Goal: Transaction & Acquisition: Purchase product/service

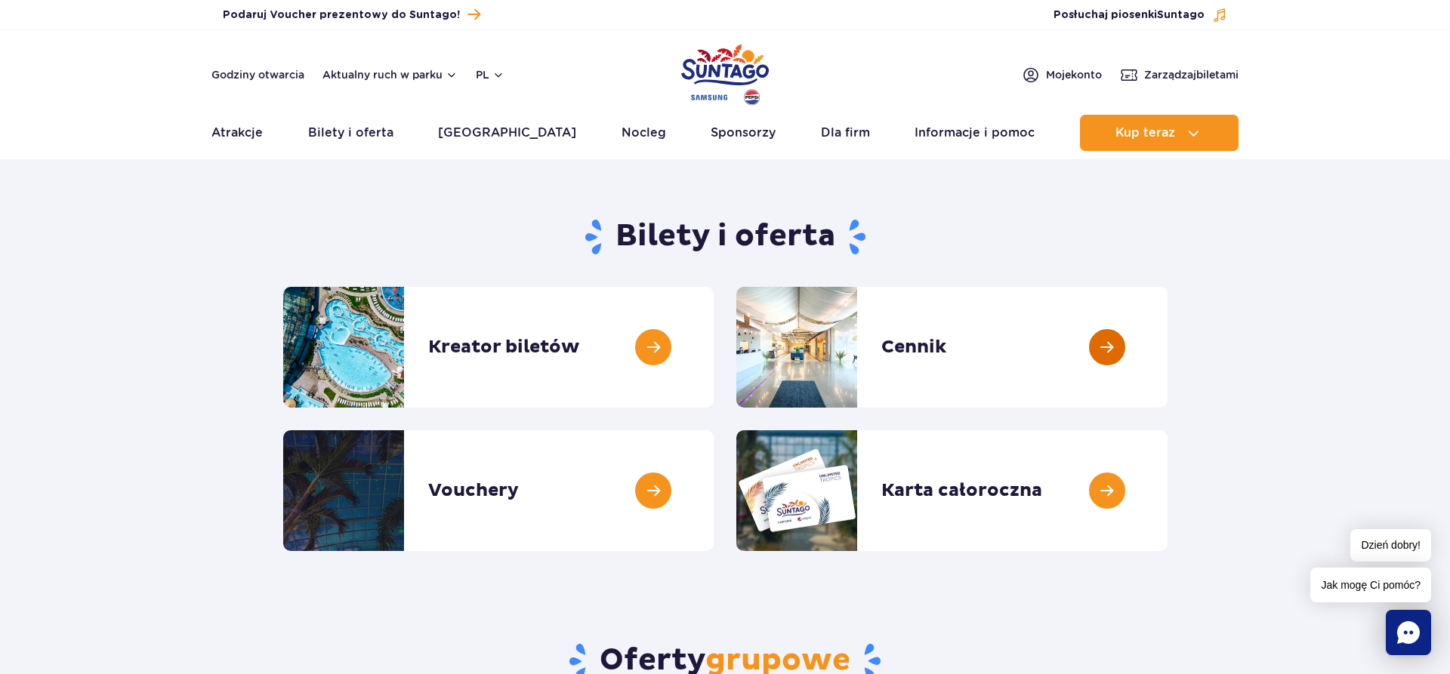
click at [1168, 338] on link at bounding box center [1168, 347] width 0 height 121
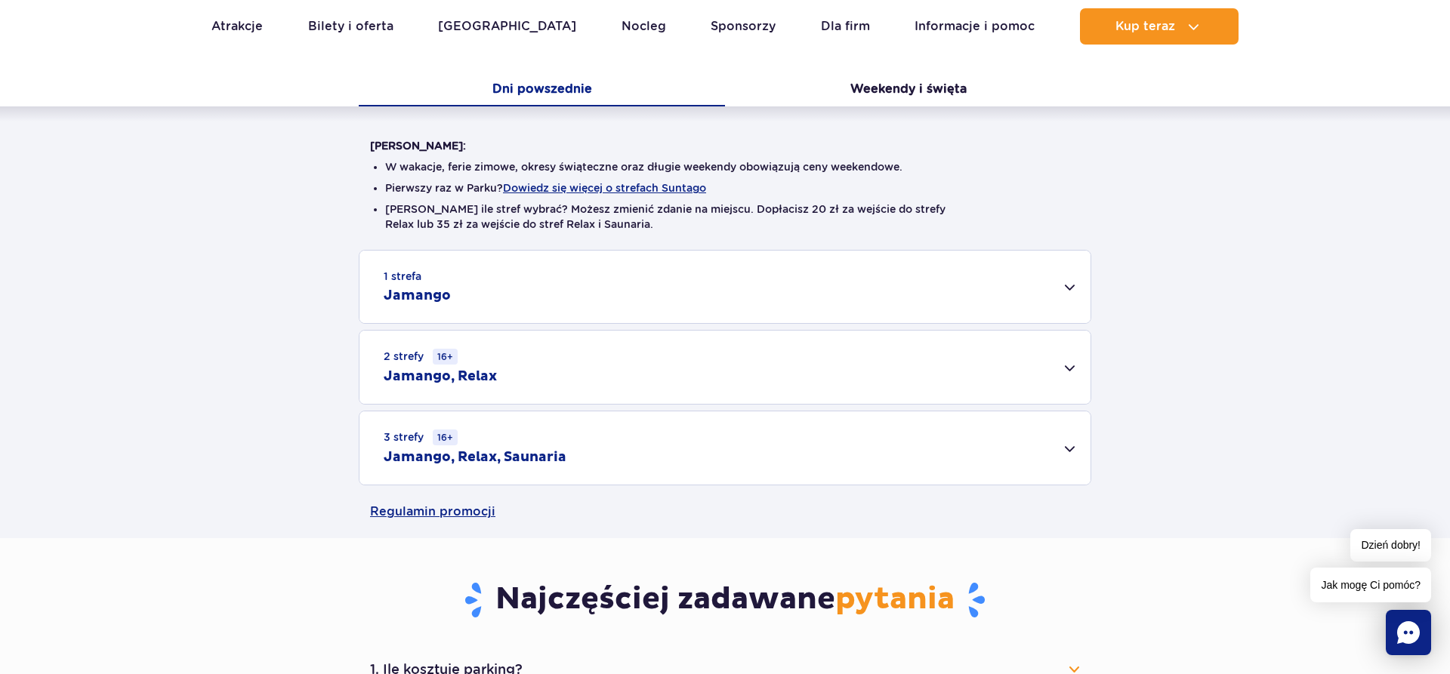
scroll to position [308, 0]
click at [745, 396] on div "2 strefy 16+ Jamango, Relax" at bounding box center [725, 368] width 731 height 73
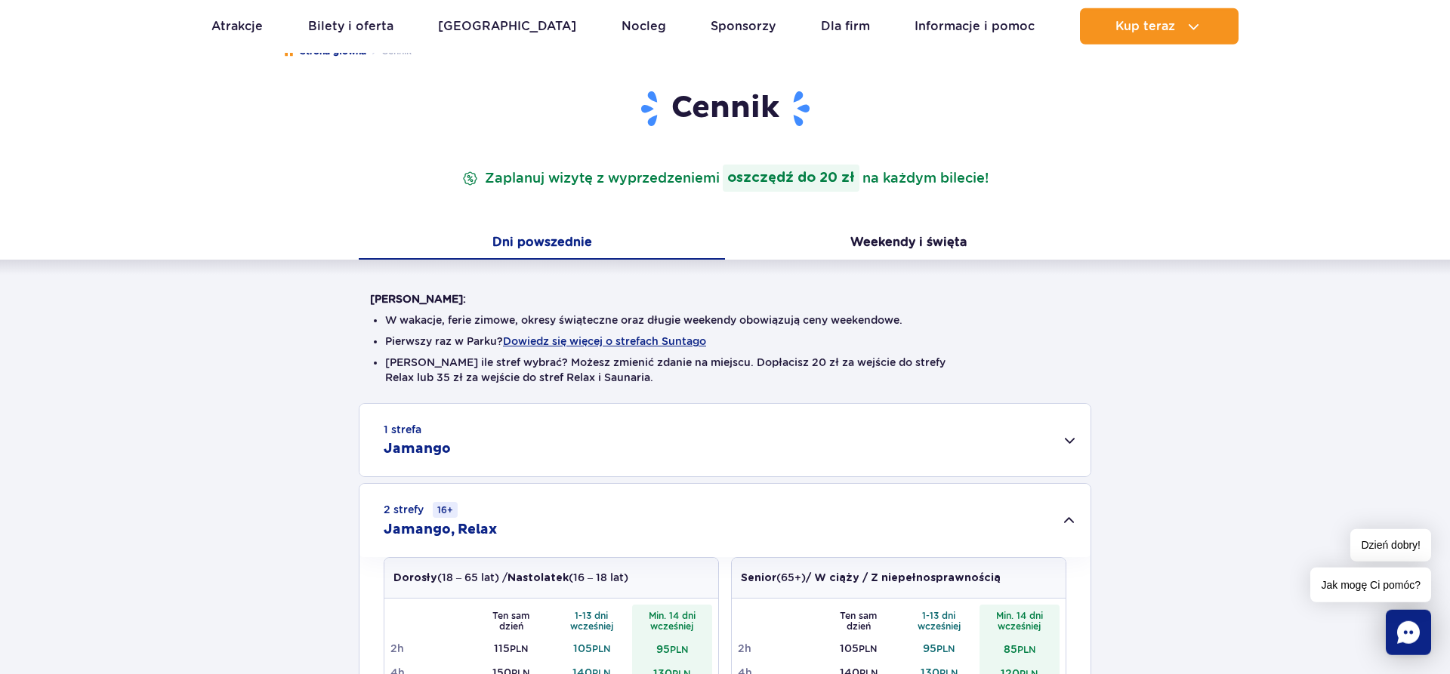
scroll to position [154, 0]
click at [895, 252] on button "Weekendy i święta" at bounding box center [908, 246] width 366 height 32
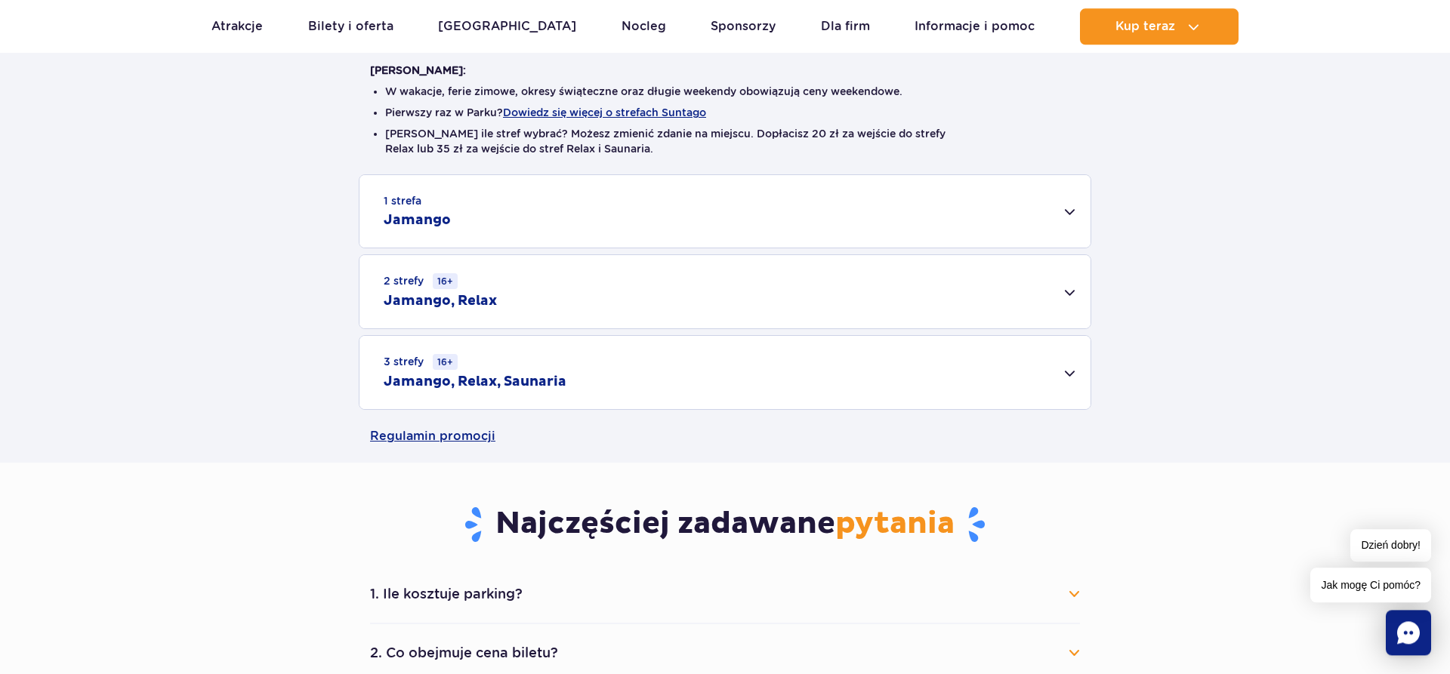
scroll to position [385, 0]
click at [668, 294] on div "2 strefy 16+ Jamango, Relax" at bounding box center [725, 291] width 731 height 73
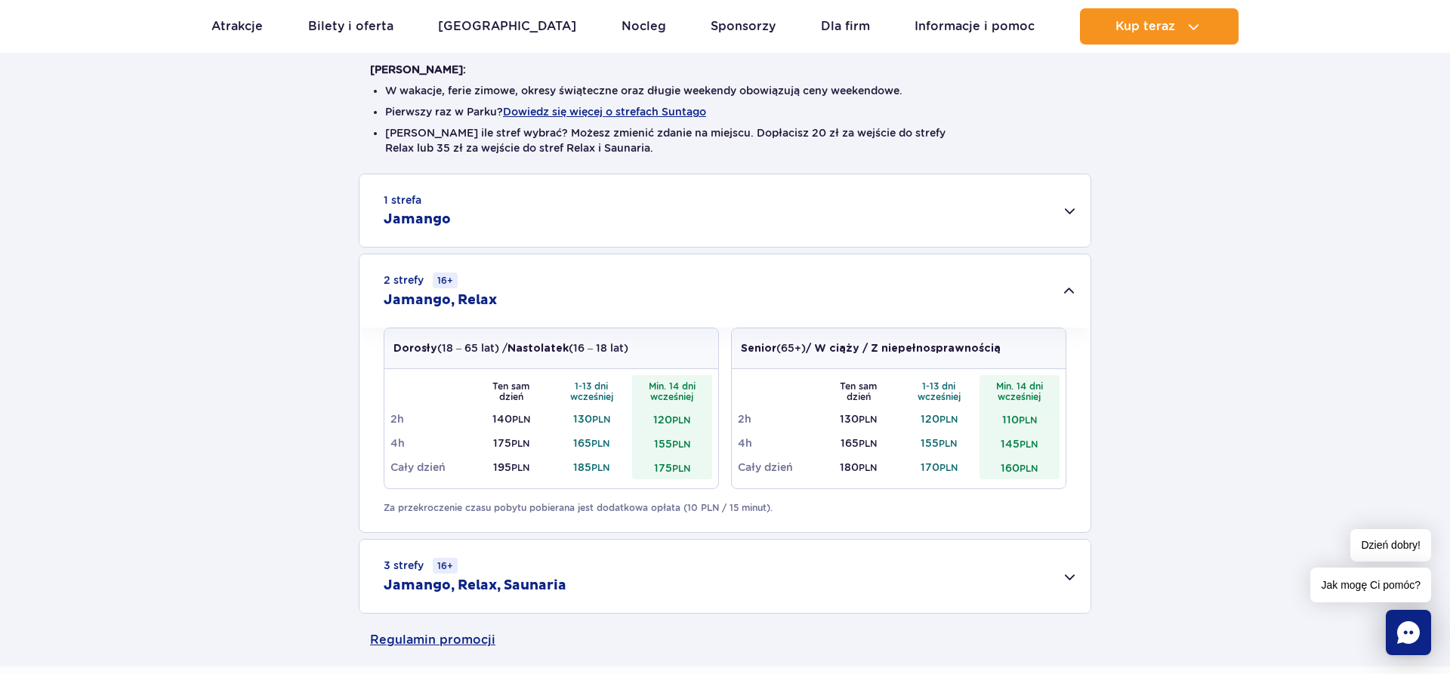
click at [631, 218] on div "1 strefa Jamango" at bounding box center [725, 210] width 731 height 73
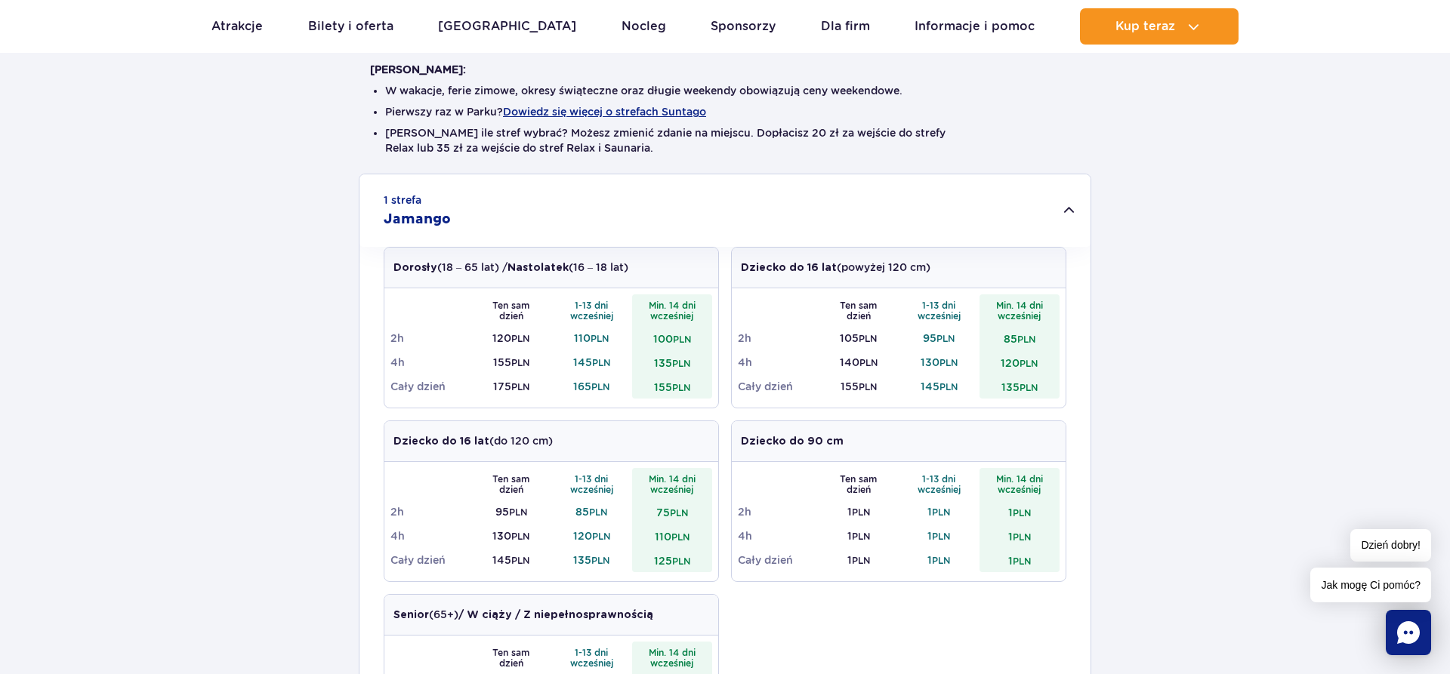
click at [631, 218] on div "1 strefa Jamango" at bounding box center [725, 210] width 731 height 73
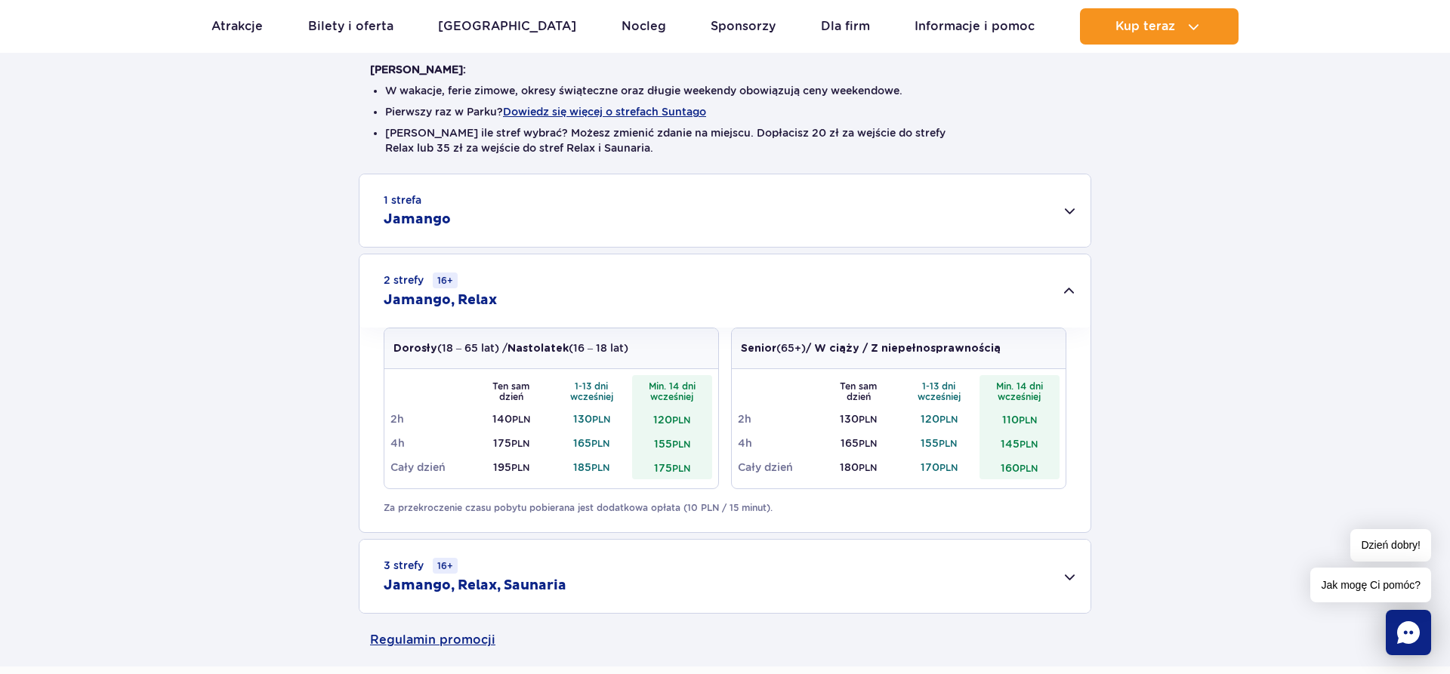
click at [545, 578] on h2 "Jamango, Relax, Saunaria" at bounding box center [475, 586] width 183 height 18
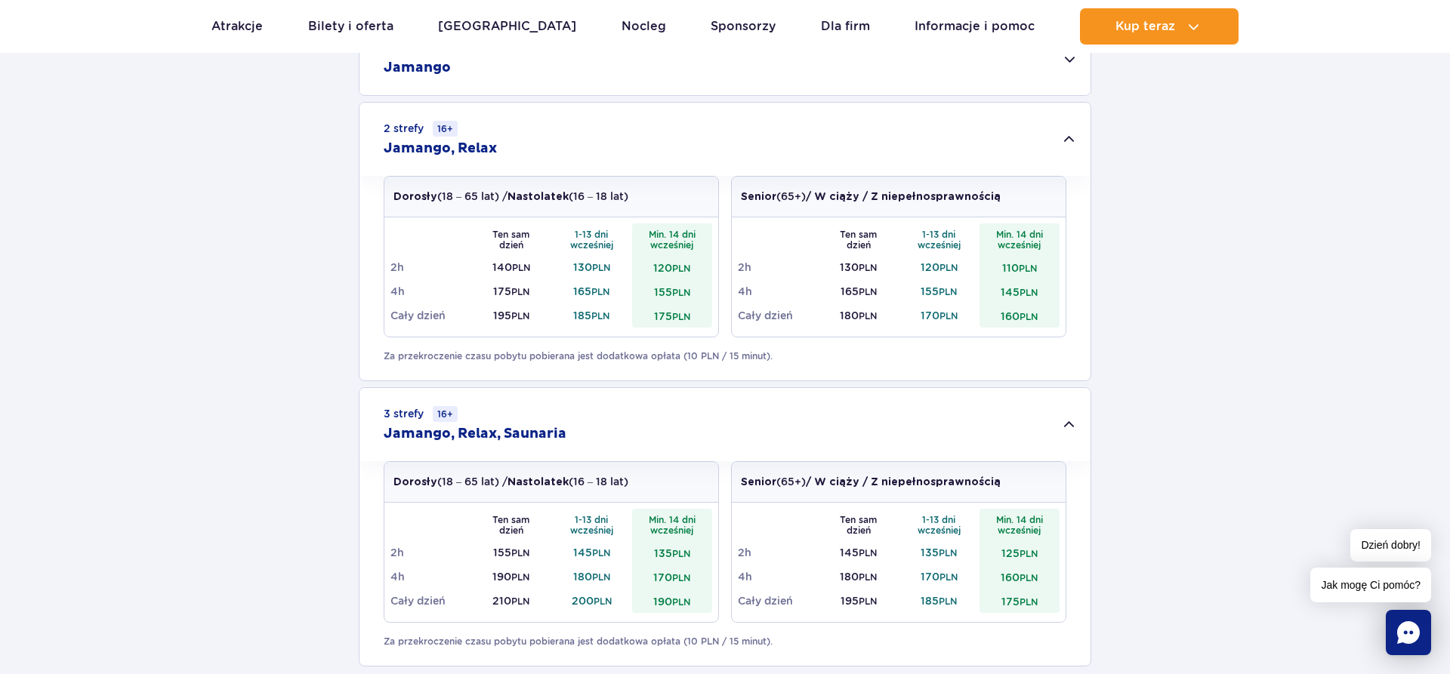
scroll to position [616, 0]
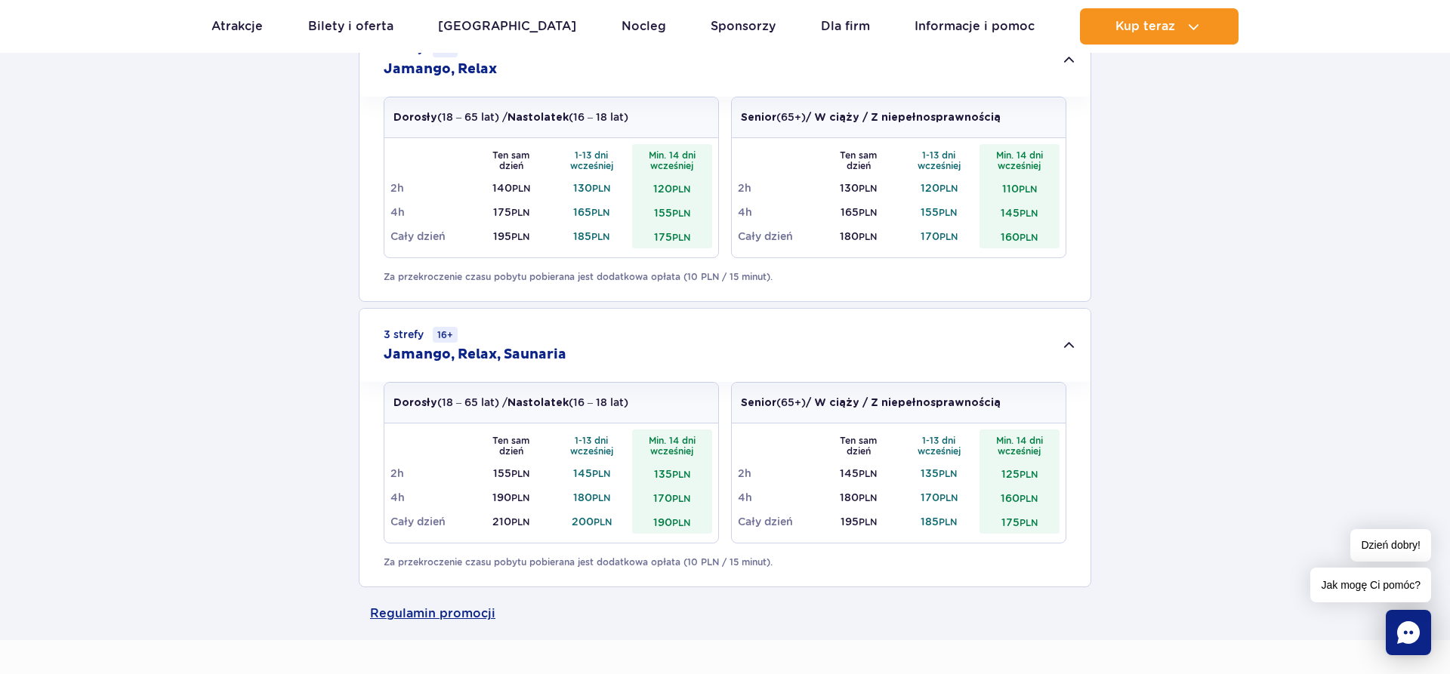
click at [580, 341] on div "3 strefy 16+ Jamango, Relax, Saunaria" at bounding box center [725, 345] width 731 height 73
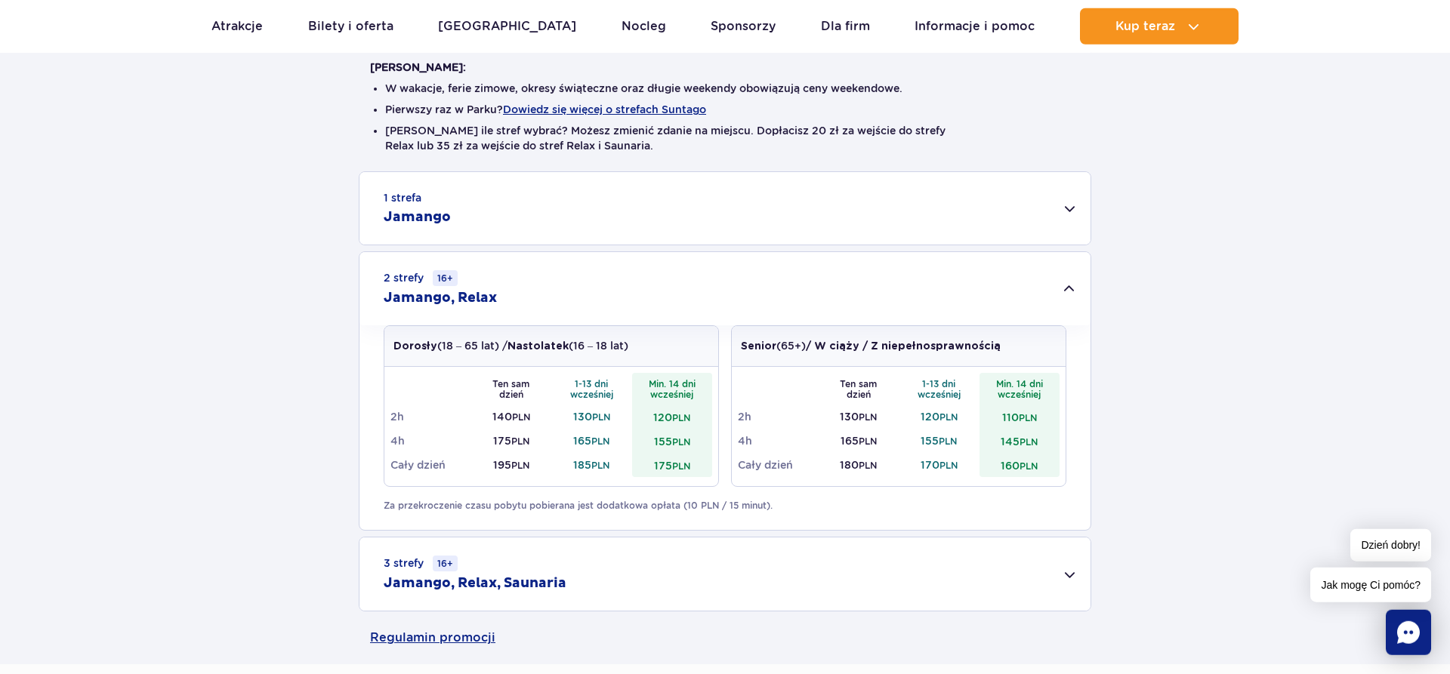
scroll to position [385, 0]
drag, startPoint x: 618, startPoint y: 555, endPoint x: 616, endPoint y: 571, distance: 16.0
click at [619, 562] on div "3 strefy 16+ Jamango, Relax, Saunaria" at bounding box center [725, 576] width 731 height 73
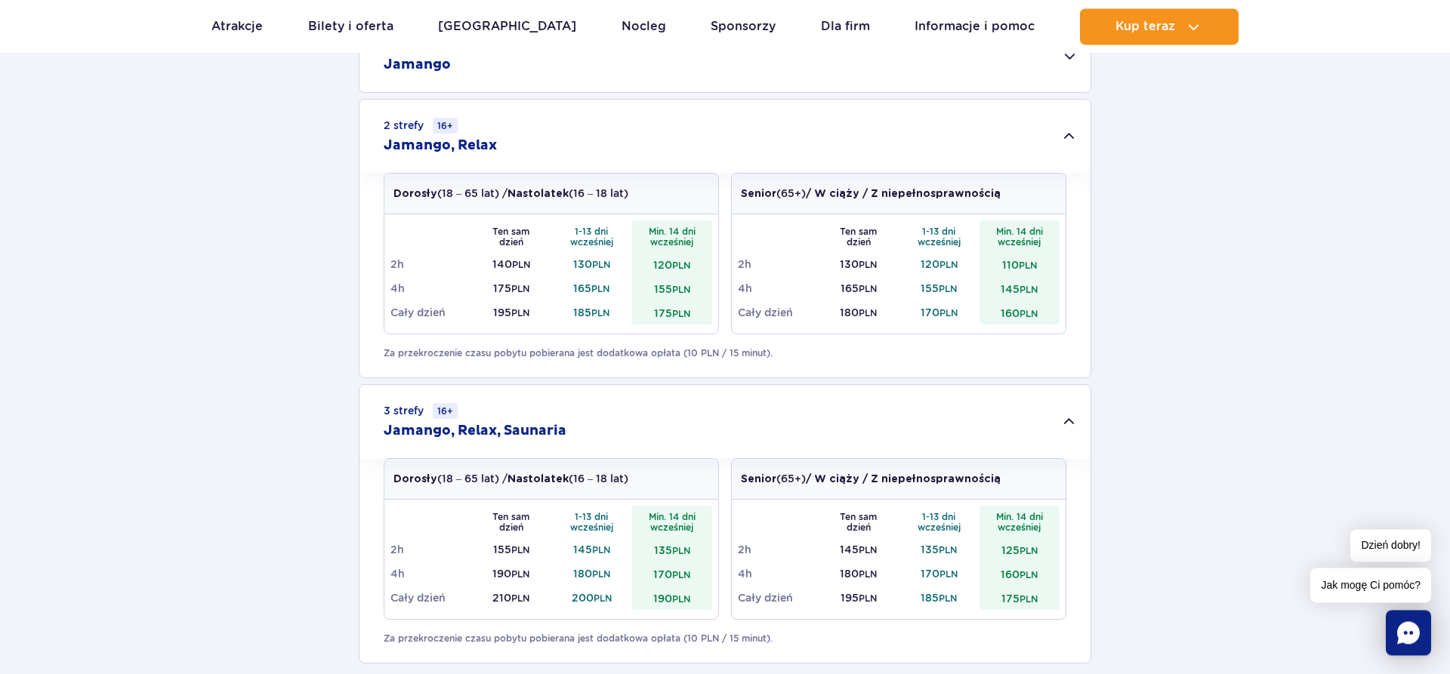
scroll to position [539, 0]
click at [665, 318] on td "175 PLN" at bounding box center [672, 313] width 81 height 24
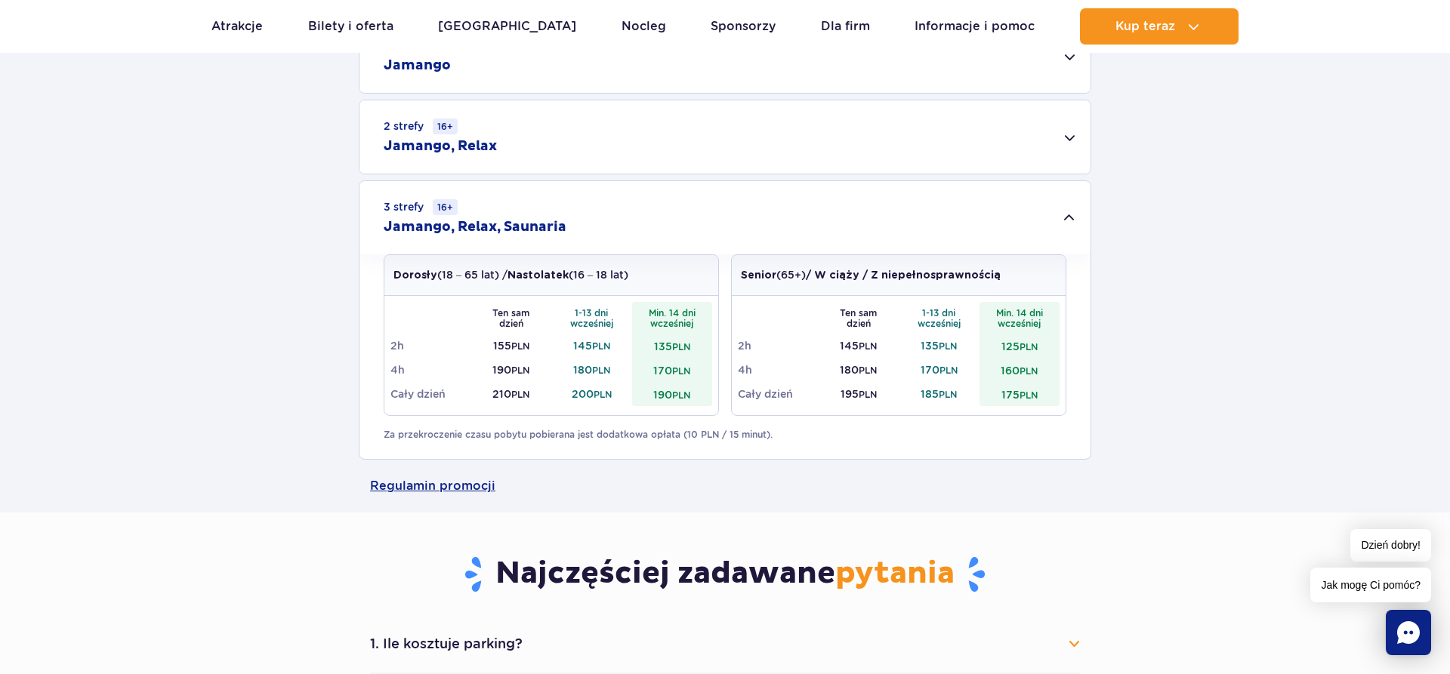
click at [681, 149] on div "2 strefy 16+ Jamango, Relax" at bounding box center [725, 136] width 731 height 73
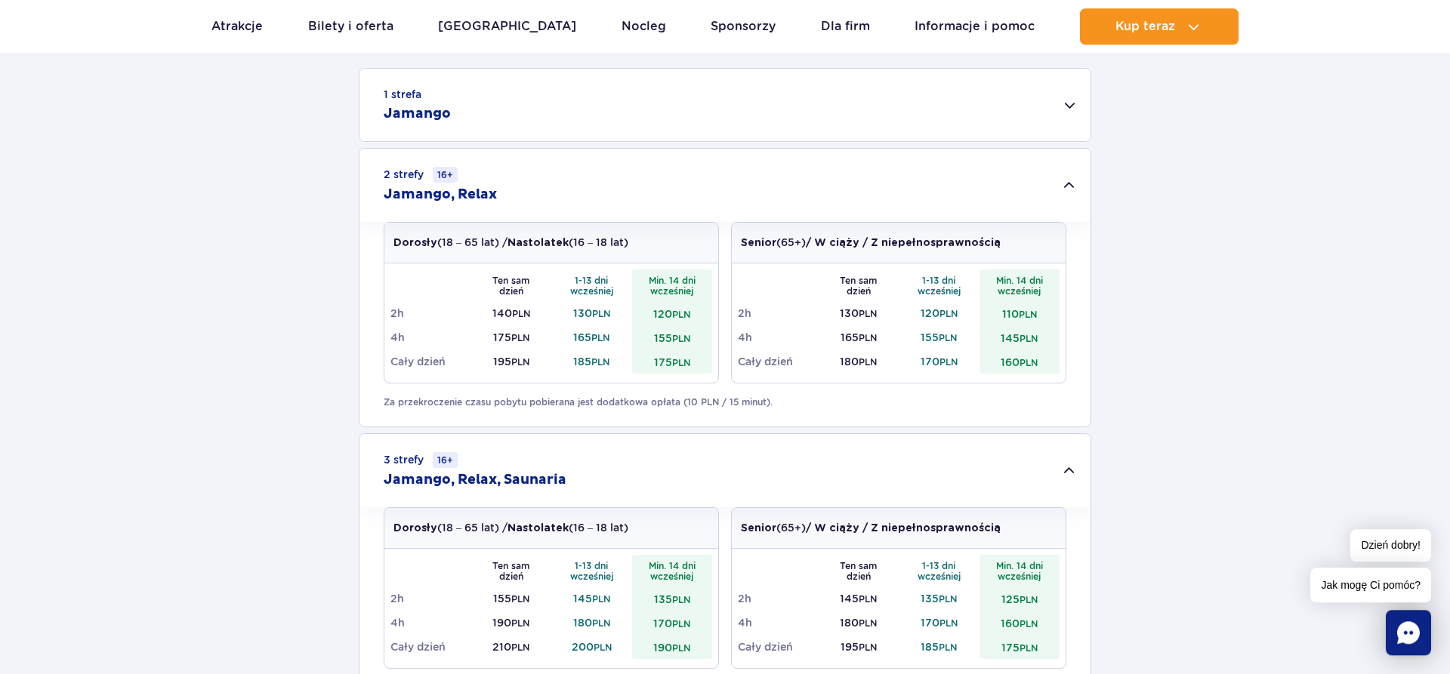
scroll to position [462, 0]
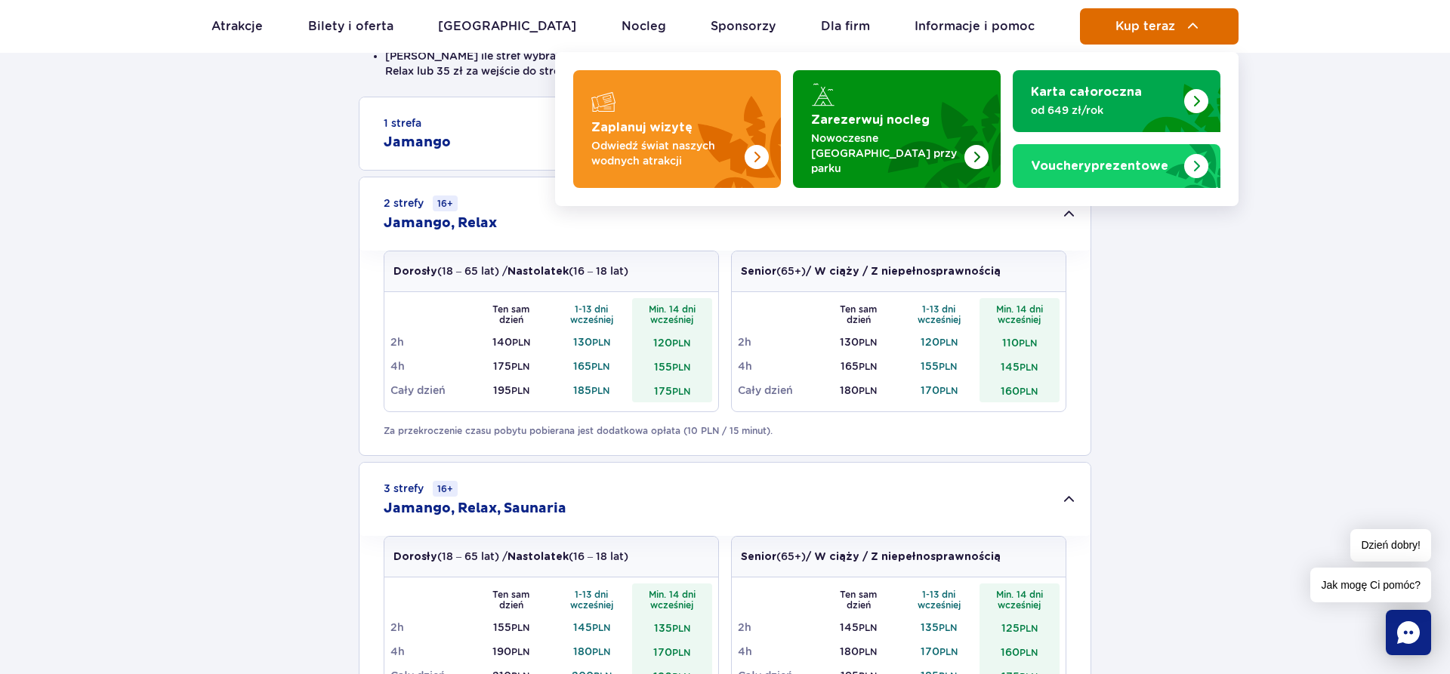
click at [1119, 27] on span "Kup teraz" at bounding box center [1146, 27] width 60 height 14
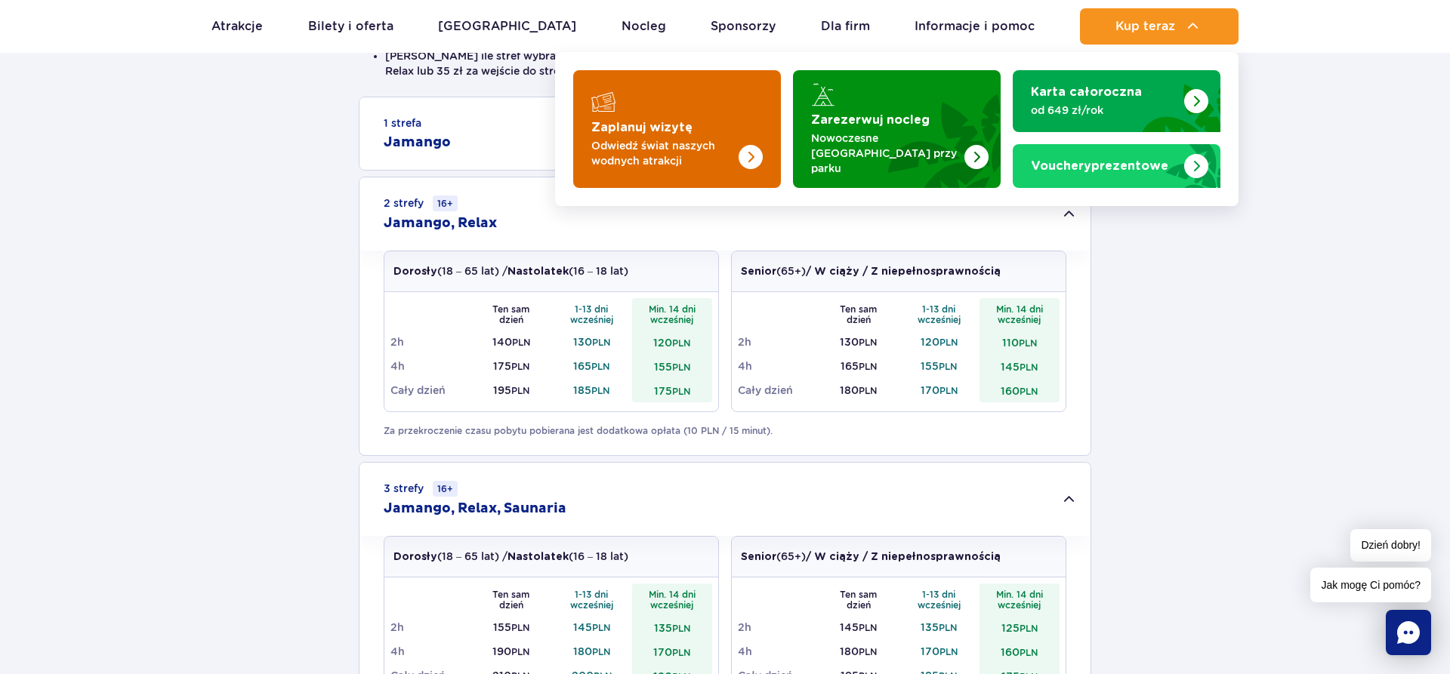
click at [656, 108] on div "Zaplanuj wizytę" at bounding box center [676, 102] width 171 height 24
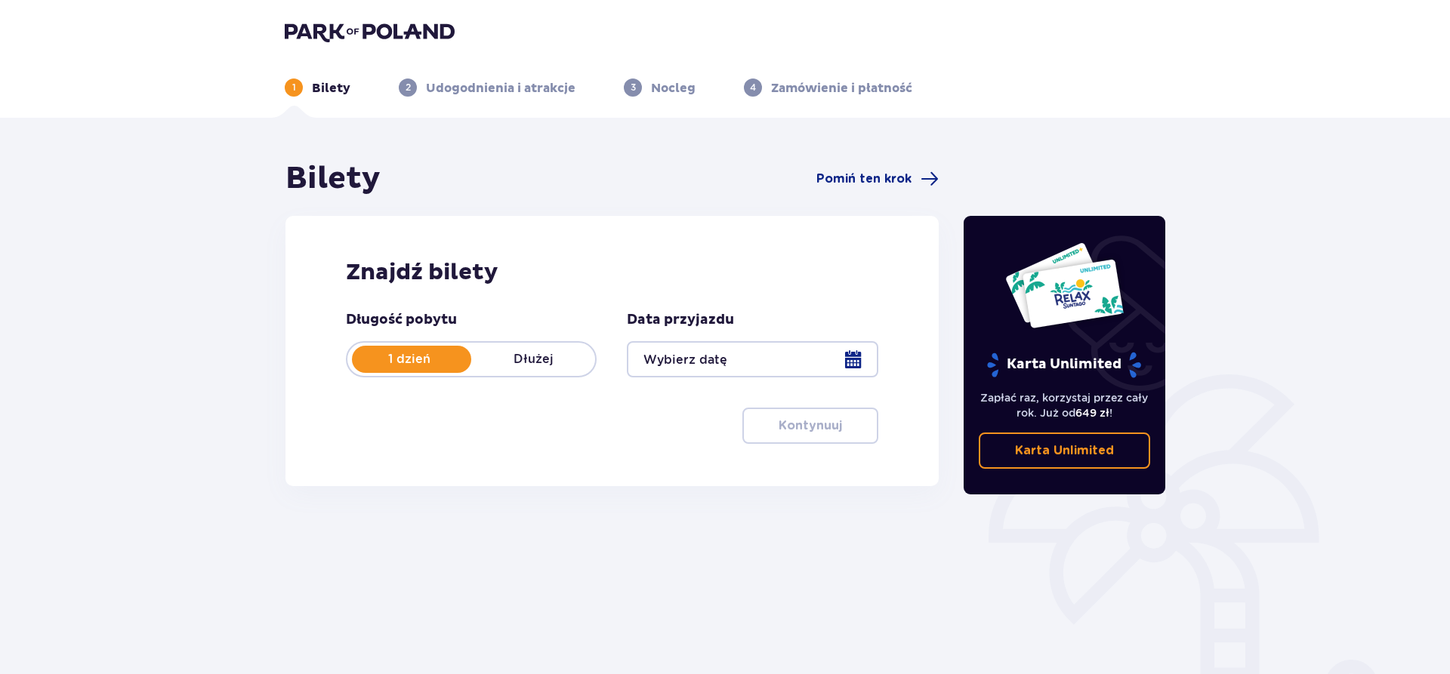
click at [733, 360] on div at bounding box center [752, 359] width 251 height 36
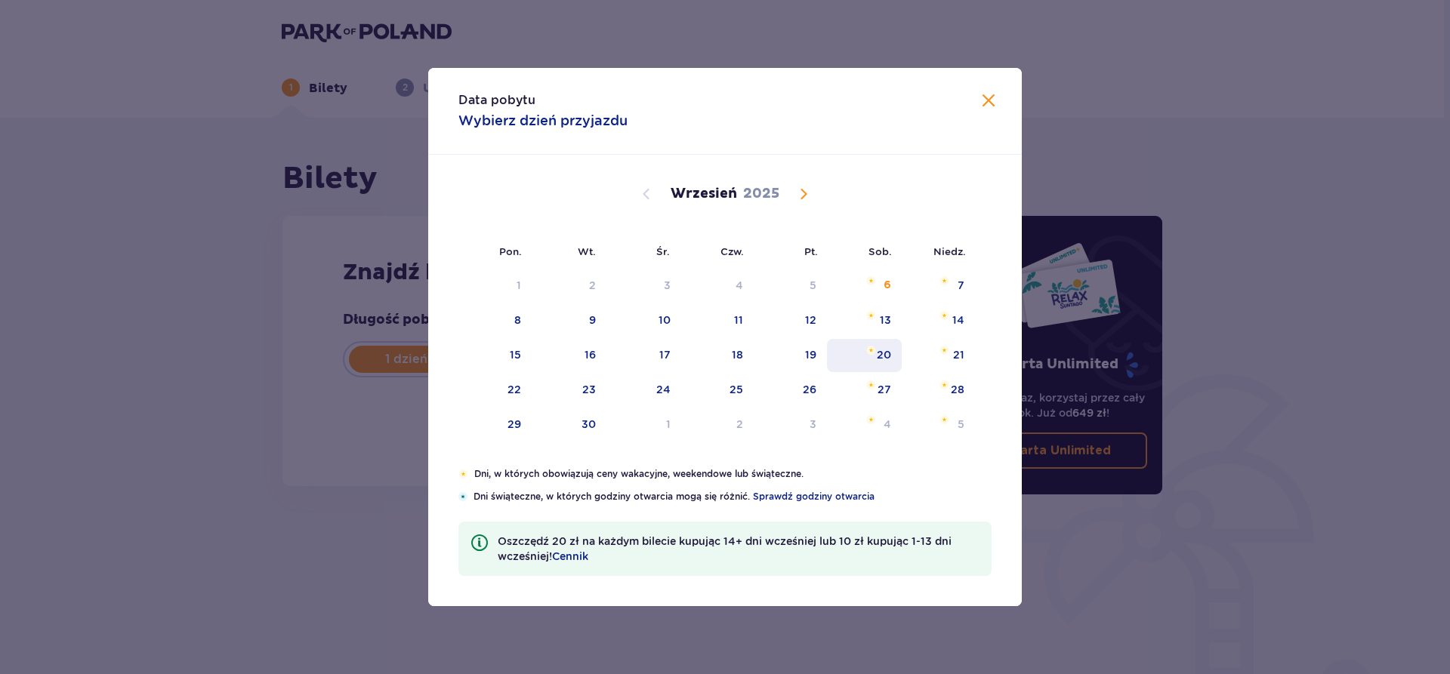
click at [890, 353] on div "20" at bounding box center [884, 354] width 14 height 15
type input "20.09.25"
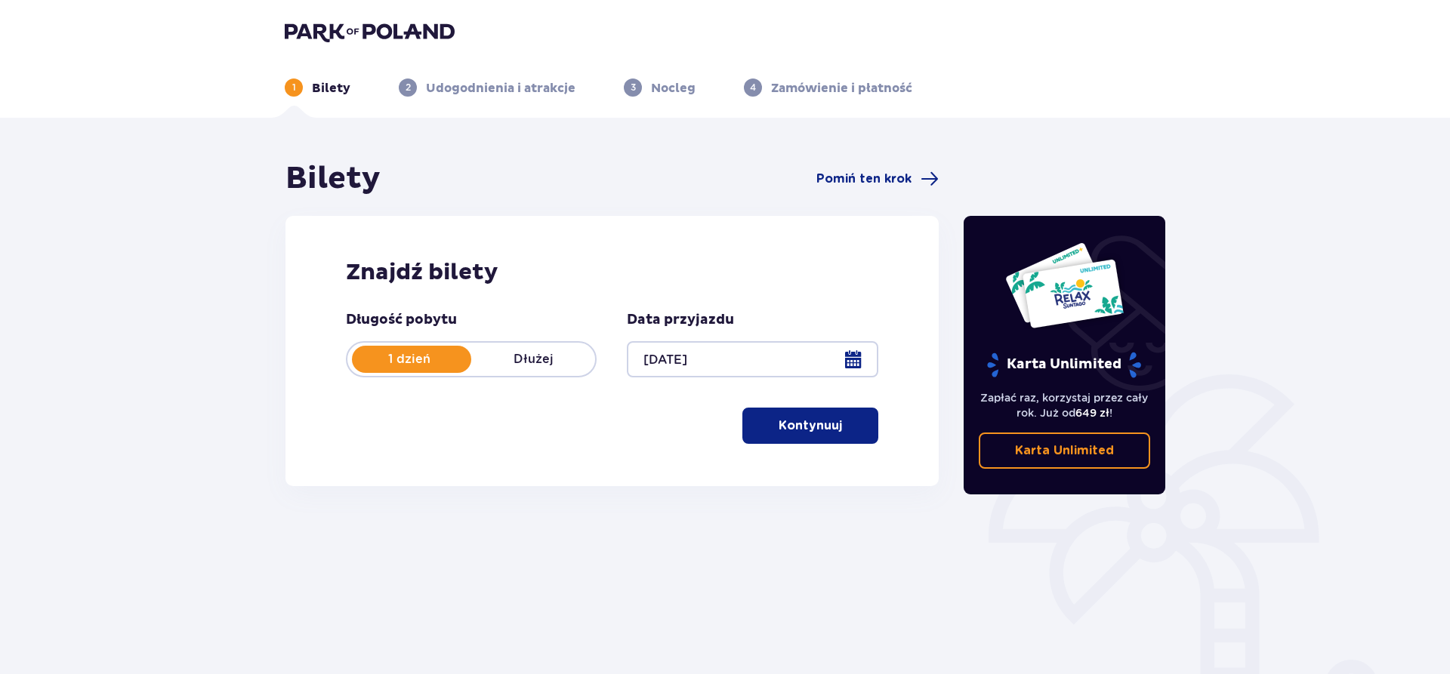
click at [817, 429] on p "Kontynuuj" at bounding box center [810, 426] width 63 height 17
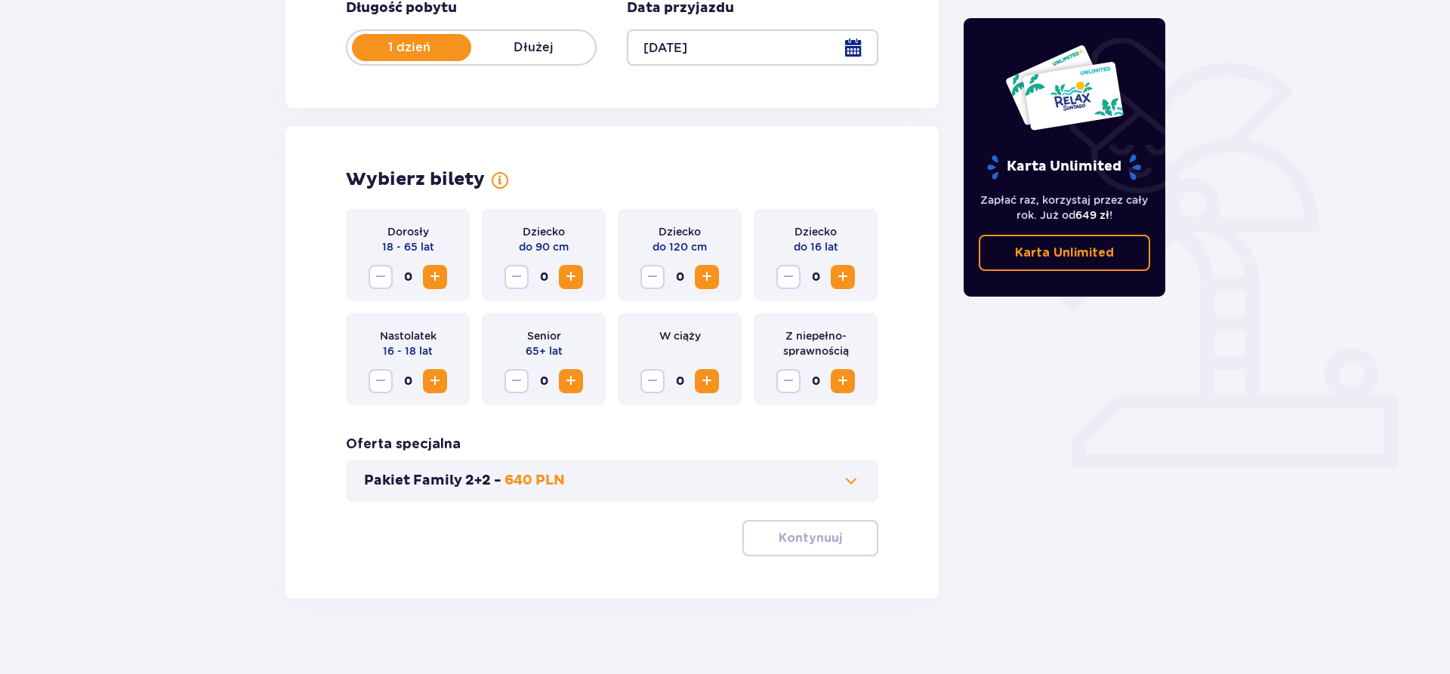
scroll to position [327, 0]
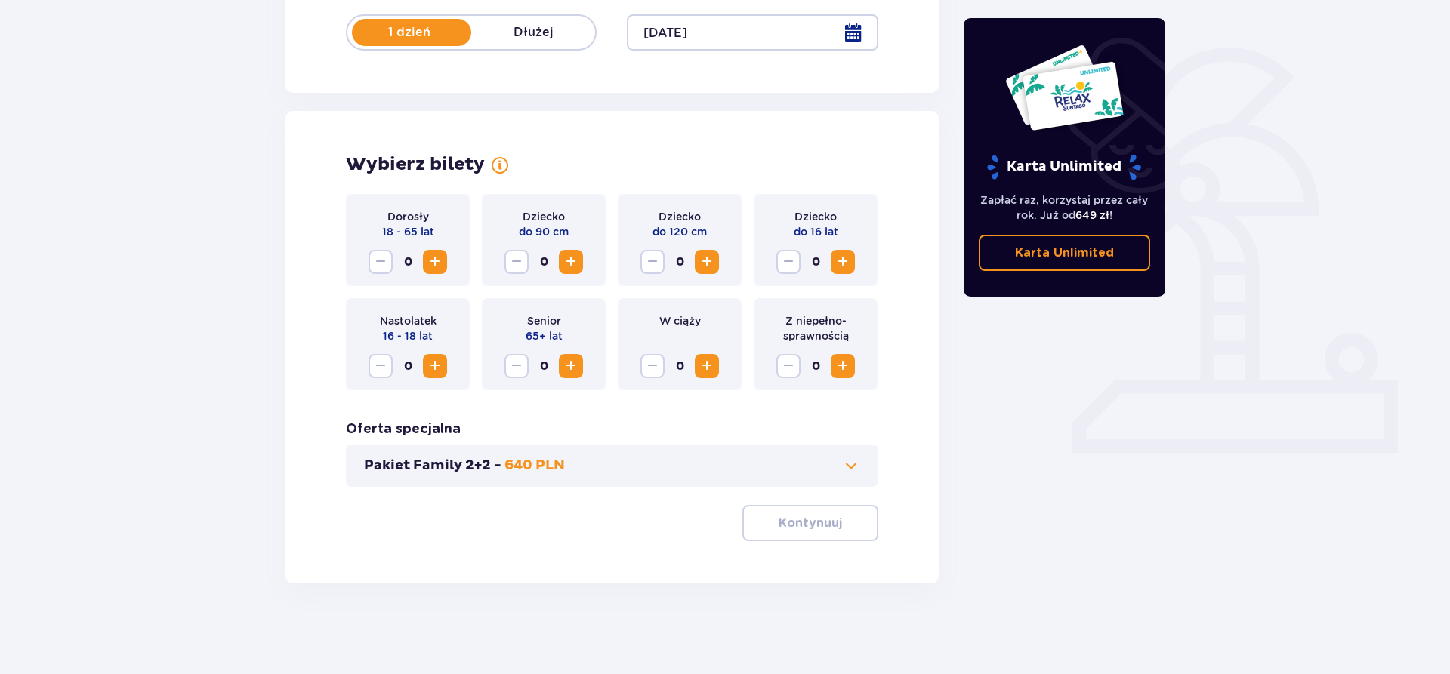
click at [439, 260] on span "Increase" at bounding box center [435, 262] width 18 height 18
click at [827, 520] on p "Kontynuuj" at bounding box center [810, 523] width 63 height 17
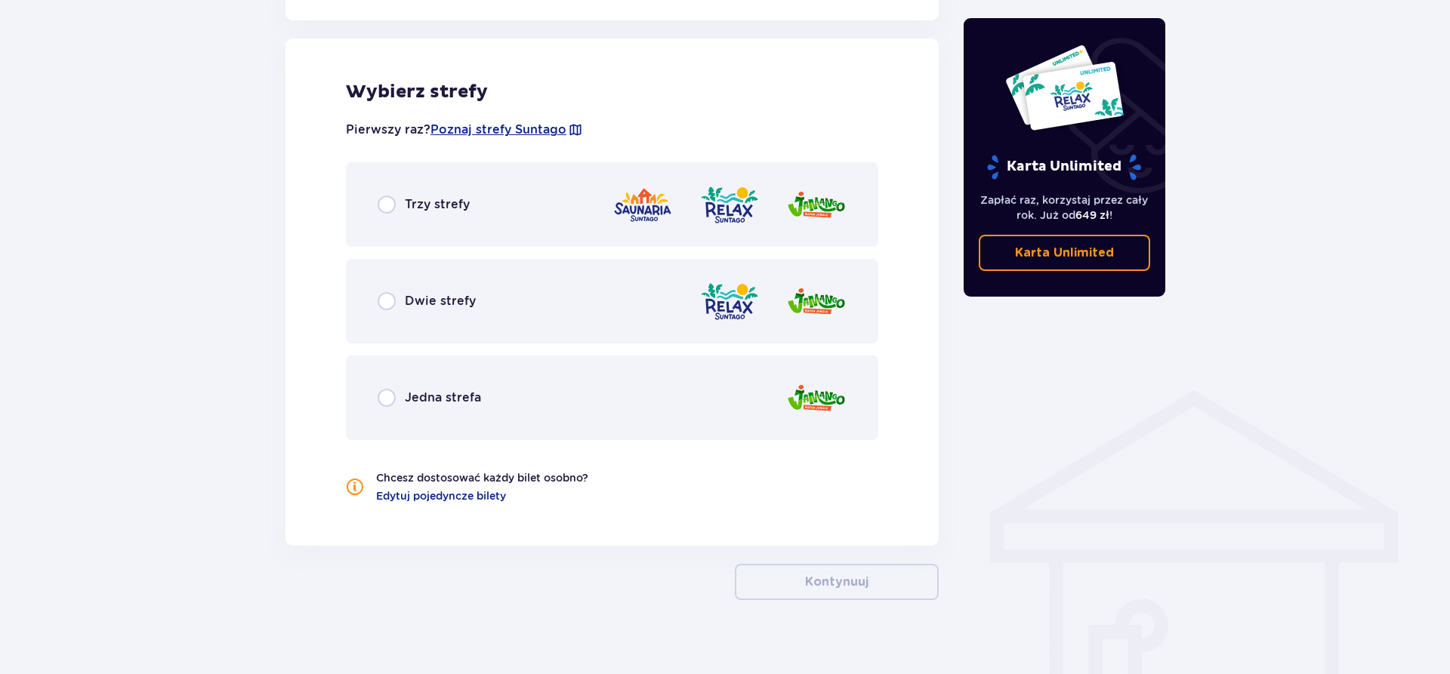
scroll to position [838, 0]
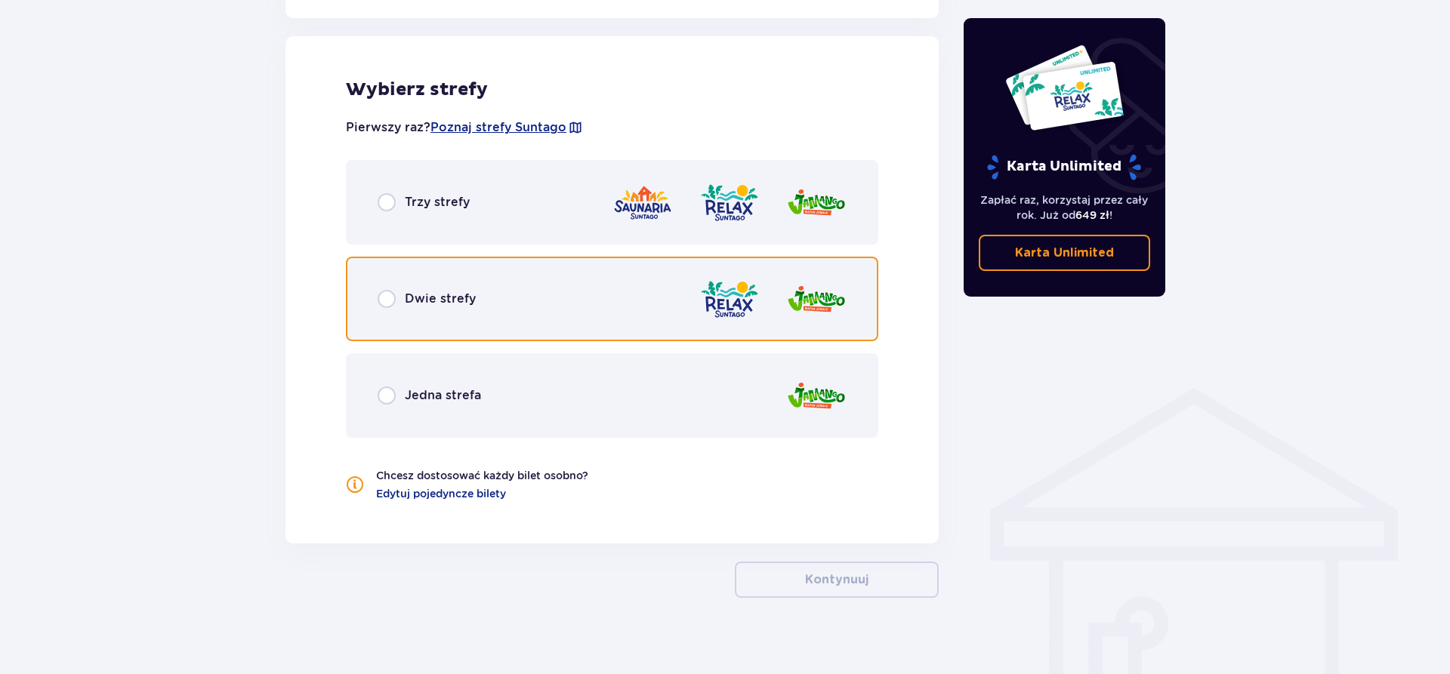
click at [381, 300] on input "radio" at bounding box center [387, 299] width 18 height 18
radio input "true"
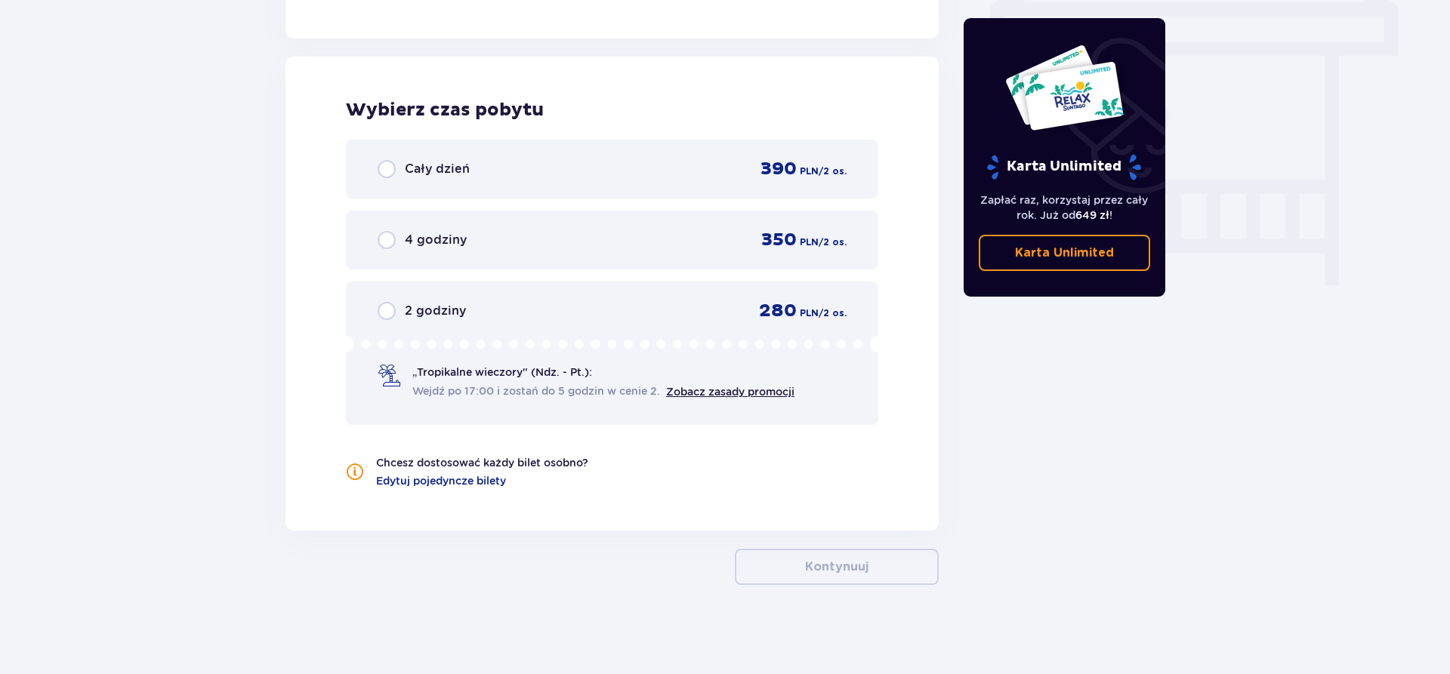
scroll to position [1345, 0]
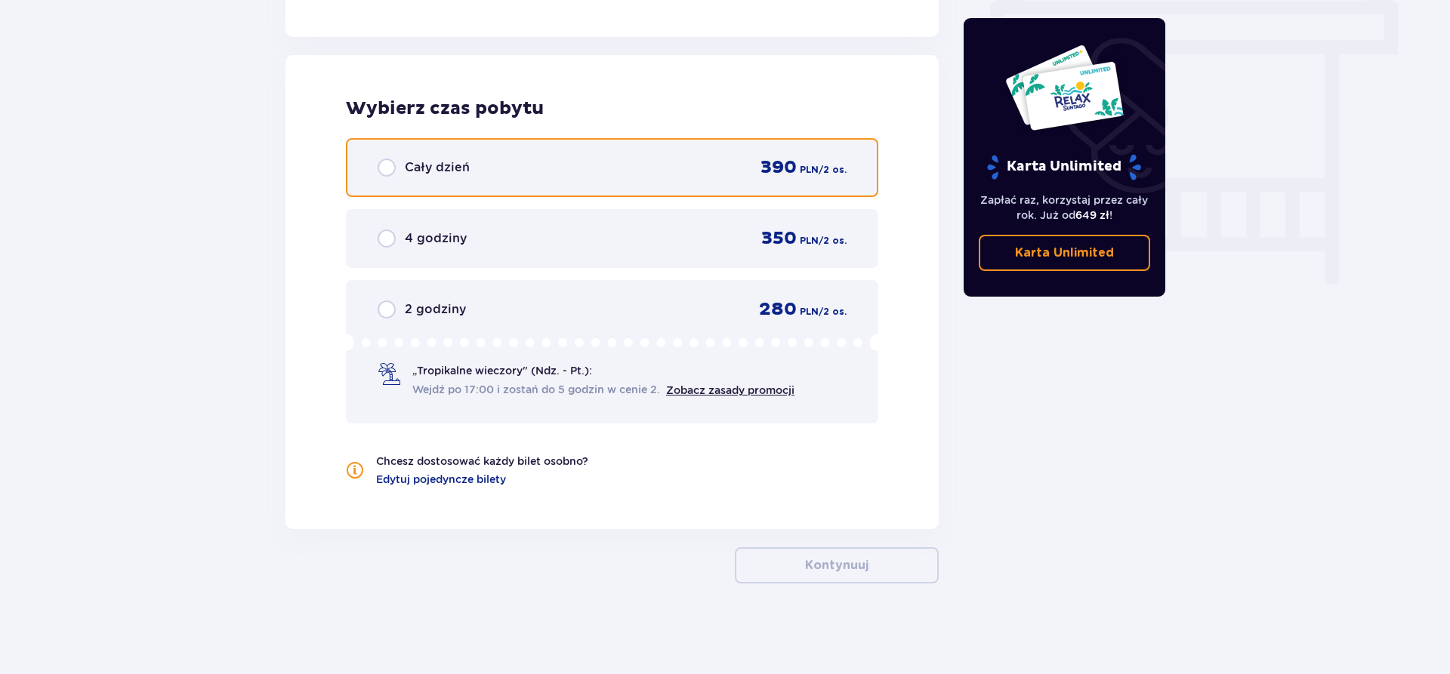
click at [392, 168] on input "radio" at bounding box center [387, 168] width 18 height 18
radio input "true"
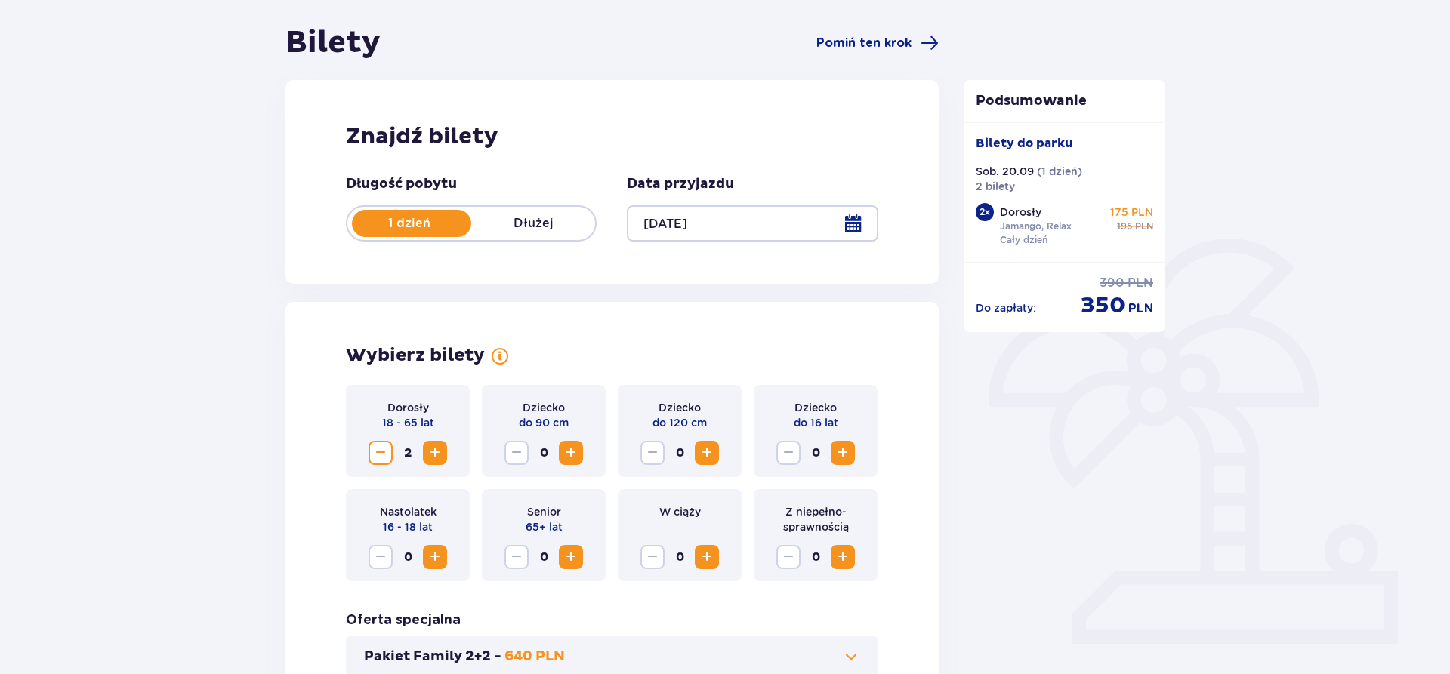
scroll to position [0, 0]
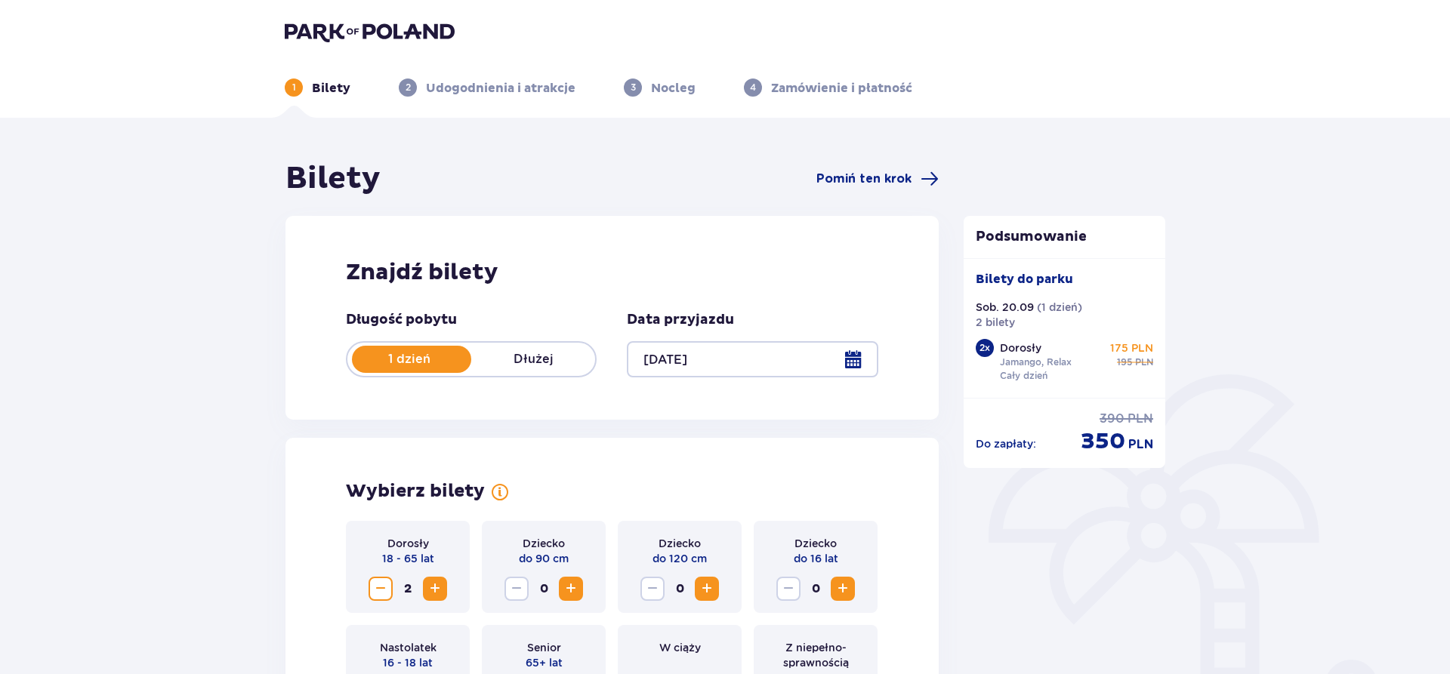
click at [671, 88] on p "Nocleg" at bounding box center [673, 88] width 45 height 17
click at [880, 173] on span "Pomiń ten krok" at bounding box center [863, 179] width 95 height 17
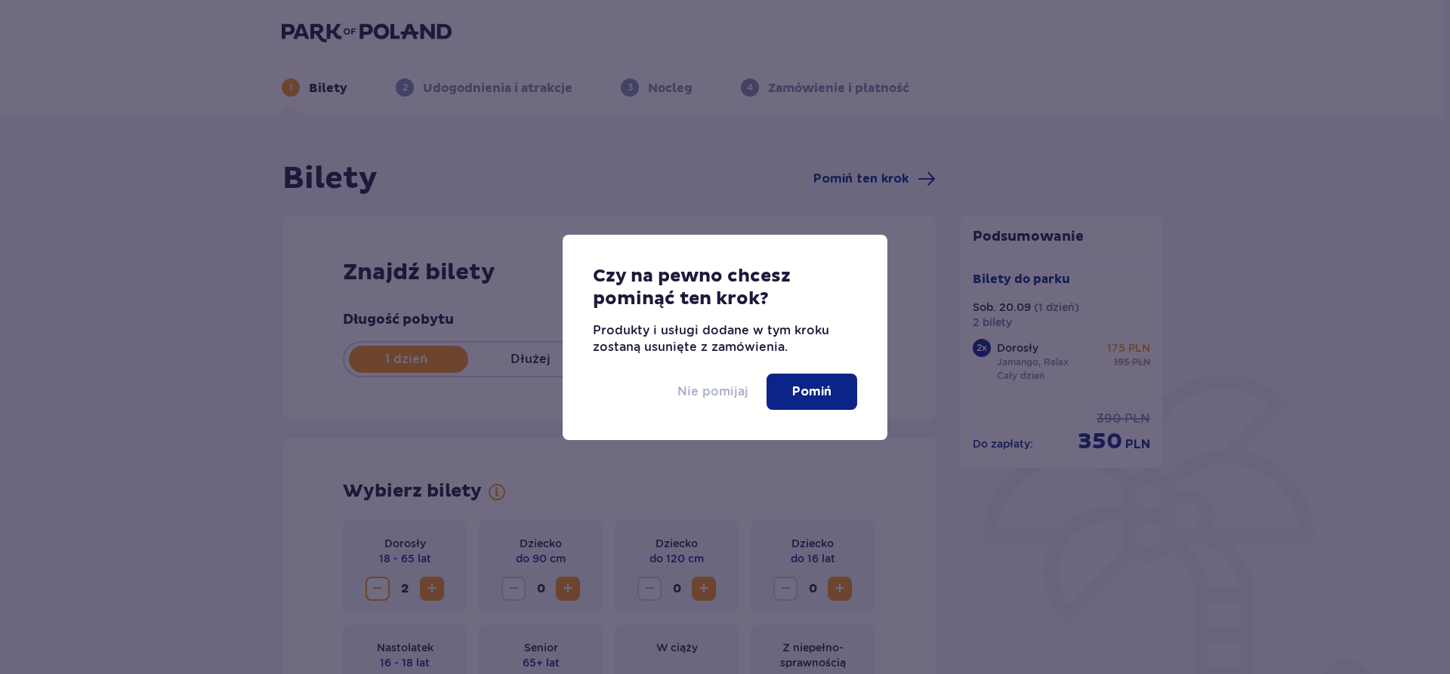
click at [719, 394] on p "Nie pomijaj" at bounding box center [713, 392] width 71 height 17
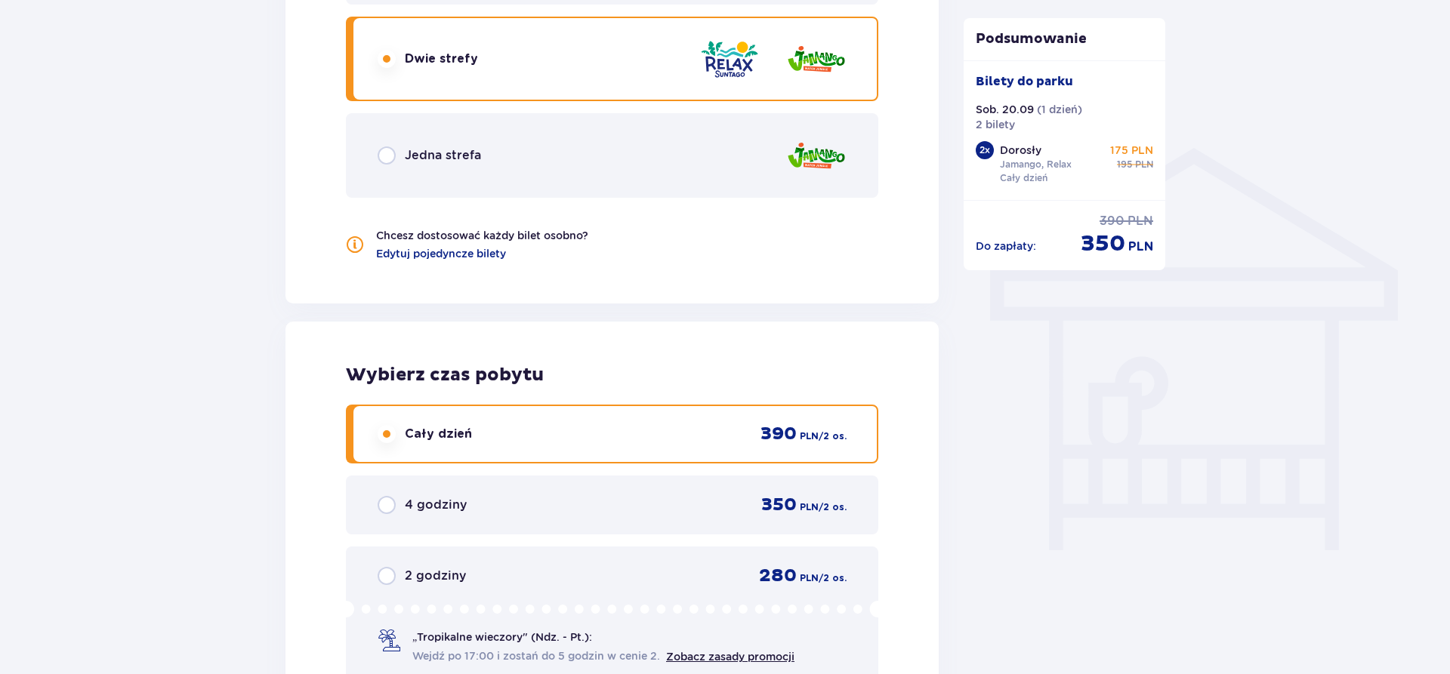
scroll to position [1430, 0]
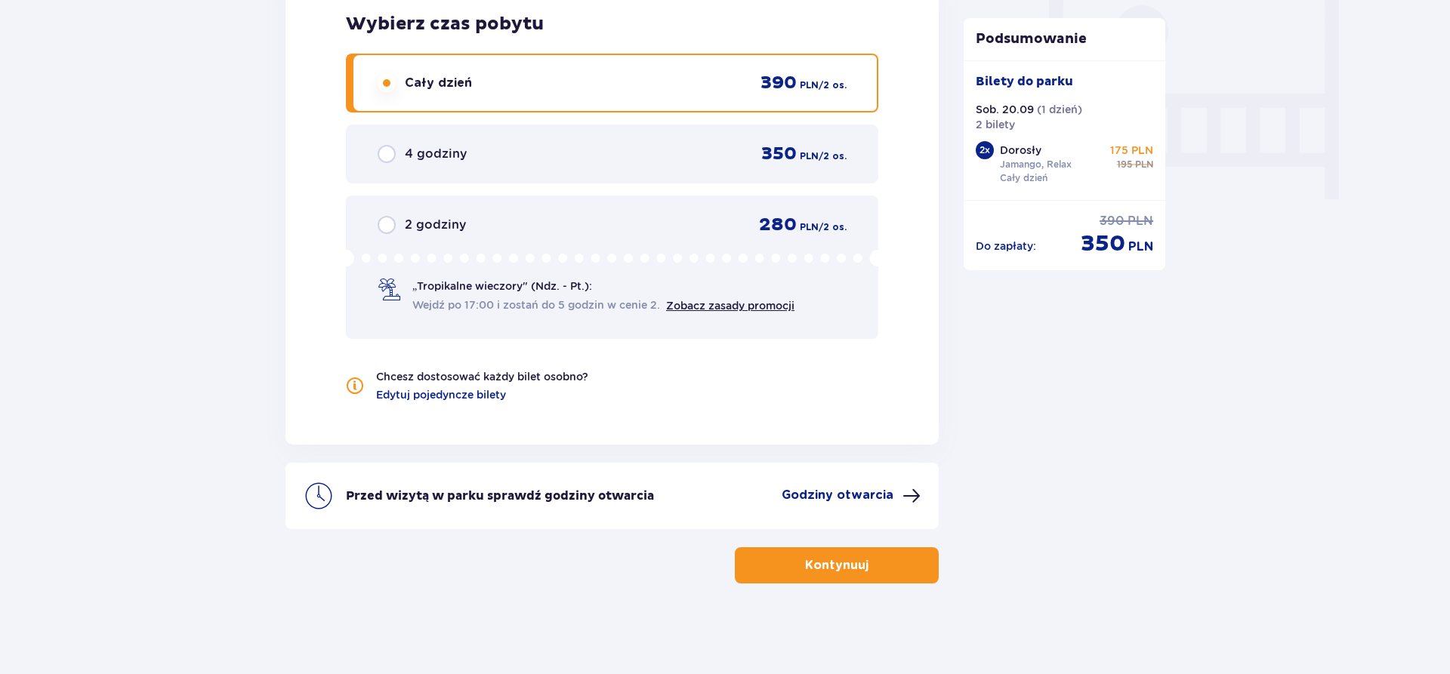
click at [836, 564] on p "Kontynuuj" at bounding box center [836, 565] width 63 height 17
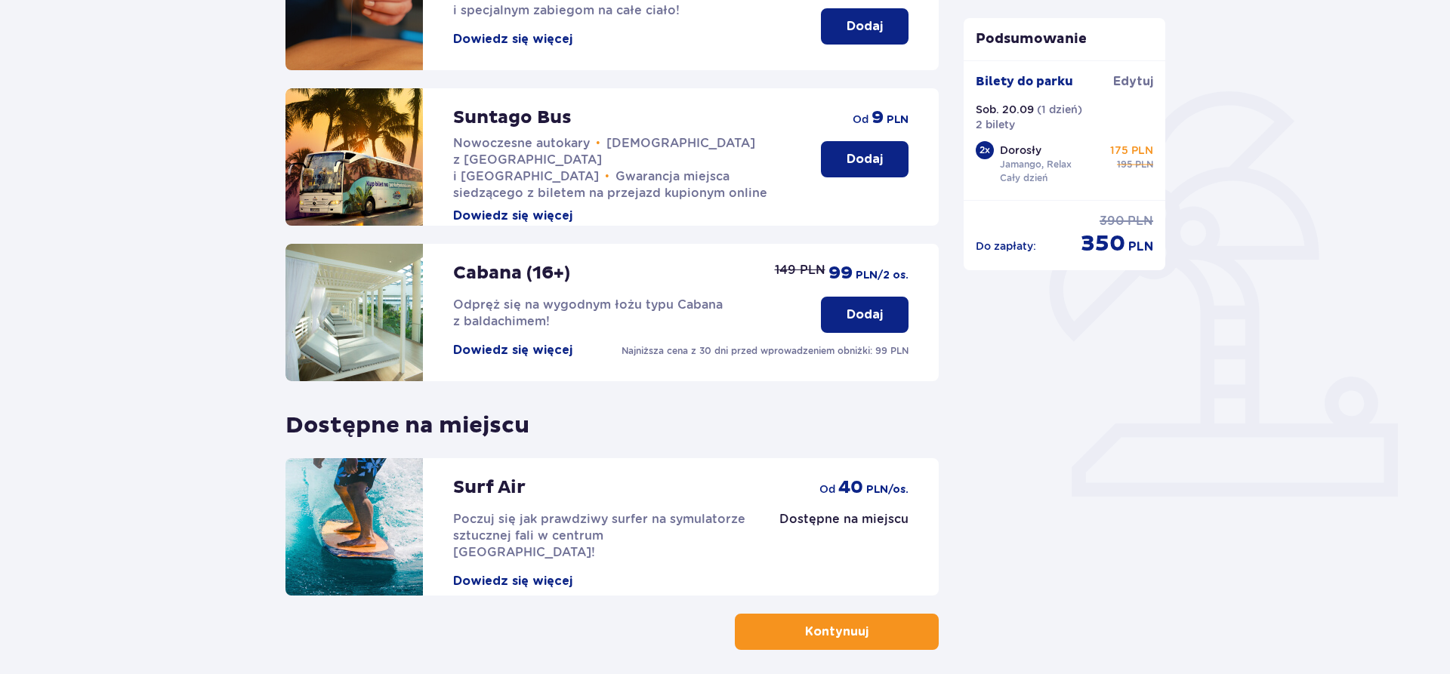
scroll to position [308, 0]
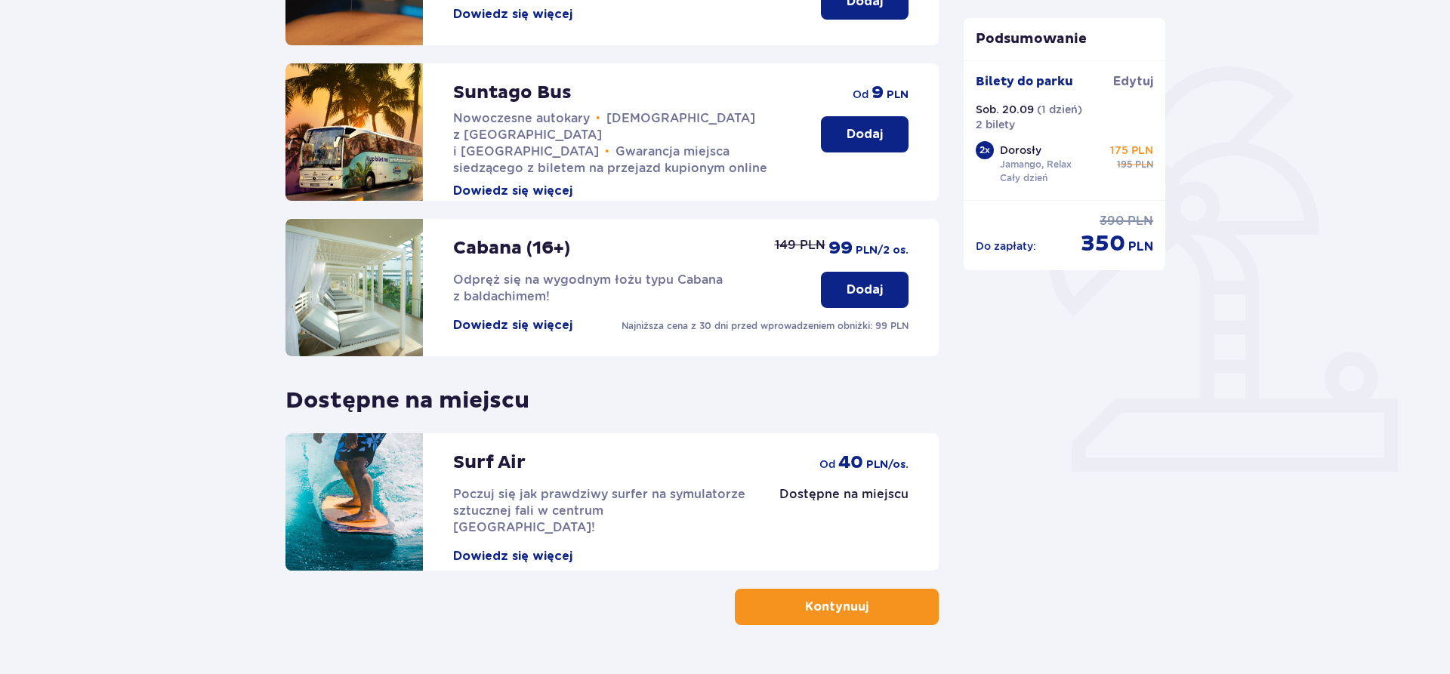
click at [883, 610] on button "Kontynuuj" at bounding box center [837, 607] width 204 height 36
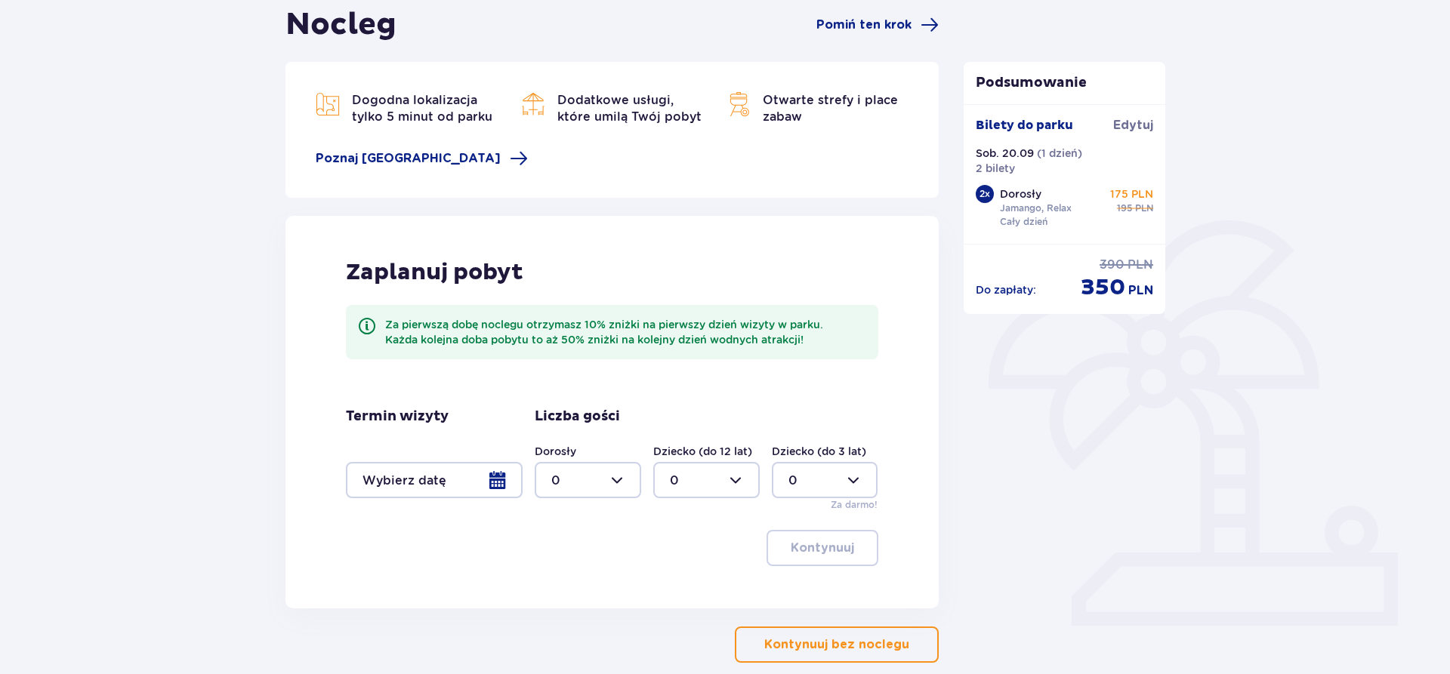
scroll to position [231, 0]
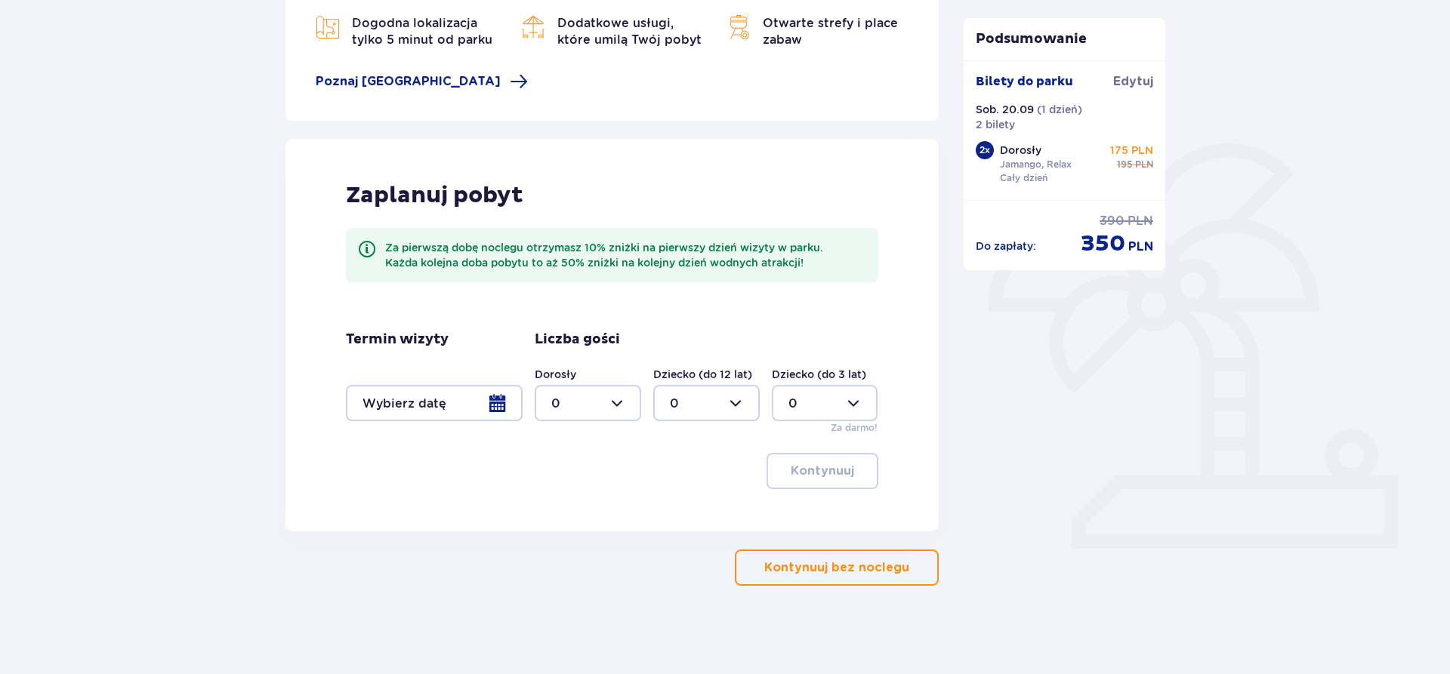
click at [489, 405] on div at bounding box center [434, 403] width 177 height 36
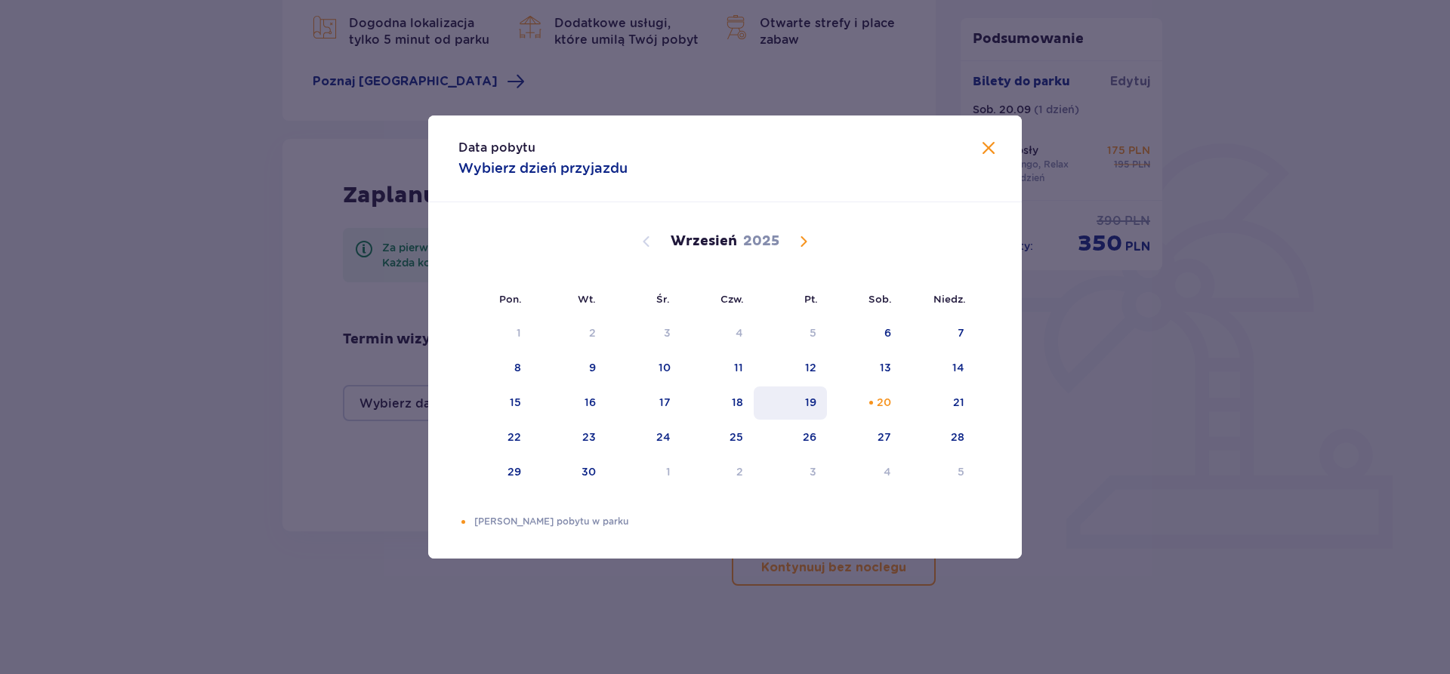
click at [805, 408] on div "19" at bounding box center [790, 403] width 73 height 33
click at [962, 409] on div "21" at bounding box center [958, 402] width 11 height 15
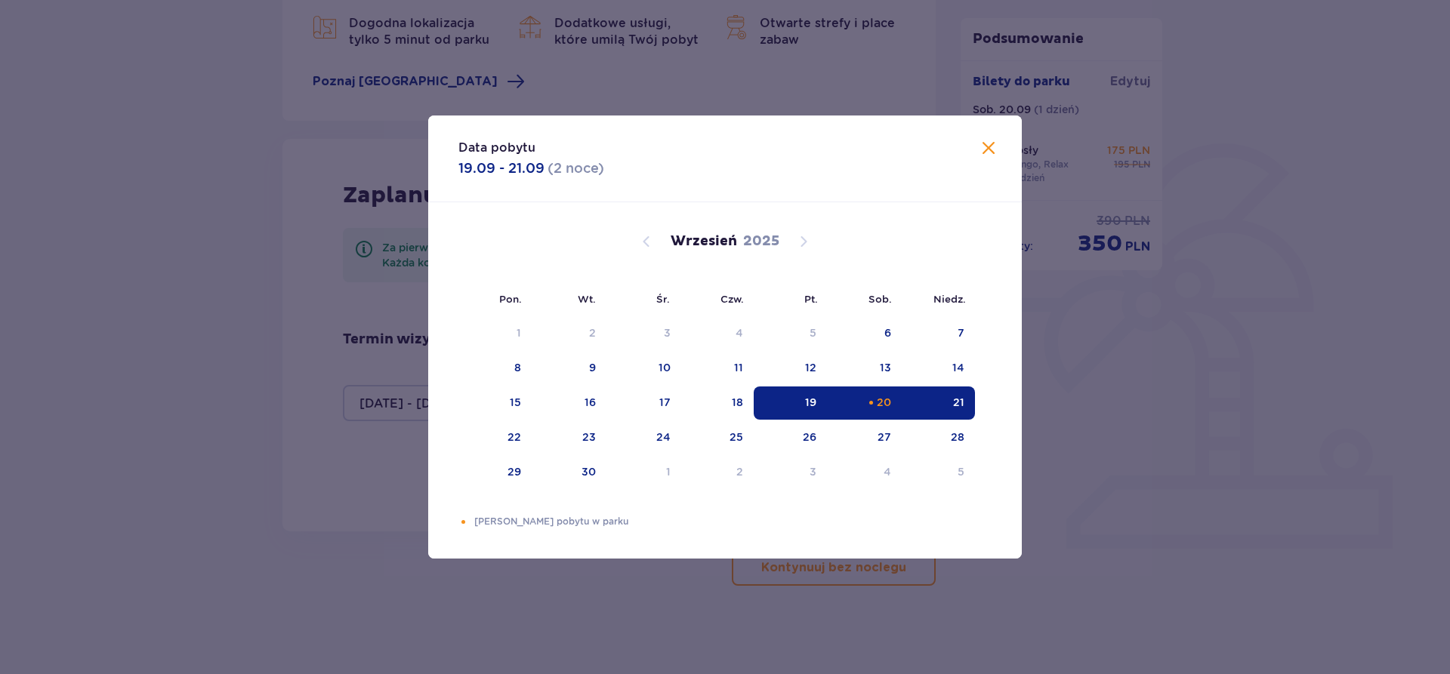
type input "[DATE] - [DATE]"
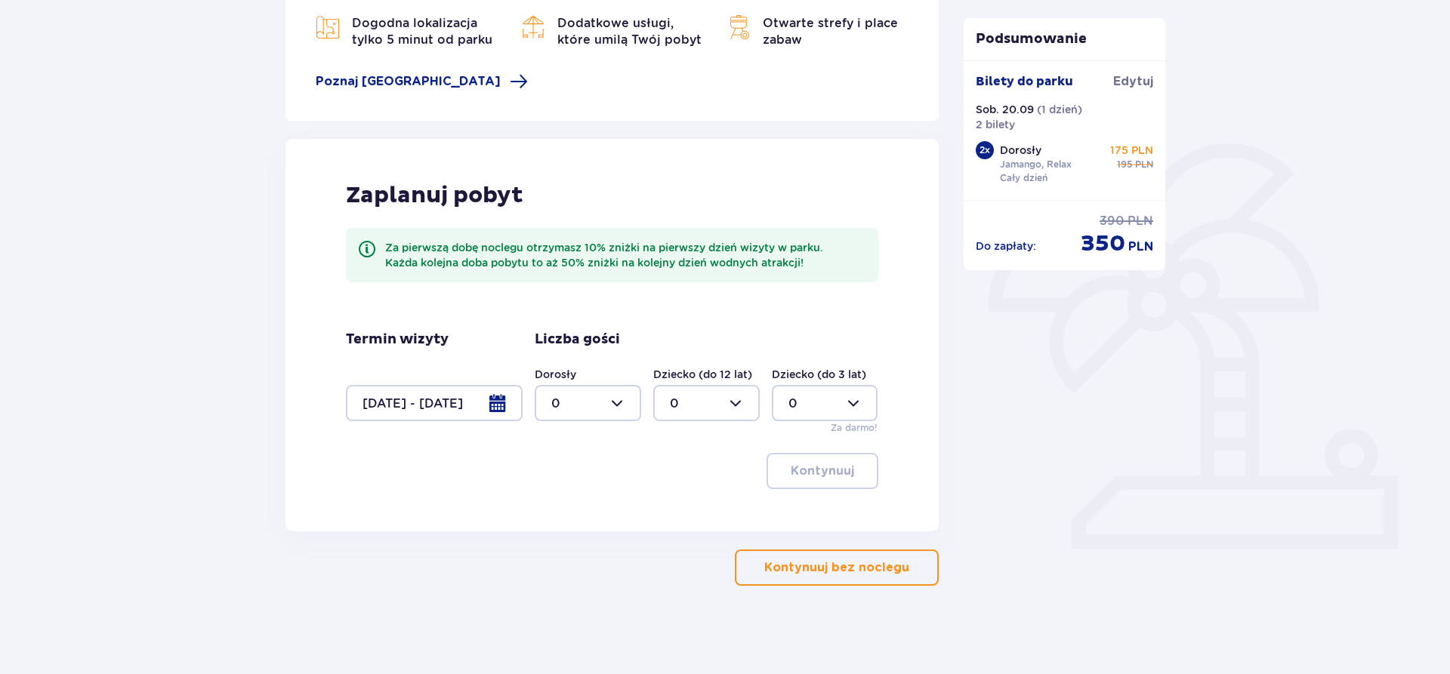
click at [621, 389] on div at bounding box center [588, 403] width 106 height 36
click at [585, 511] on div "2" at bounding box center [587, 513] width 73 height 17
type input "2"
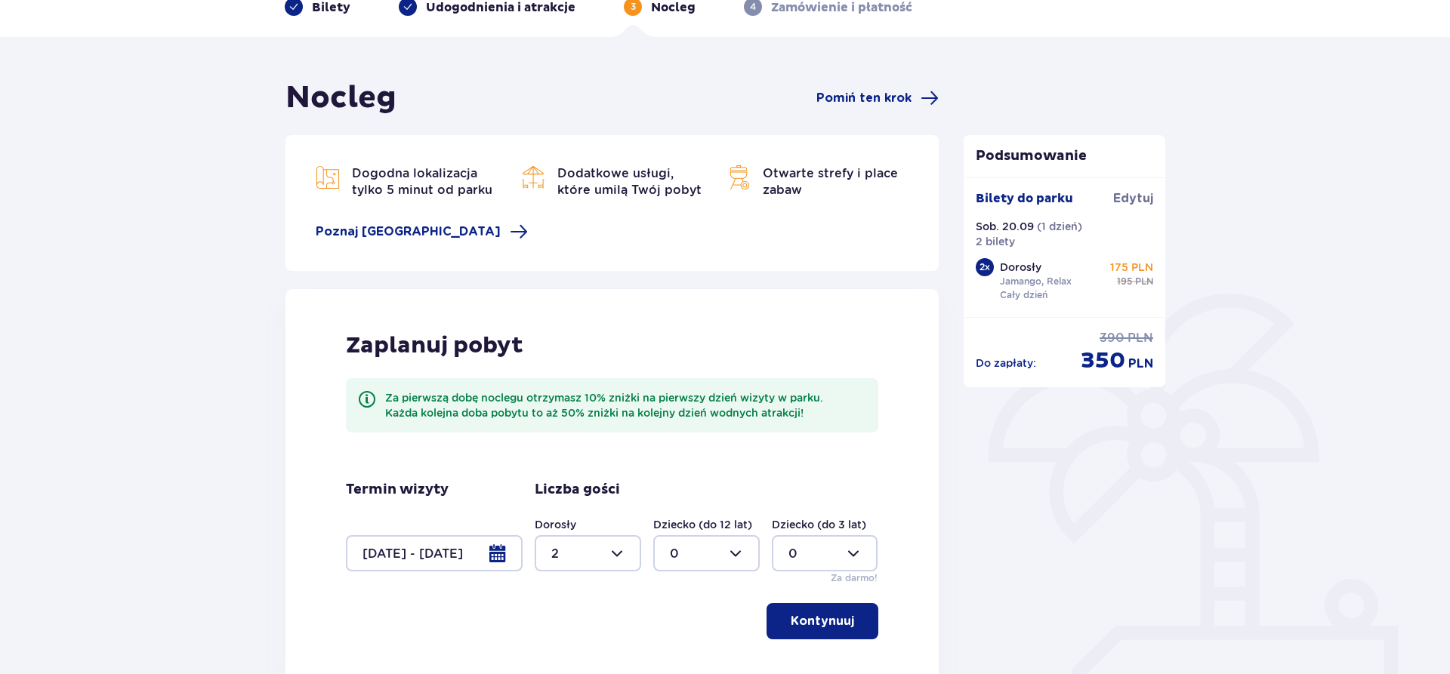
scroll to position [77, 0]
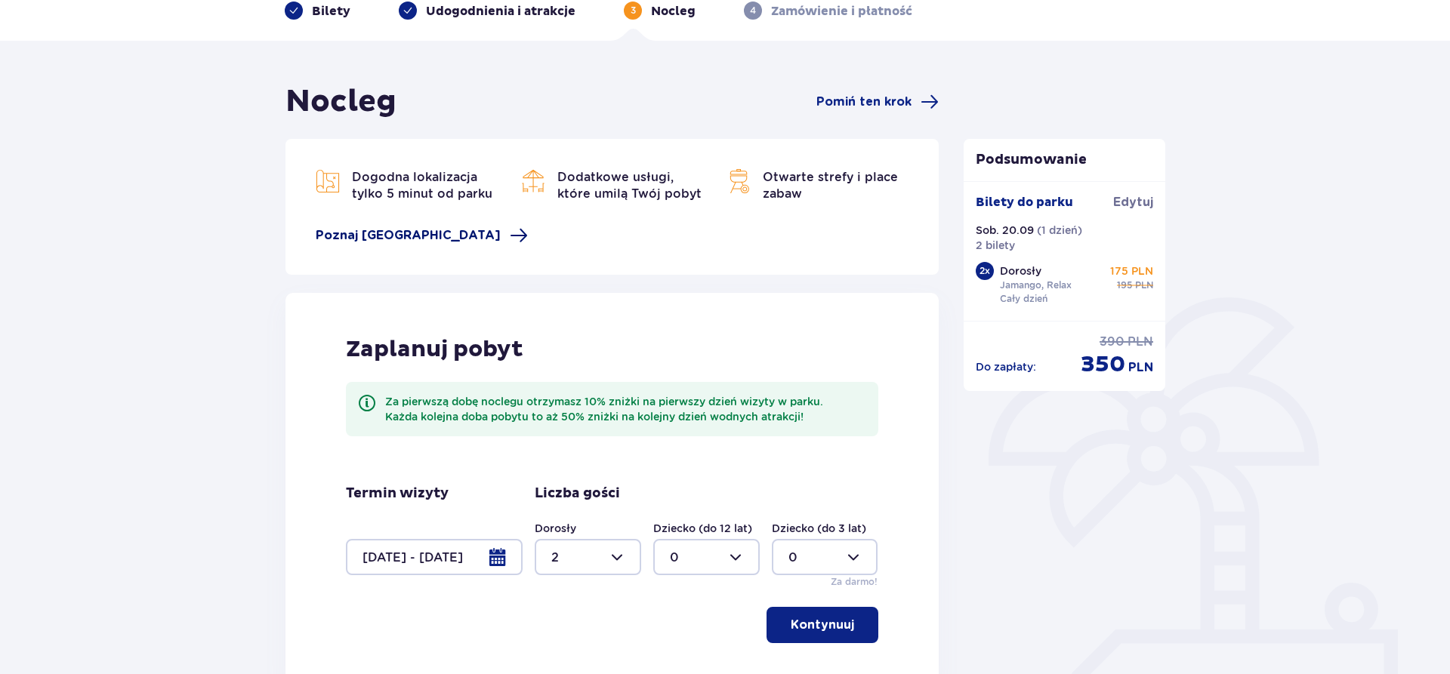
click at [423, 228] on span "Poznaj Suntago Village" at bounding box center [408, 235] width 185 height 17
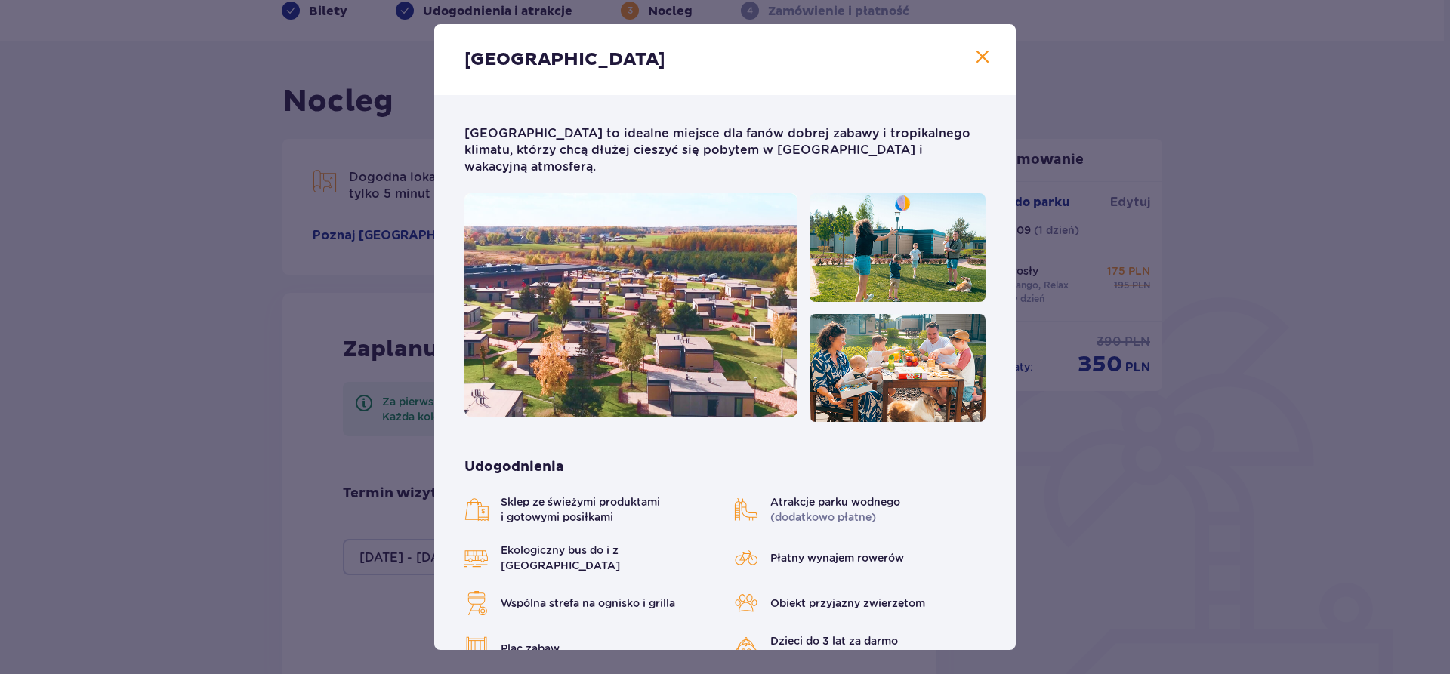
click at [983, 52] on span at bounding box center [983, 57] width 18 height 18
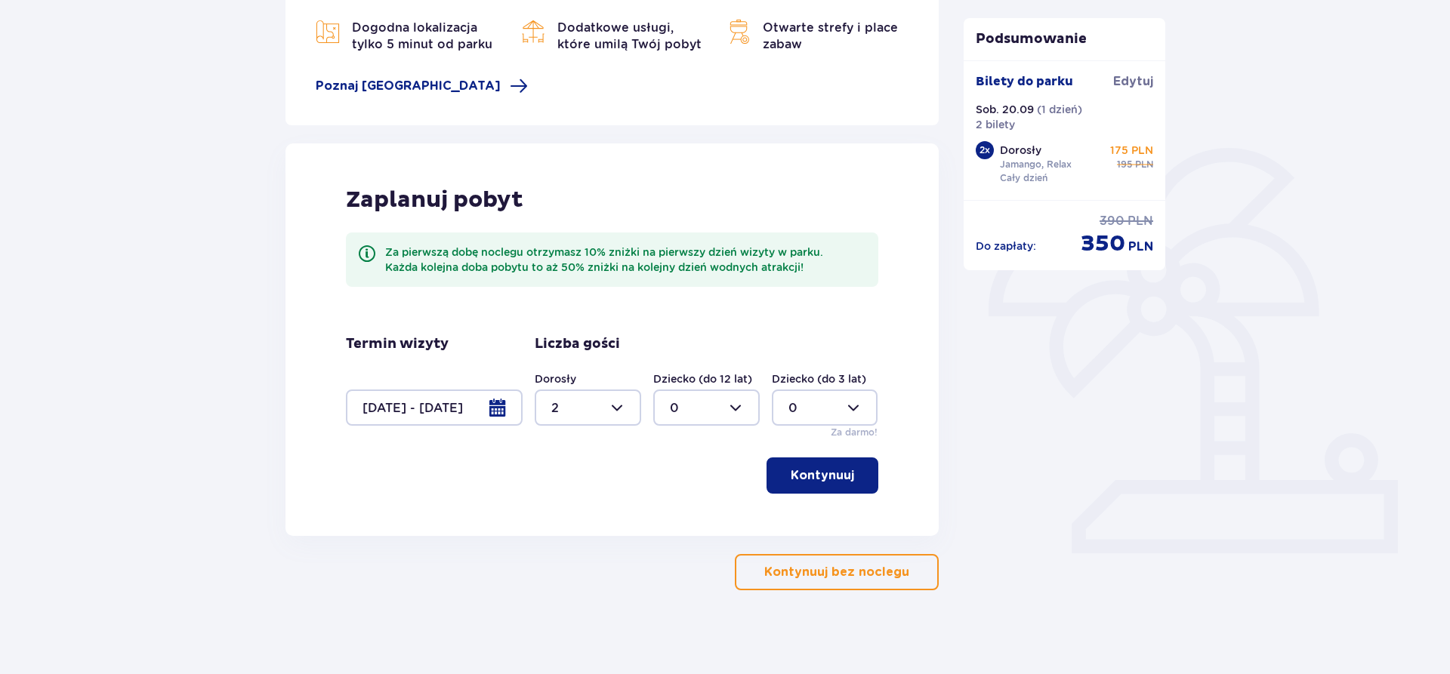
scroll to position [233, 0]
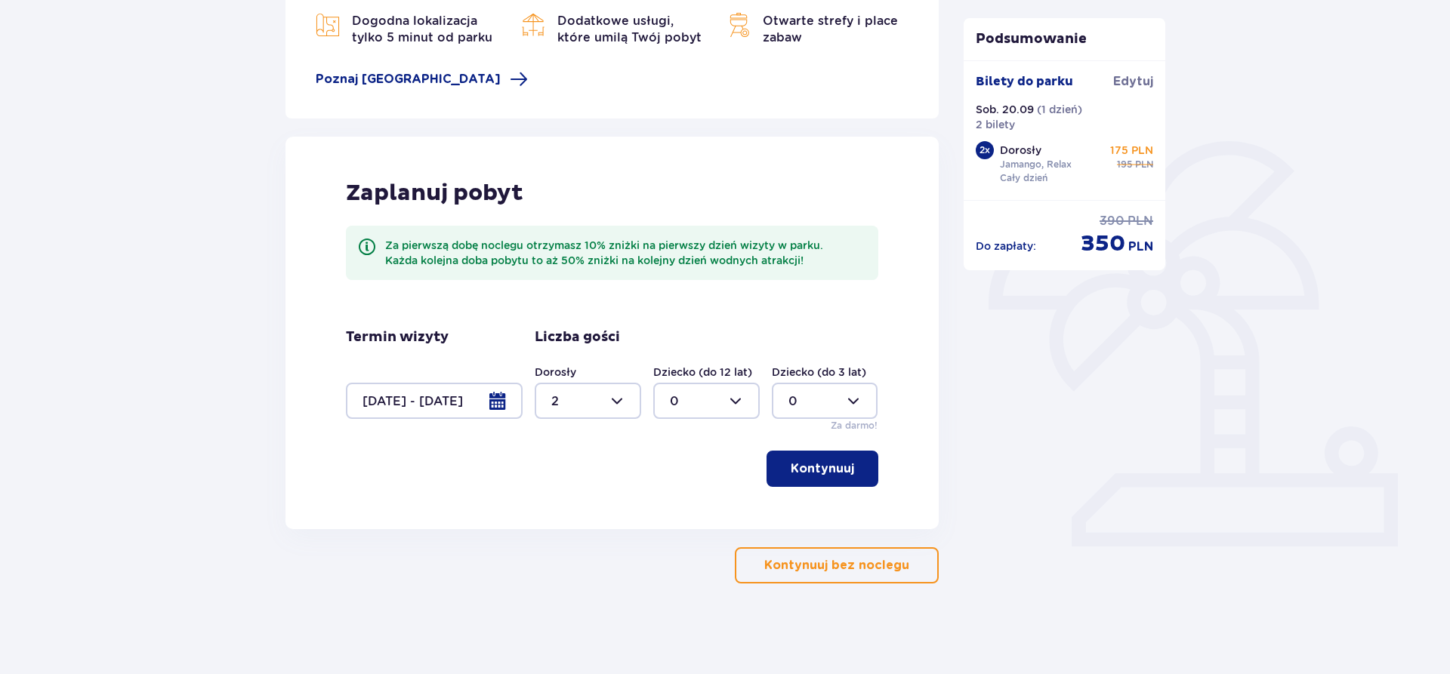
click at [816, 465] on p "Kontynuuj" at bounding box center [822, 469] width 63 height 17
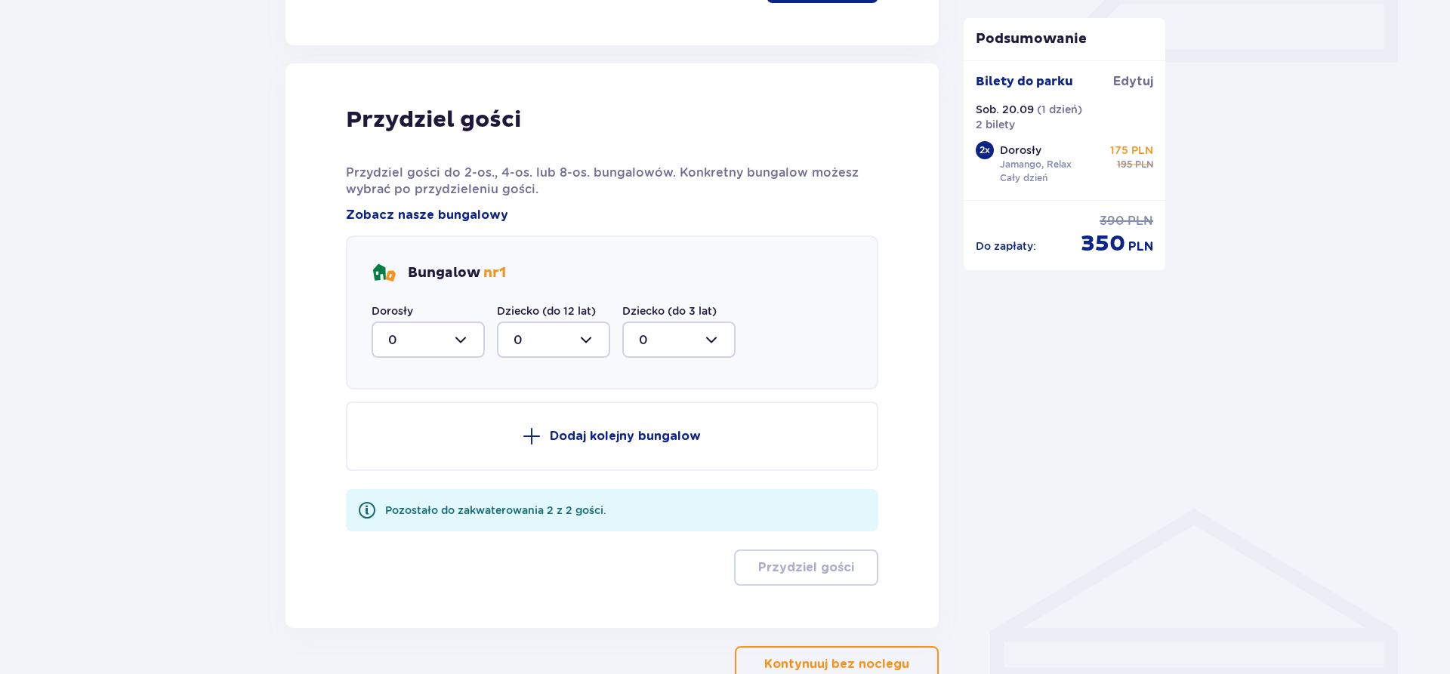
scroll to position [763, 0]
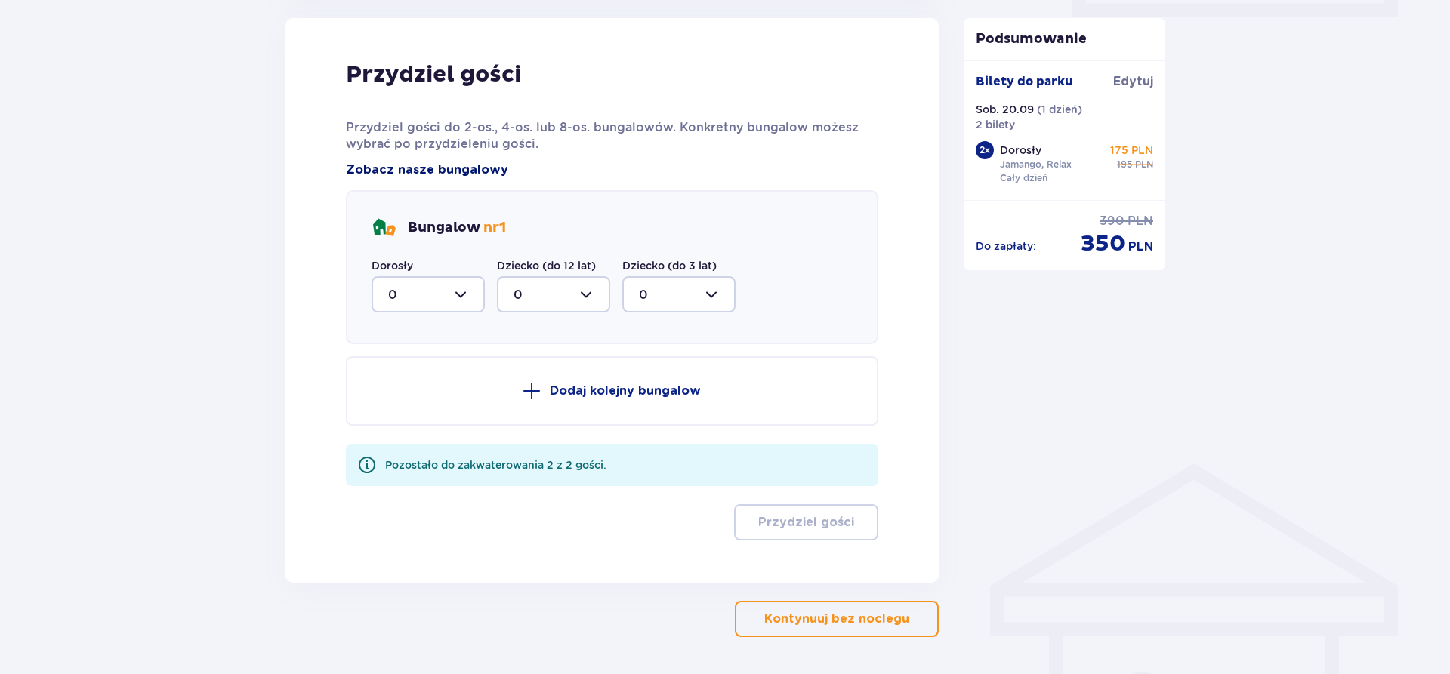
click at [483, 168] on span "Zobacz nasze bungalowy" at bounding box center [427, 170] width 162 height 17
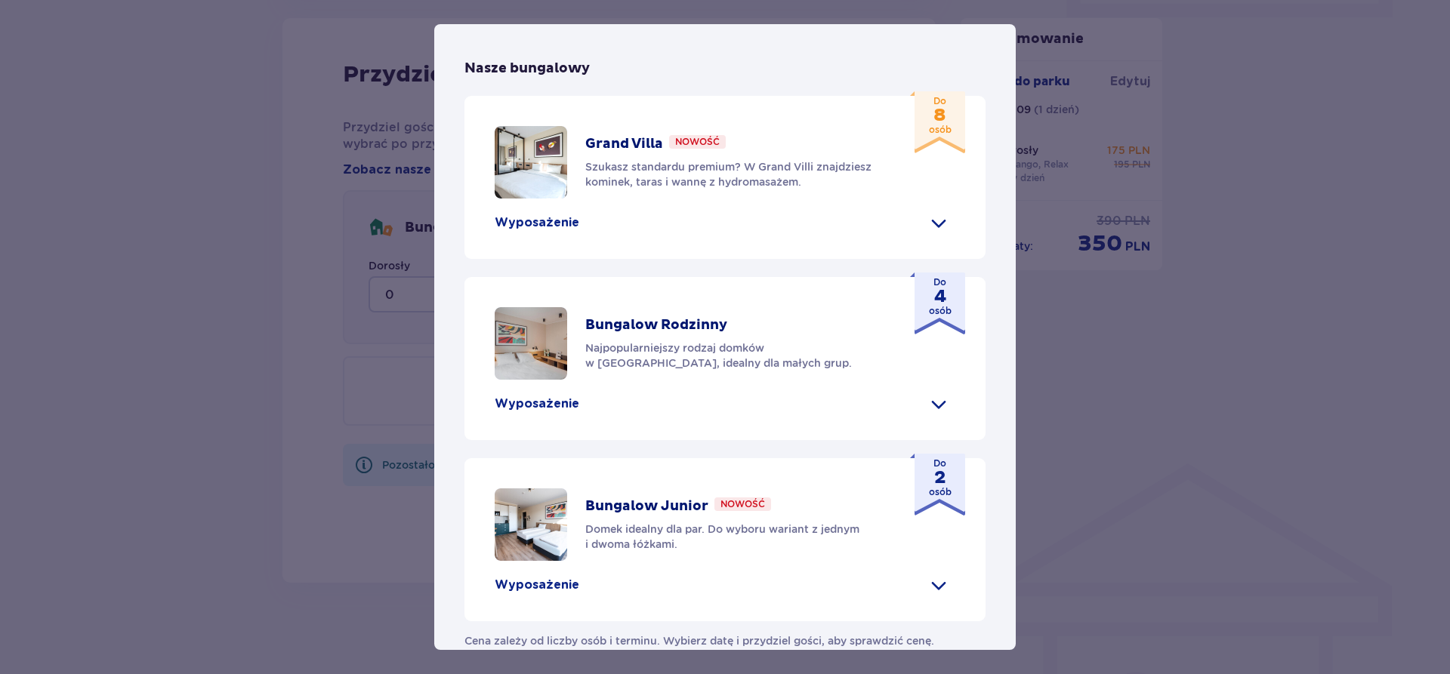
scroll to position [647, 0]
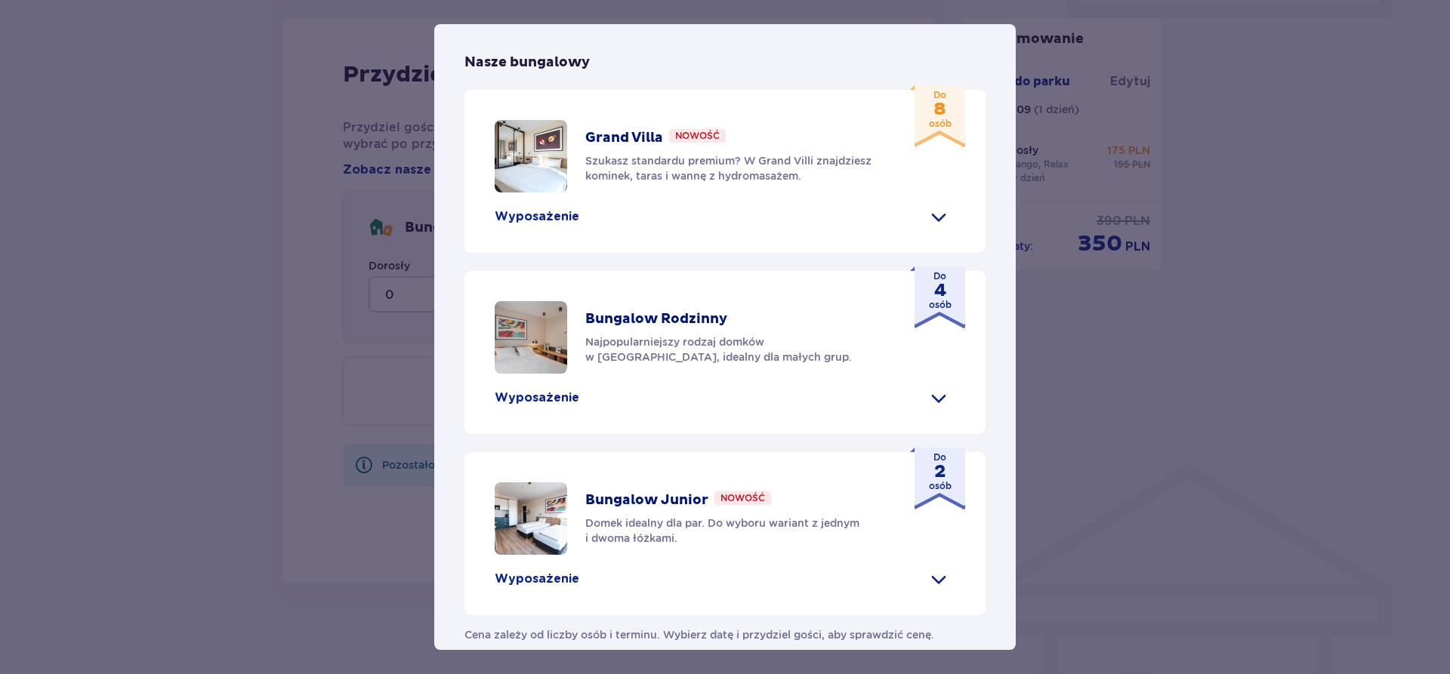
click at [938, 567] on span at bounding box center [939, 579] width 24 height 24
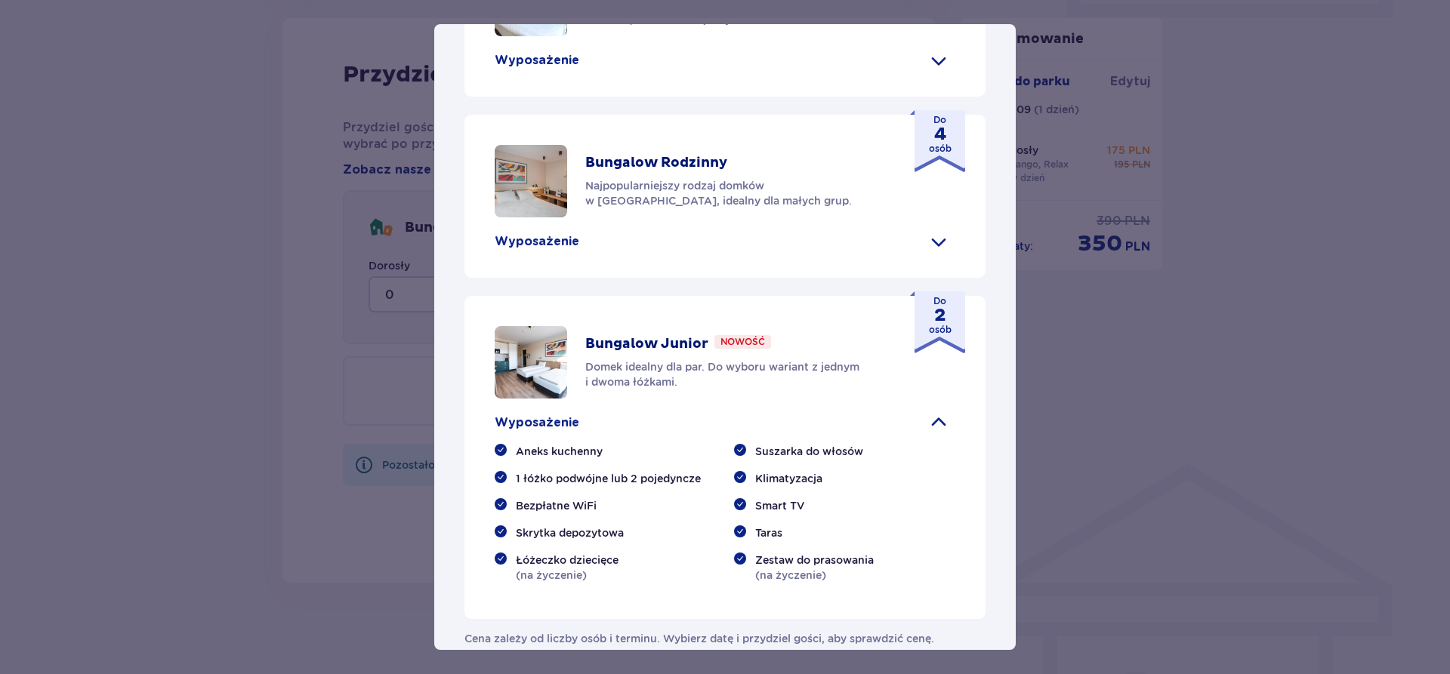
scroll to position [807, 0]
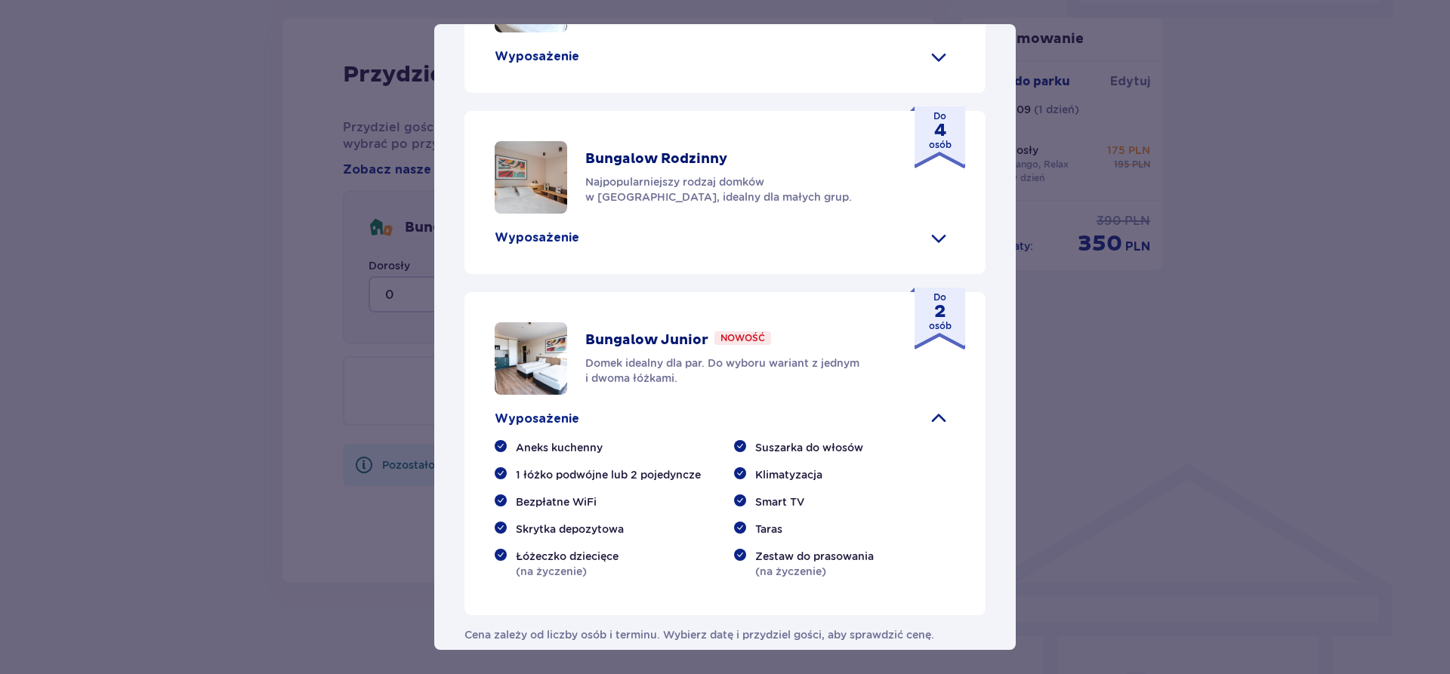
click at [536, 344] on img at bounding box center [531, 359] width 73 height 73
click at [677, 356] on p "Domek idealny dla par. Do wyboru wariant z jednym i dwoma łóżkami." at bounding box center [735, 371] width 300 height 30
click at [736, 332] on div "Bungalow Junior Nowość" at bounding box center [678, 341] width 186 height 18
click at [940, 45] on span at bounding box center [939, 57] width 24 height 24
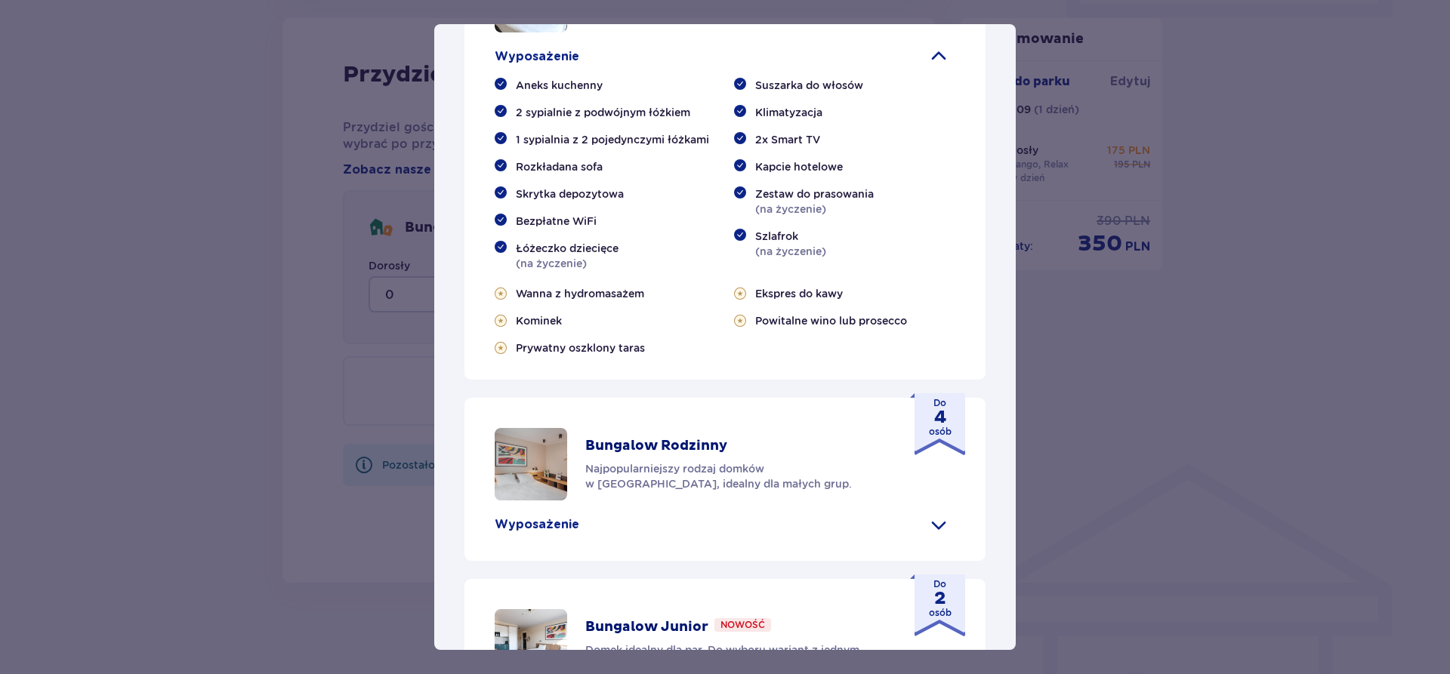
click at [1117, 404] on div "Suntago Village Suntago Village to idealne miejsce dla fanów dobrej zabawy i tr…" at bounding box center [725, 337] width 1450 height 674
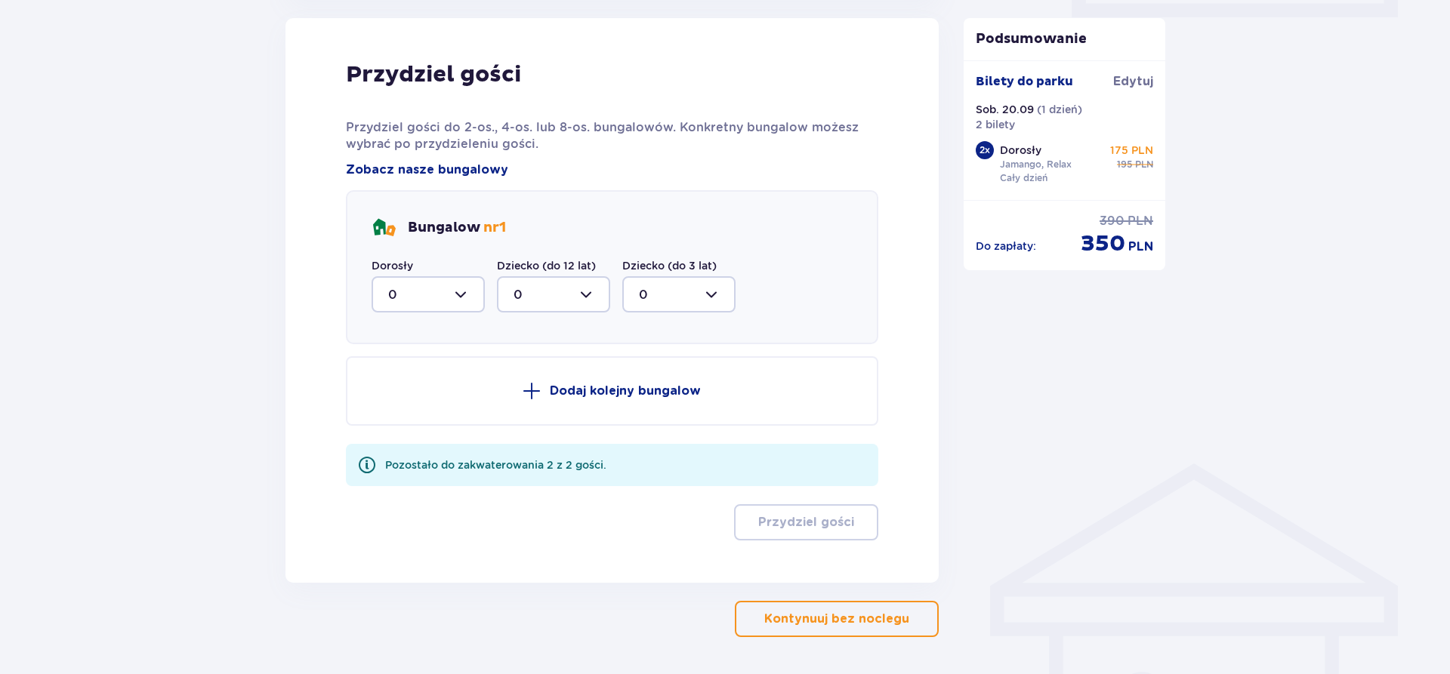
click at [465, 298] on div at bounding box center [428, 294] width 113 height 36
click at [407, 404] on div "2" at bounding box center [428, 404] width 80 height 17
type input "2"
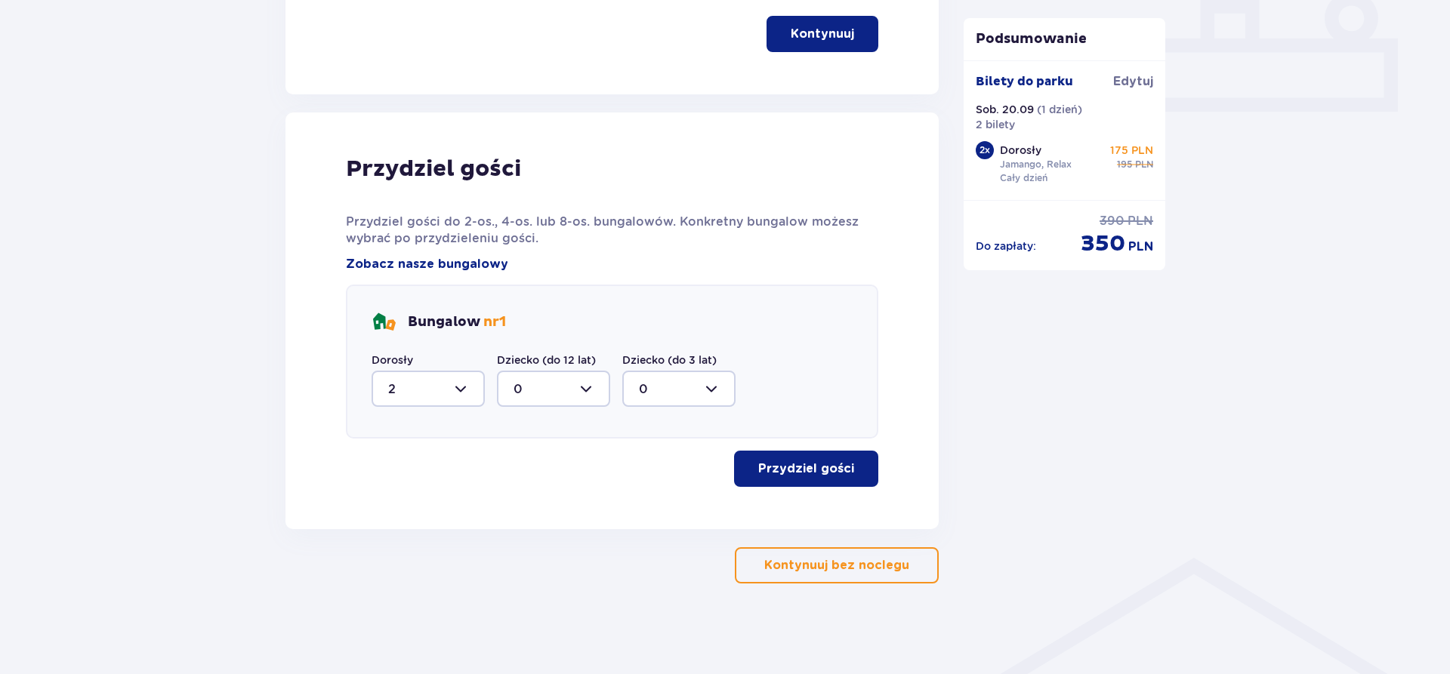
scroll to position [668, 0]
click at [786, 466] on p "Przydziel gości" at bounding box center [806, 469] width 96 height 17
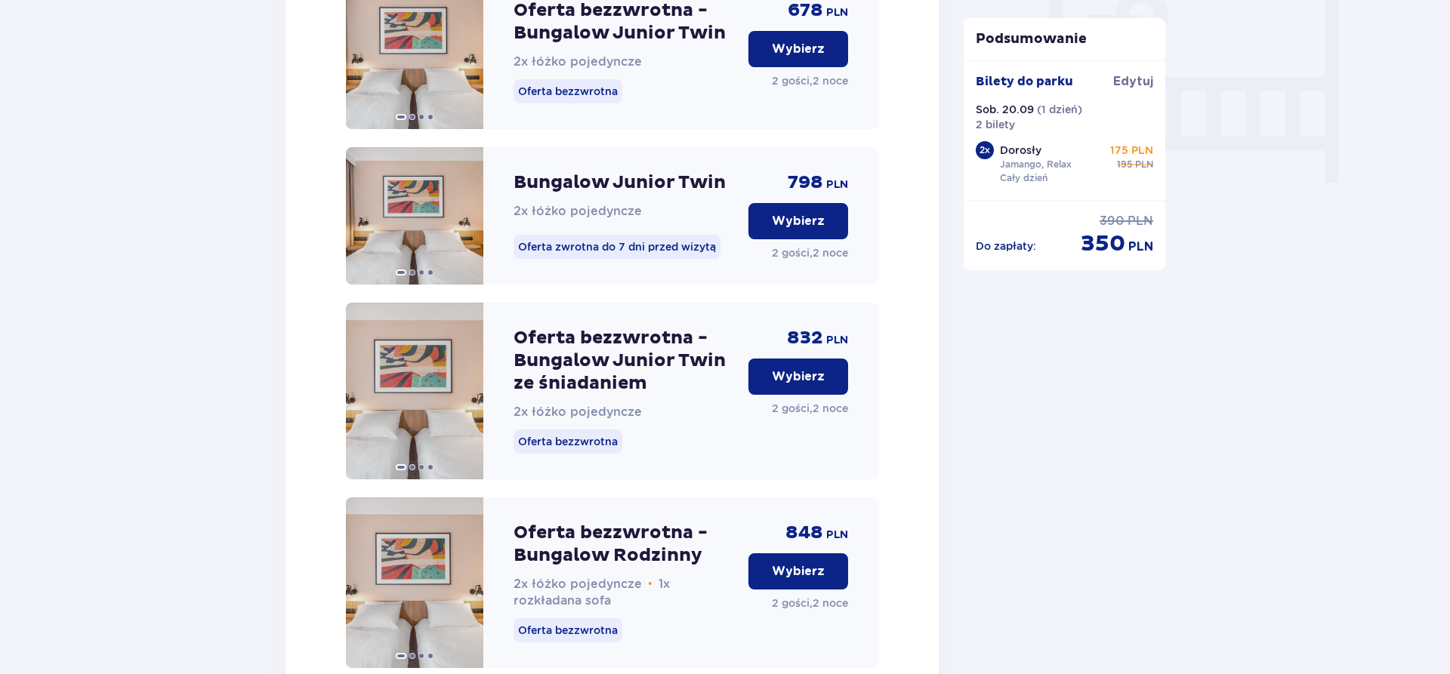
scroll to position [1398, 0]
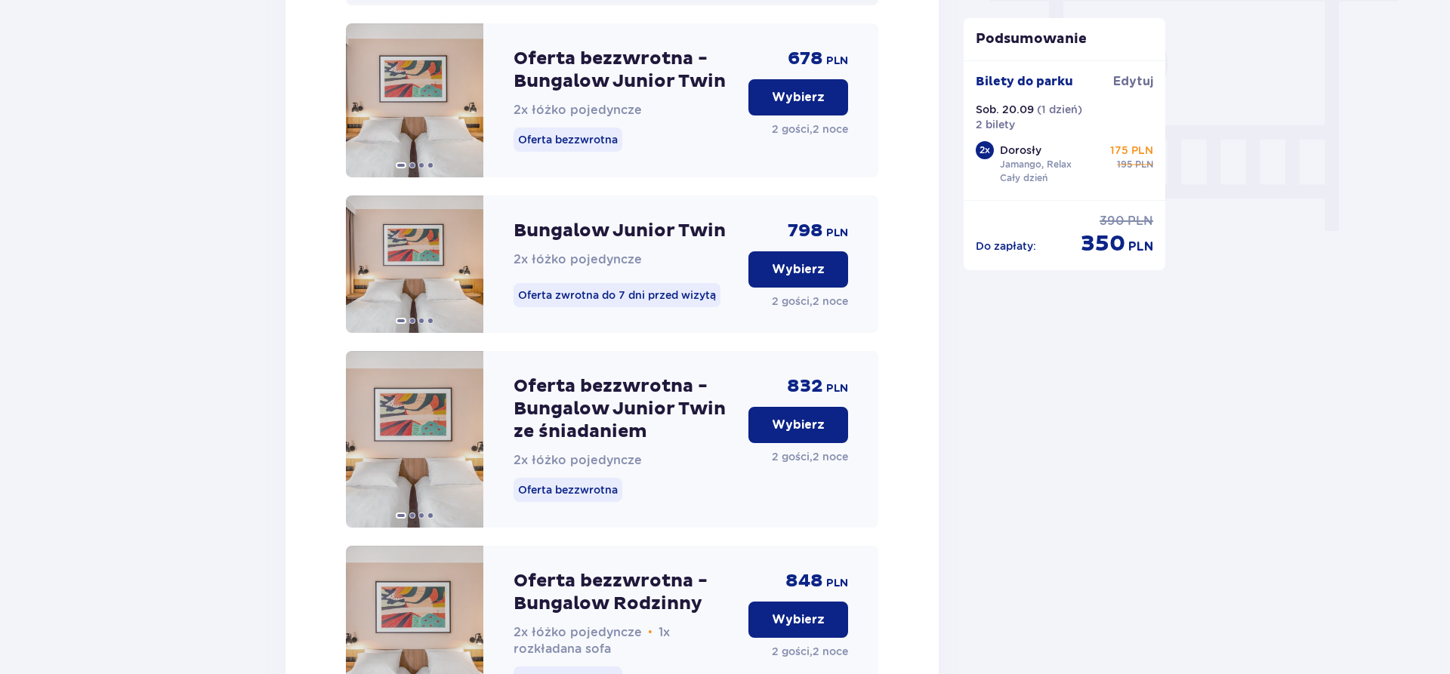
click at [573, 391] on p "Oferta bezzwrotna - Bungalow Junior Twin ze śniadaniem" at bounding box center [625, 409] width 223 height 68
click at [569, 440] on p "Oferta bezzwrotna - Bungalow Junior Twin ze śniadaniem" at bounding box center [625, 409] width 223 height 68
click at [788, 434] on p "Wybierz" at bounding box center [798, 425] width 53 height 17
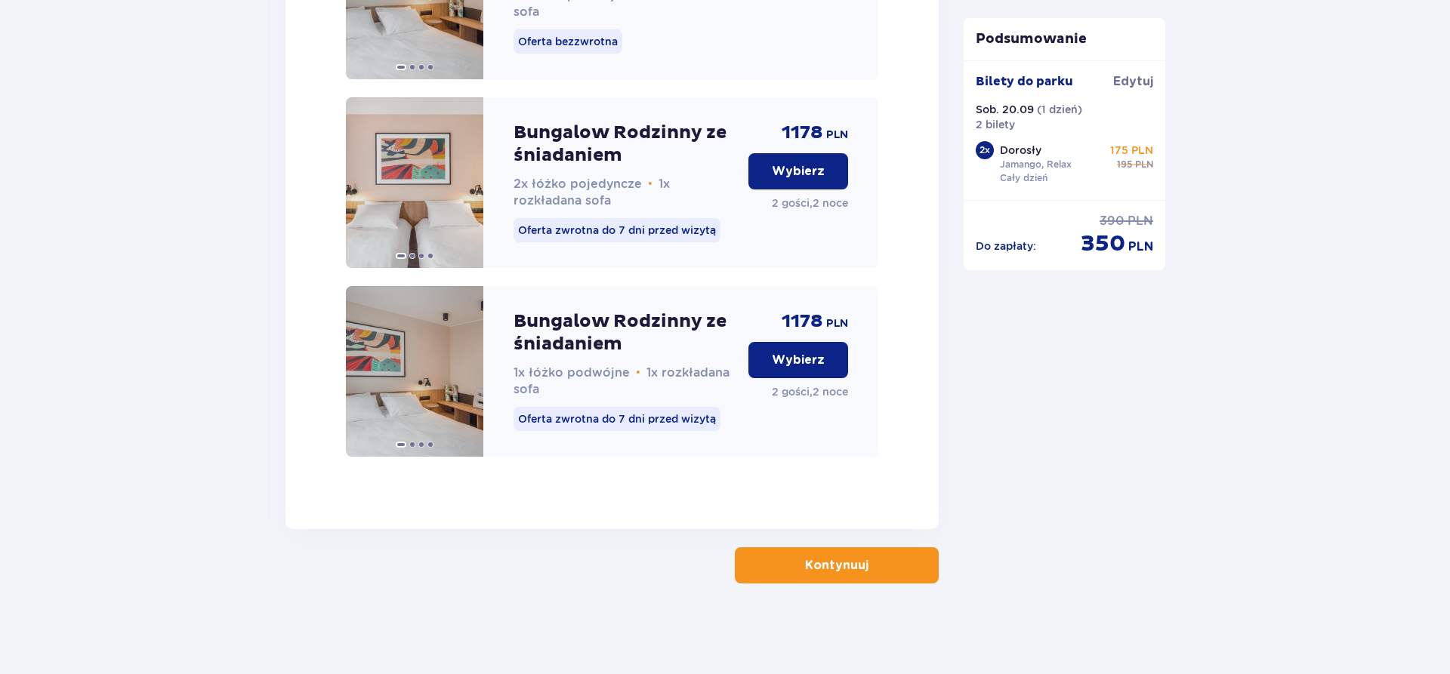
scroll to position [3170, 0]
click at [830, 568] on p "Kontynuuj" at bounding box center [836, 565] width 63 height 17
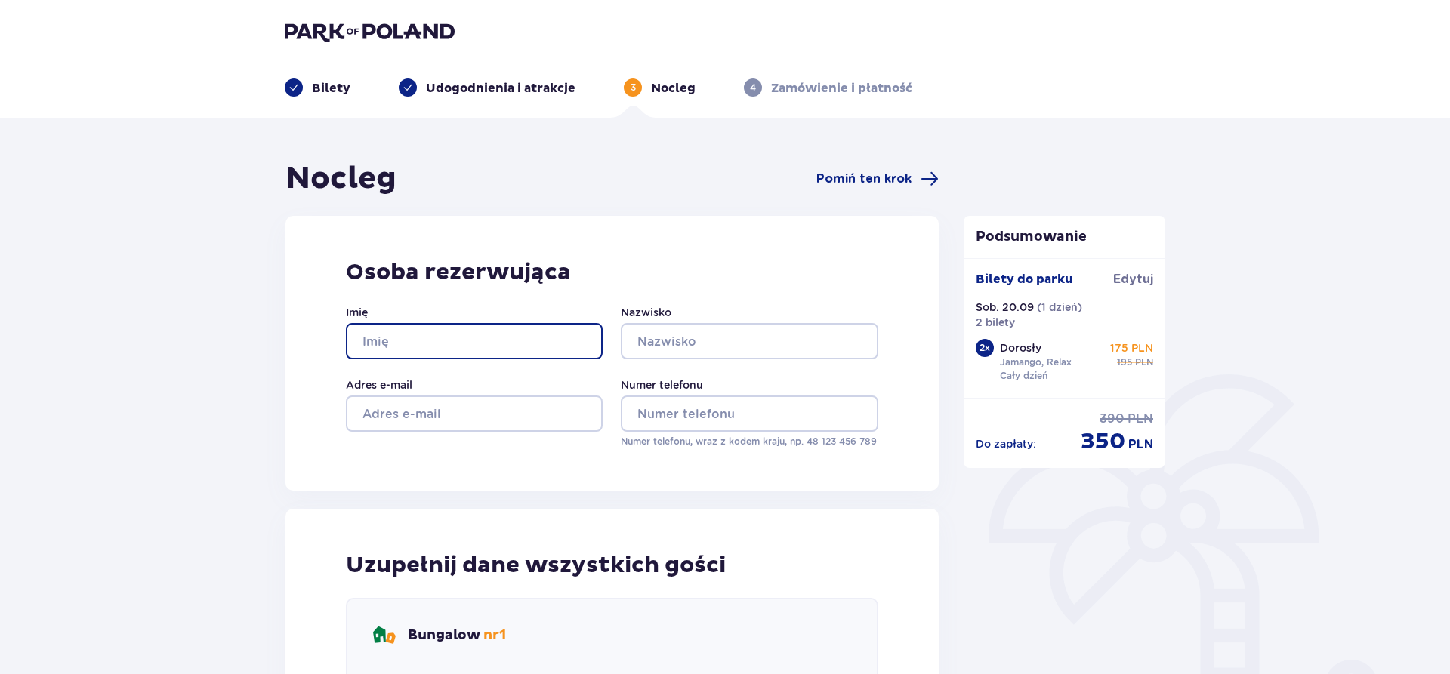
click at [452, 341] on input "Imię" at bounding box center [474, 341] width 257 height 36
type input "Ilon"
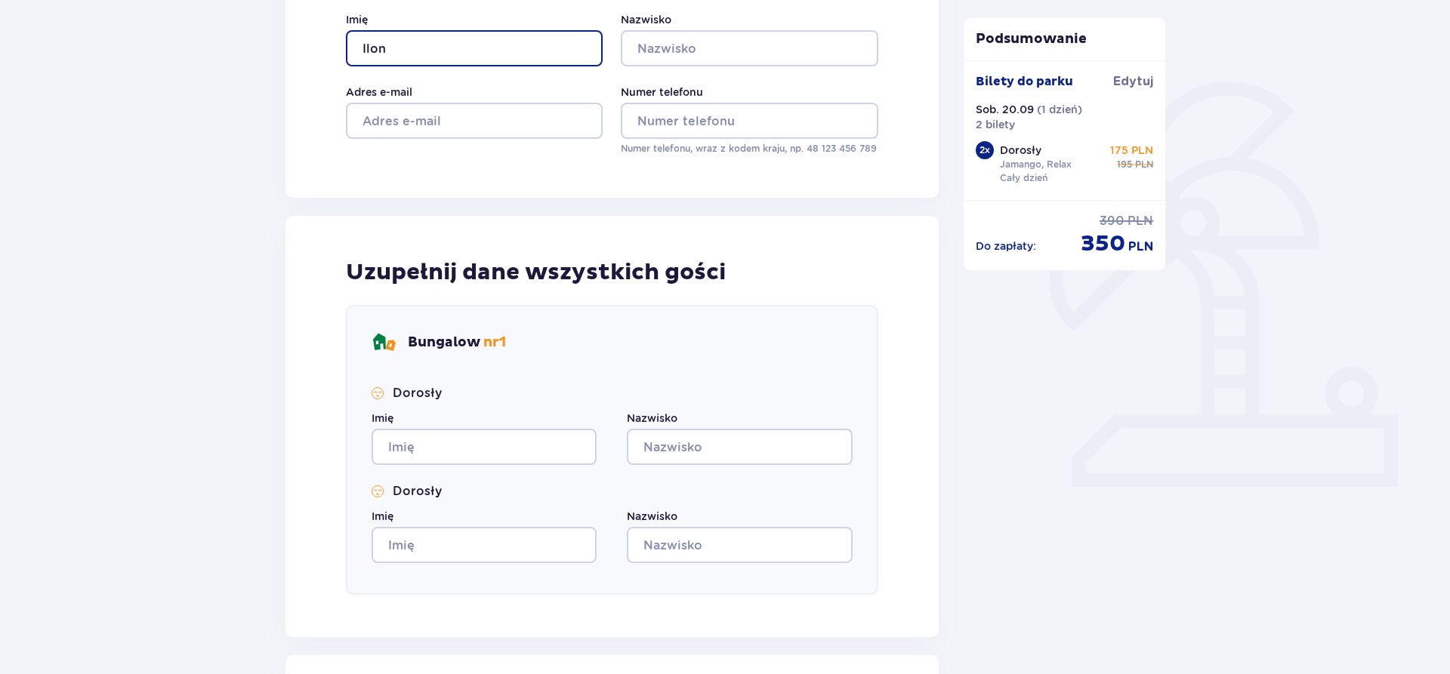
scroll to position [308, 0]
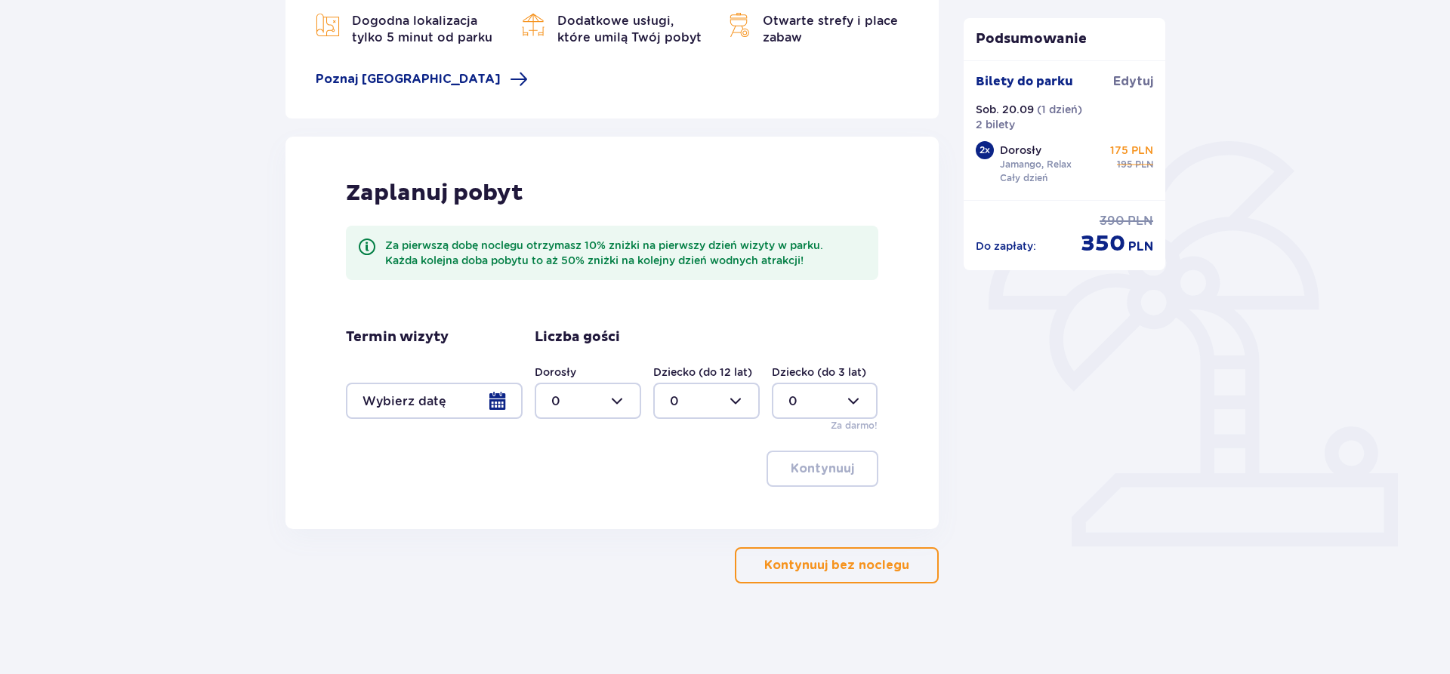
type input "0"
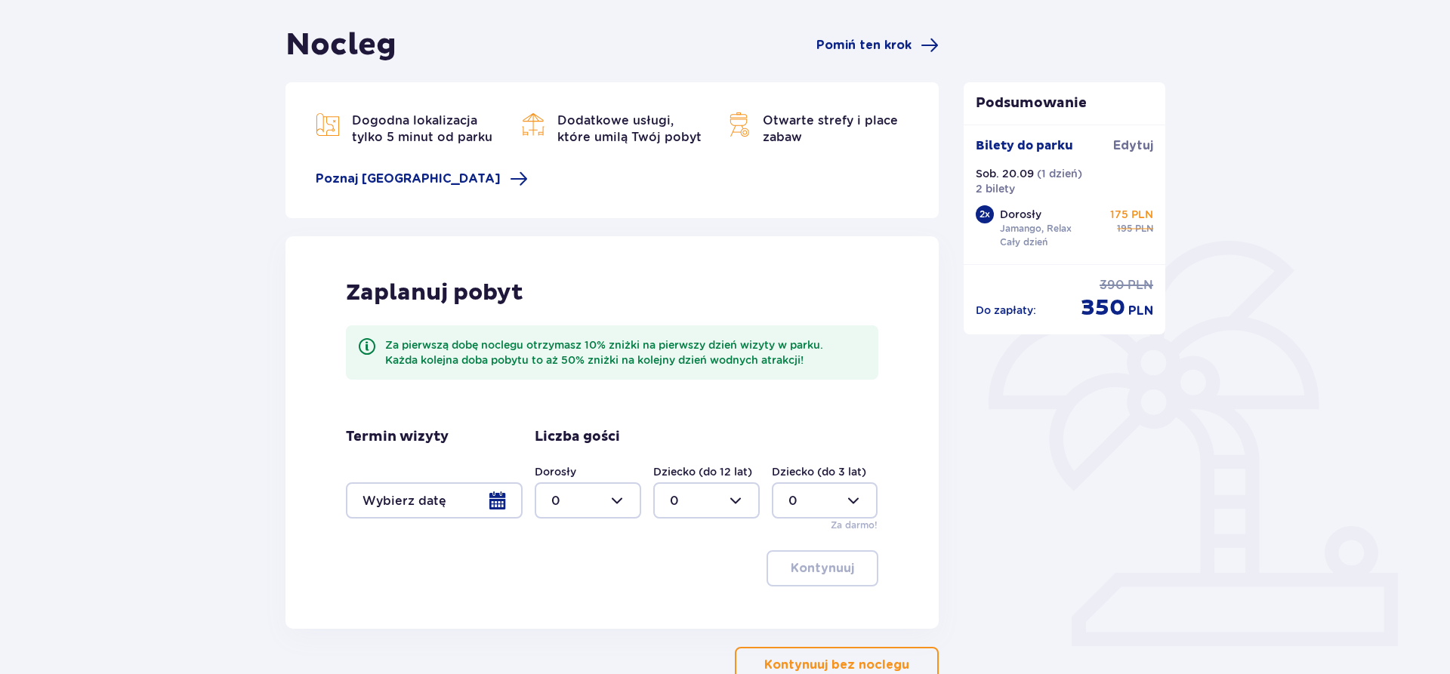
scroll to position [233, 0]
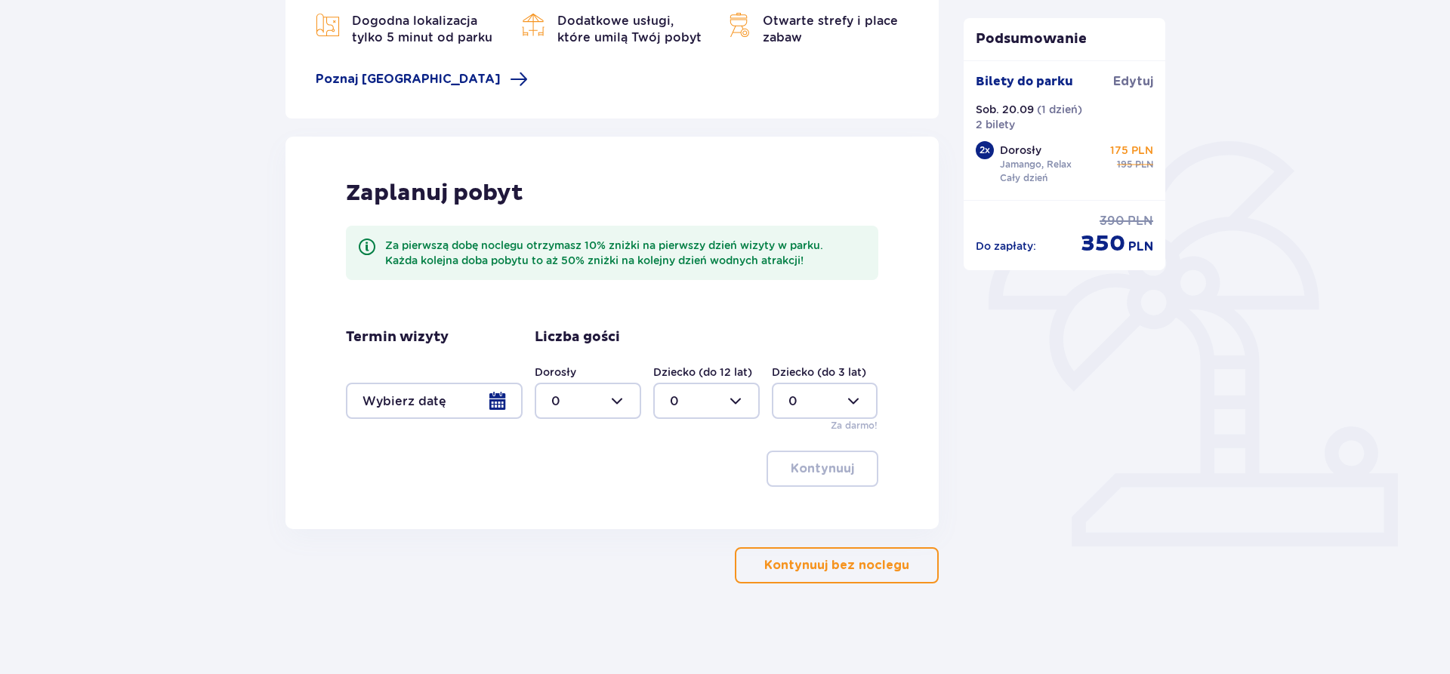
click at [506, 405] on div at bounding box center [434, 401] width 177 height 36
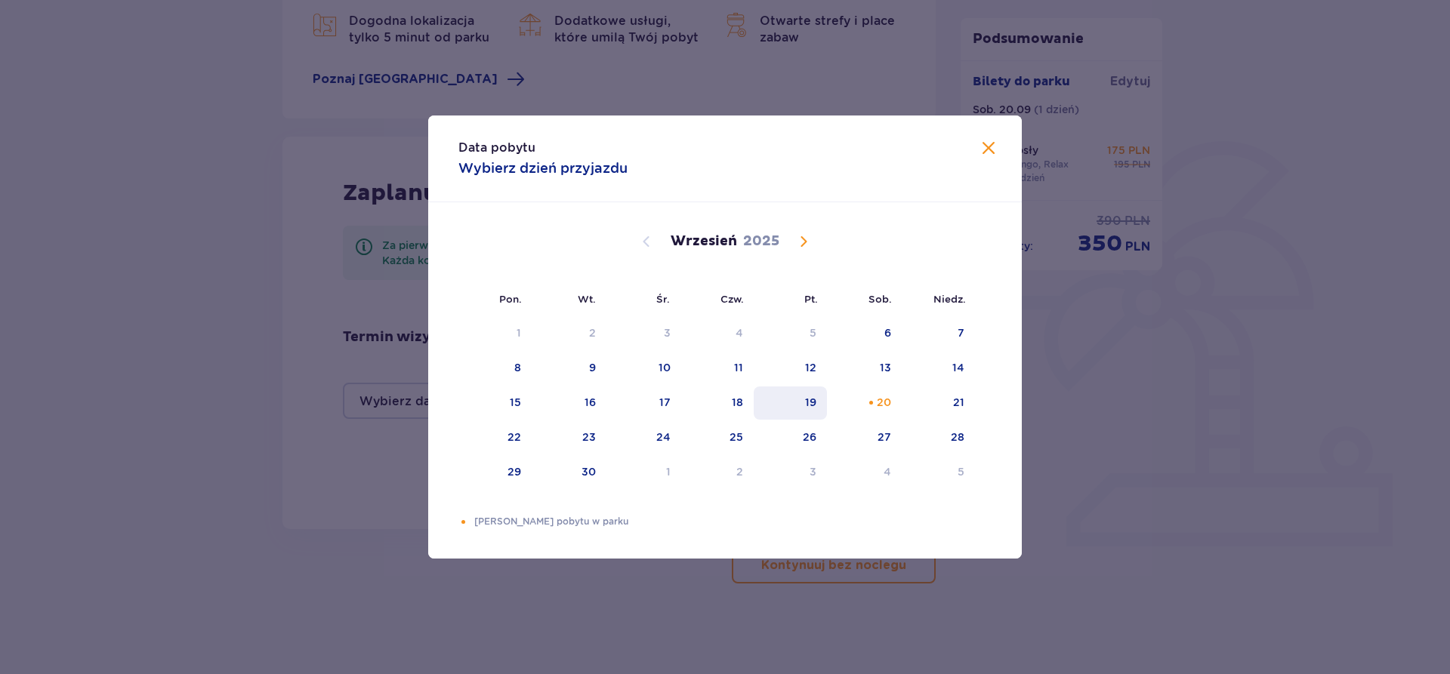
click at [808, 409] on div "19" at bounding box center [810, 402] width 11 height 15
click at [965, 403] on div "21" at bounding box center [938, 403] width 73 height 33
type input "19.09.25 - 21.09.25"
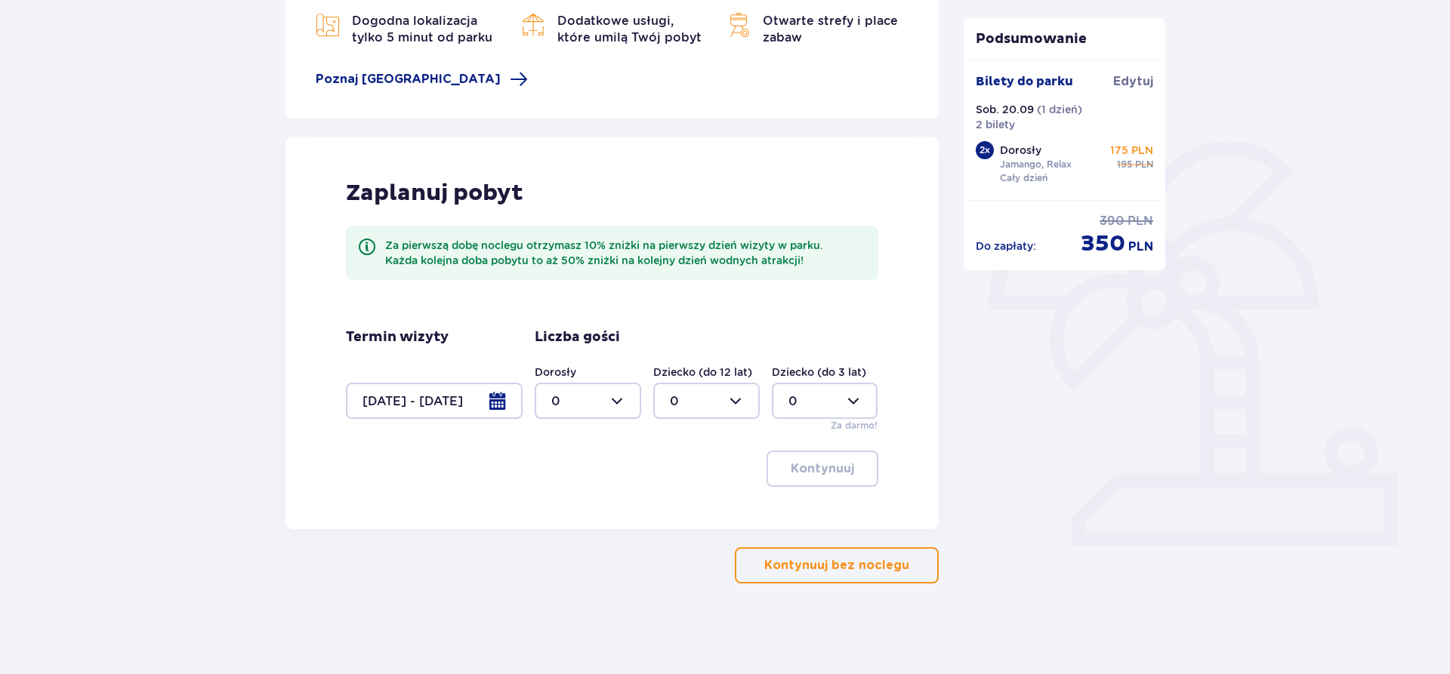
click at [607, 397] on div at bounding box center [588, 401] width 106 height 36
click at [573, 502] on span "2" at bounding box center [587, 511] width 103 height 32
type input "2"
click at [835, 474] on p "Kontynuuj" at bounding box center [822, 469] width 63 height 17
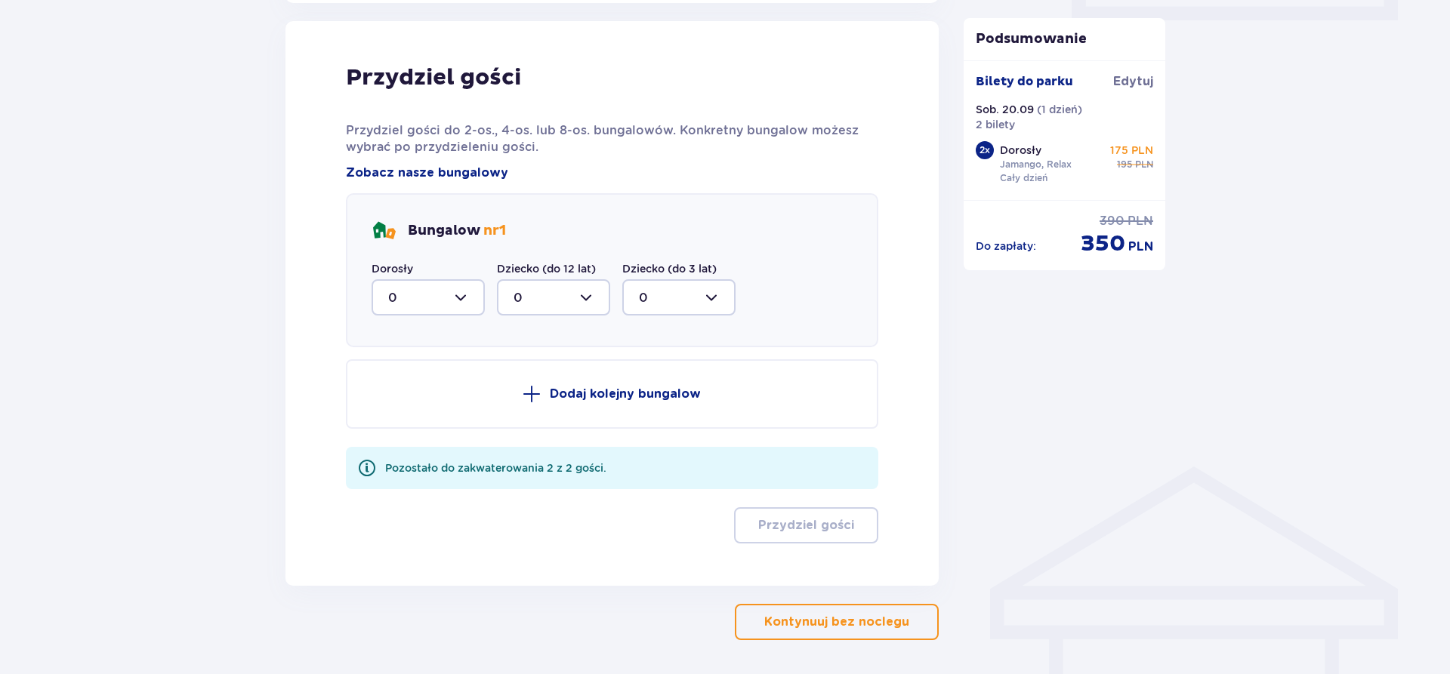
scroll to position [763, 0]
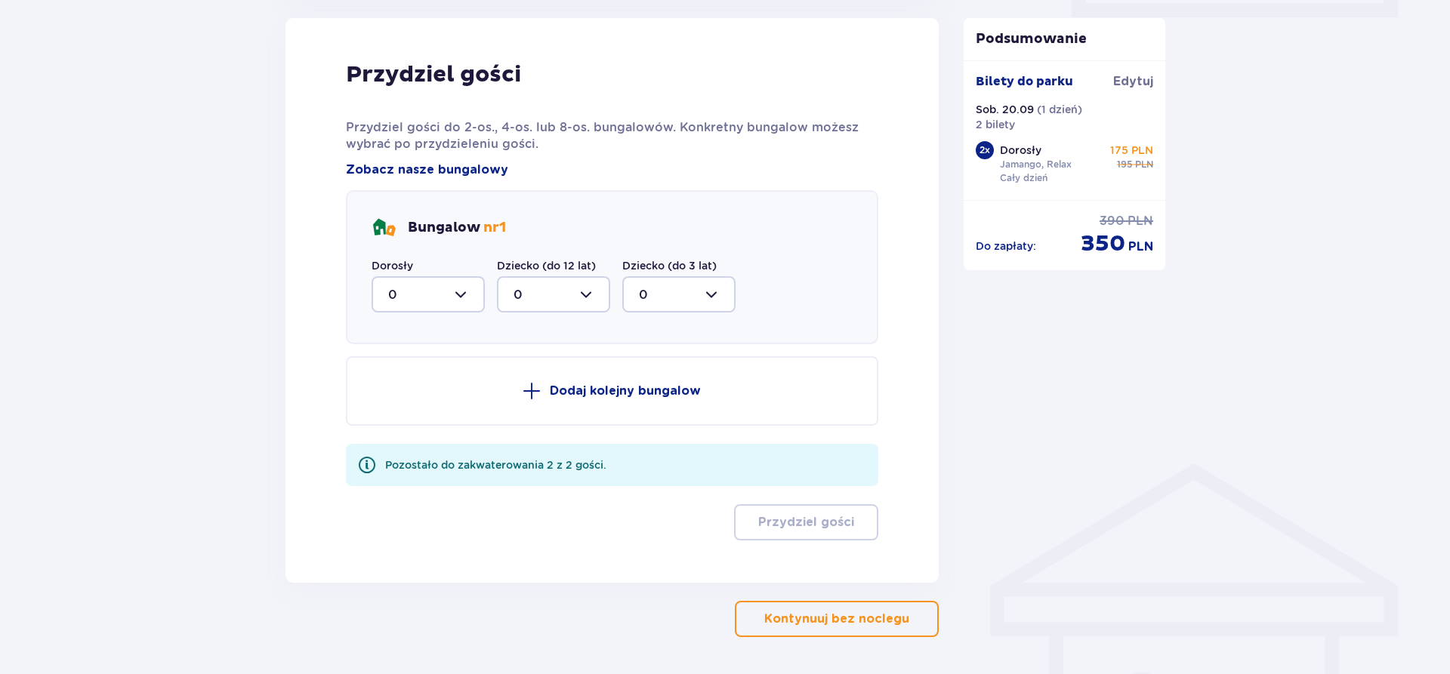
click at [468, 295] on div at bounding box center [428, 294] width 113 height 36
click at [412, 404] on div "2" at bounding box center [428, 404] width 80 height 17
type input "2"
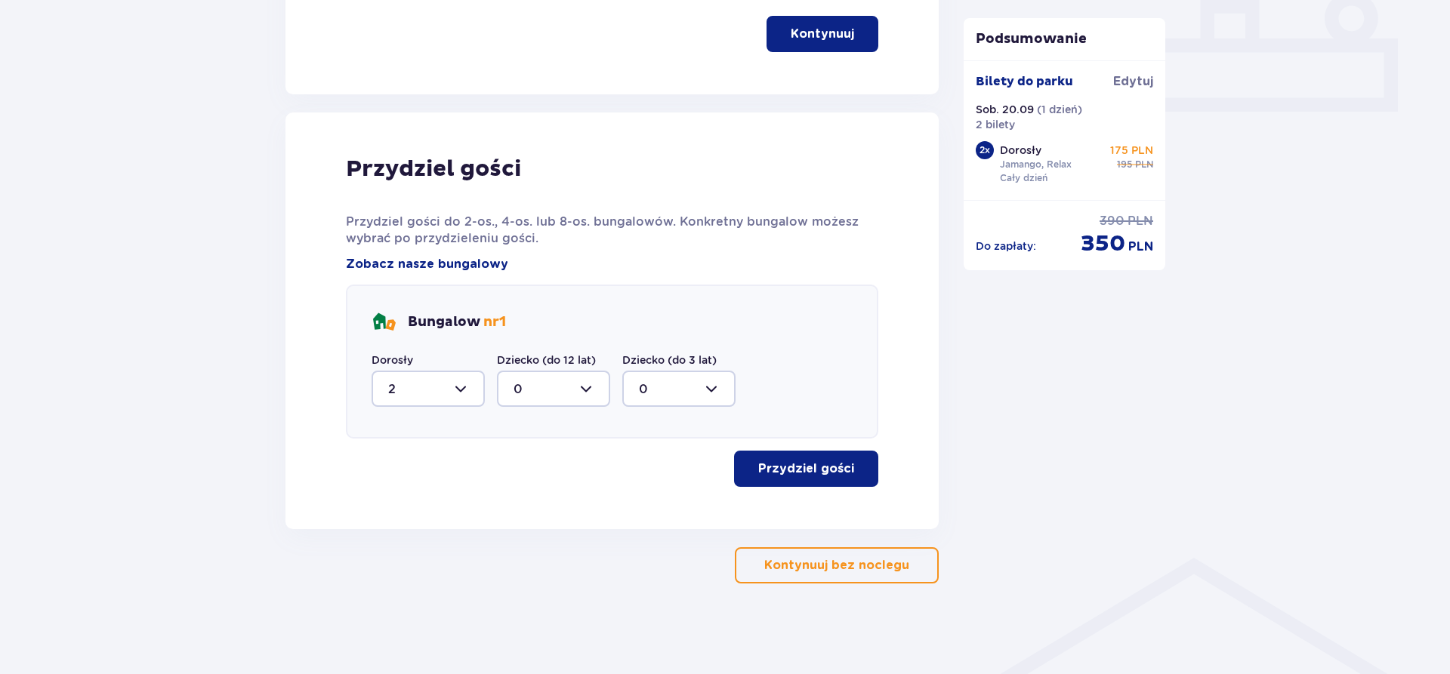
scroll to position [668, 0]
click at [860, 472] on span "button" at bounding box center [857, 469] width 18 height 18
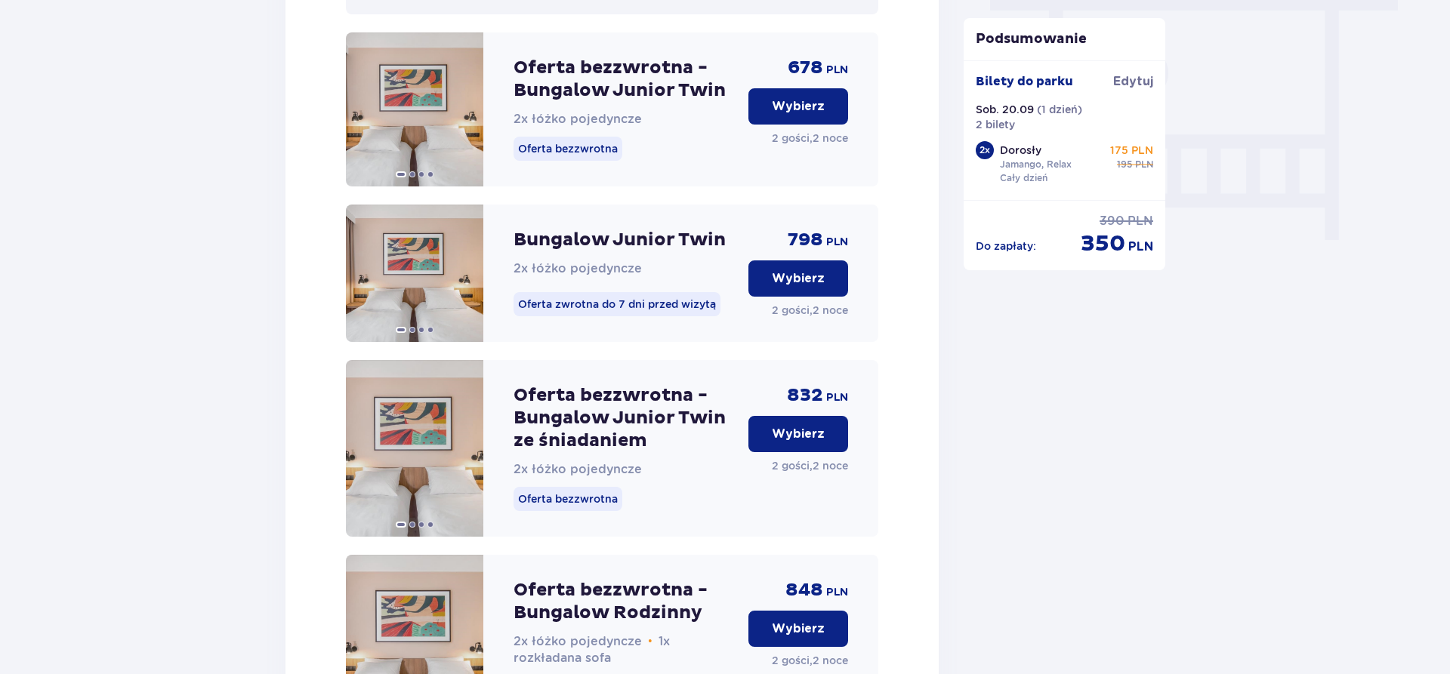
scroll to position [1429, 0]
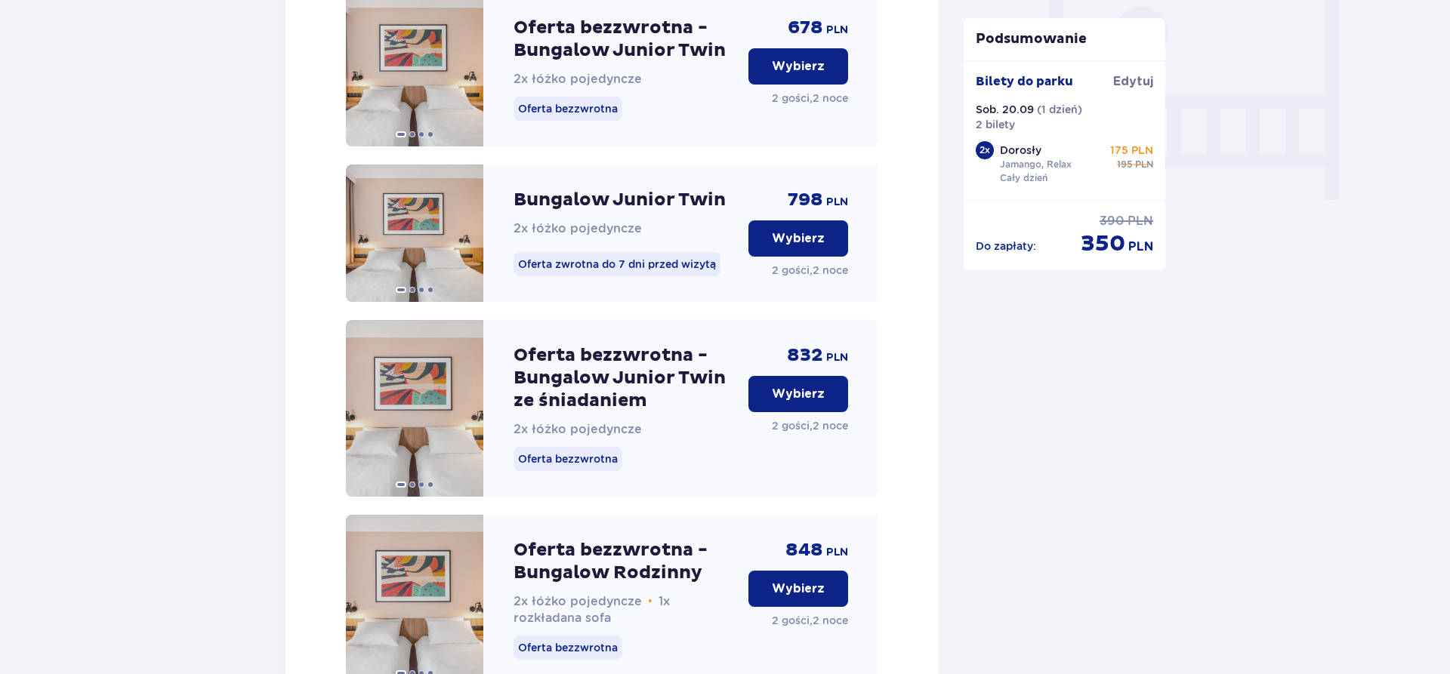
click at [790, 402] on p "Wybierz" at bounding box center [798, 394] width 53 height 17
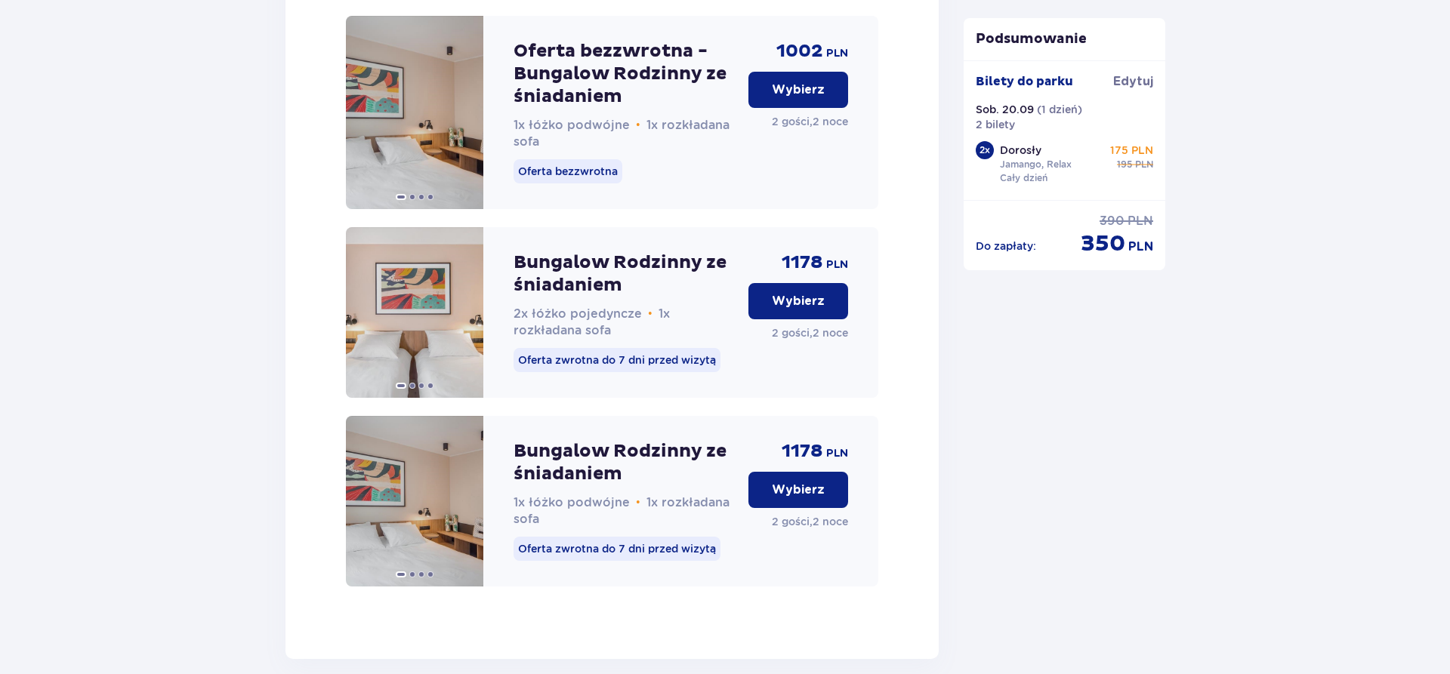
scroll to position [3170, 0]
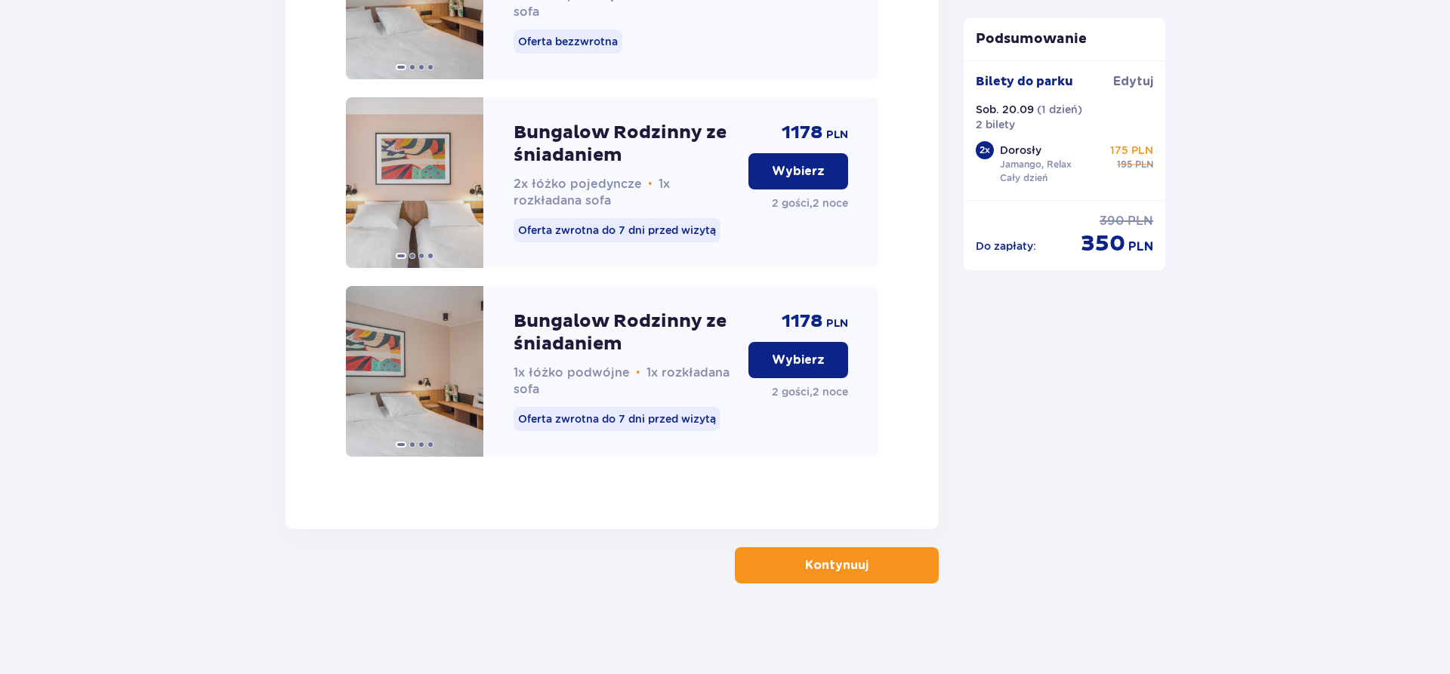
click at [857, 567] on button "Kontynuuj" at bounding box center [837, 566] width 204 height 36
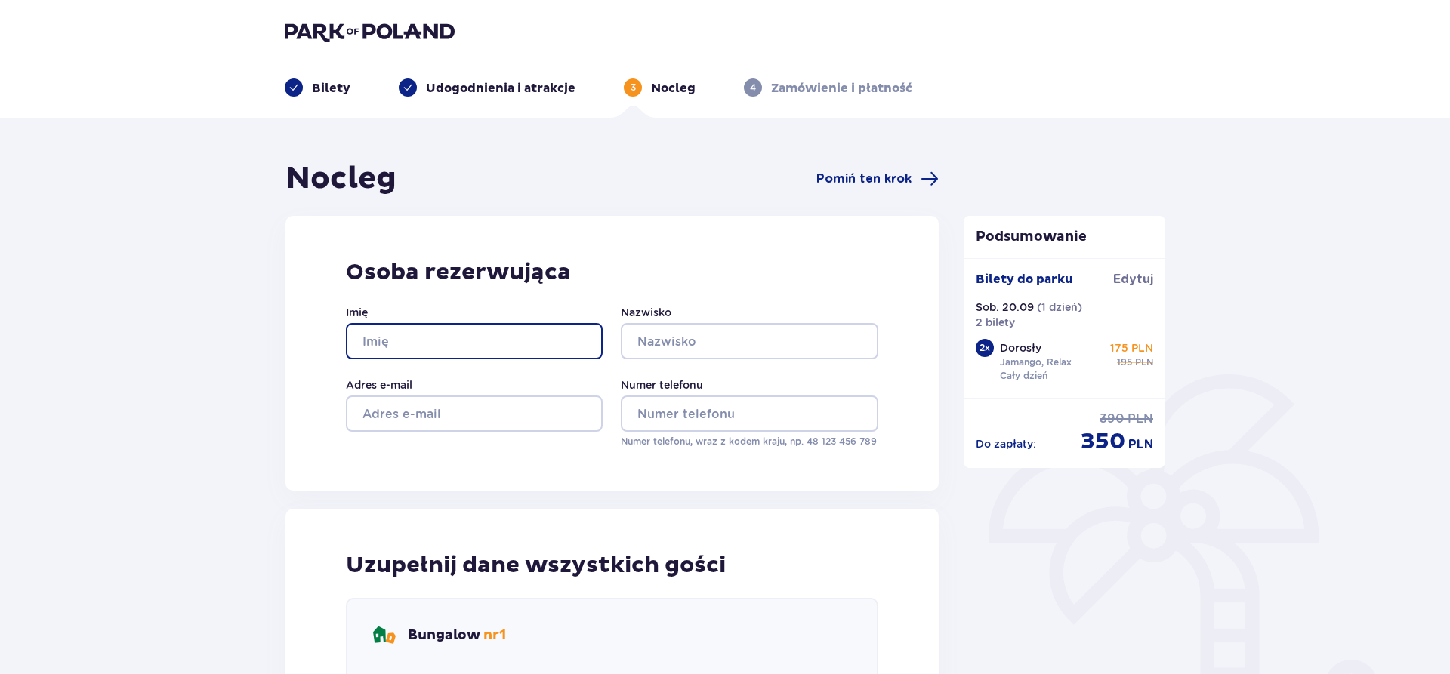
click at [441, 338] on input "Imię" at bounding box center [474, 341] width 257 height 36
type input "[PERSON_NAME]"
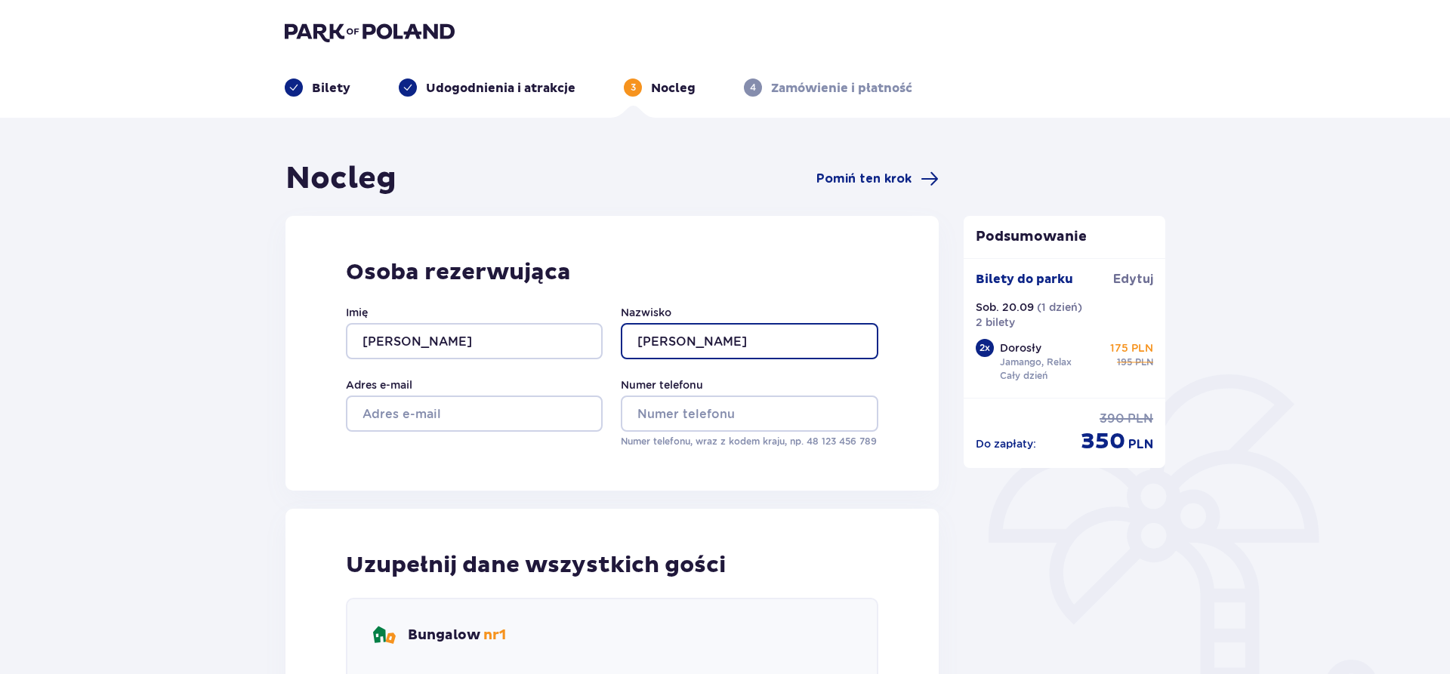
type input "[PERSON_NAME]"
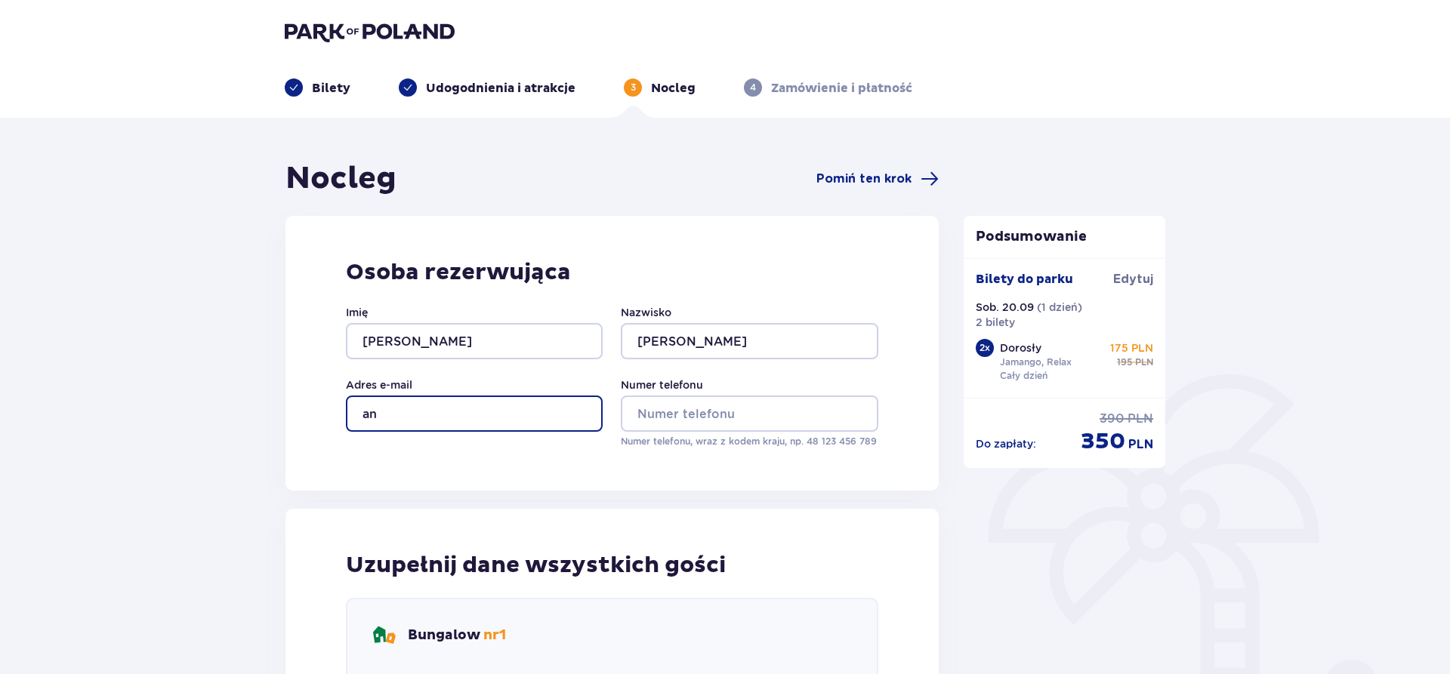
type input "a"
type input "anoli-chan@wp.pl"
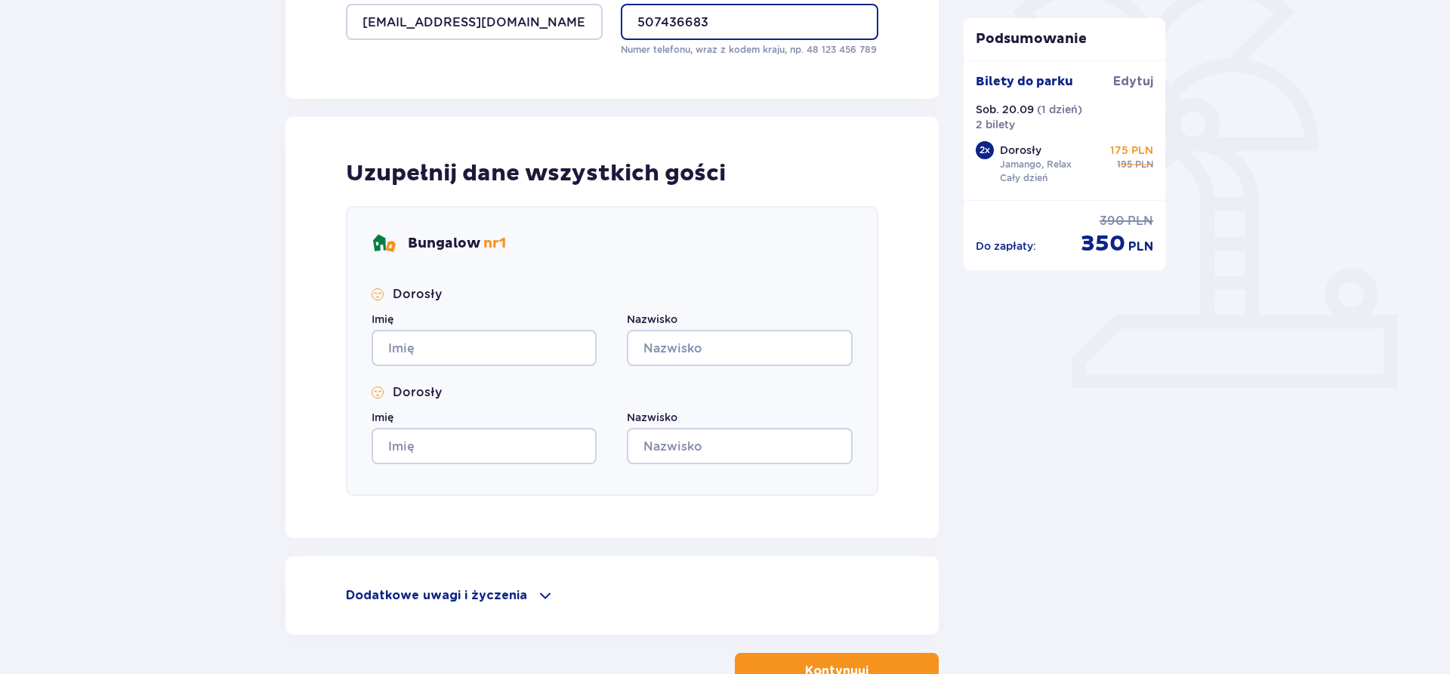
scroll to position [462, 0]
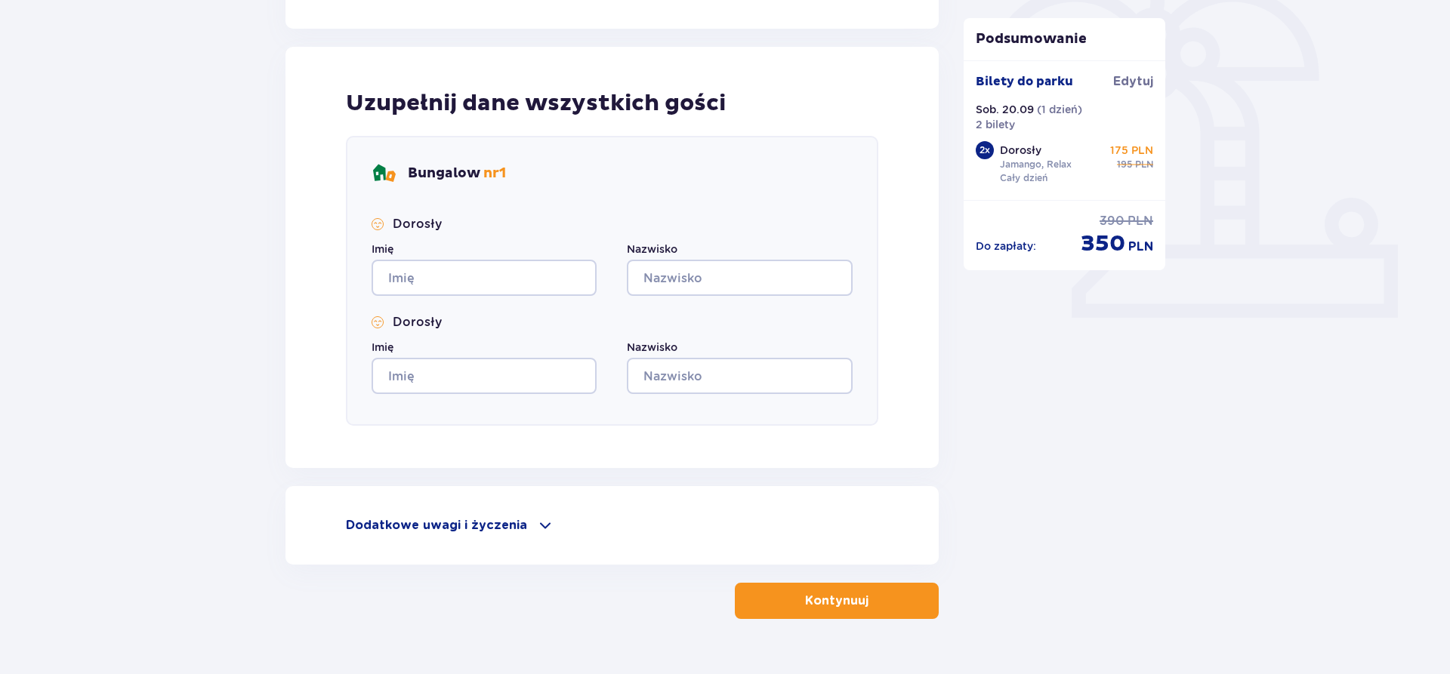
type input "507436683"
click at [447, 277] on input "Imię" at bounding box center [484, 278] width 225 height 36
click at [442, 279] on input "Imię" at bounding box center [484, 278] width 225 height 36
type input "Krzysztof"
type input "Kwiatkowski"
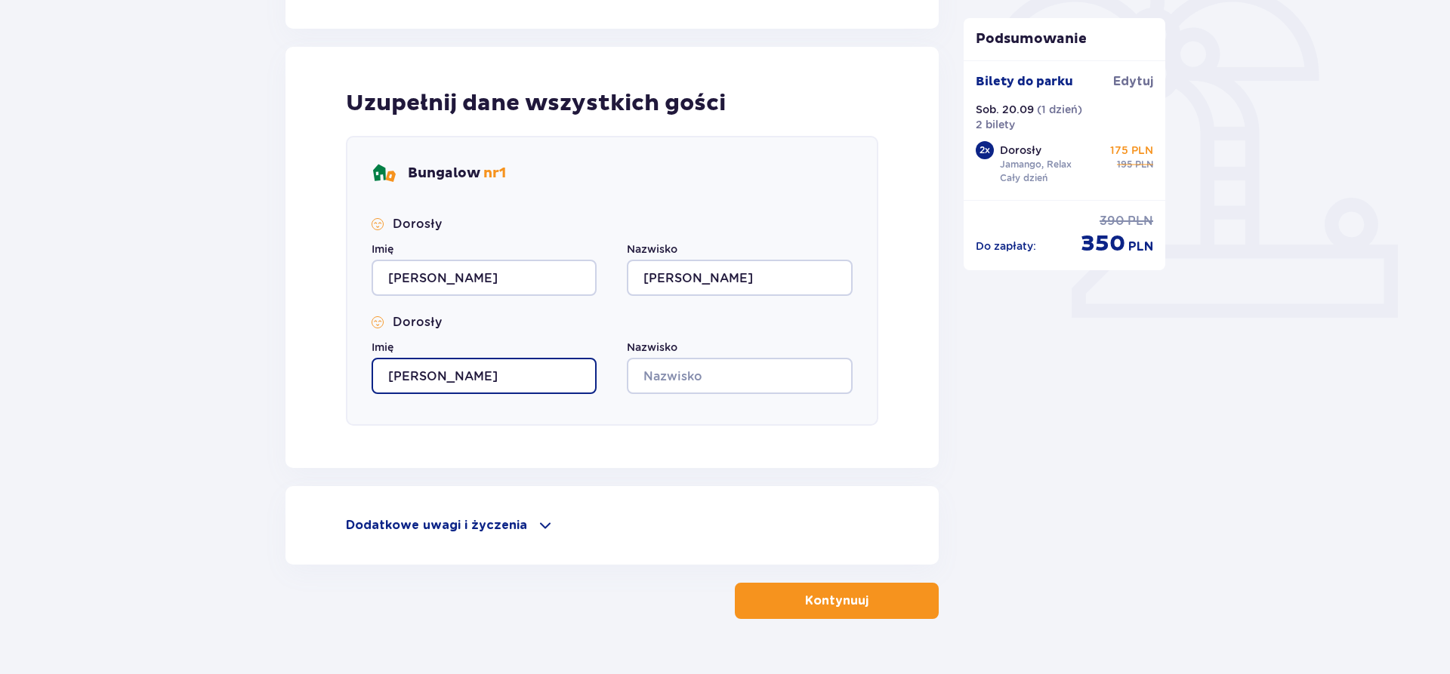
type input "Ilona"
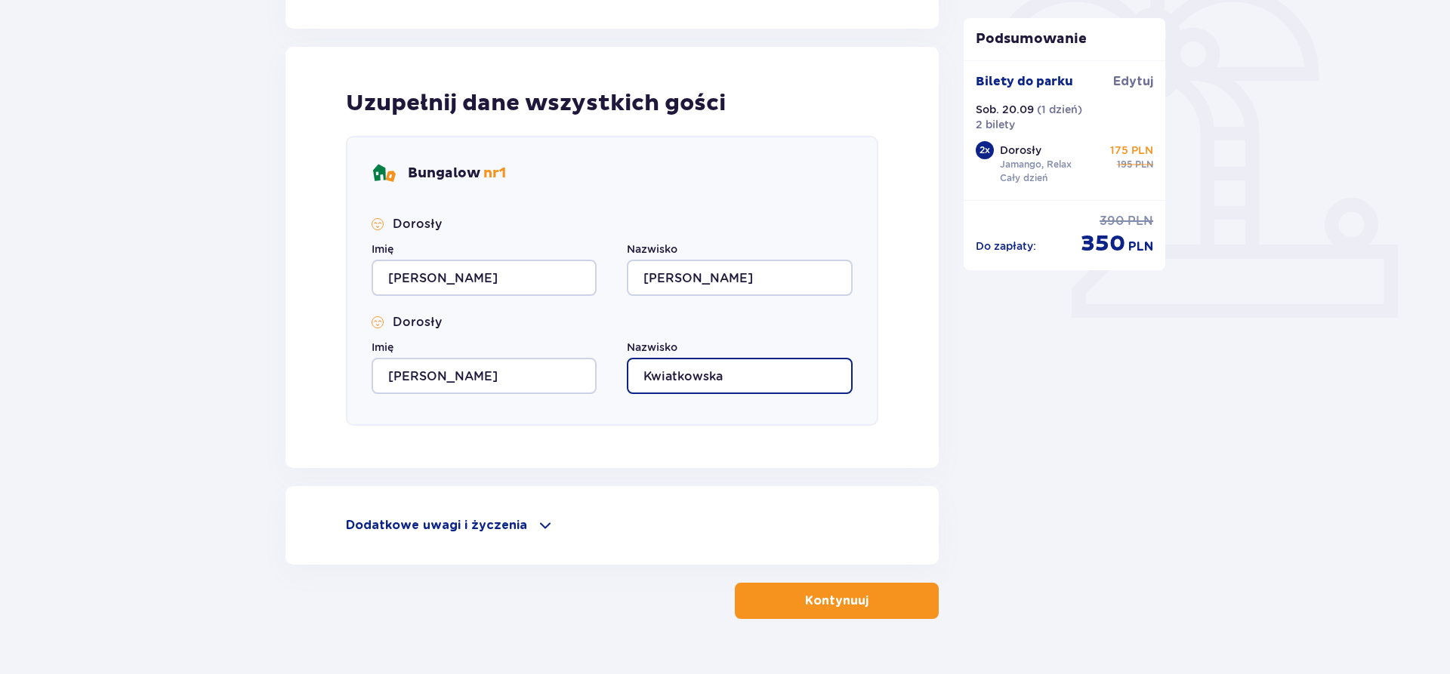
type input "Kwiatkowska"
click at [424, 521] on p "Dodatkowe uwagi i życzenia" at bounding box center [436, 525] width 181 height 17
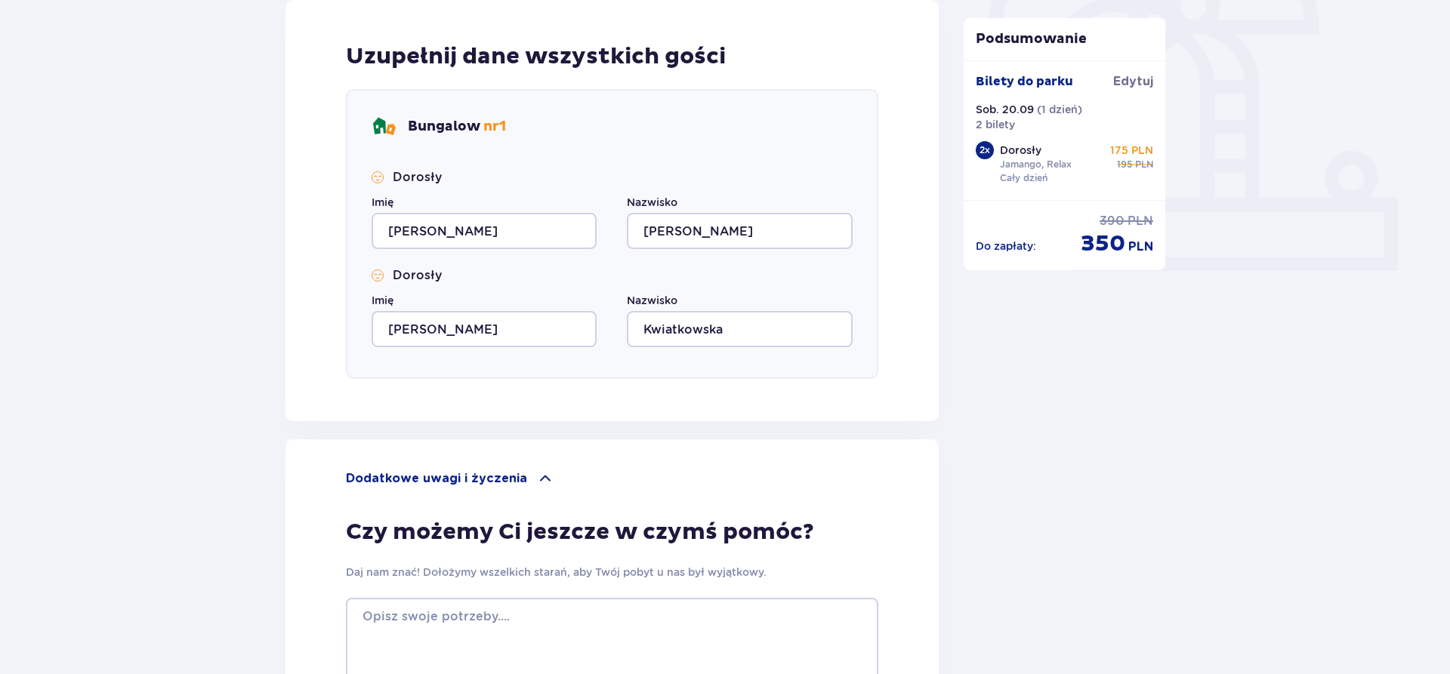
scroll to position [744, 0]
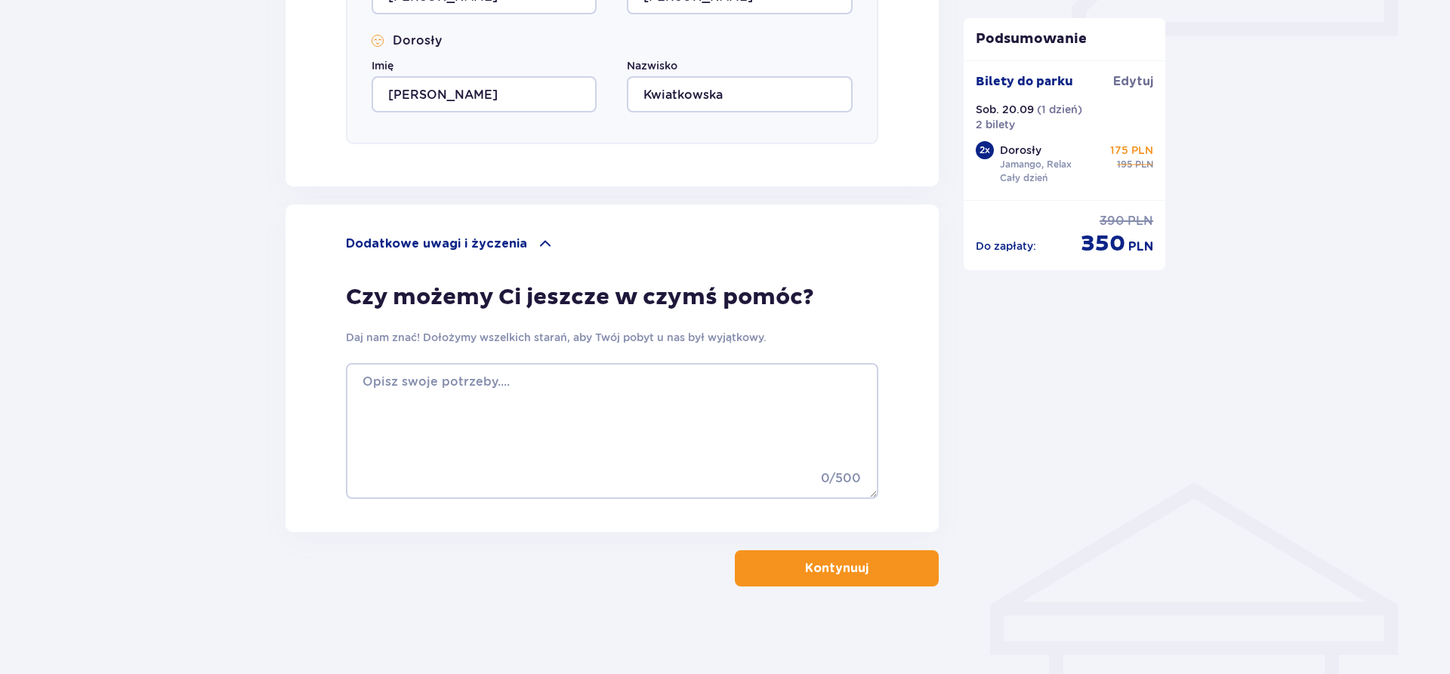
click at [872, 576] on button "Kontynuuj" at bounding box center [837, 569] width 204 height 36
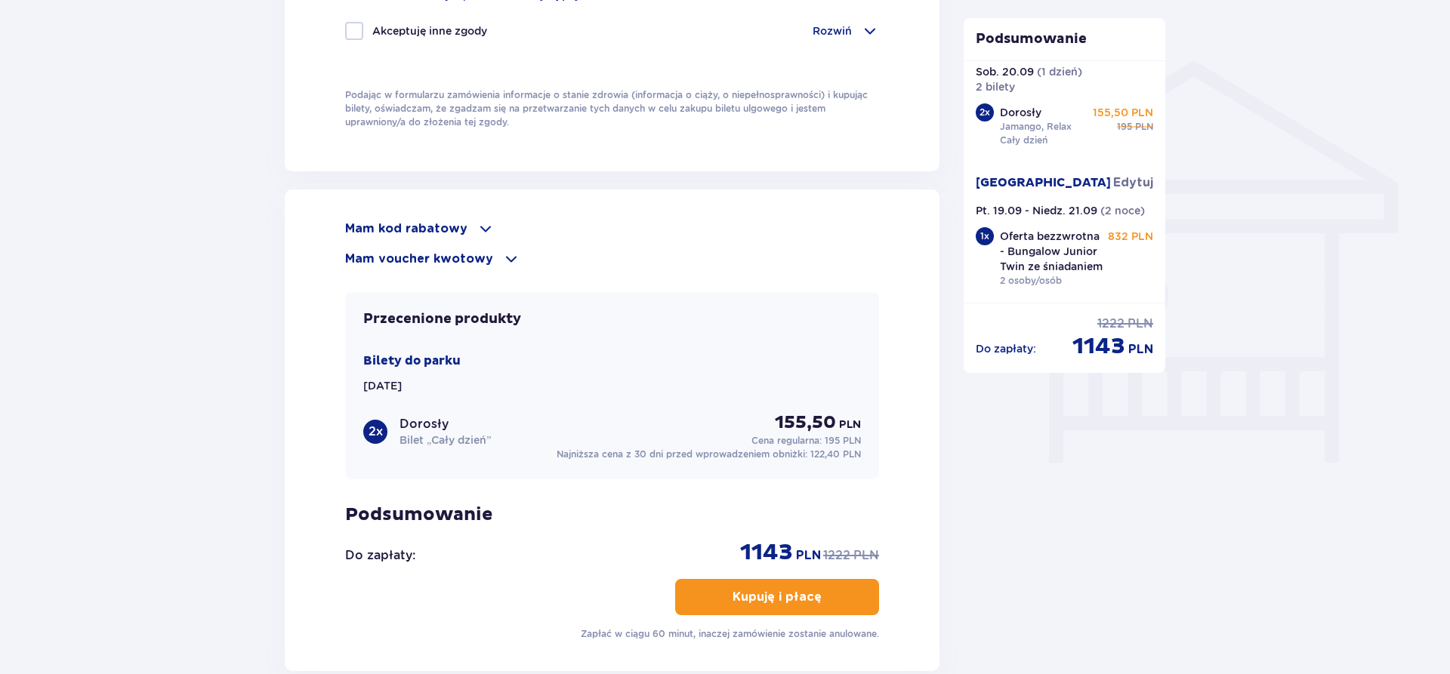
scroll to position [1094, 0]
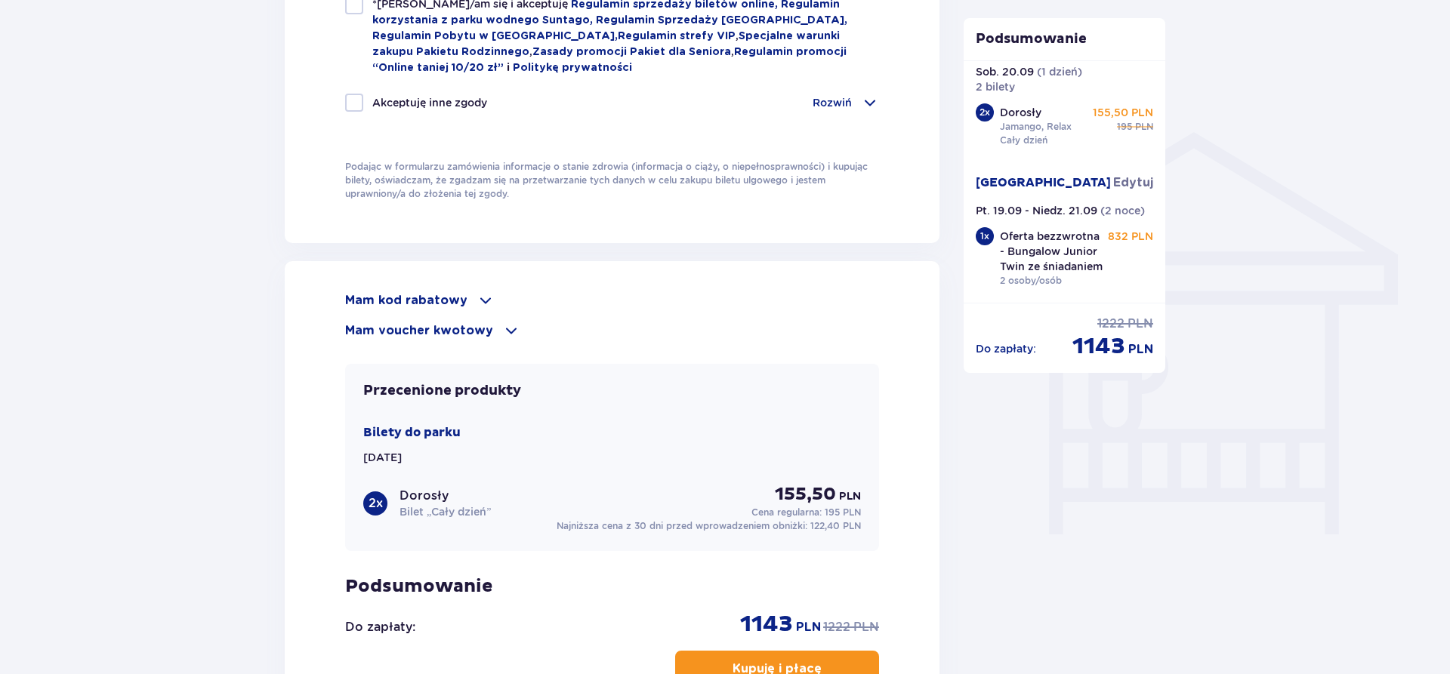
click at [477, 296] on span at bounding box center [486, 301] width 18 height 18
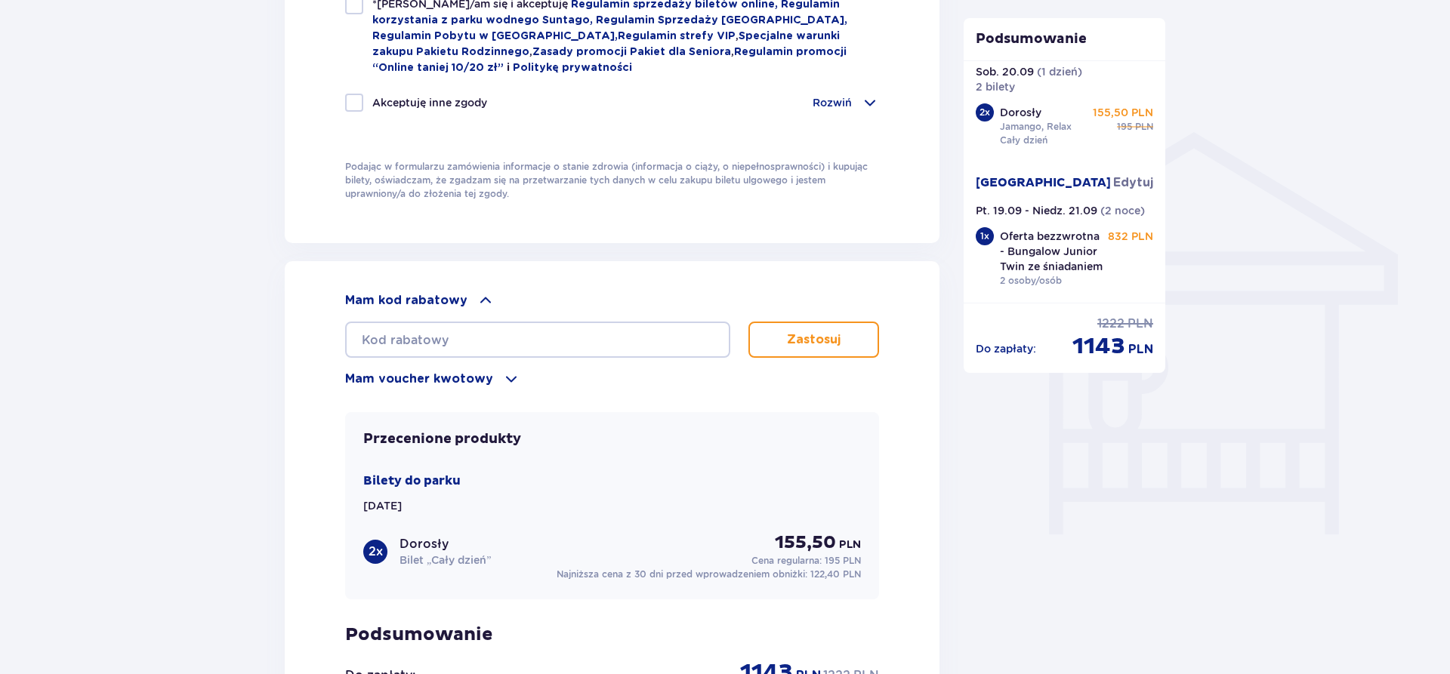
click at [502, 374] on span at bounding box center [511, 379] width 18 height 18
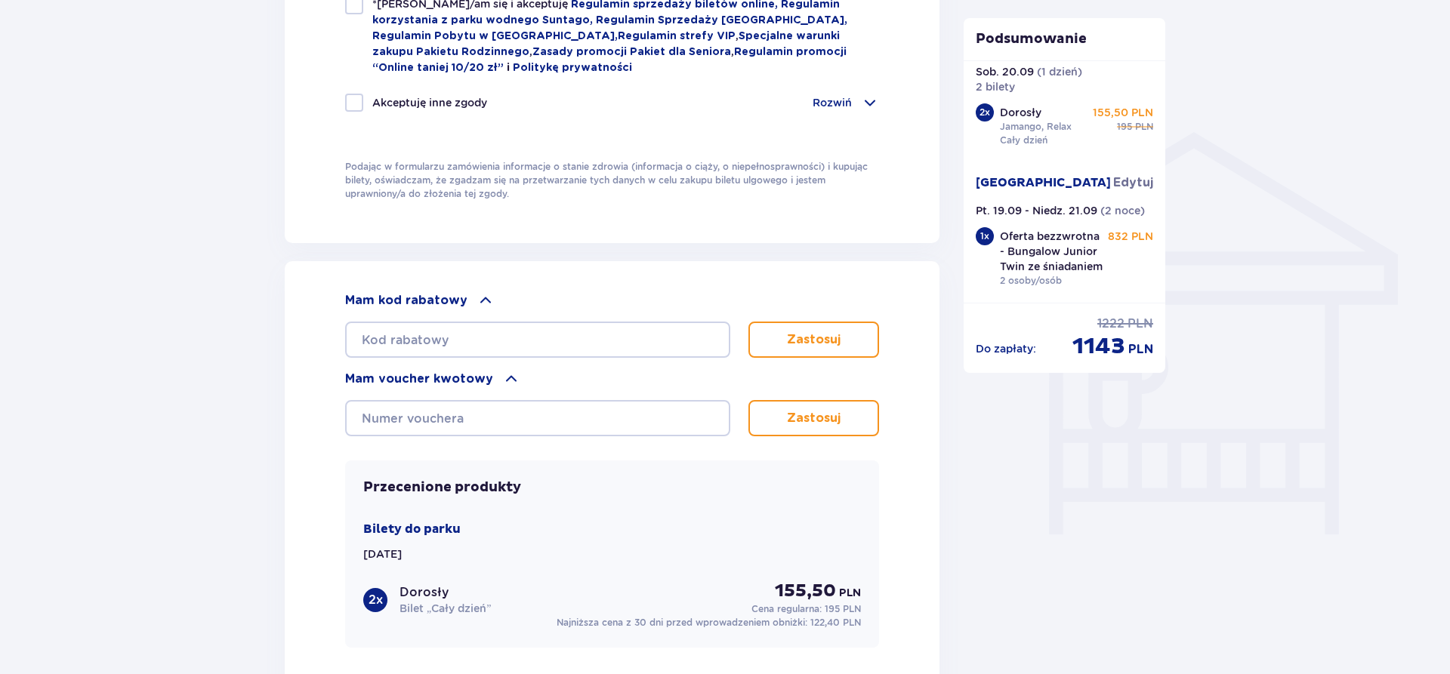
click at [502, 374] on span at bounding box center [511, 379] width 18 height 18
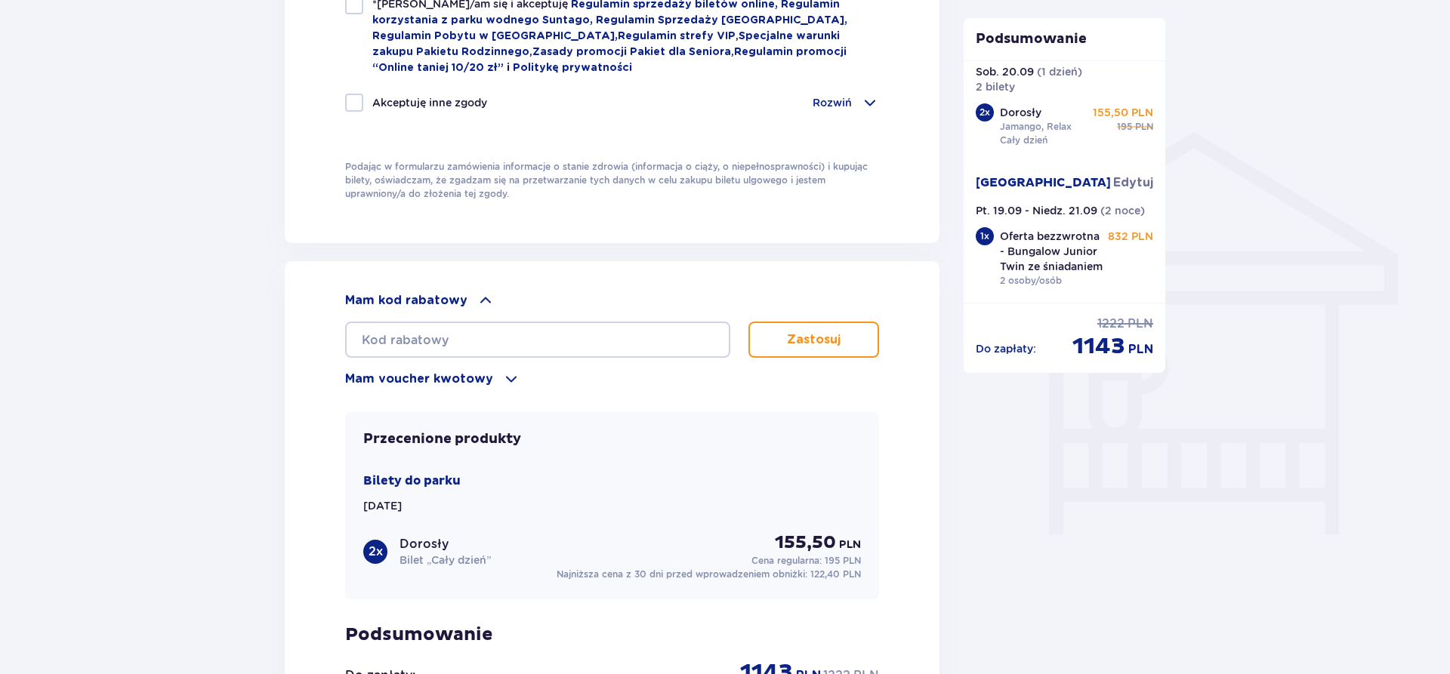
click at [482, 295] on span at bounding box center [486, 301] width 18 height 18
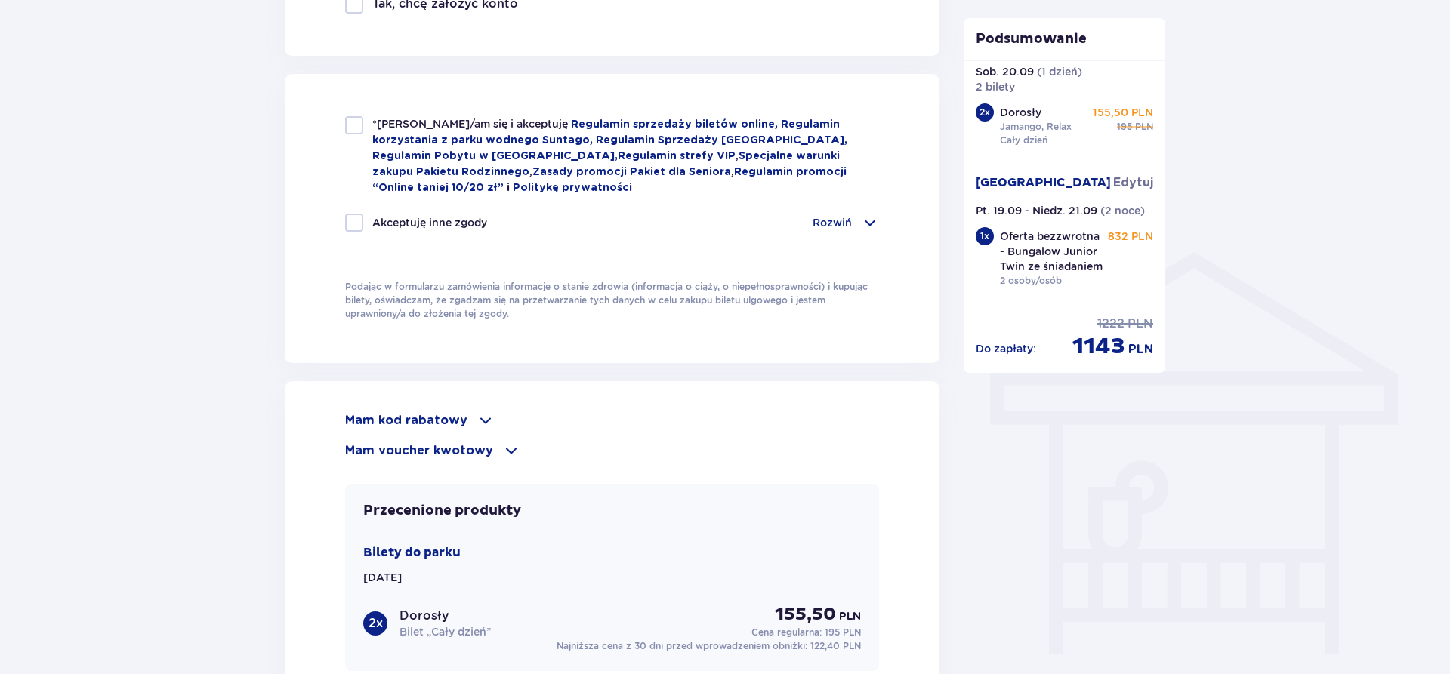
scroll to position [863, 0]
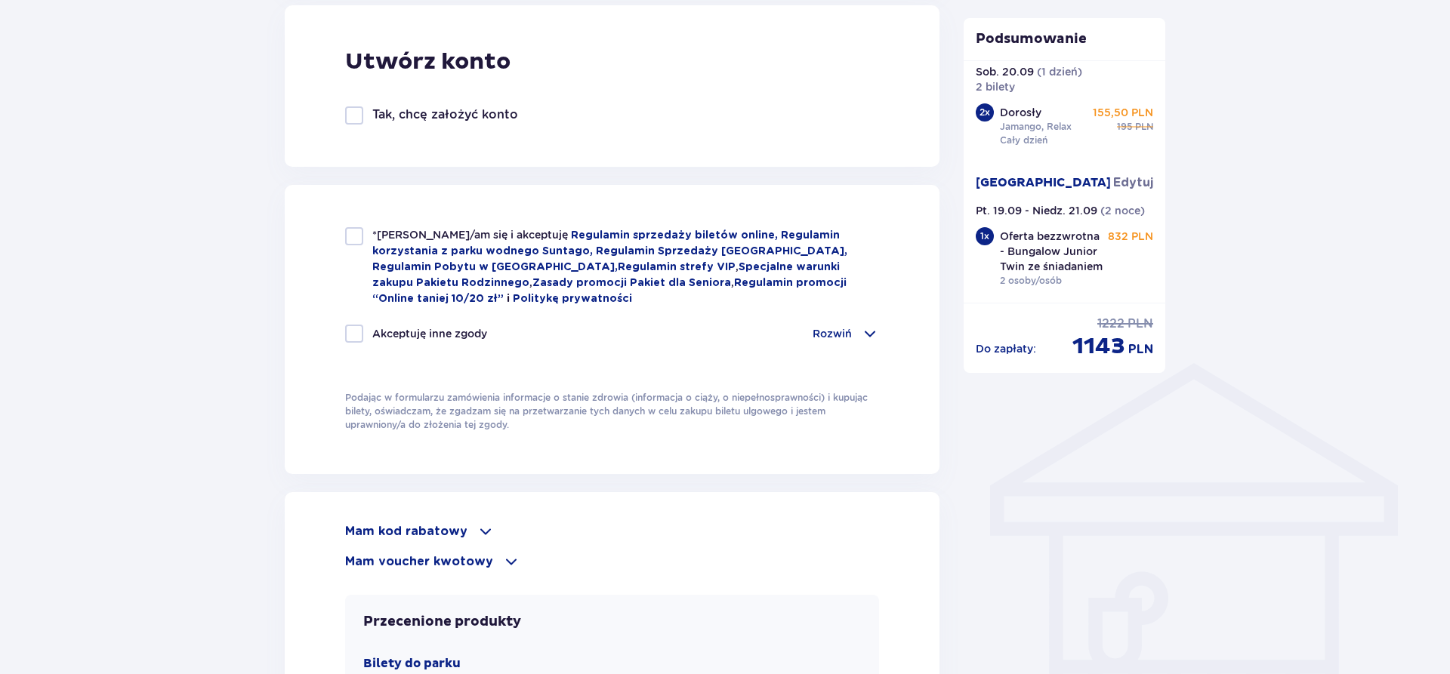
click at [359, 235] on div at bounding box center [354, 236] width 18 height 18
checkbox input "true"
click at [352, 112] on div at bounding box center [354, 115] width 18 height 18
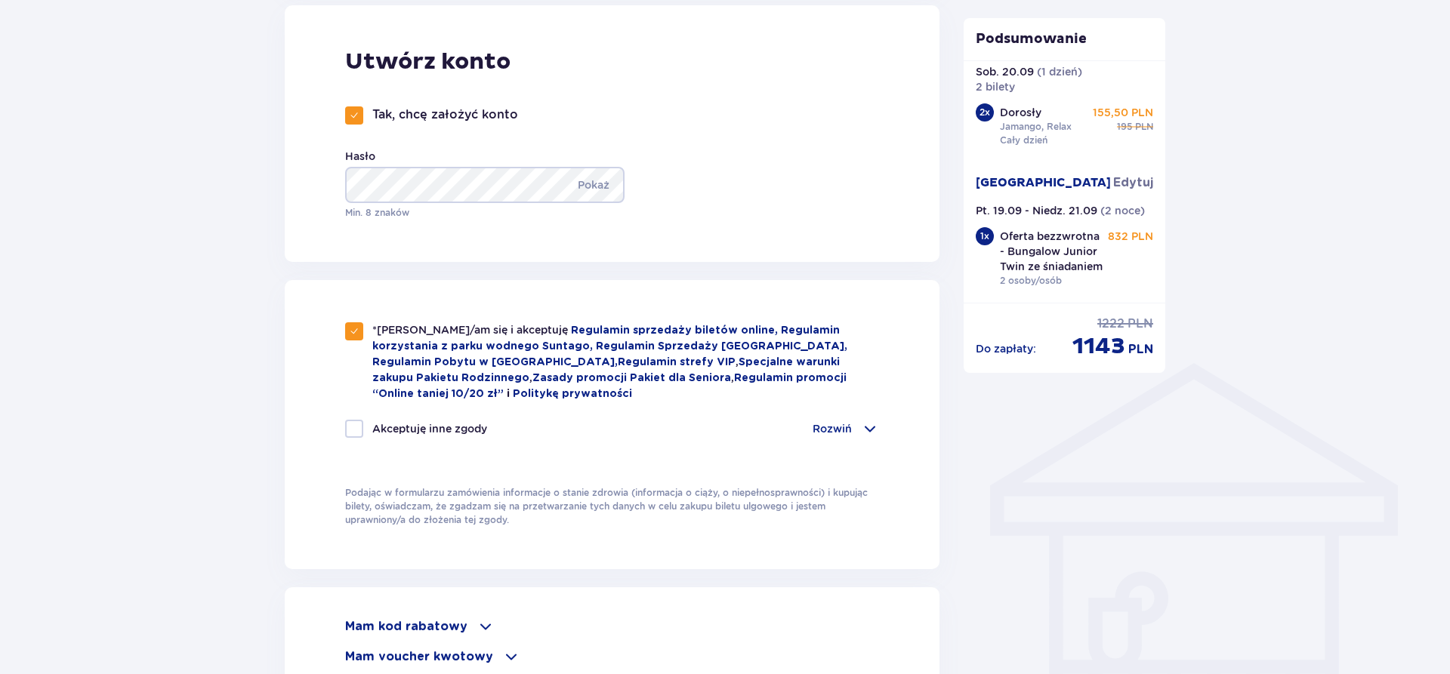
click at [352, 112] on span at bounding box center [354, 115] width 9 height 9
checkbox input "false"
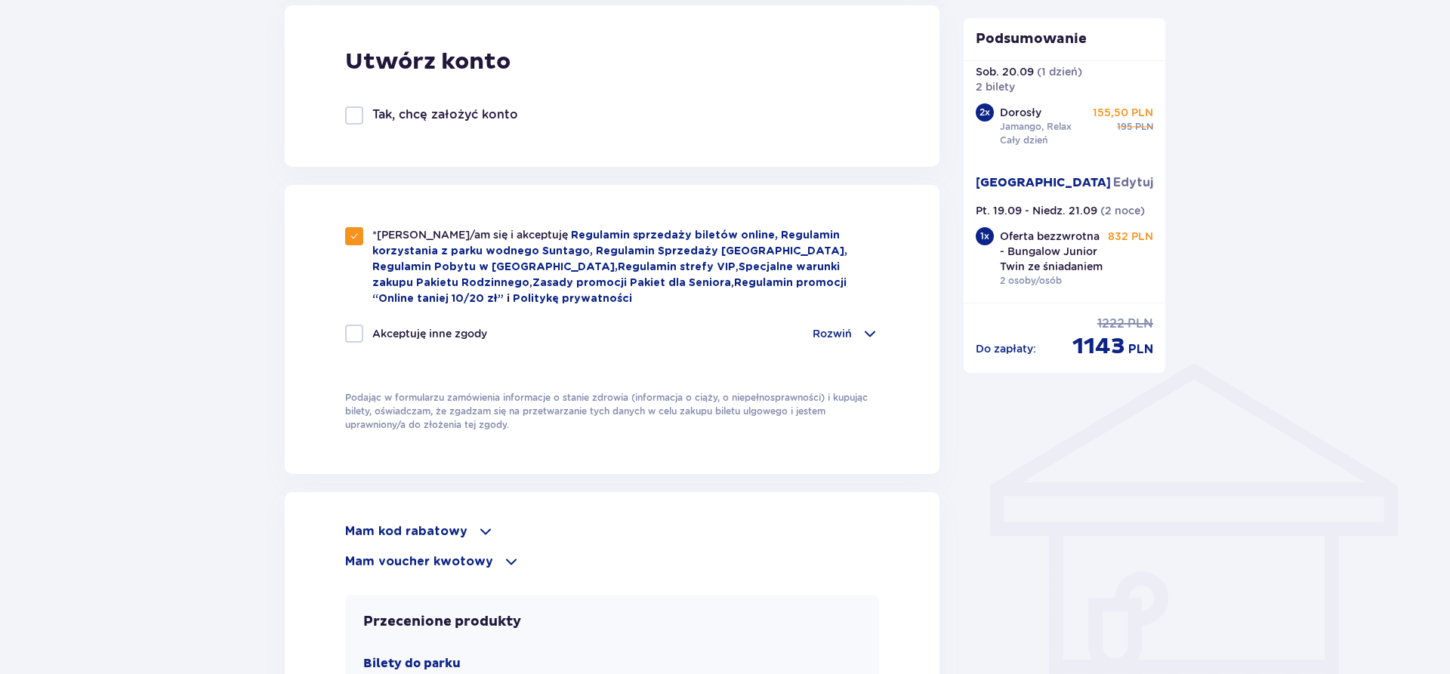
click at [358, 335] on div at bounding box center [354, 334] width 18 height 18
checkbox input "true"
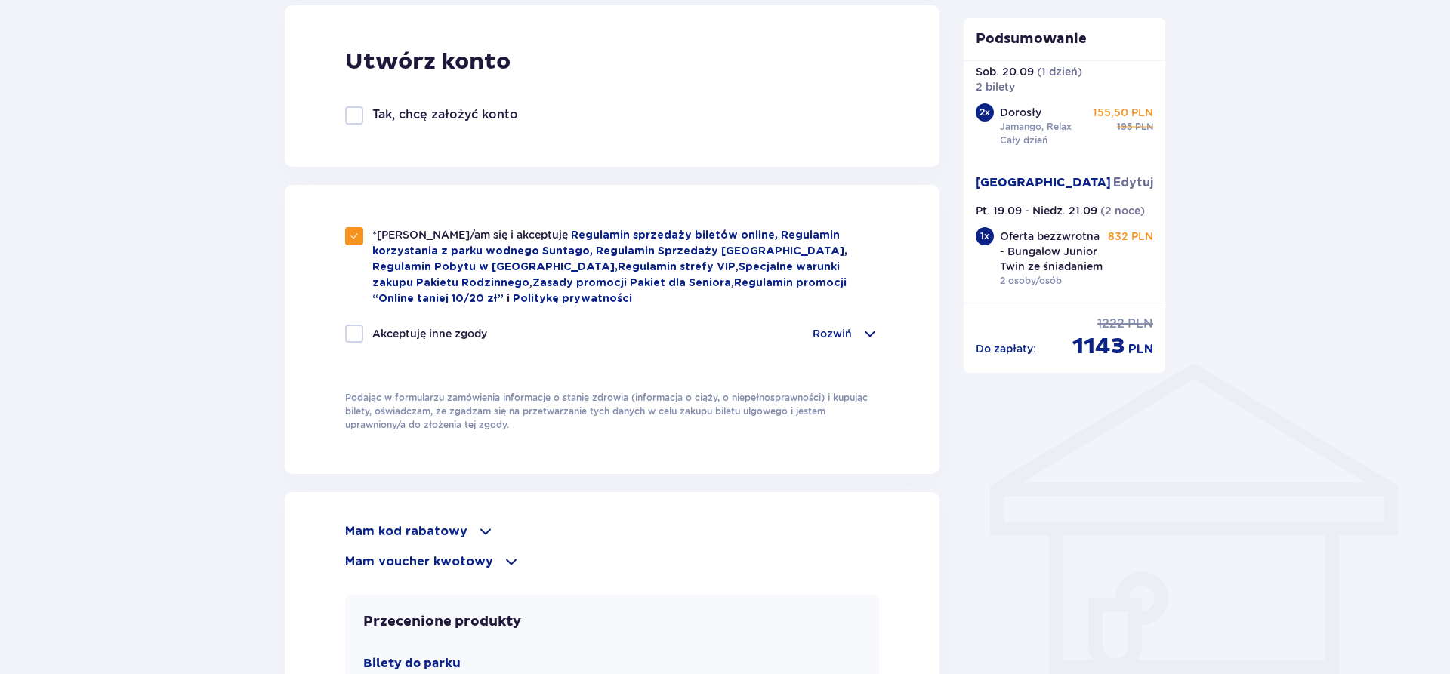
checkbox input "true"
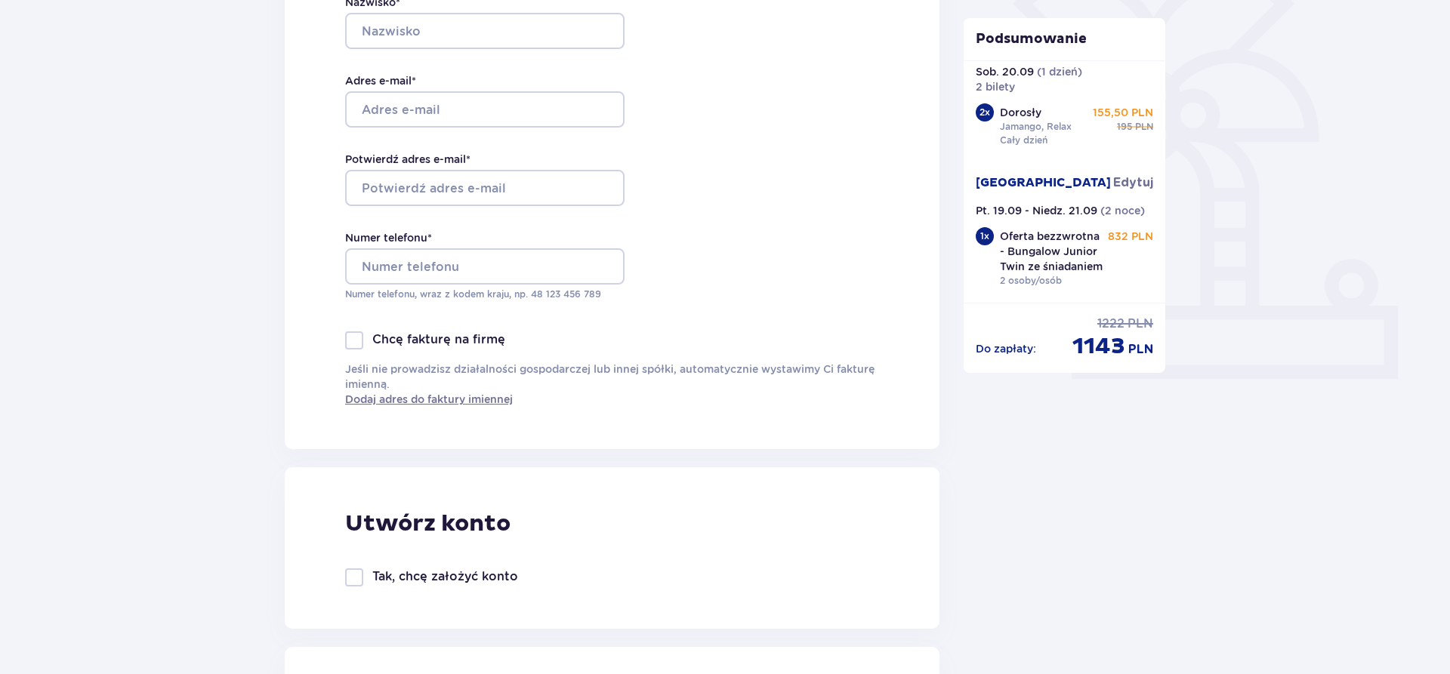
scroll to position [93, 0]
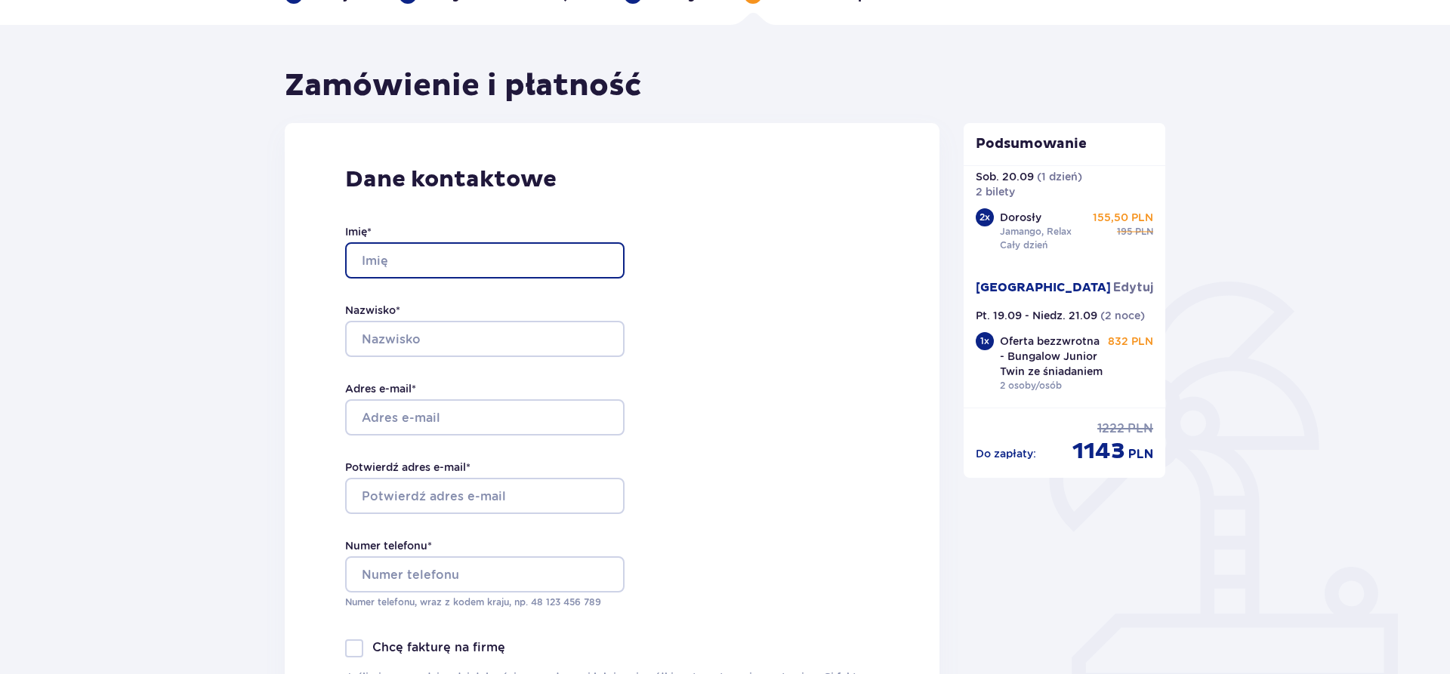
click at [369, 258] on input "Imię *" at bounding box center [484, 260] width 279 height 36
type input "Krzysztof"
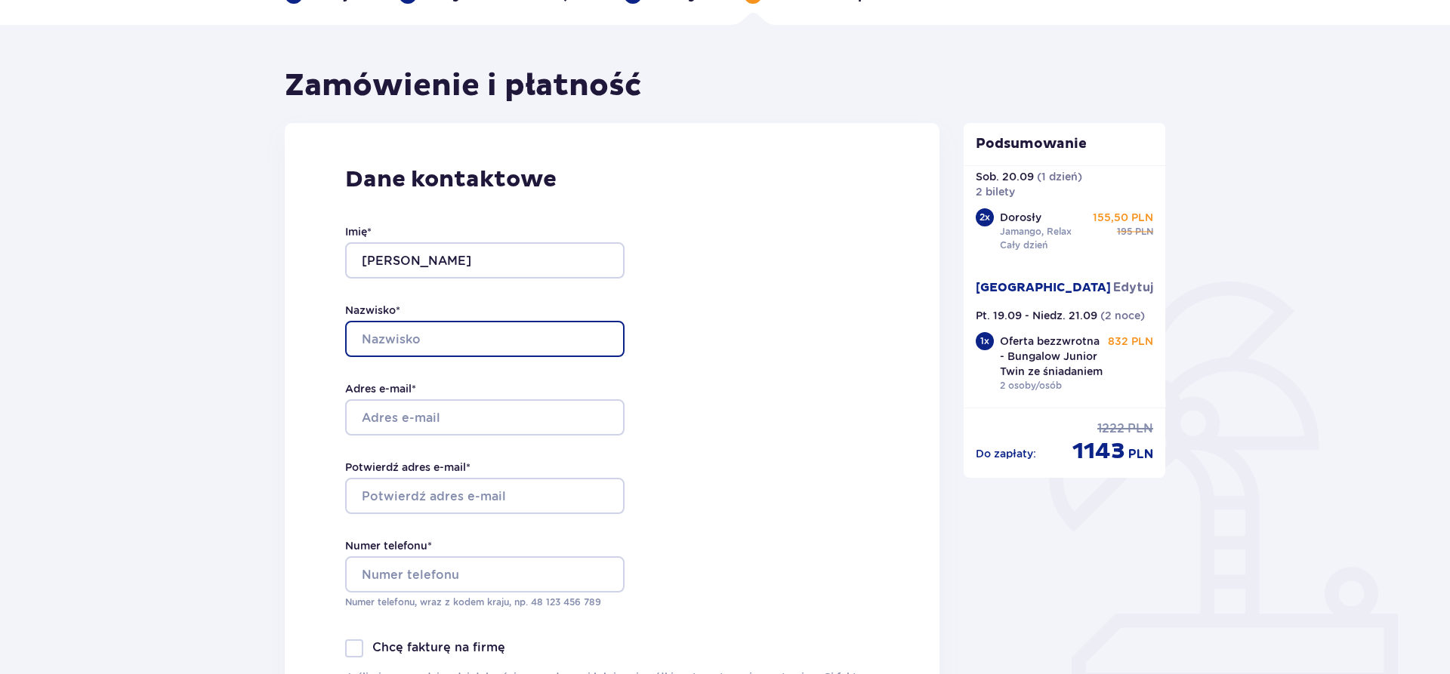
click at [397, 341] on input "Nazwisko *" at bounding box center [484, 339] width 279 height 36
type input "Kwiatkowski"
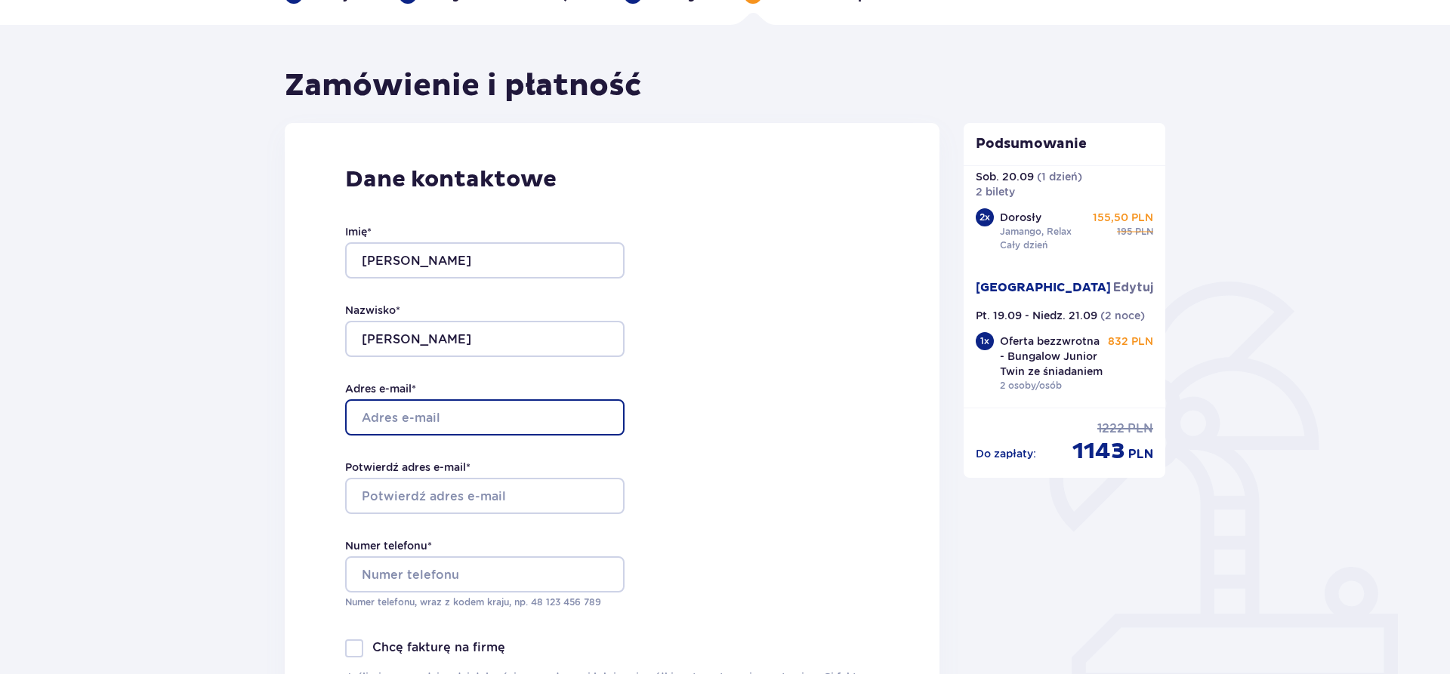
click at [384, 419] on input "Adres e-mail *" at bounding box center [484, 418] width 279 height 36
type input "[EMAIL_ADDRESS][DOMAIN_NAME]"
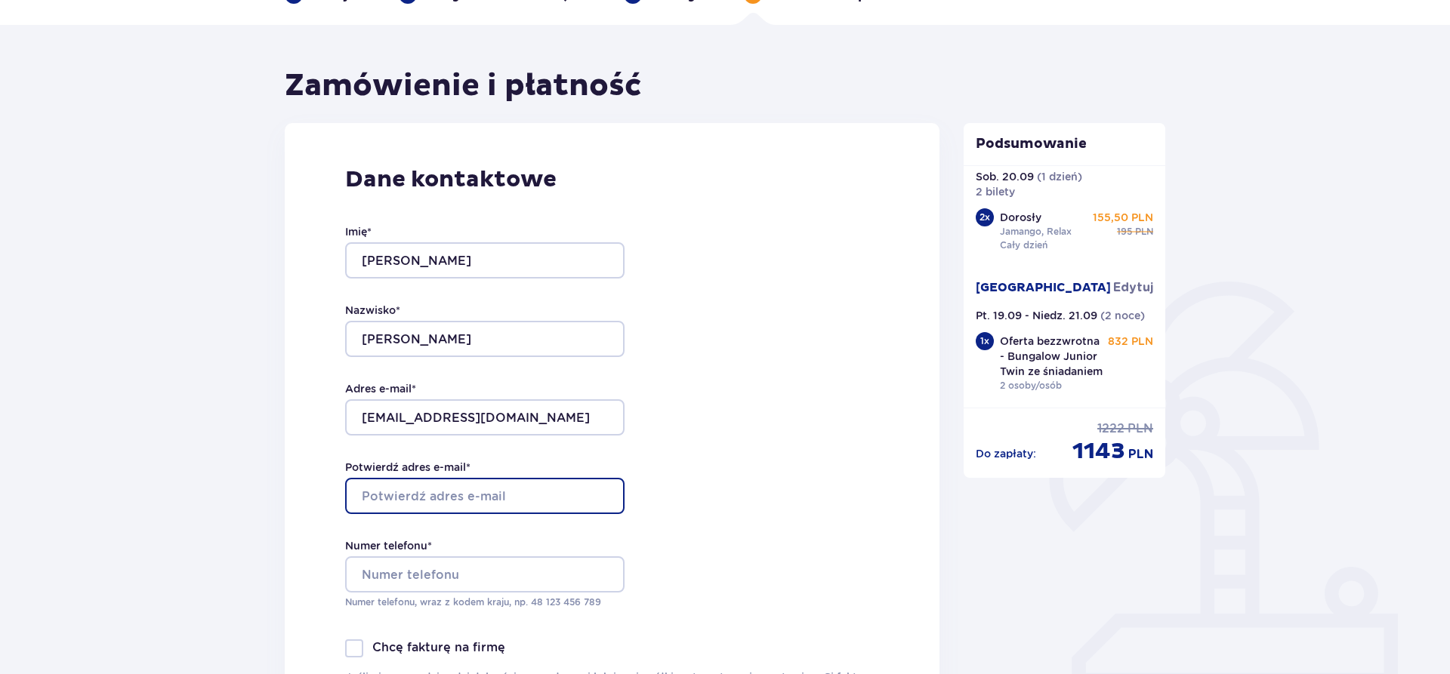
click at [386, 499] on input "Potwierdź adres e-mail *" at bounding box center [484, 496] width 279 height 36
click at [387, 499] on input "Potwierdź adres e-mail *" at bounding box center [484, 496] width 279 height 36
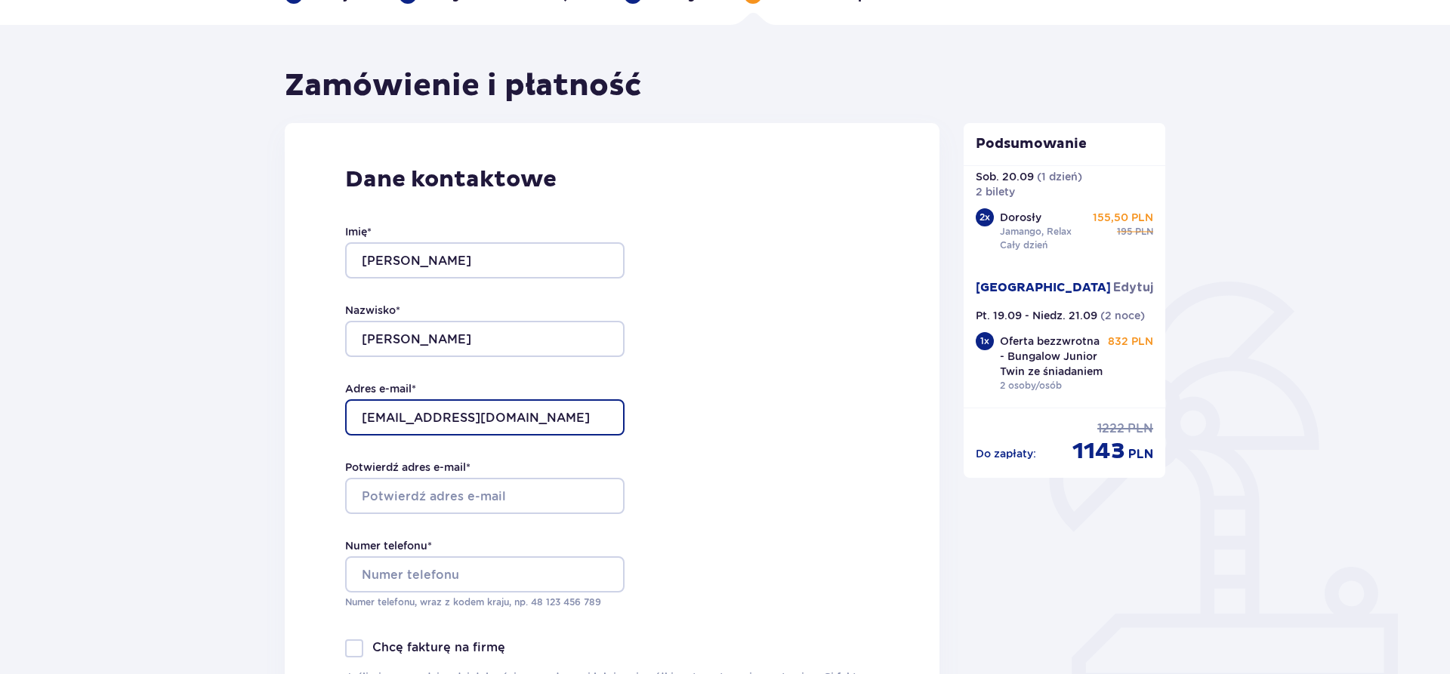
drag, startPoint x: 485, startPoint y: 415, endPoint x: 328, endPoint y: 424, distance: 157.4
click at [345, 424] on input "anoli-chan@wp.pl" at bounding box center [484, 418] width 279 height 36
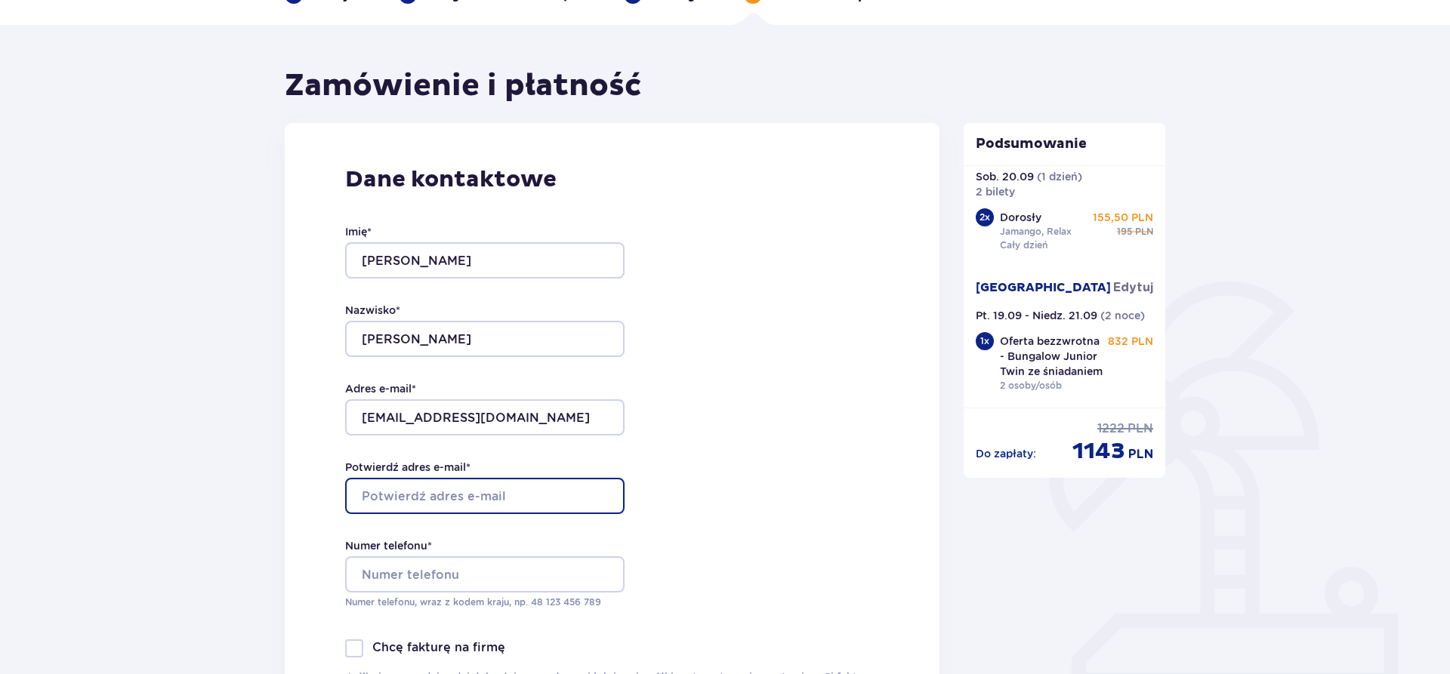
click at [437, 511] on input "Potwierdź adres e-mail *" at bounding box center [484, 496] width 279 height 36
click at [434, 501] on input "Potwierdź adres e-mail *" at bounding box center [484, 496] width 279 height 36
type input "anoli-chan@wp.pl"
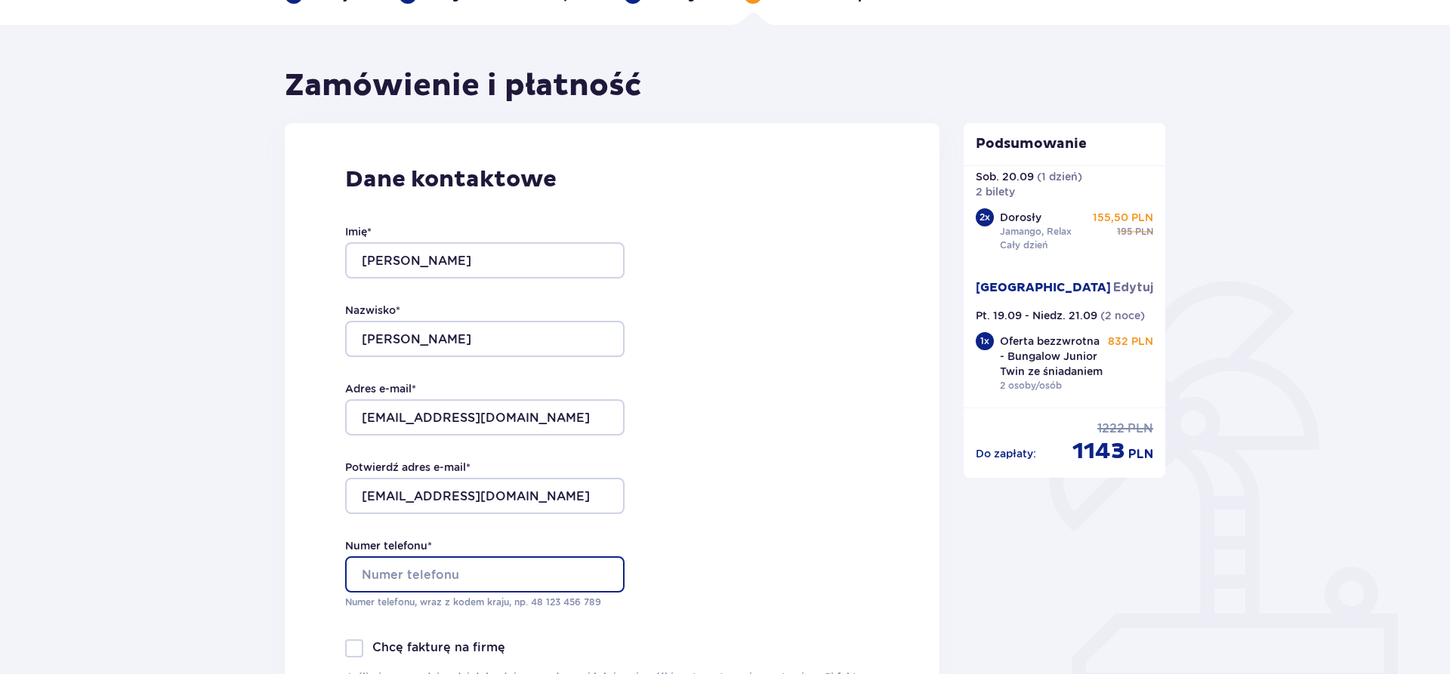
click at [449, 572] on input "Numer telefonu *" at bounding box center [484, 575] width 279 height 36
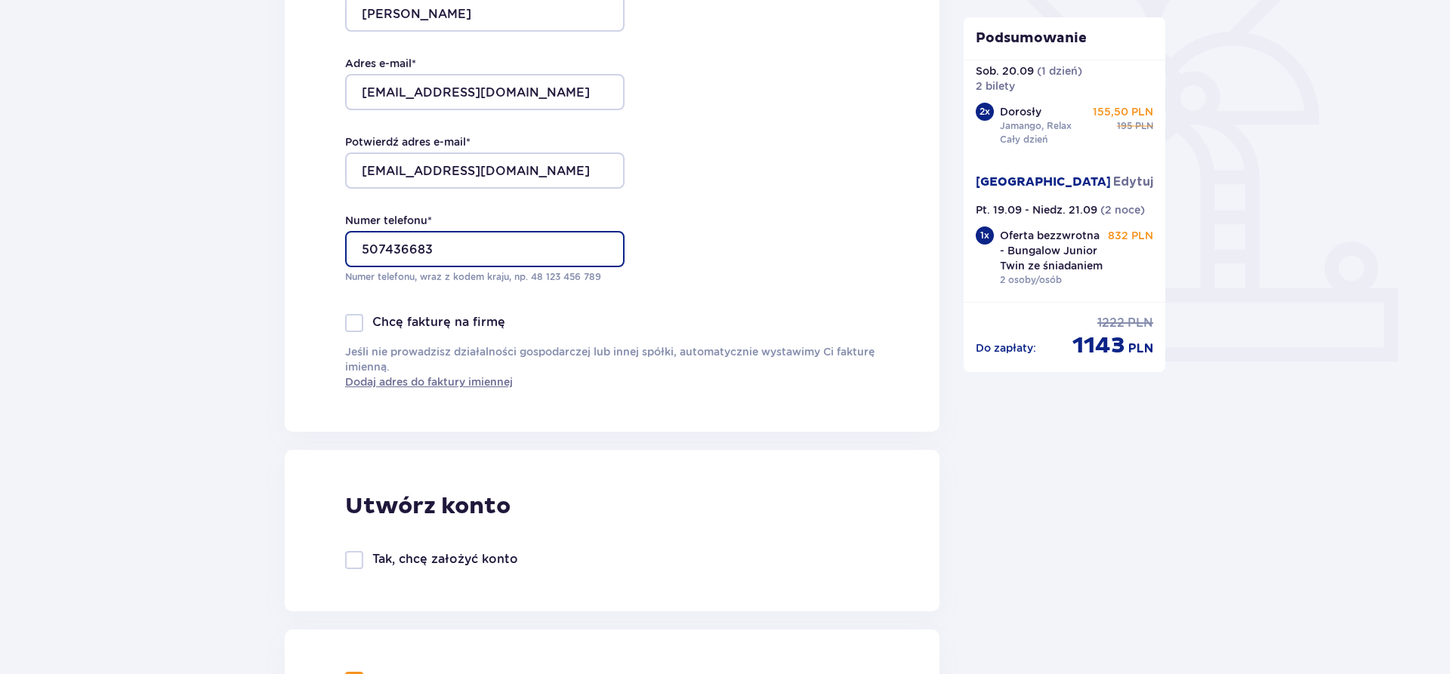
scroll to position [401, 0]
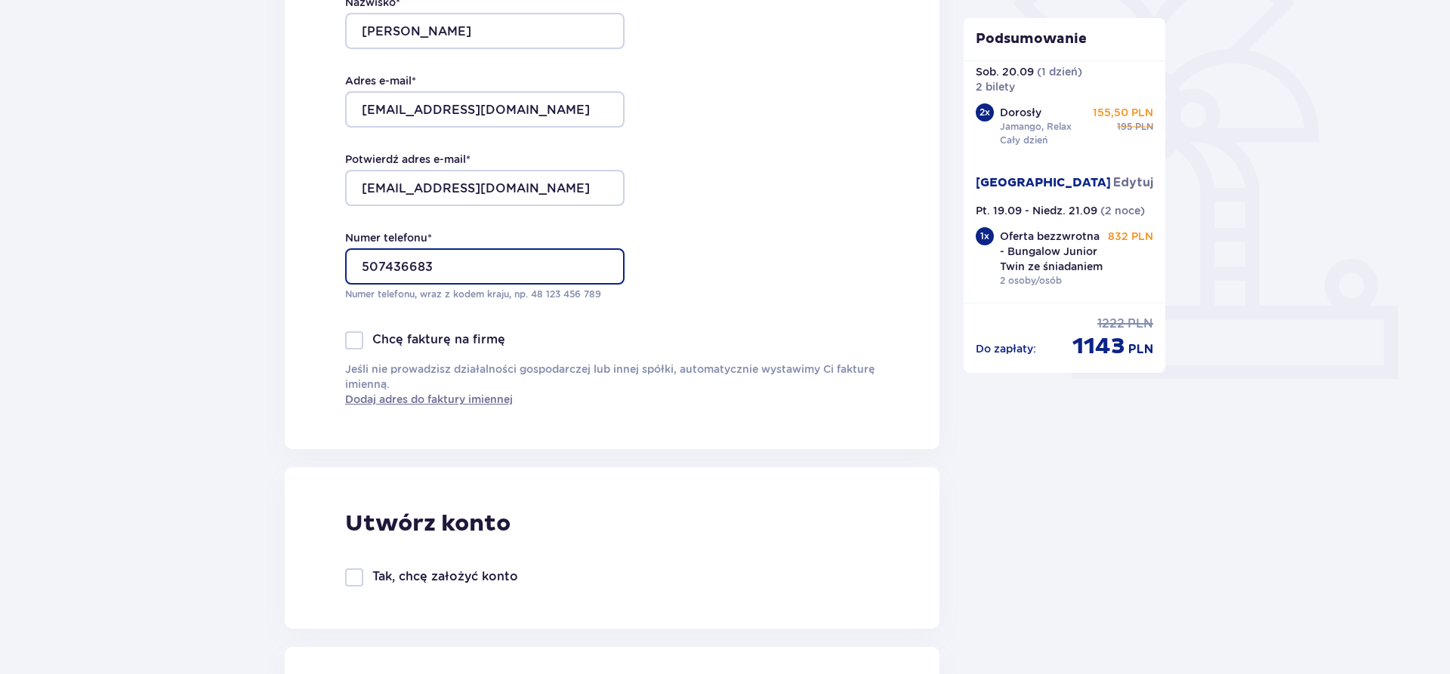
type input "507436683"
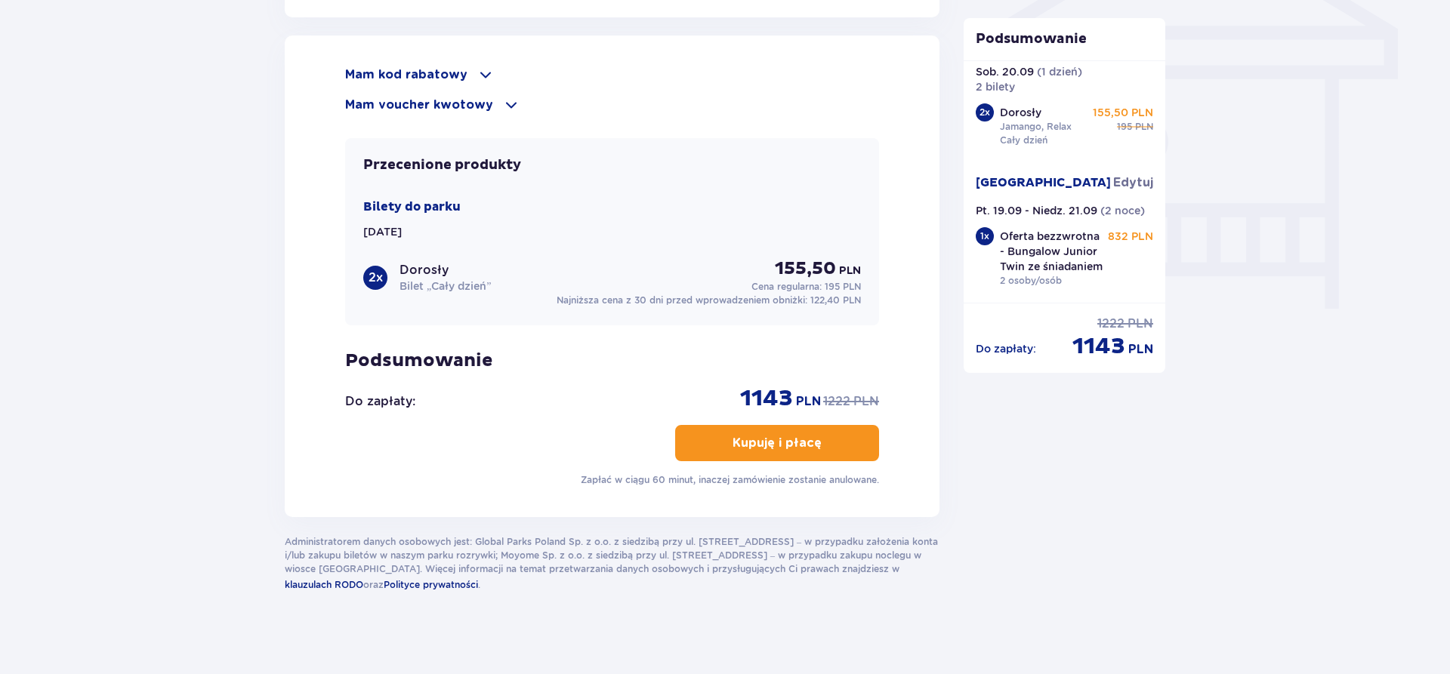
scroll to position [1326, 0]
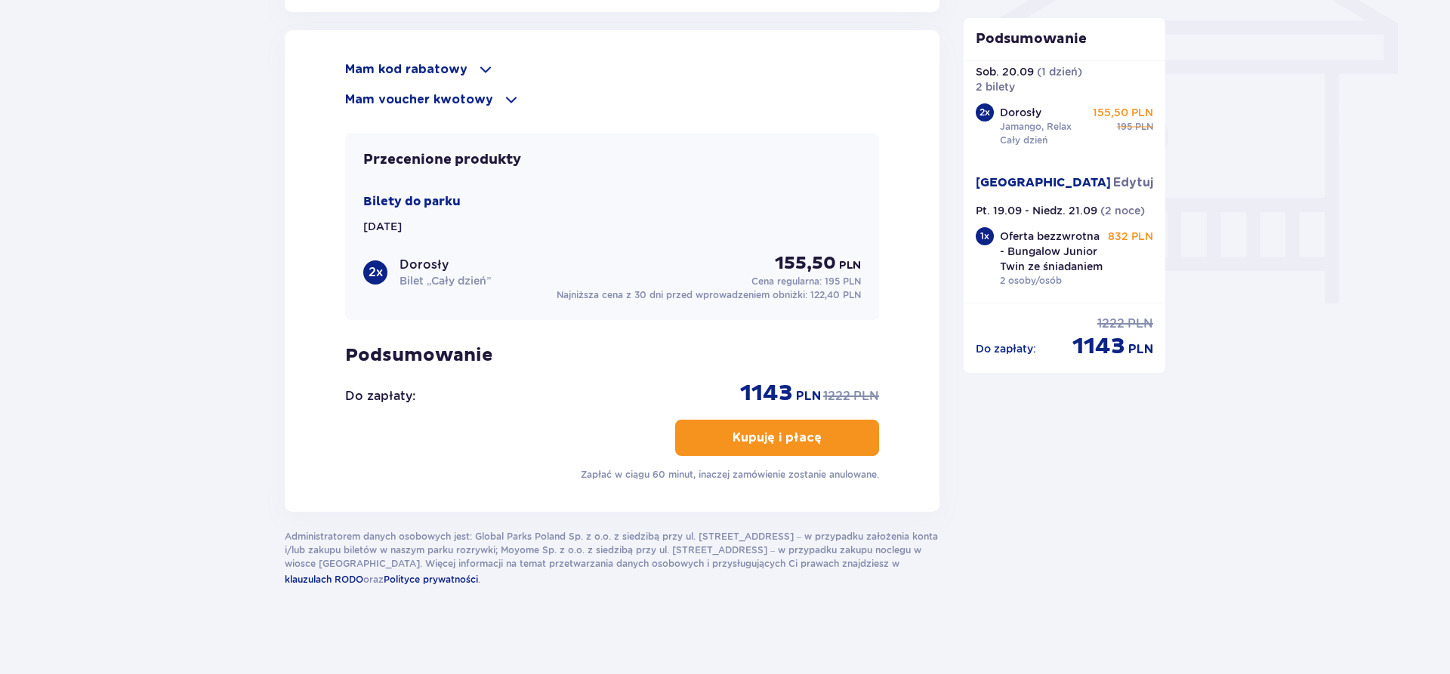
click at [797, 437] on p "Kupuję i płacę" at bounding box center [777, 438] width 89 height 17
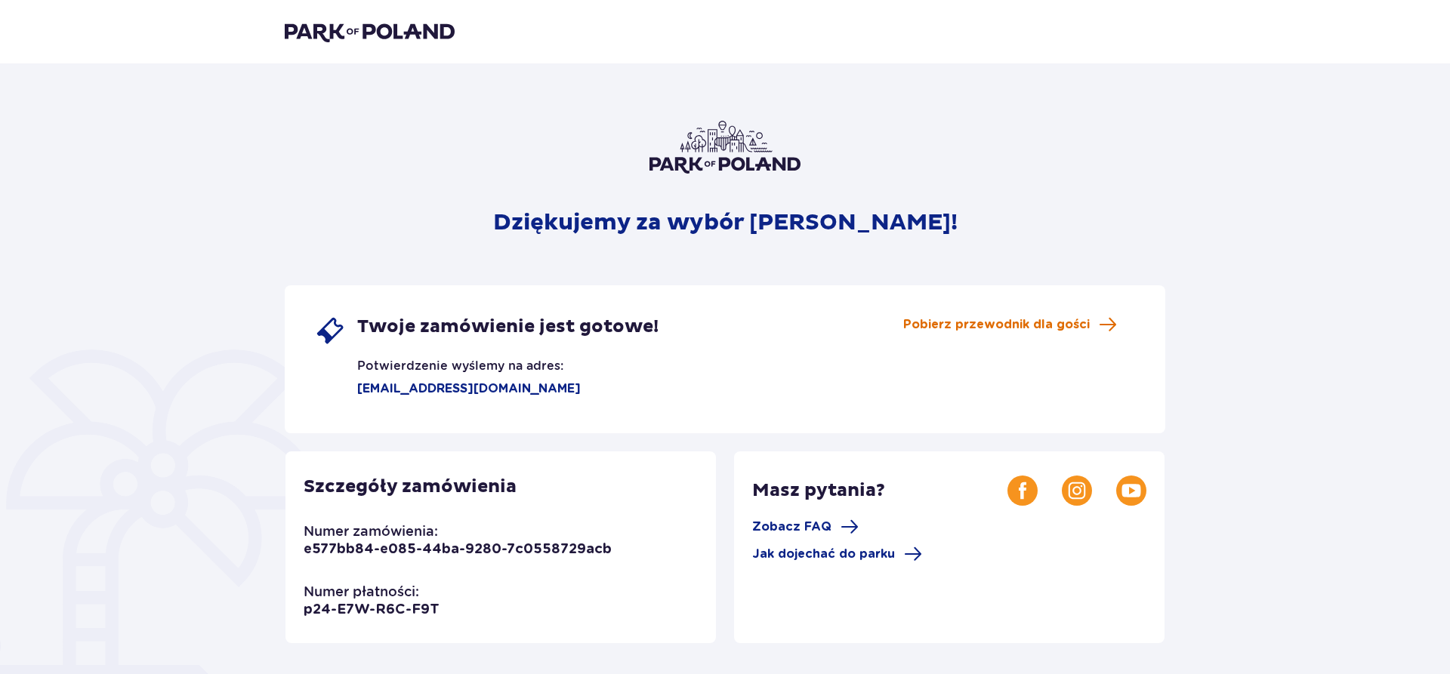
click at [1008, 324] on span "Pobierz przewodnik dla gości" at bounding box center [996, 324] width 187 height 17
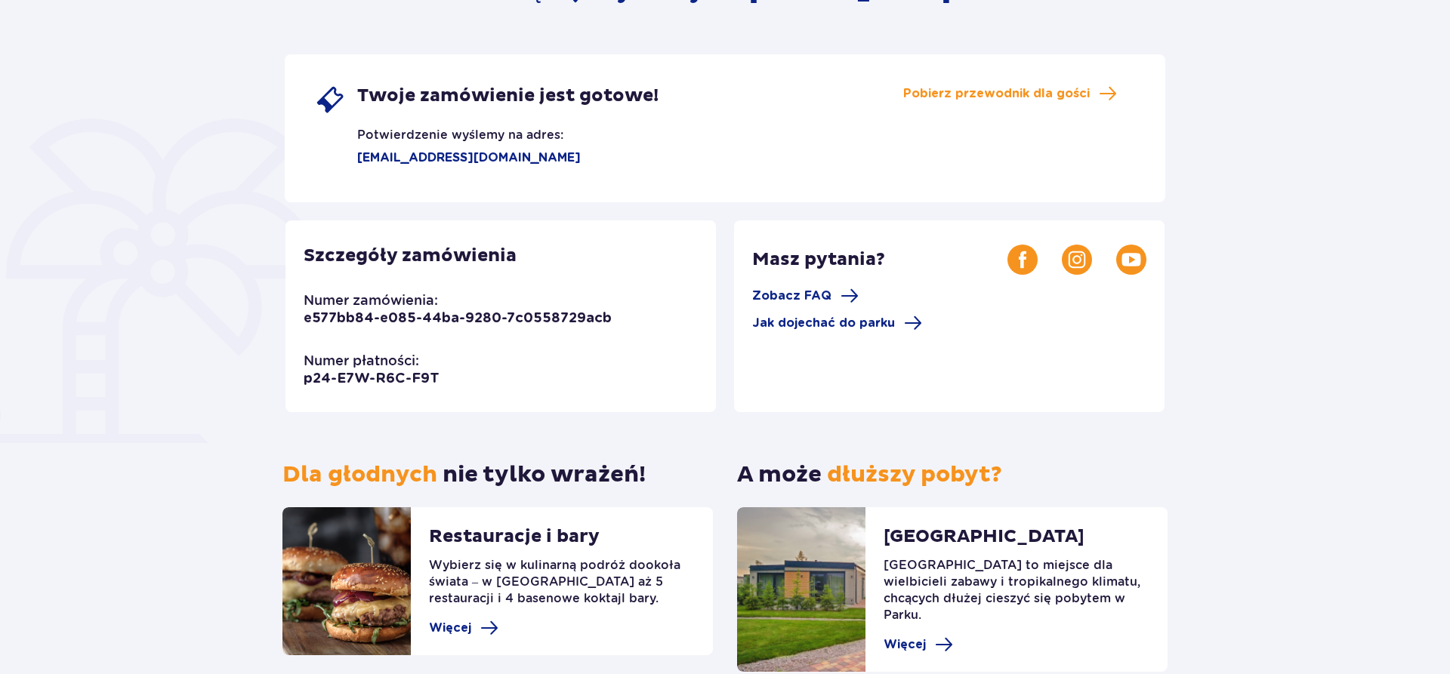
scroll to position [303, 0]
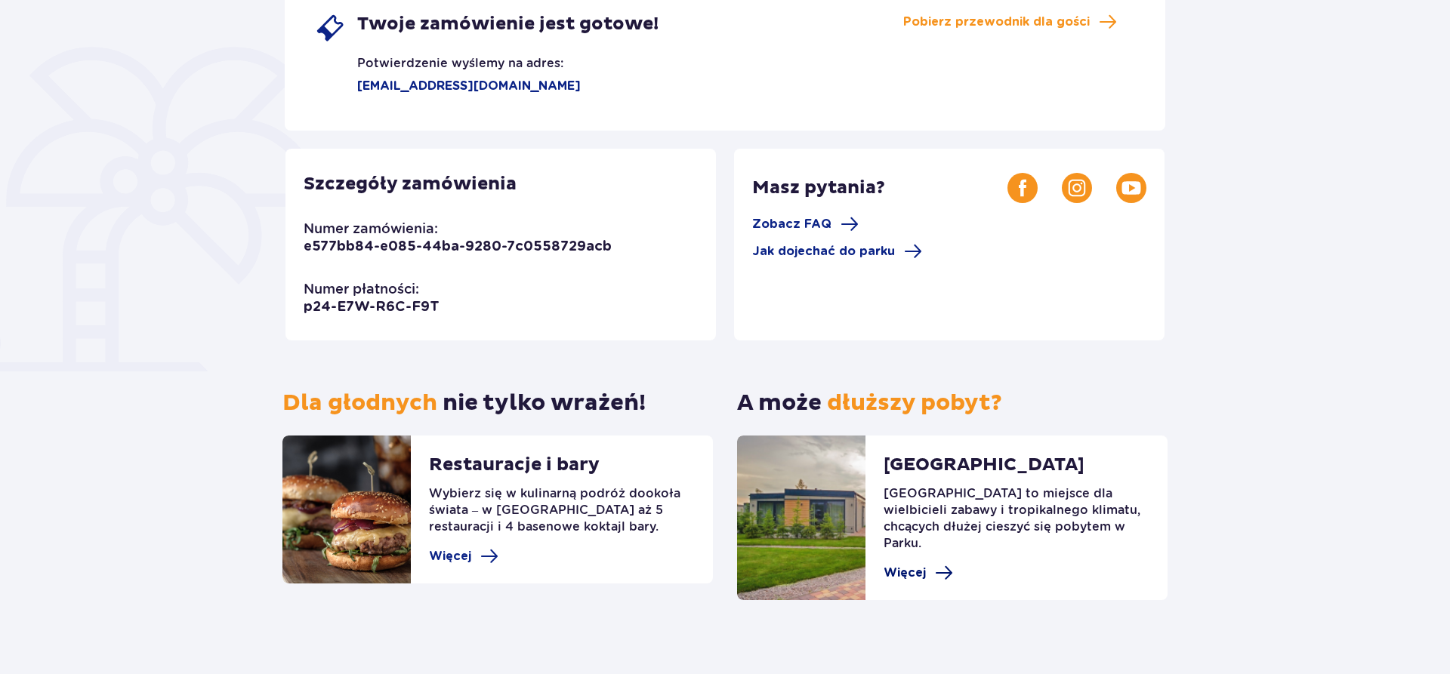
click at [903, 565] on span "Więcej" at bounding box center [905, 573] width 42 height 17
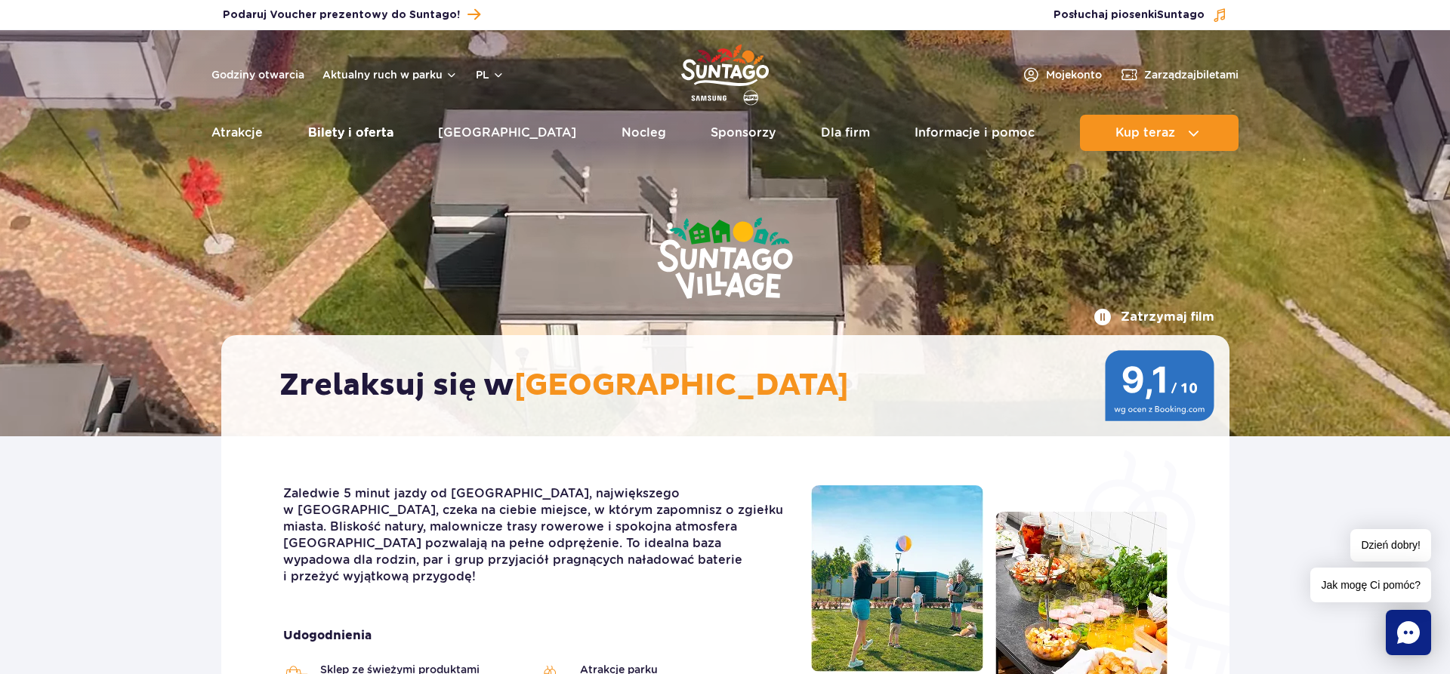
click at [320, 129] on link "Bilety i oferta" at bounding box center [350, 133] width 85 height 36
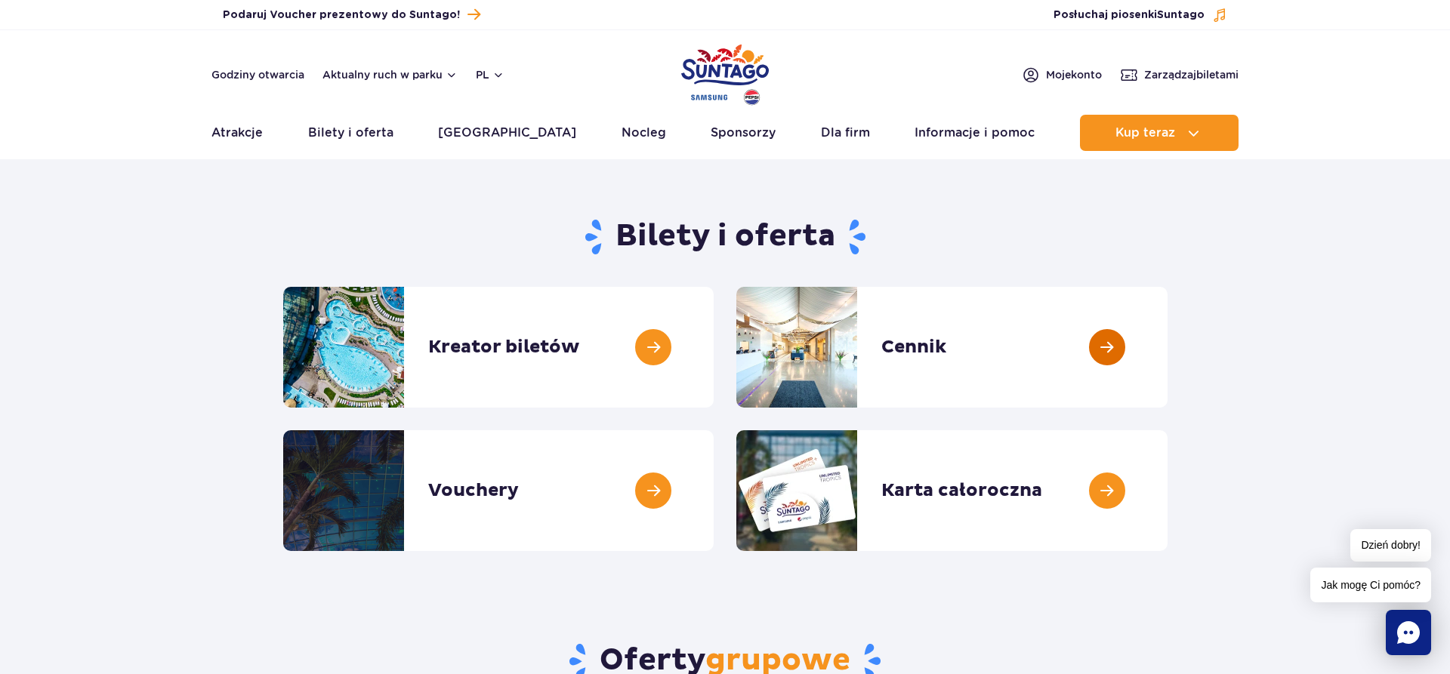
click at [1168, 343] on link at bounding box center [1168, 347] width 0 height 121
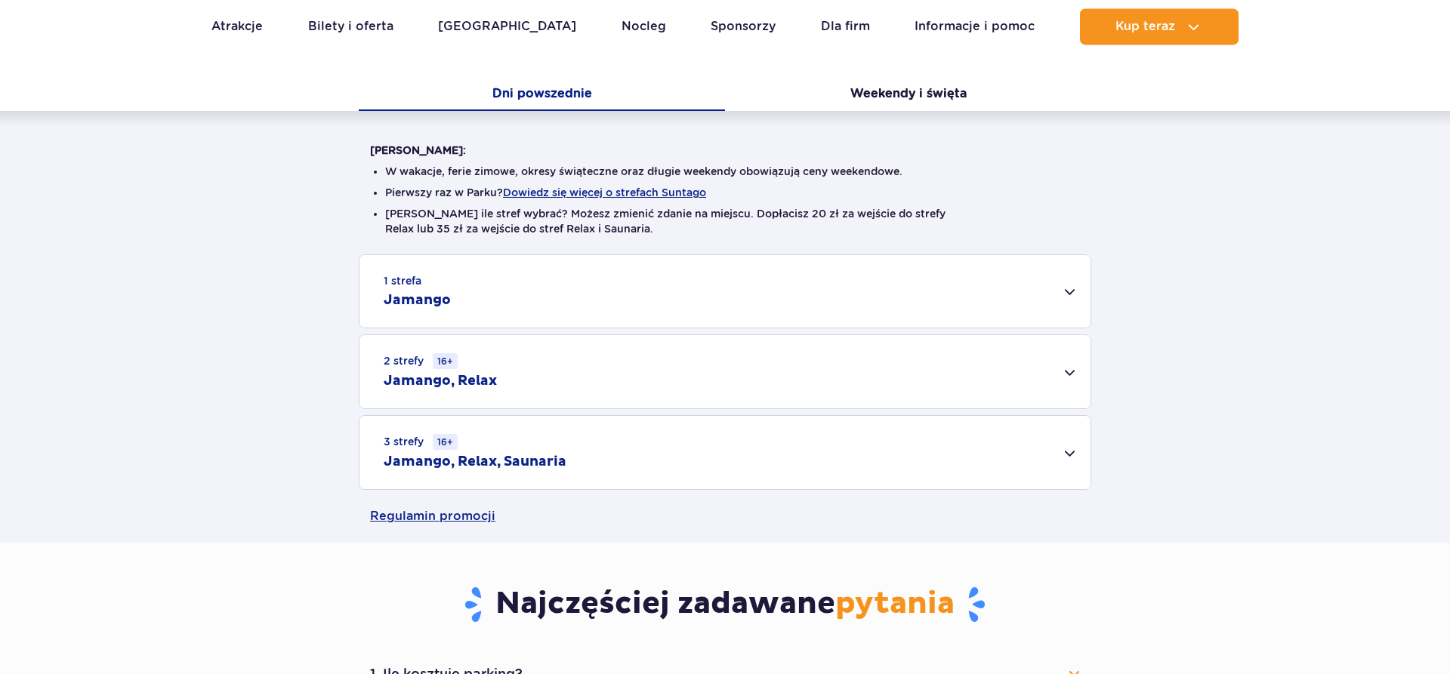
scroll to position [308, 0]
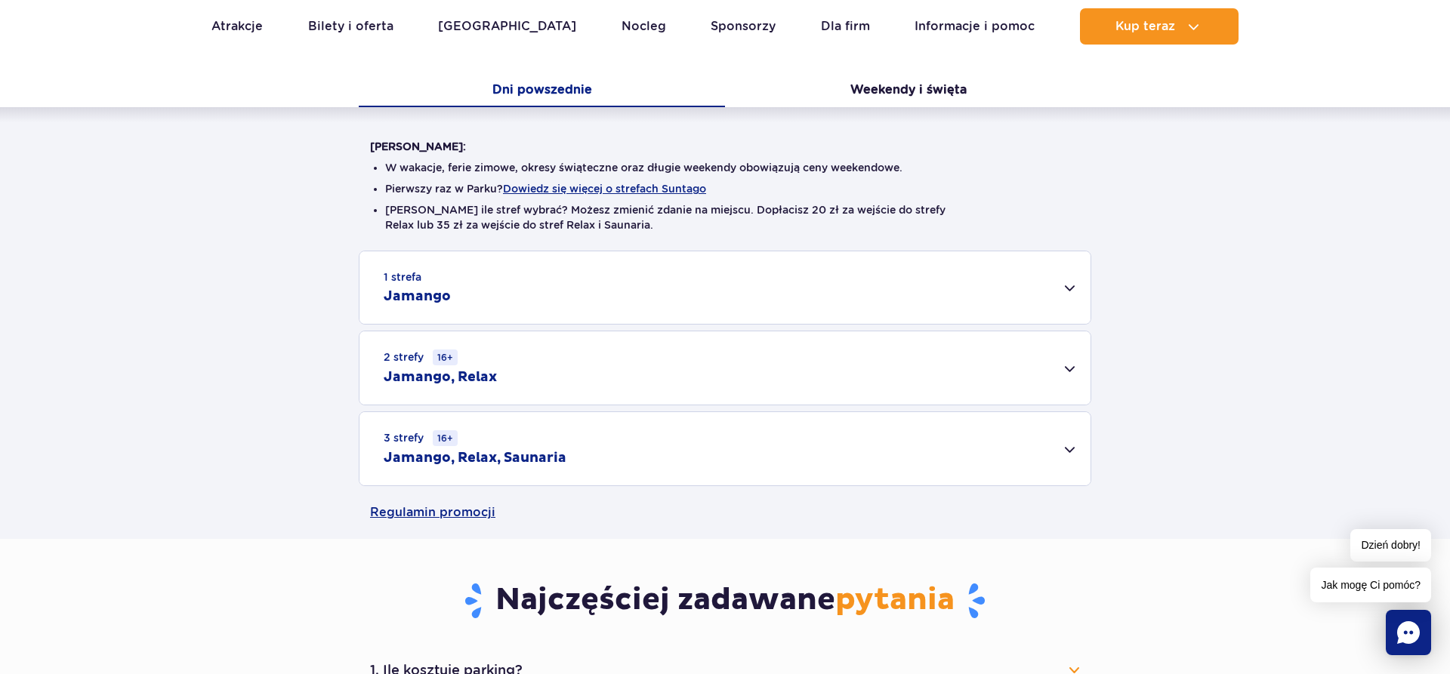
click at [612, 383] on div "2 strefy 16+ Jamango, Relax" at bounding box center [725, 368] width 731 height 73
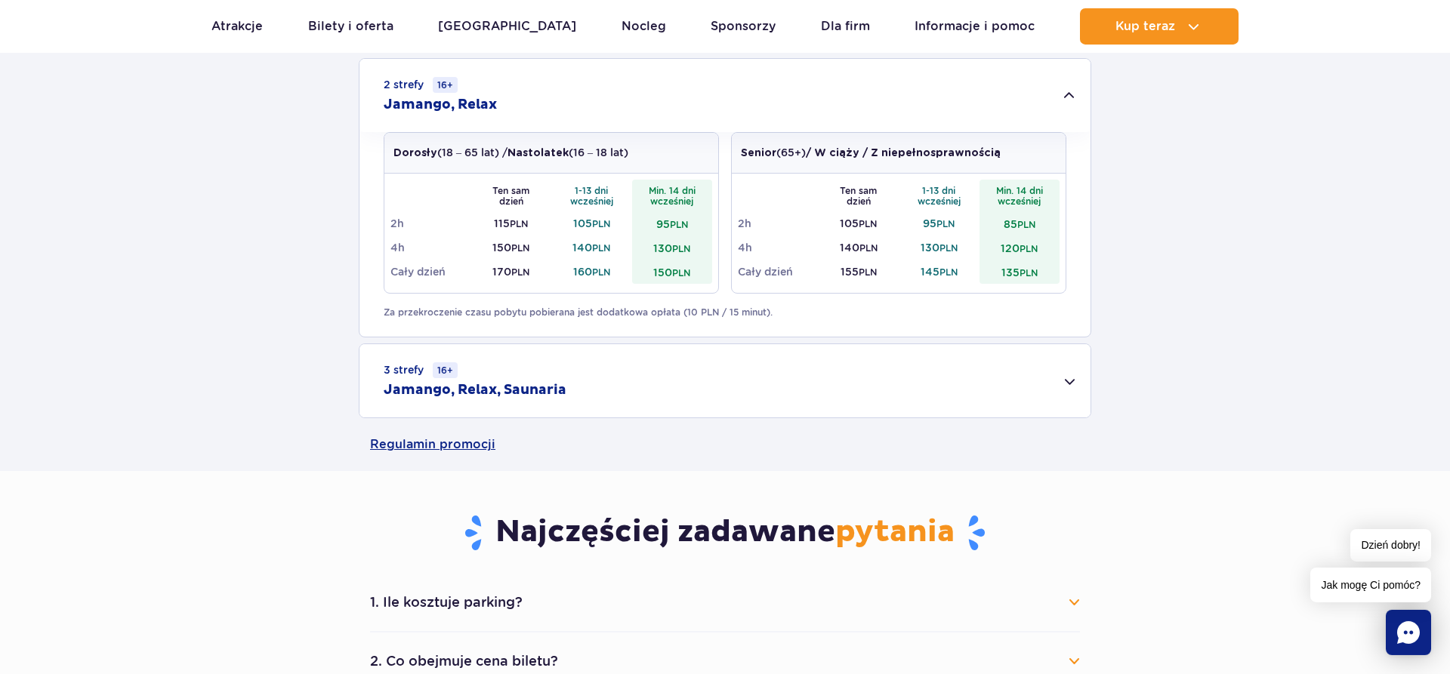
scroll to position [616, 0]
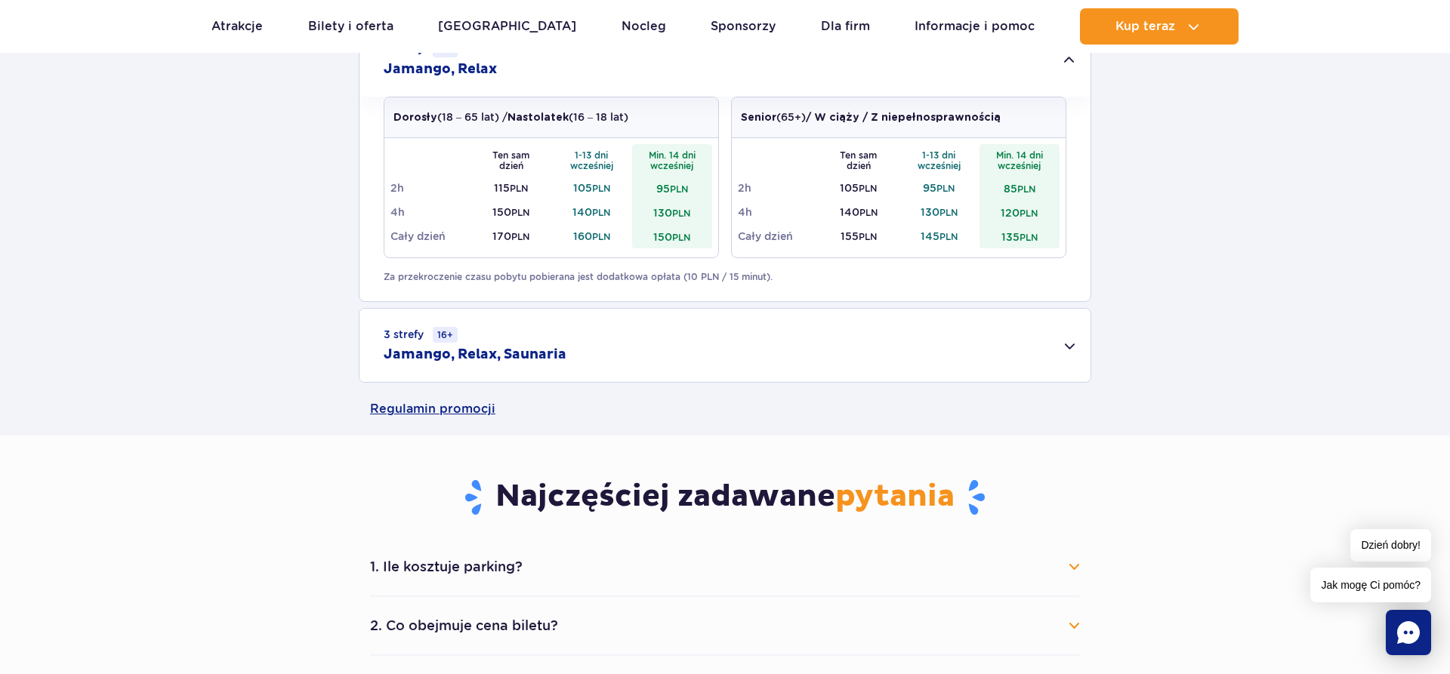
click at [674, 237] on small "PLN" at bounding box center [681, 237] width 18 height 11
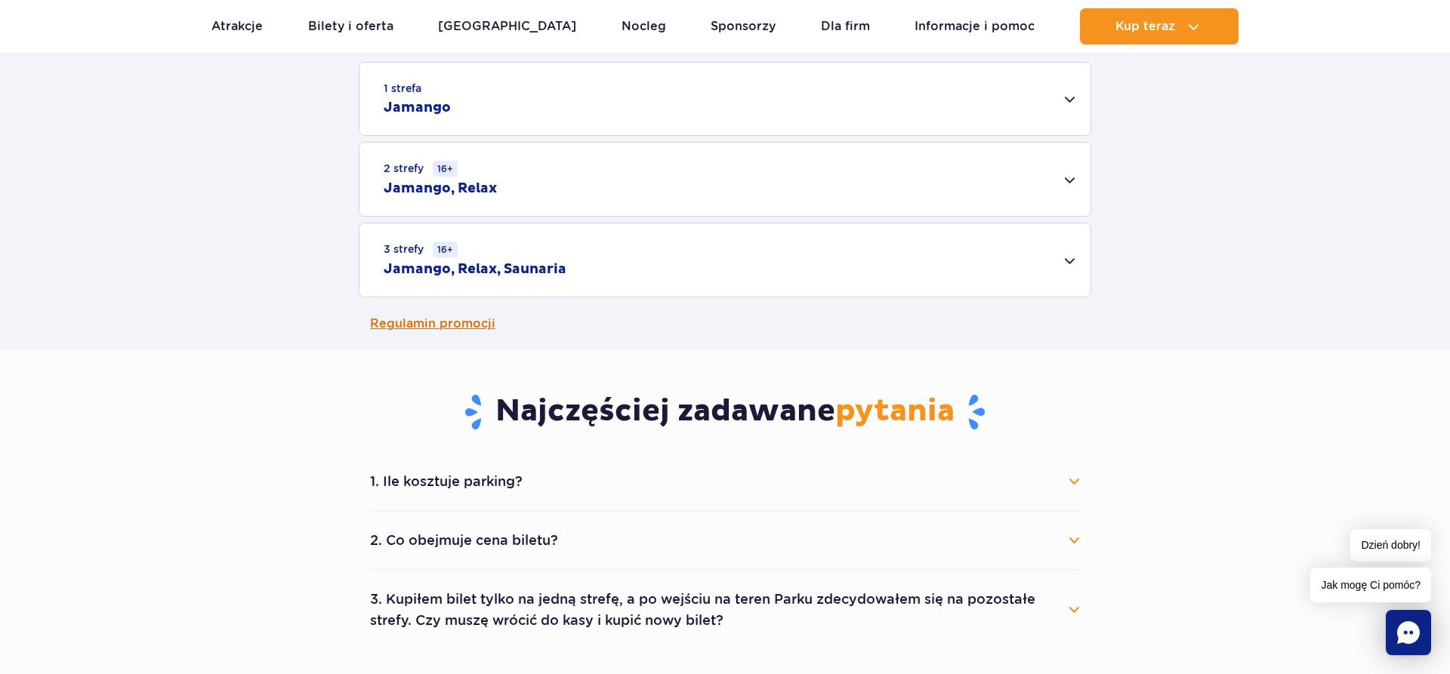
scroll to position [462, 0]
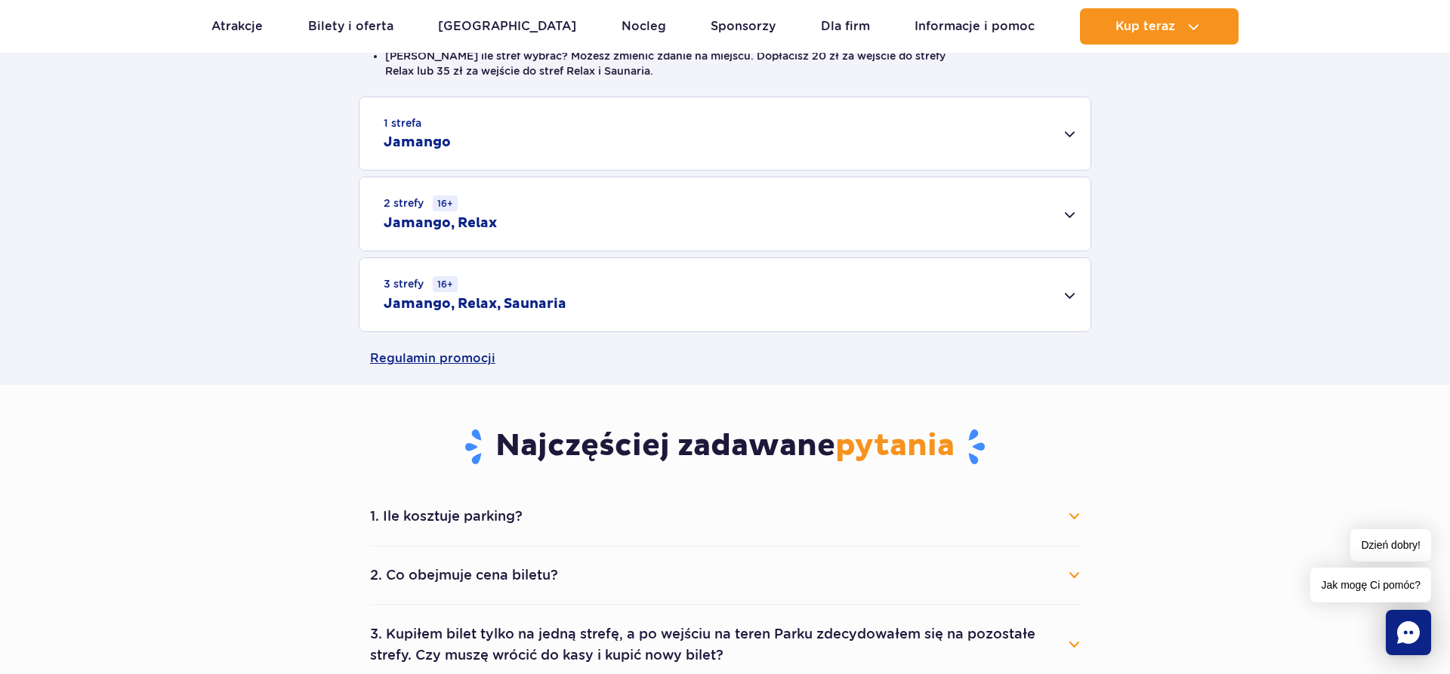
click at [666, 214] on div "2 strefy 16+ Jamango, Relax" at bounding box center [725, 213] width 731 height 73
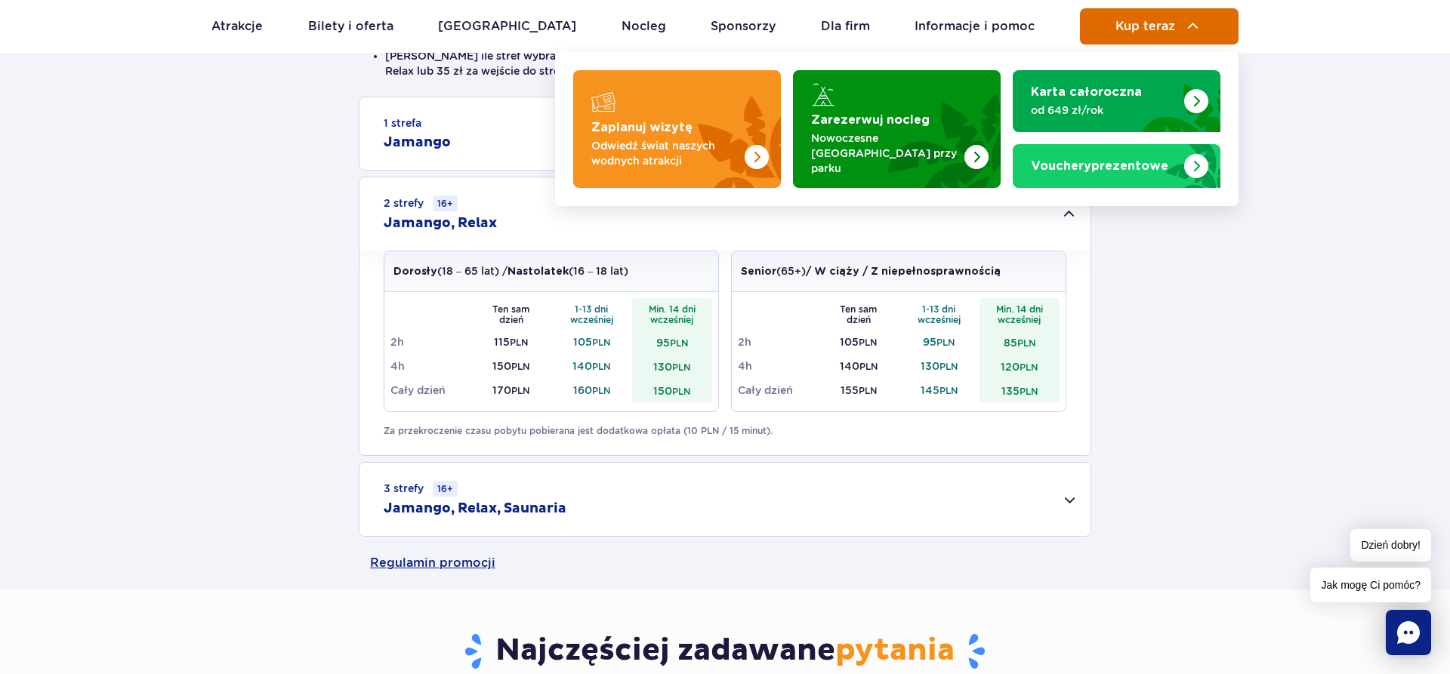
click at [1171, 39] on button "Kup teraz" at bounding box center [1159, 26] width 159 height 36
click at [1143, 20] on span "Kup teraz" at bounding box center [1146, 27] width 60 height 14
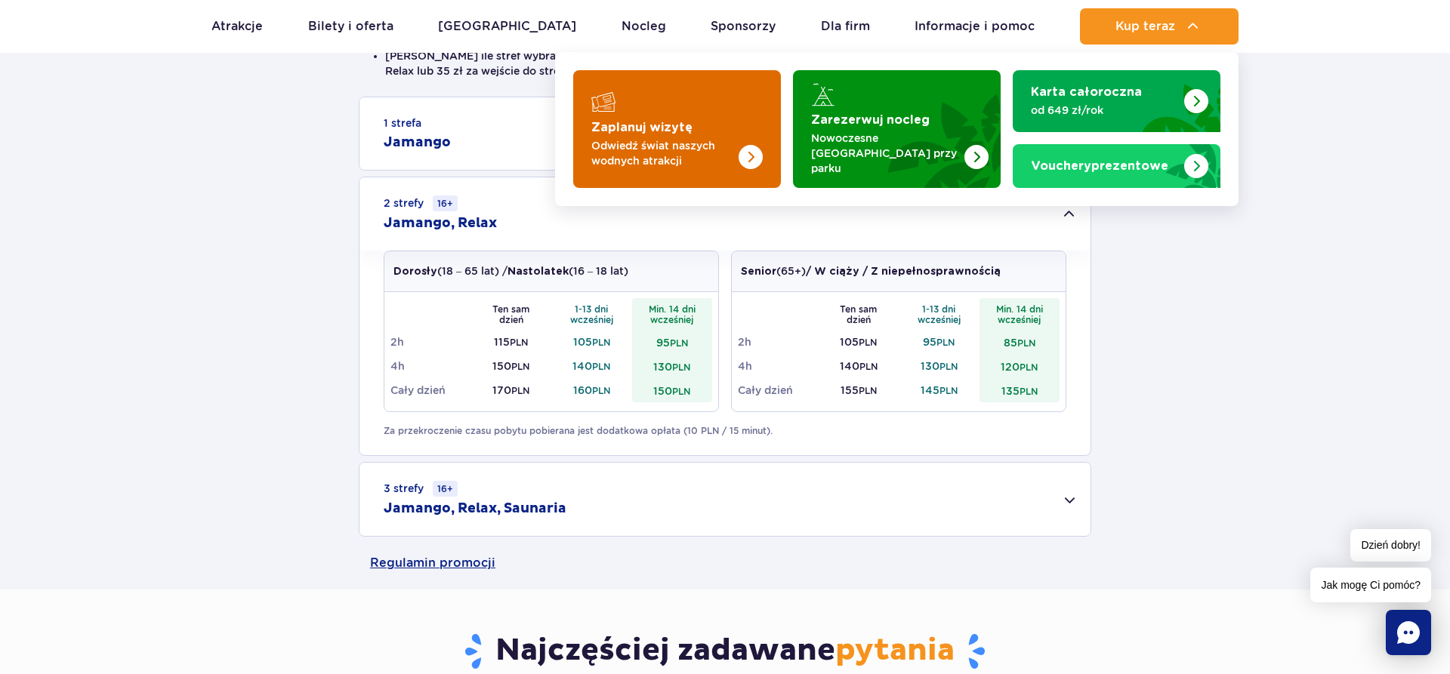
click at [676, 122] on strong "Zaplanuj wizytę" at bounding box center [641, 128] width 101 height 12
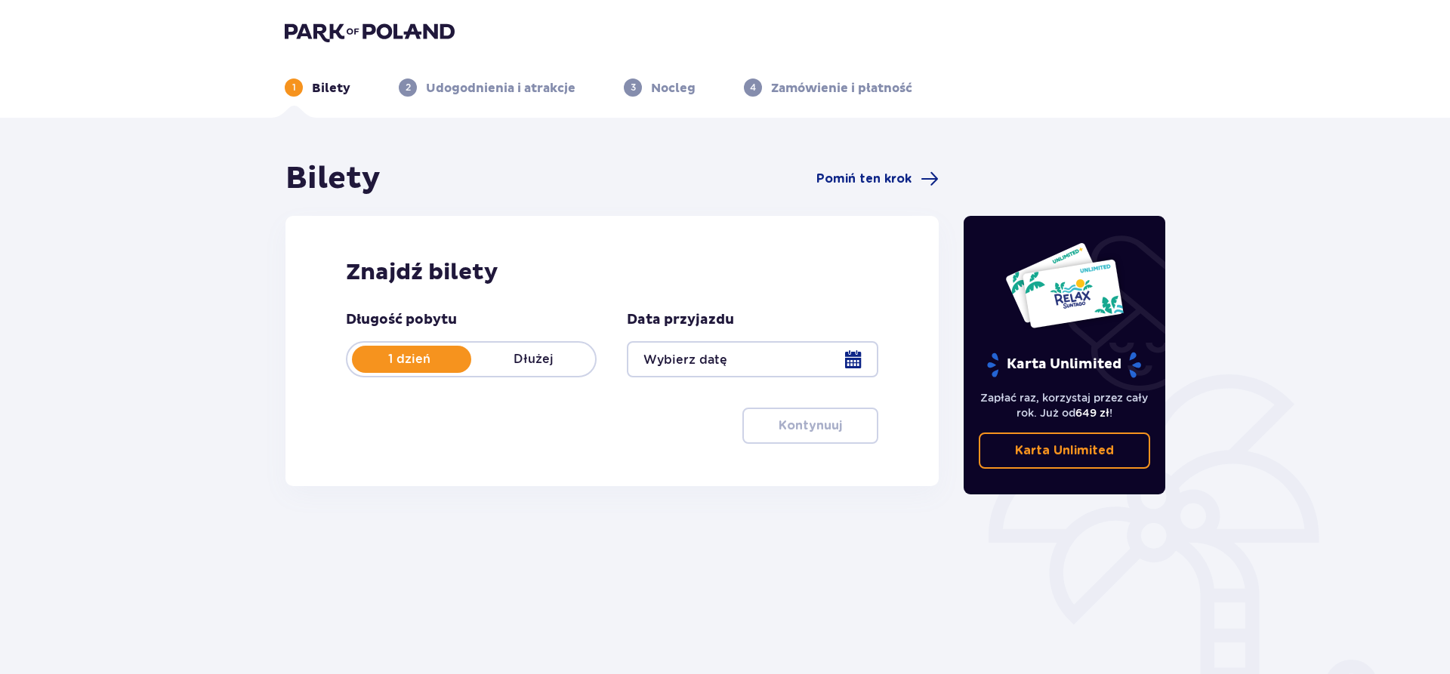
click at [769, 357] on div at bounding box center [752, 359] width 251 height 36
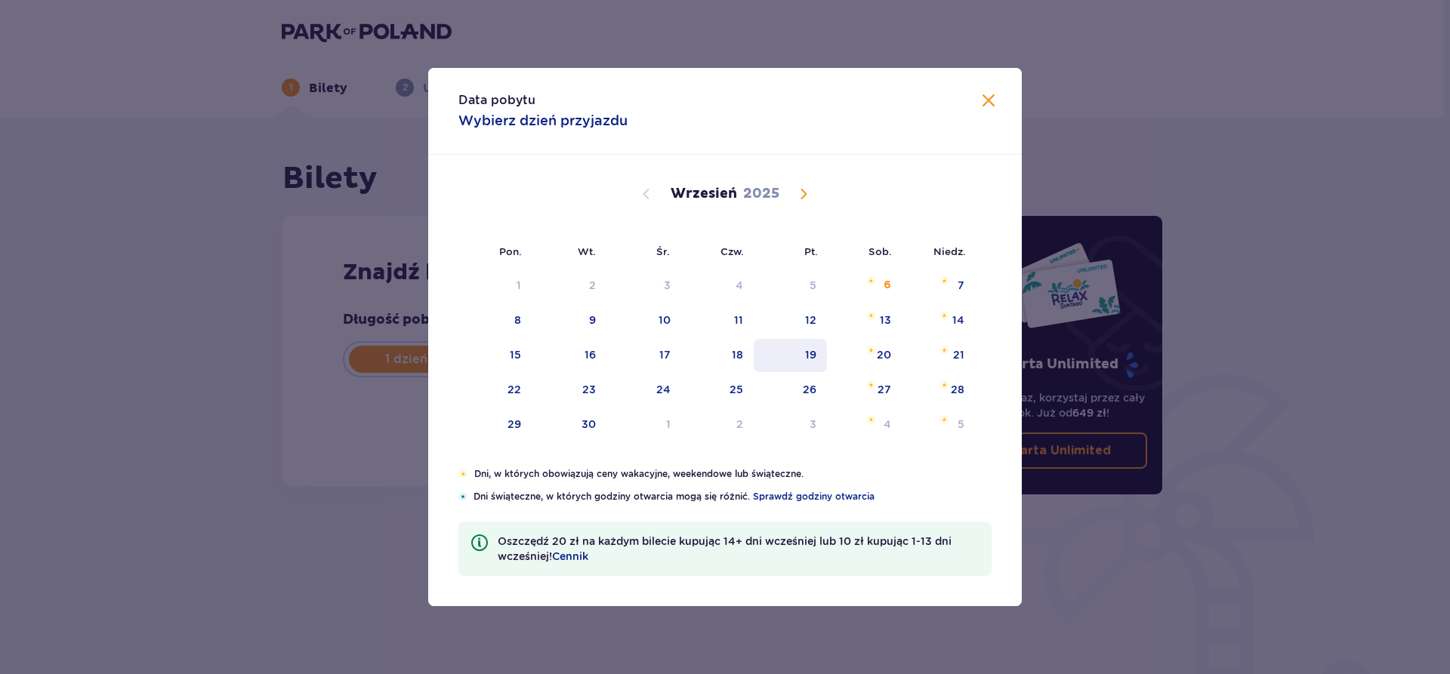
click at [805, 353] on div "19" at bounding box center [790, 355] width 73 height 33
type input "[DATE]"
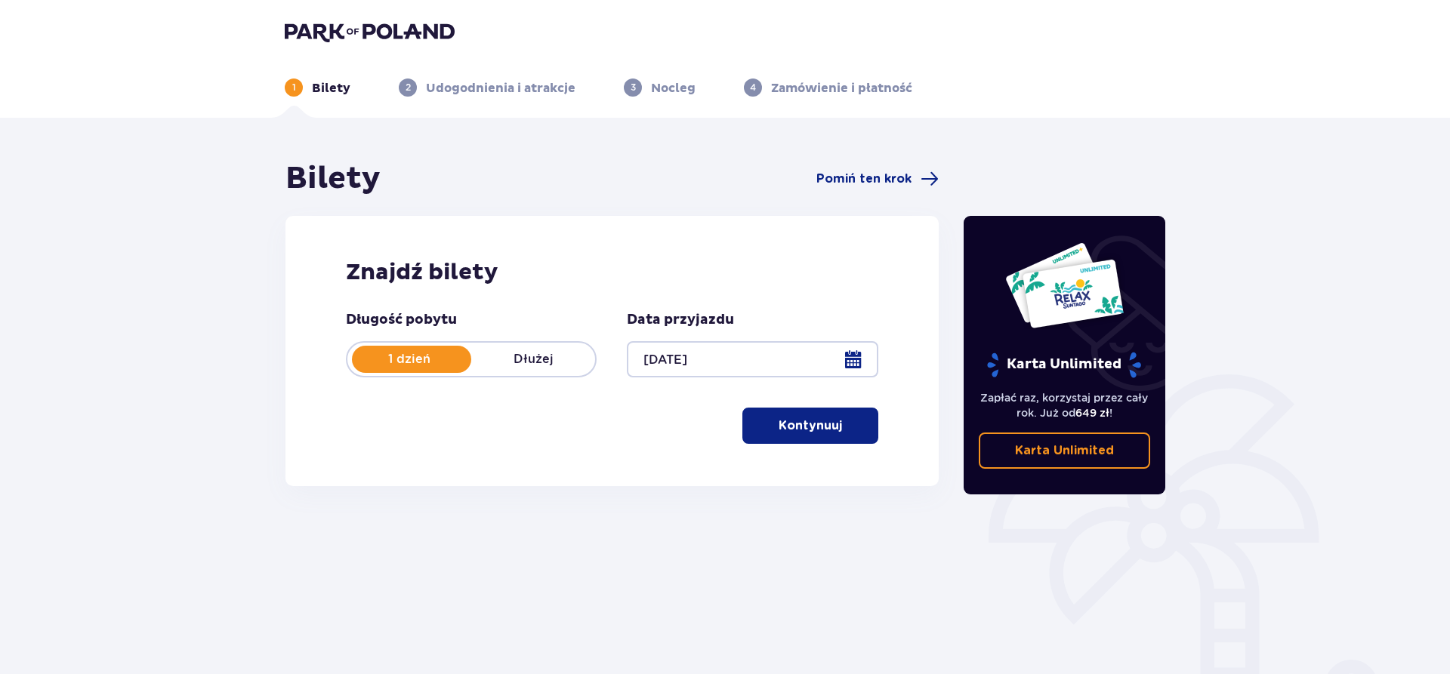
click at [807, 423] on p "Kontynuuj" at bounding box center [810, 426] width 63 height 17
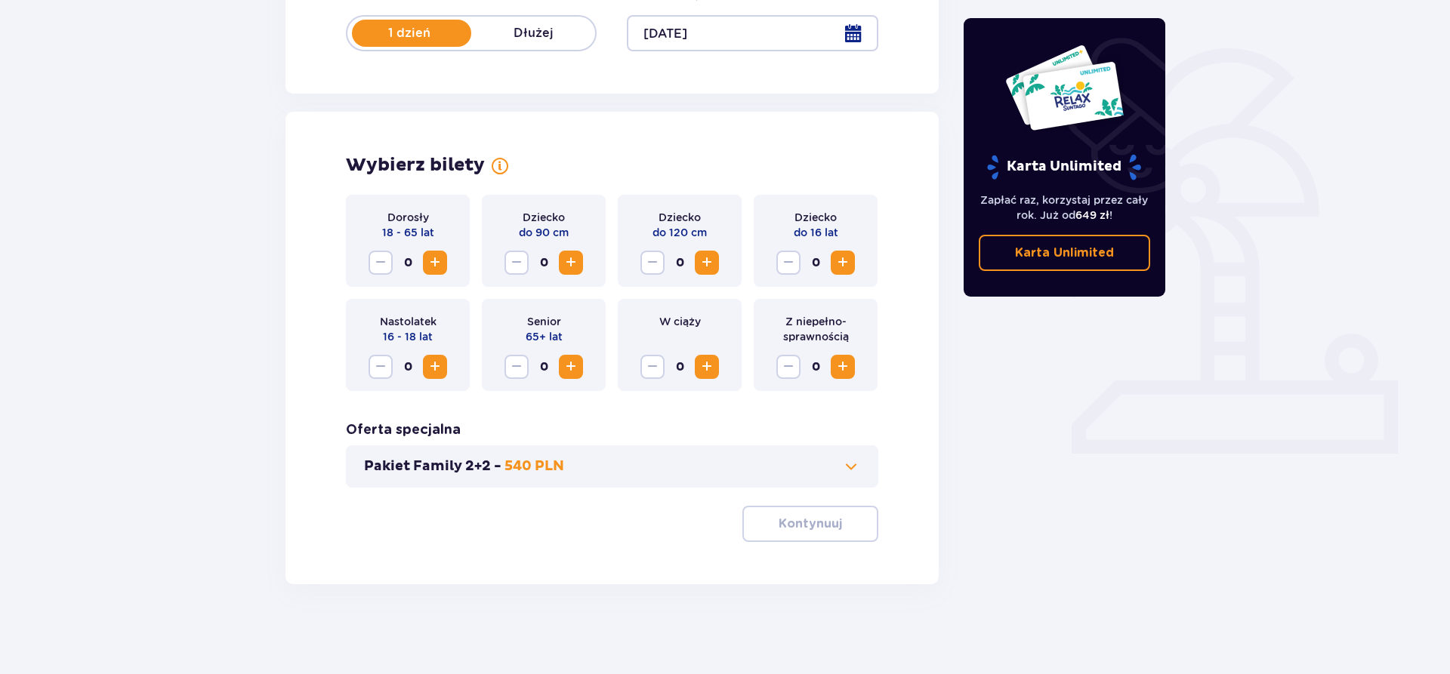
scroll to position [327, 0]
click at [431, 262] on span "Increase" at bounding box center [435, 262] width 18 height 18
click at [790, 530] on p "Kontynuuj" at bounding box center [810, 523] width 63 height 17
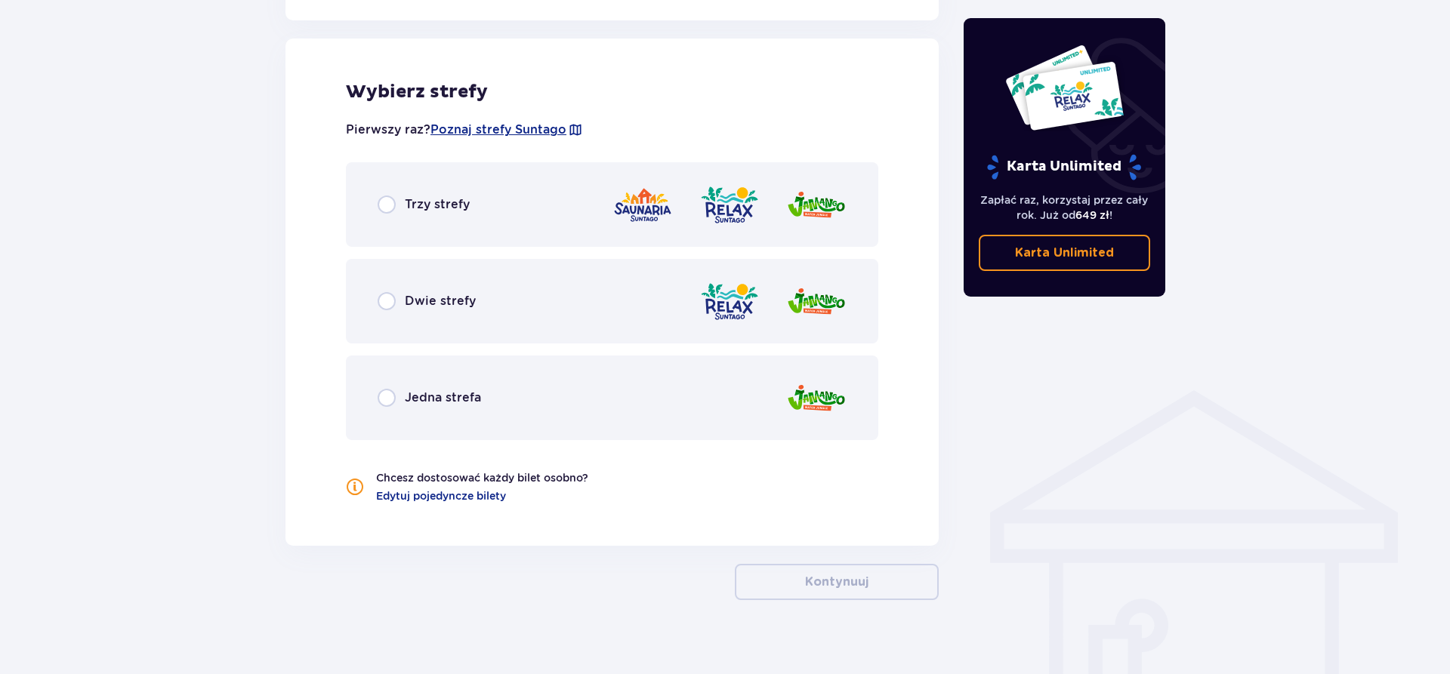
scroll to position [838, 0]
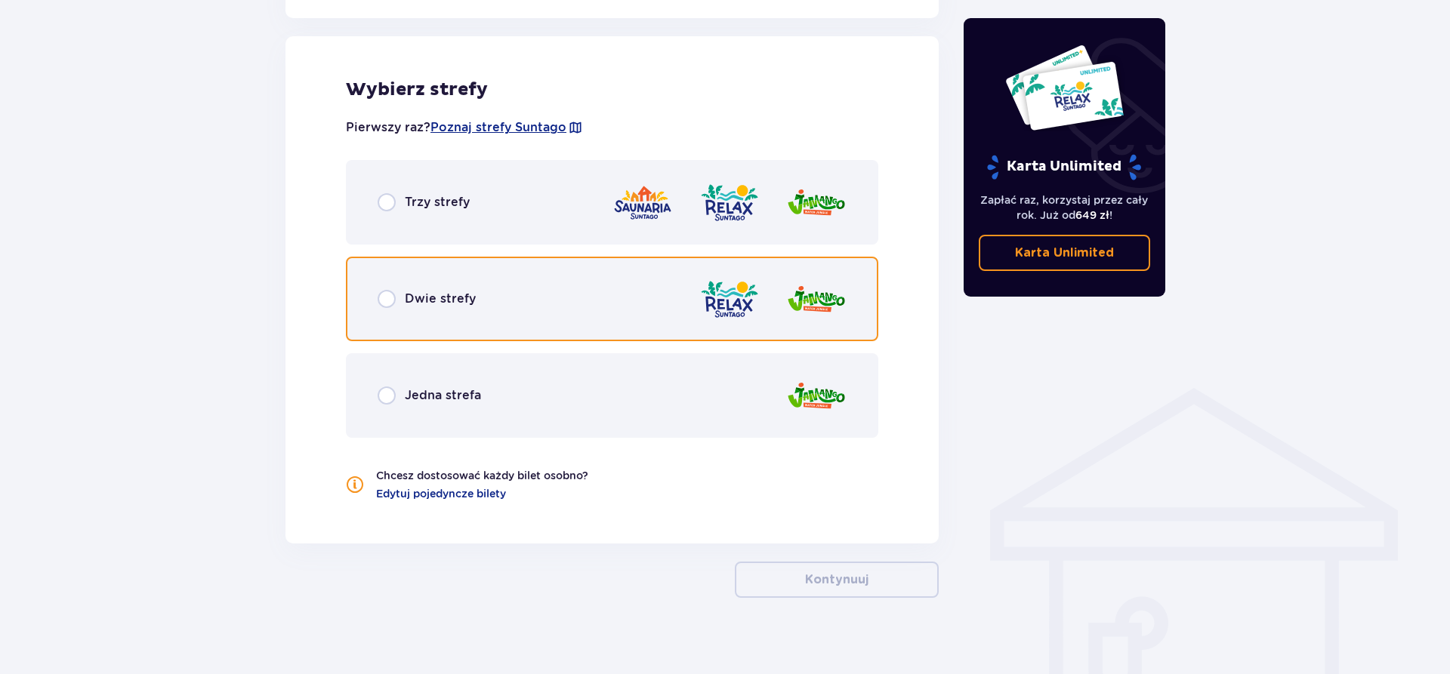
click at [388, 295] on input "radio" at bounding box center [387, 299] width 18 height 18
radio input "true"
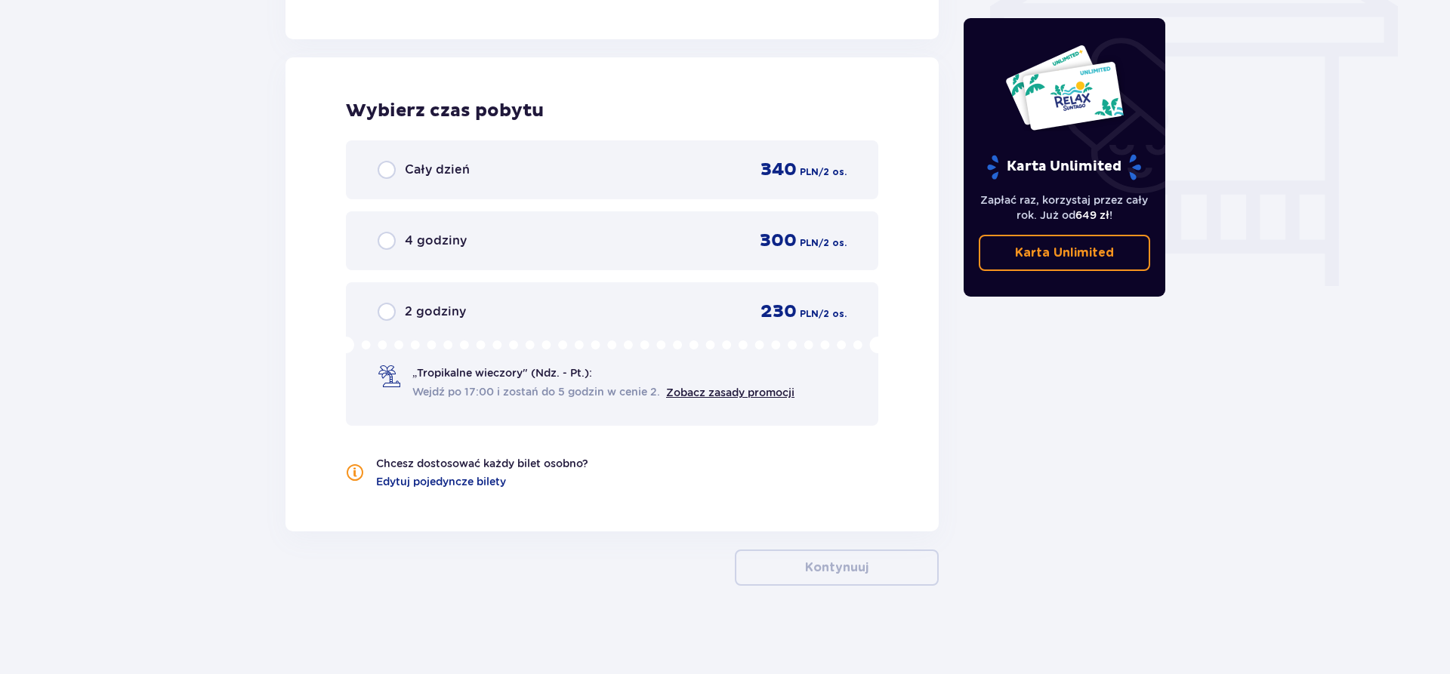
scroll to position [1345, 0]
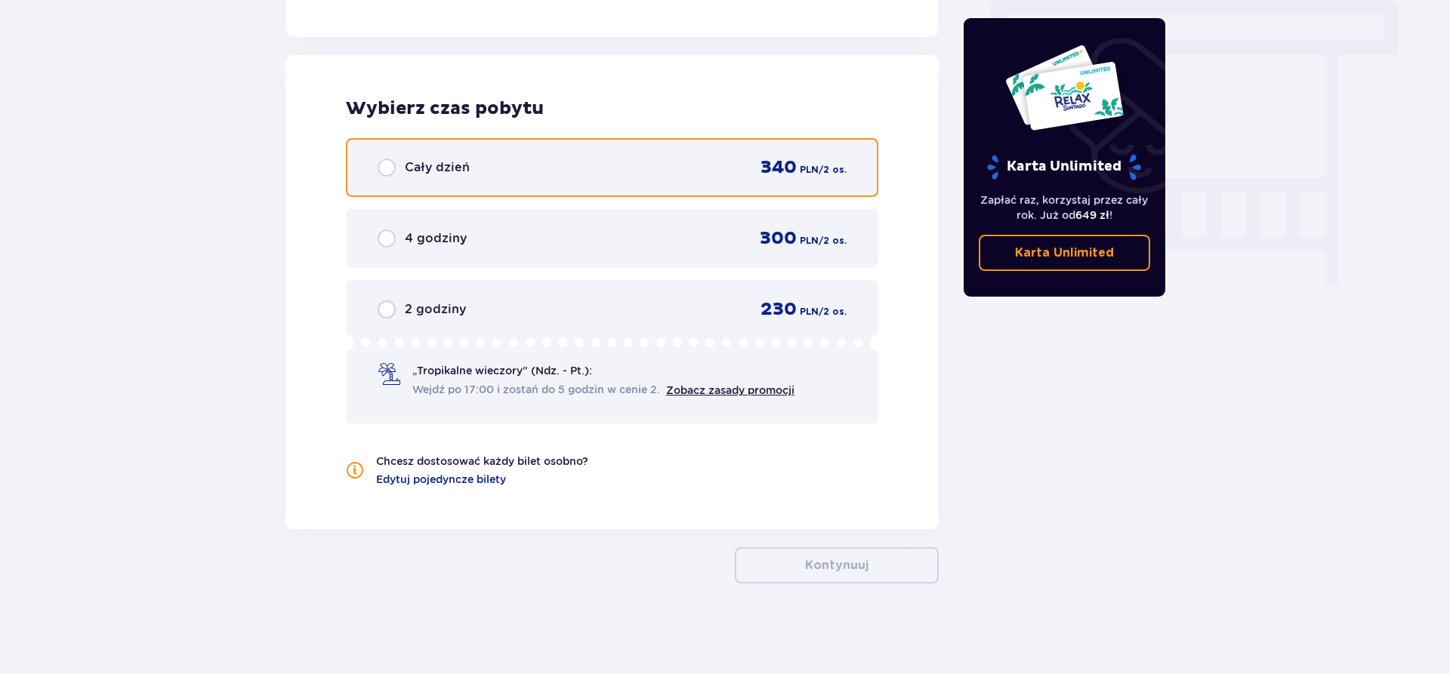
click at [390, 165] on input "radio" at bounding box center [387, 168] width 18 height 18
radio input "true"
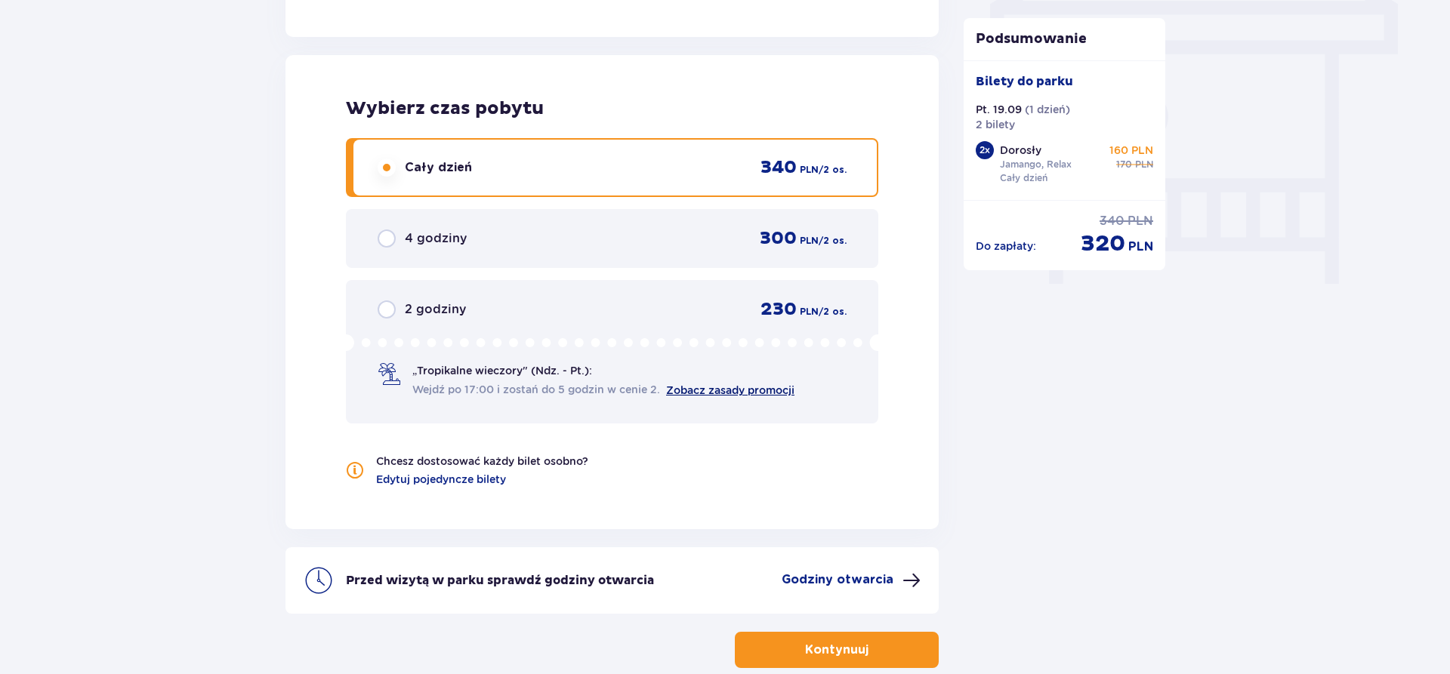
click at [705, 391] on link "Zobacz zasady promocji" at bounding box center [730, 390] width 128 height 12
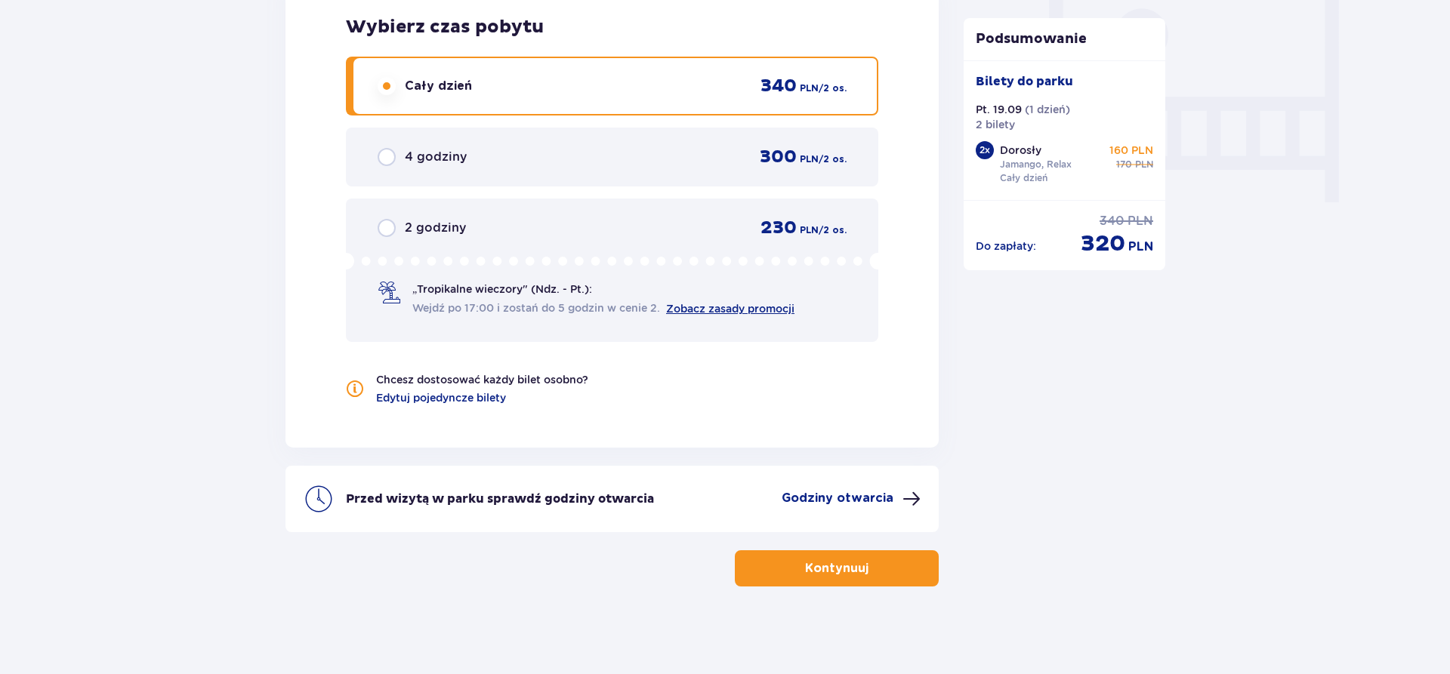
scroll to position [1430, 0]
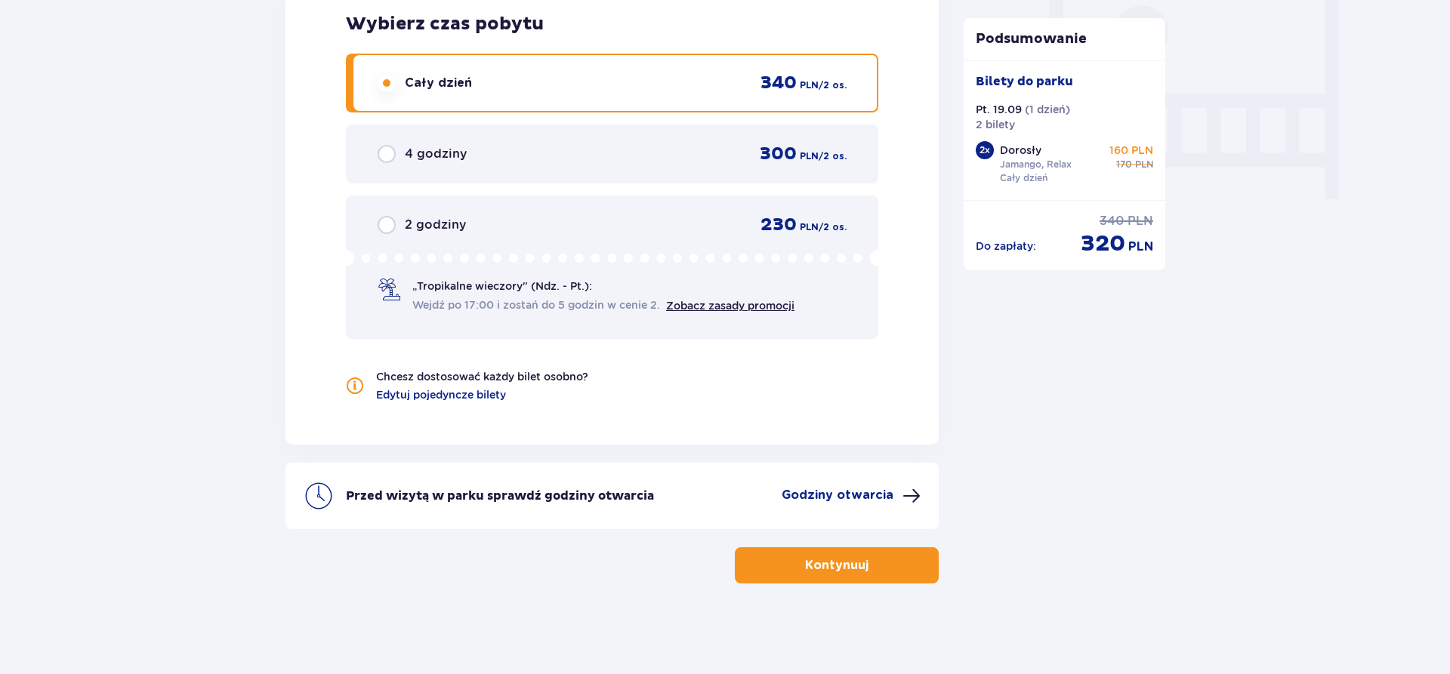
click at [847, 488] on p "Godziny otwarcia" at bounding box center [838, 495] width 112 height 17
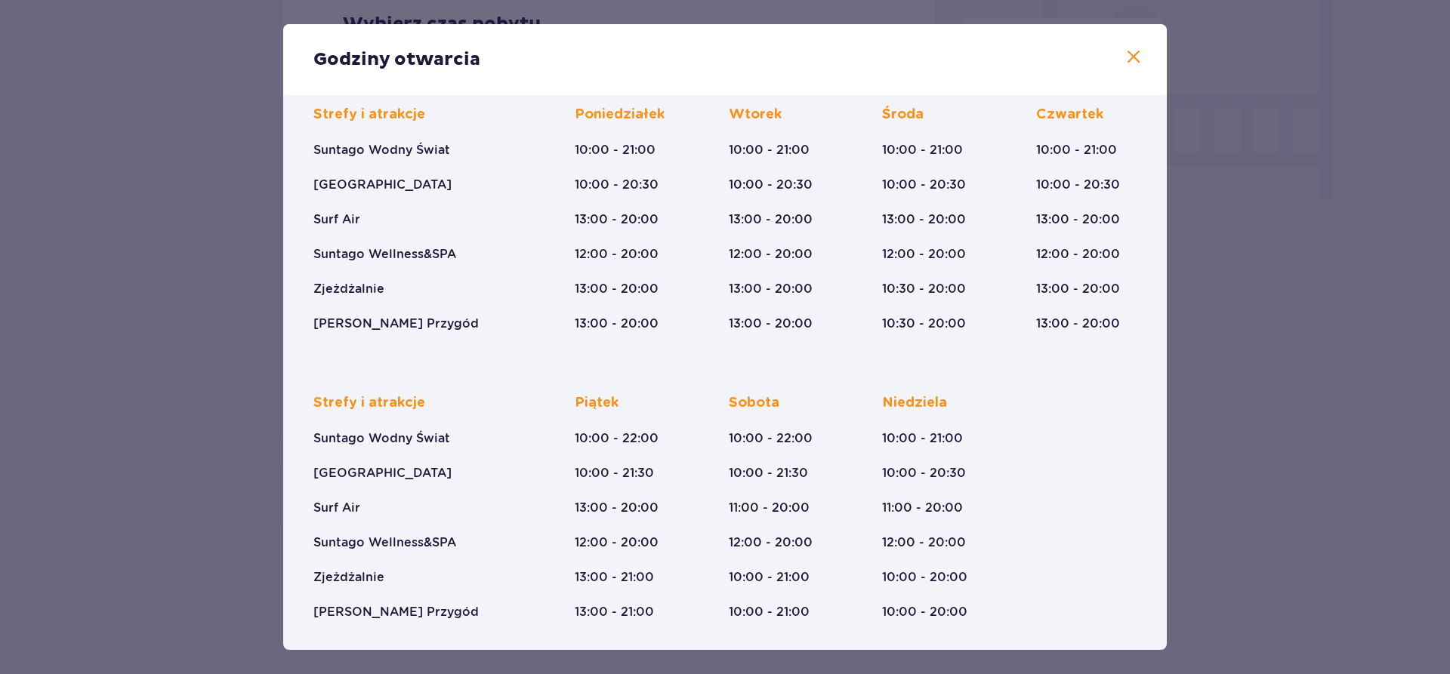
scroll to position [110, 0]
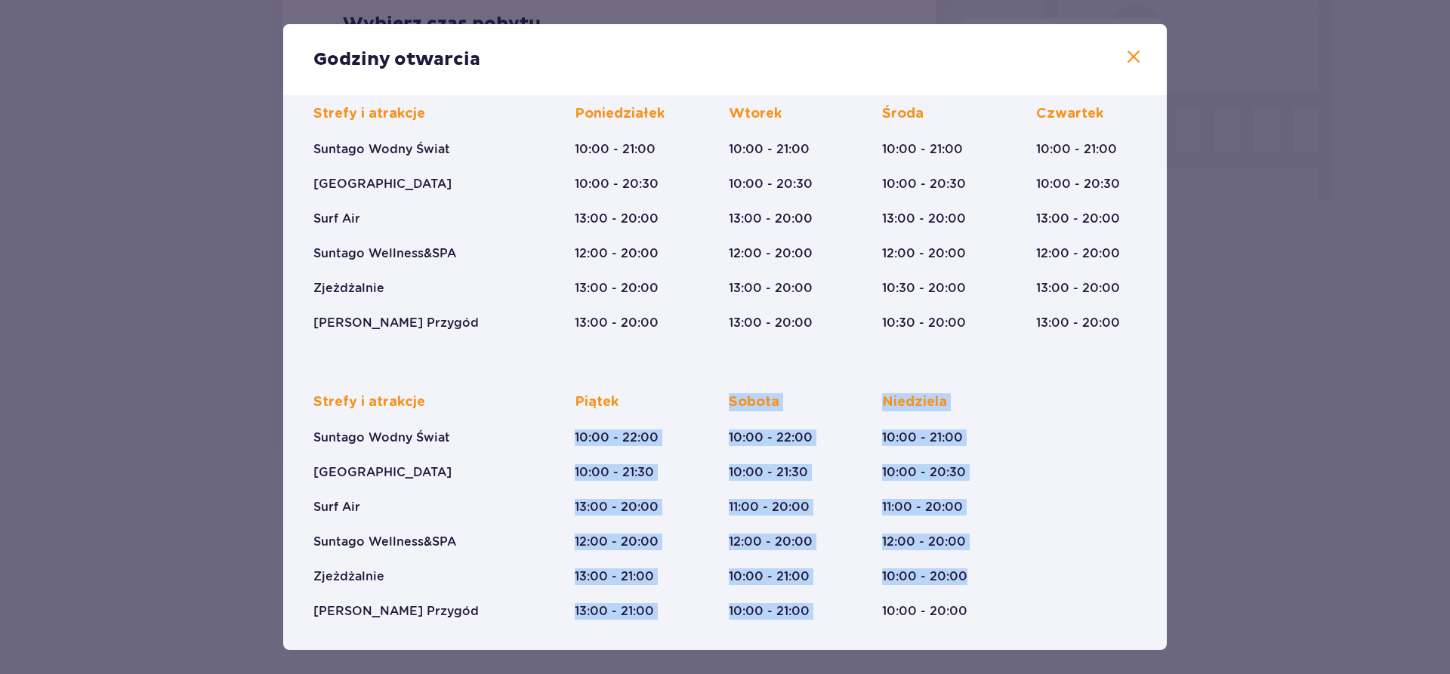
drag, startPoint x: 568, startPoint y: 439, endPoint x: 982, endPoint y: 443, distance: 413.9
click at [982, 443] on div "Strefy i atrakcje Suntago Wodny Świat Crocodile Island Surf Air Suntago Wellnes…" at bounding box center [724, 494] width 823 height 251
click at [1131, 61] on span at bounding box center [1134, 57] width 18 height 18
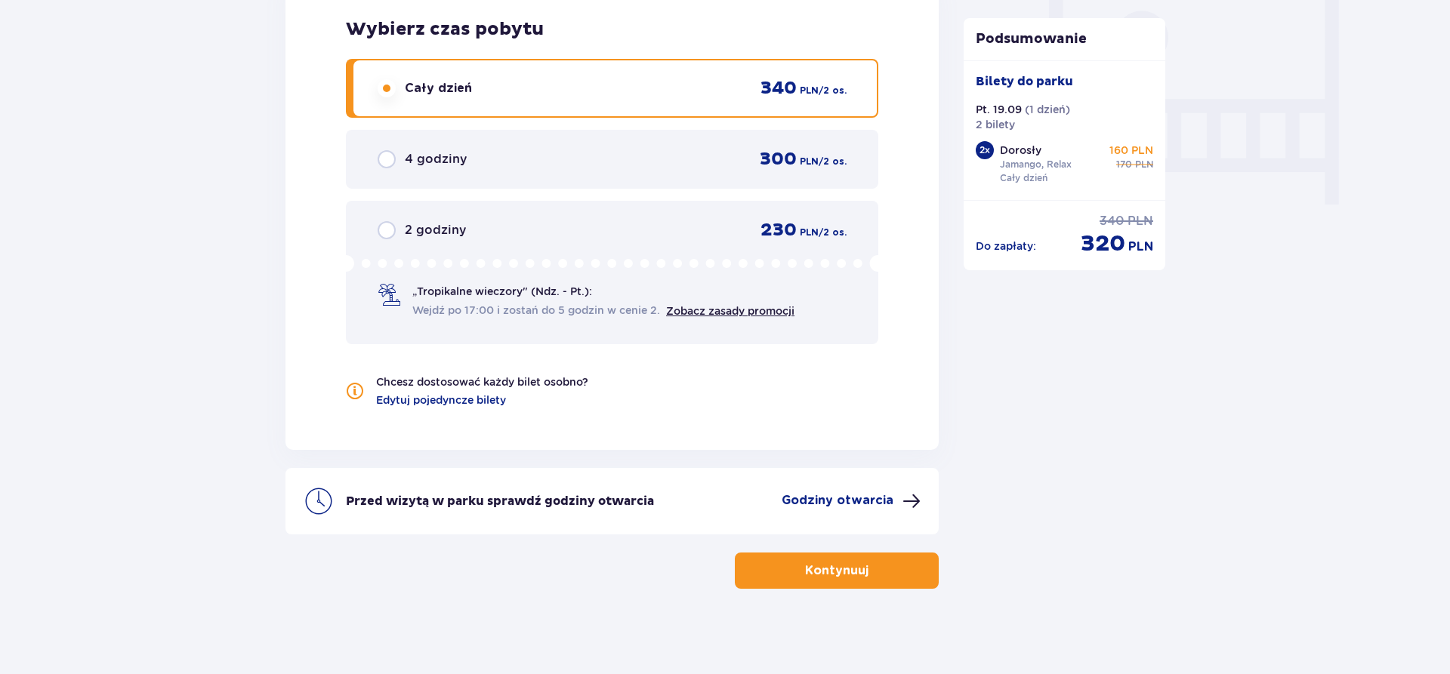
scroll to position [1430, 0]
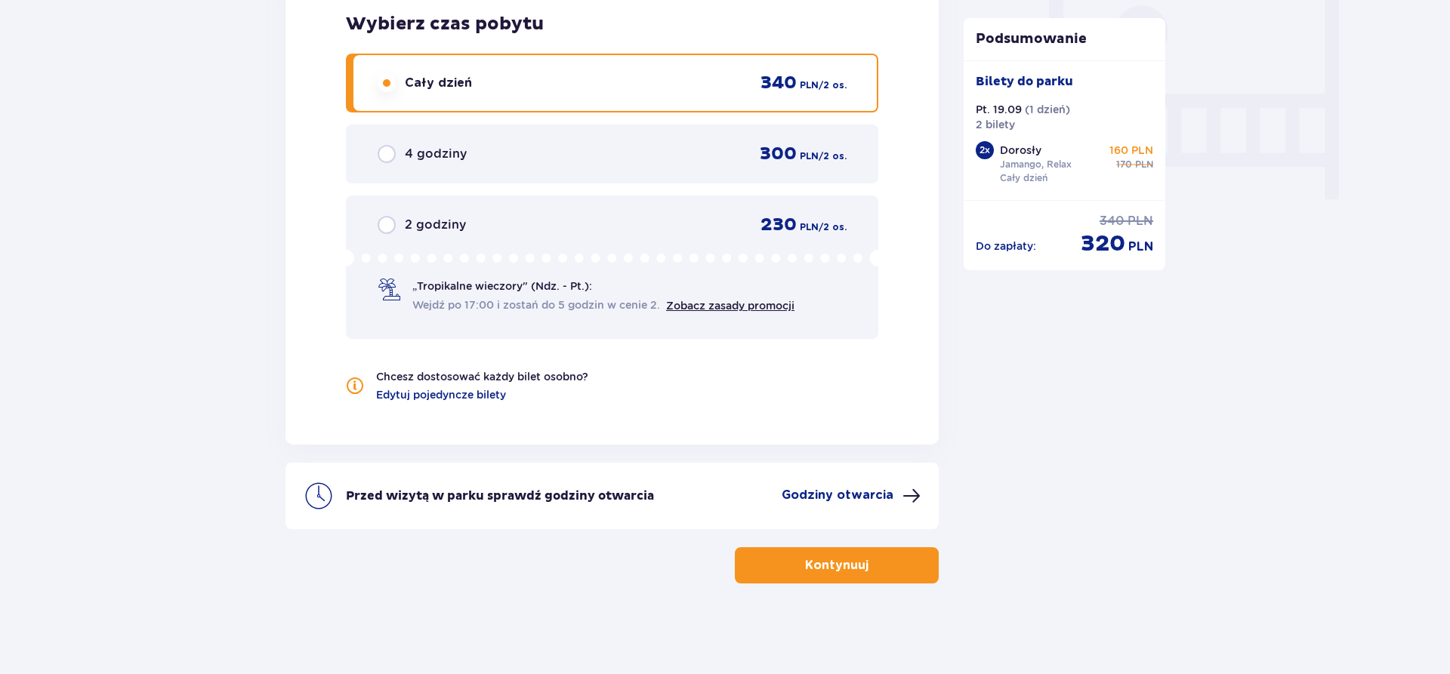
click at [841, 567] on p "Kontynuuj" at bounding box center [836, 565] width 63 height 17
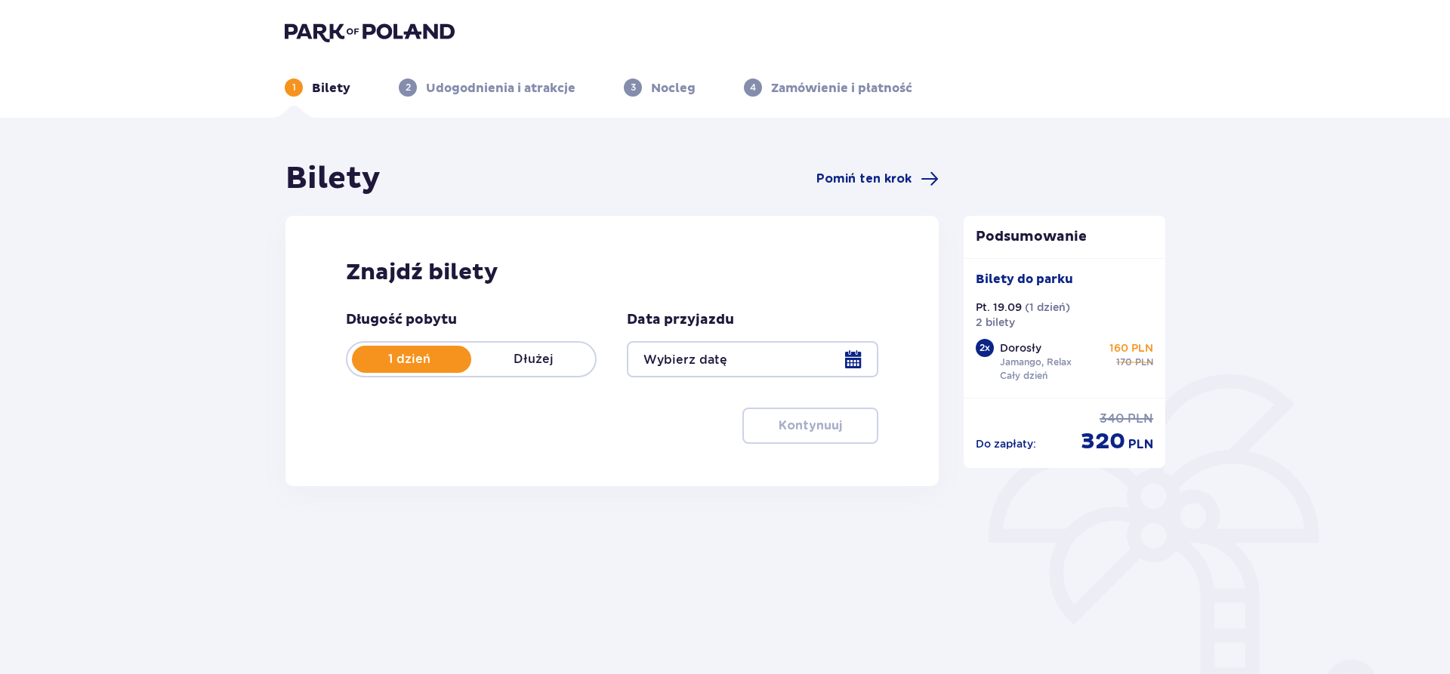
type input "19.09.25"
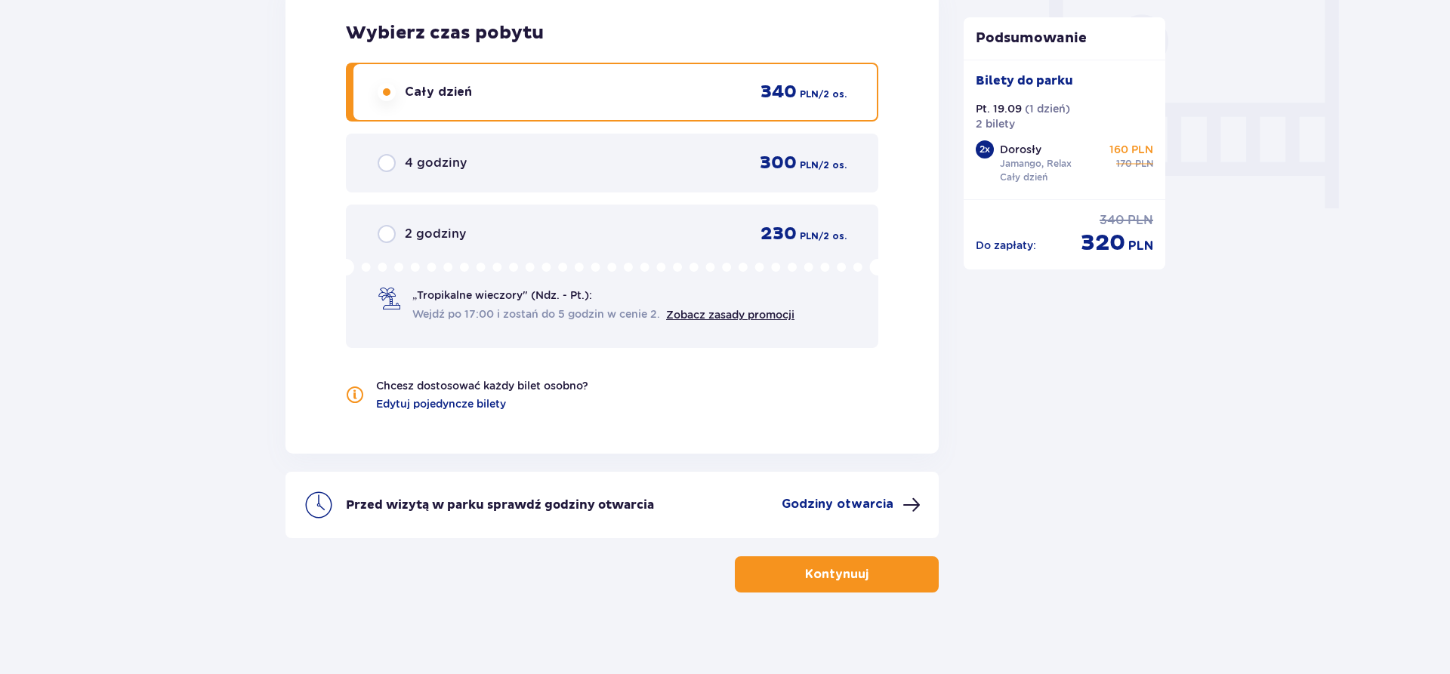
scroll to position [1430, 0]
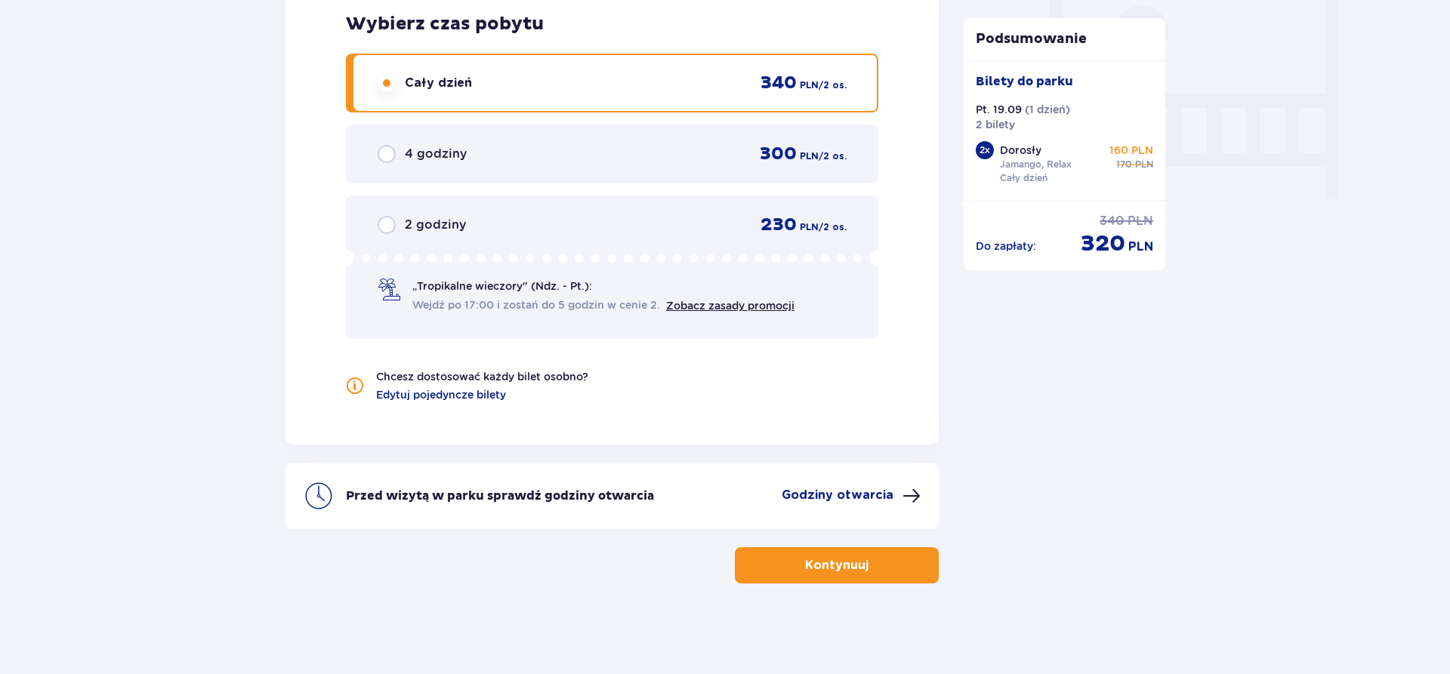
click at [841, 565] on p "Kontynuuj" at bounding box center [836, 565] width 63 height 17
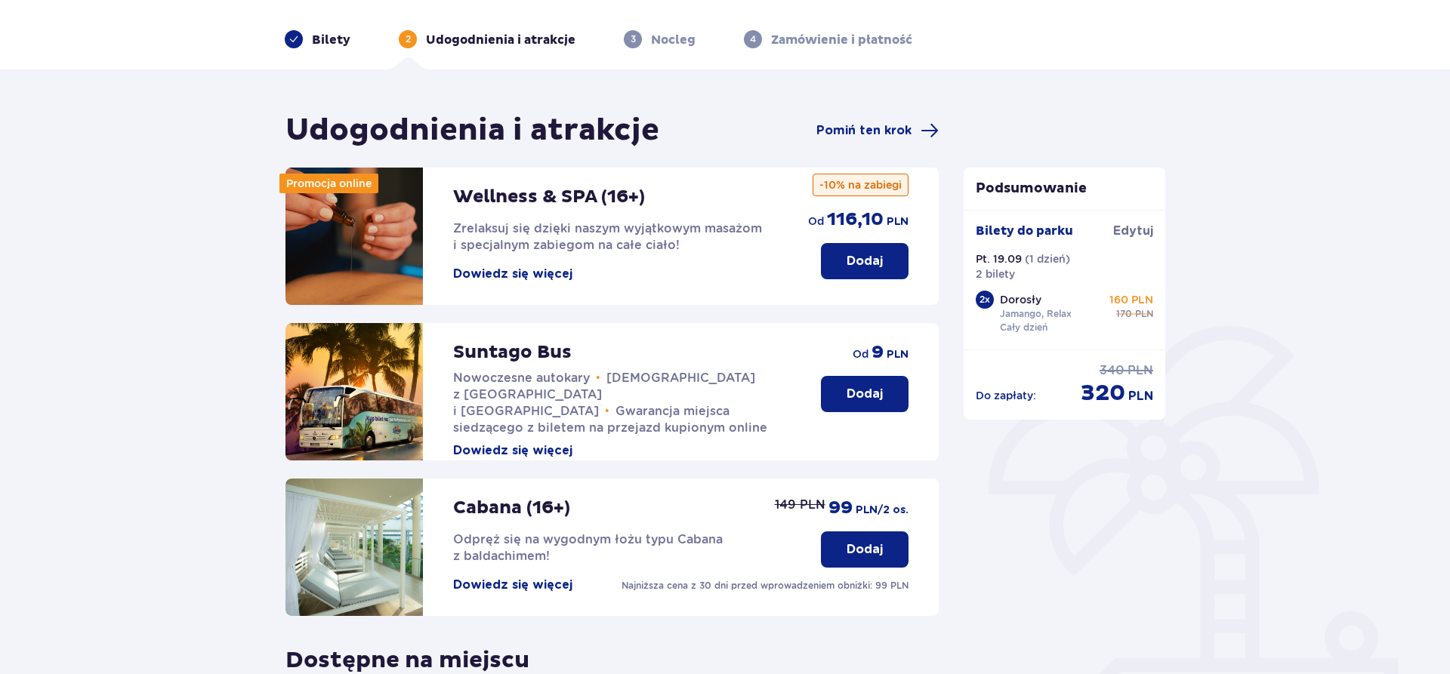
scroll to position [308, 0]
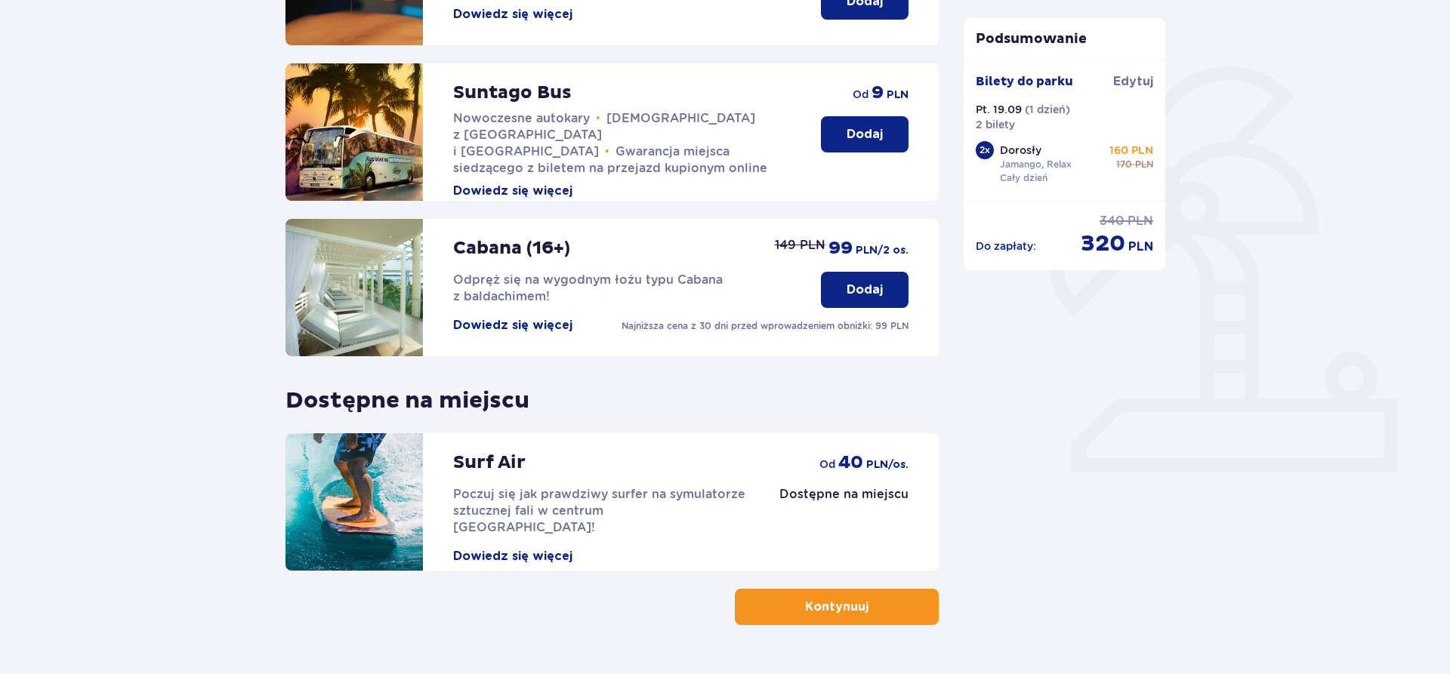
click at [863, 607] on span "button" at bounding box center [872, 607] width 18 height 18
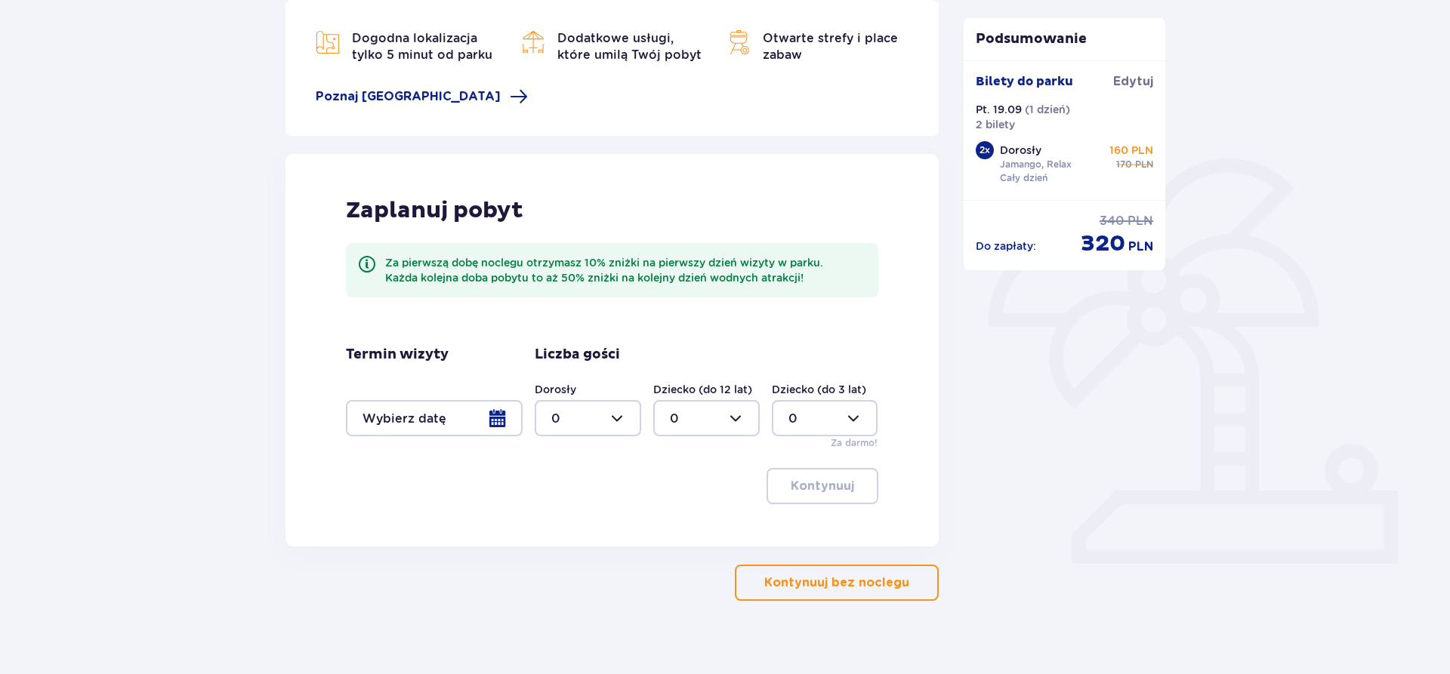
scroll to position [231, 0]
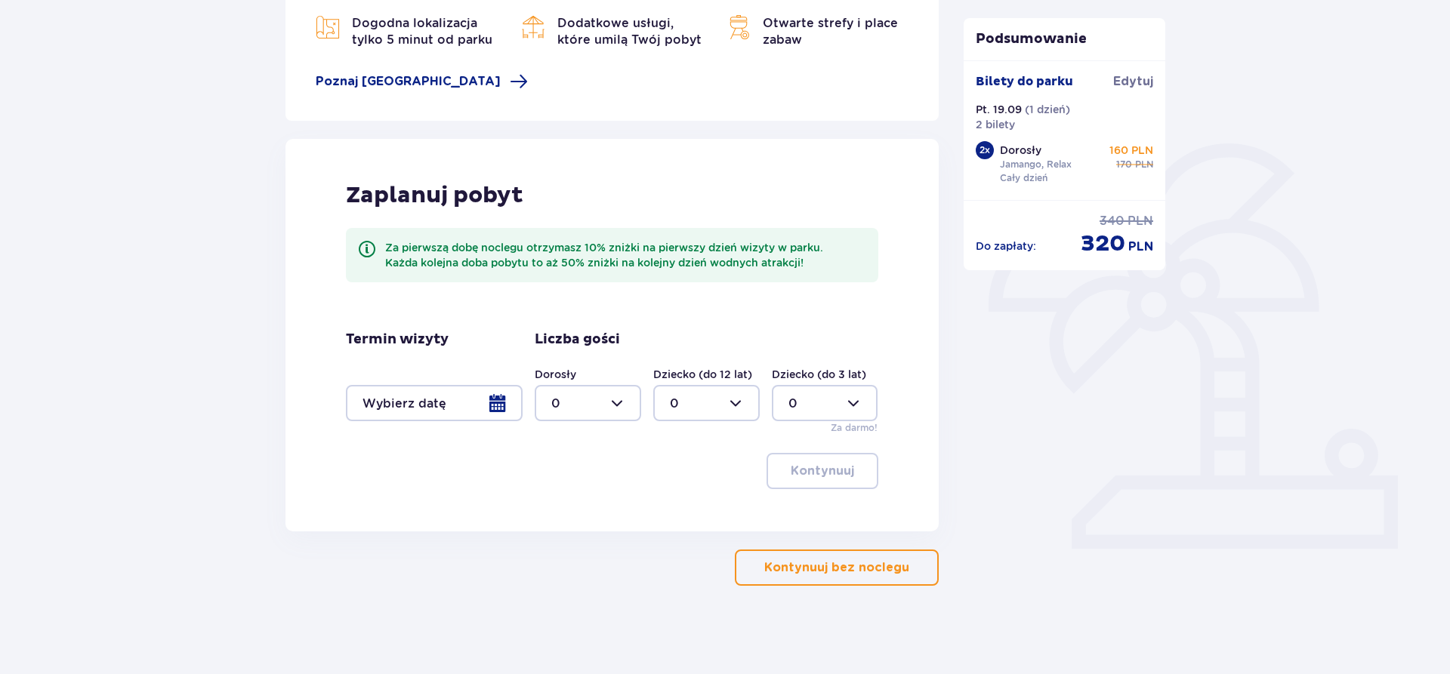
click at [621, 405] on div at bounding box center [588, 403] width 106 height 36
click at [572, 513] on div "2" at bounding box center [587, 513] width 73 height 17
type input "2"
click at [483, 401] on div at bounding box center [434, 403] width 177 height 36
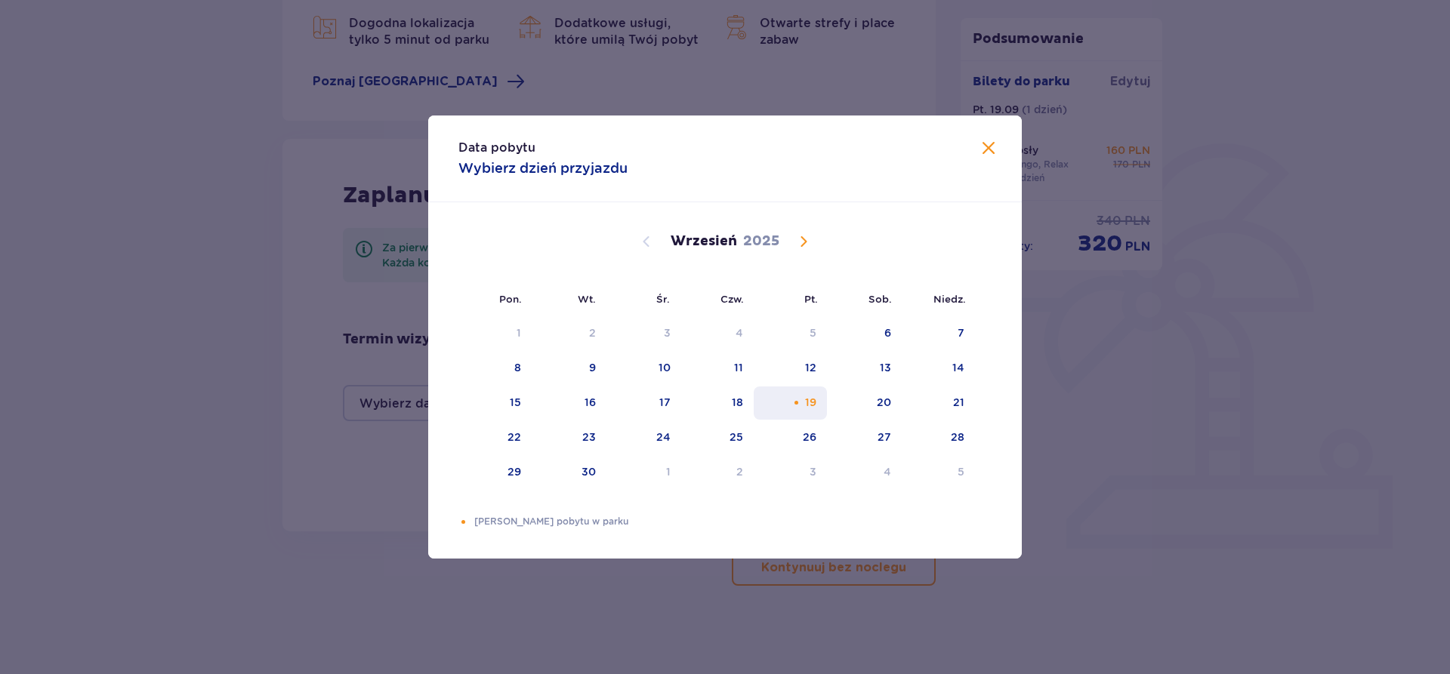
click at [816, 397] on div "19" at bounding box center [810, 402] width 11 height 15
click at [948, 406] on div "21" at bounding box center [938, 403] width 73 height 33
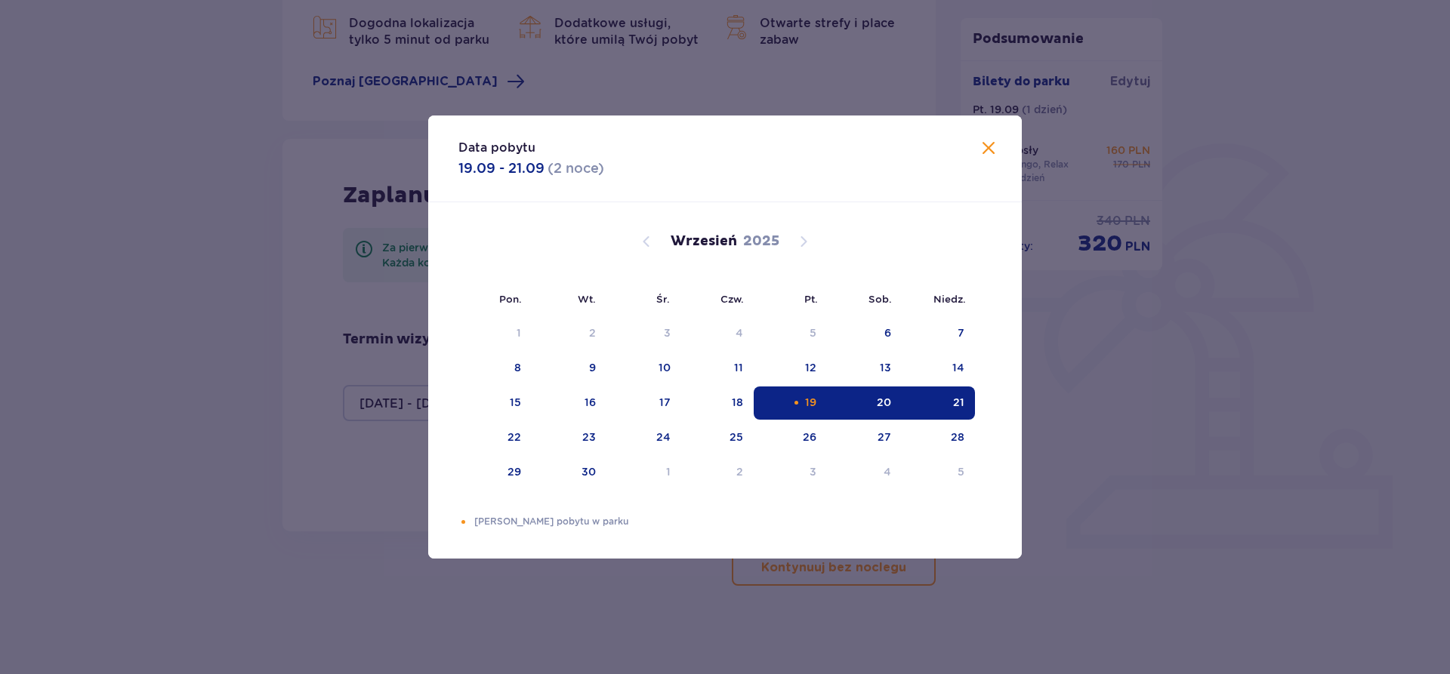
type input "19.09.25 - 21.09.25"
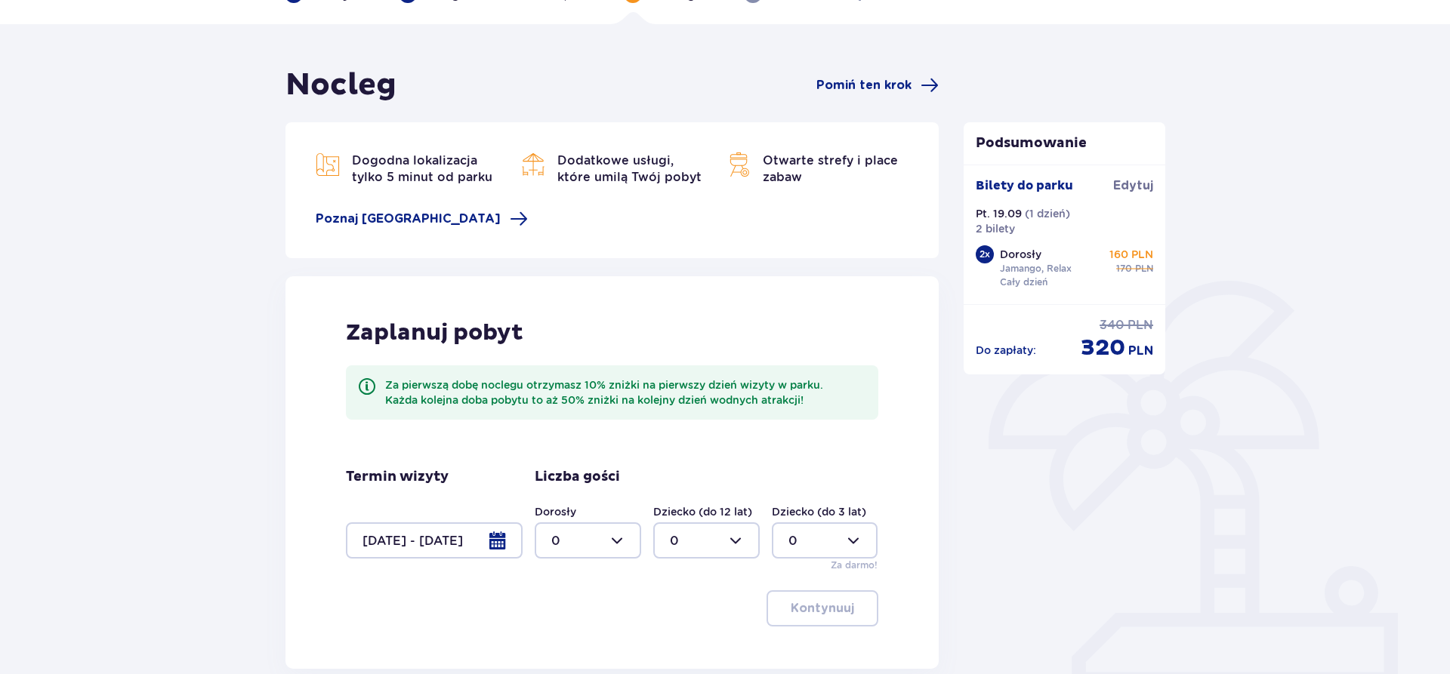
scroll to position [77, 0]
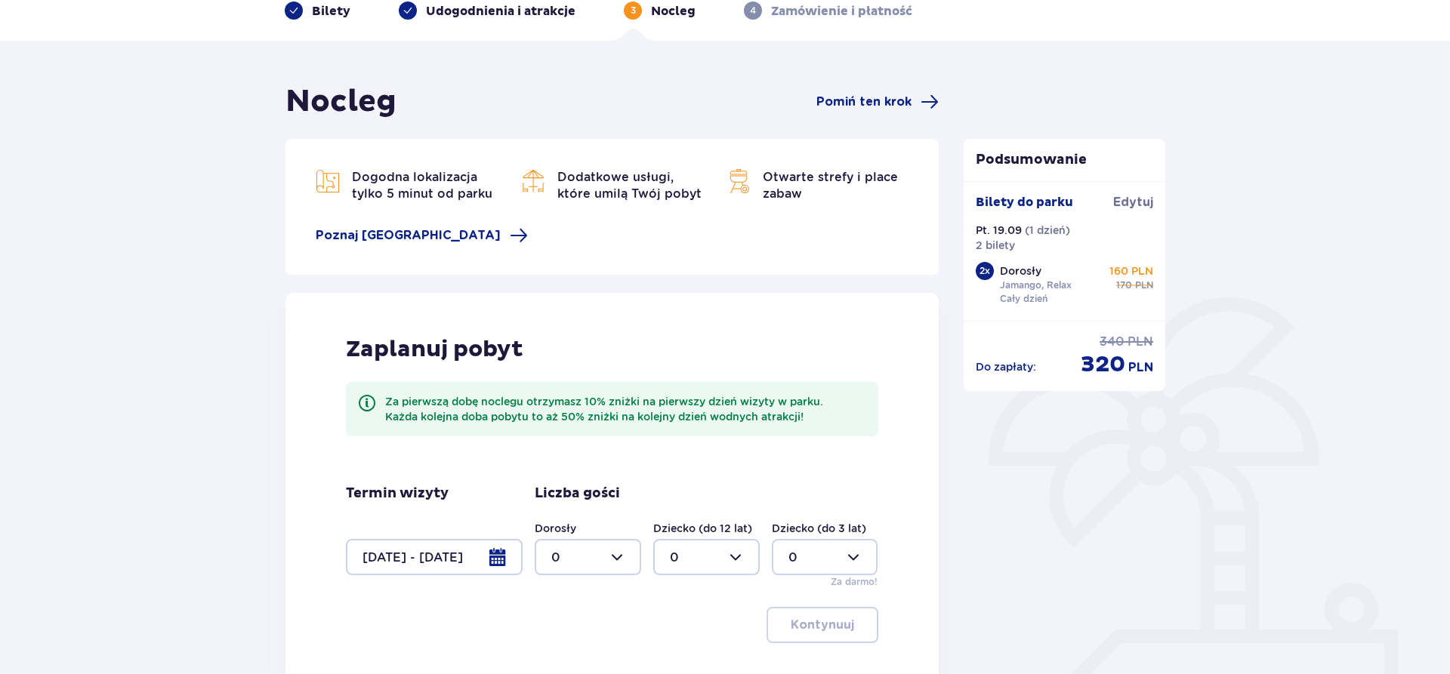
click at [569, 554] on div at bounding box center [588, 557] width 106 height 36
click at [565, 474] on div "2" at bounding box center [587, 473] width 73 height 17
type input "2"
click at [844, 625] on button "Kontynuuj" at bounding box center [823, 625] width 112 height 36
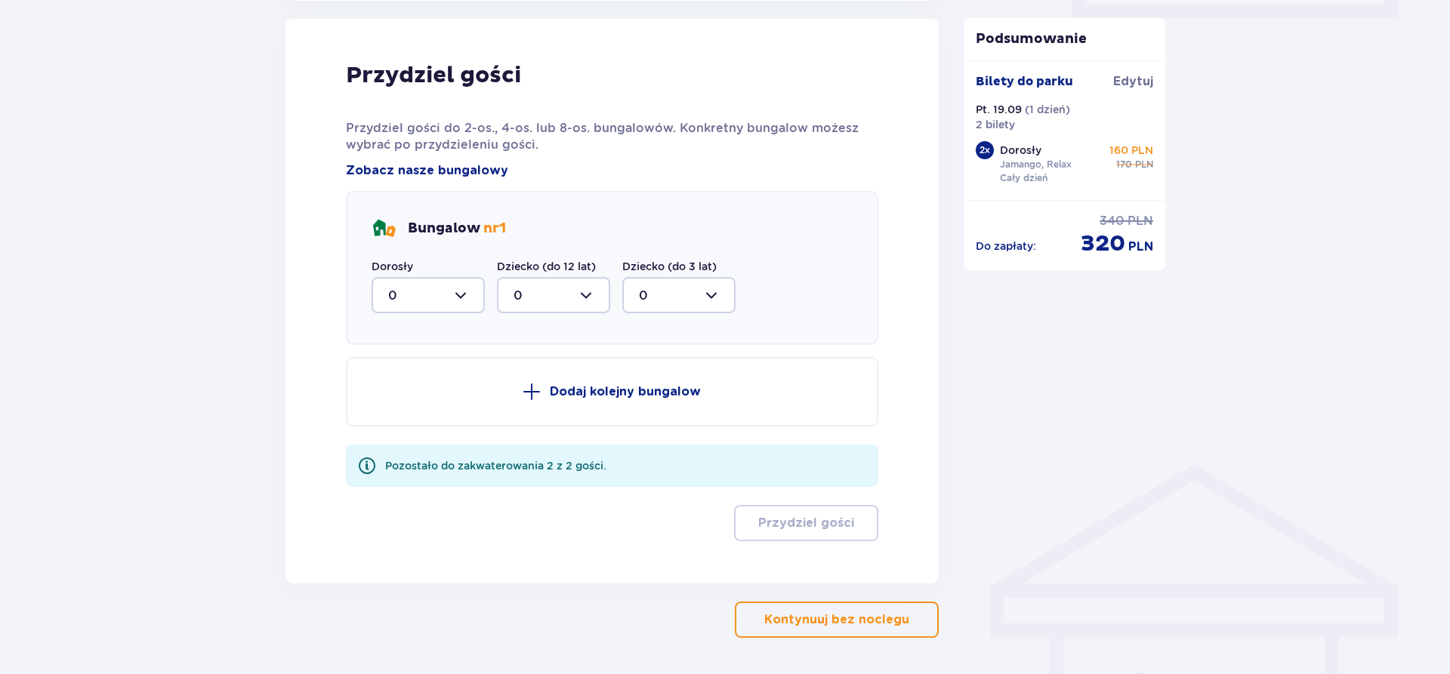
scroll to position [763, 0]
click at [460, 300] on div at bounding box center [428, 294] width 113 height 36
click at [424, 403] on div "2" at bounding box center [428, 404] width 80 height 17
type input "2"
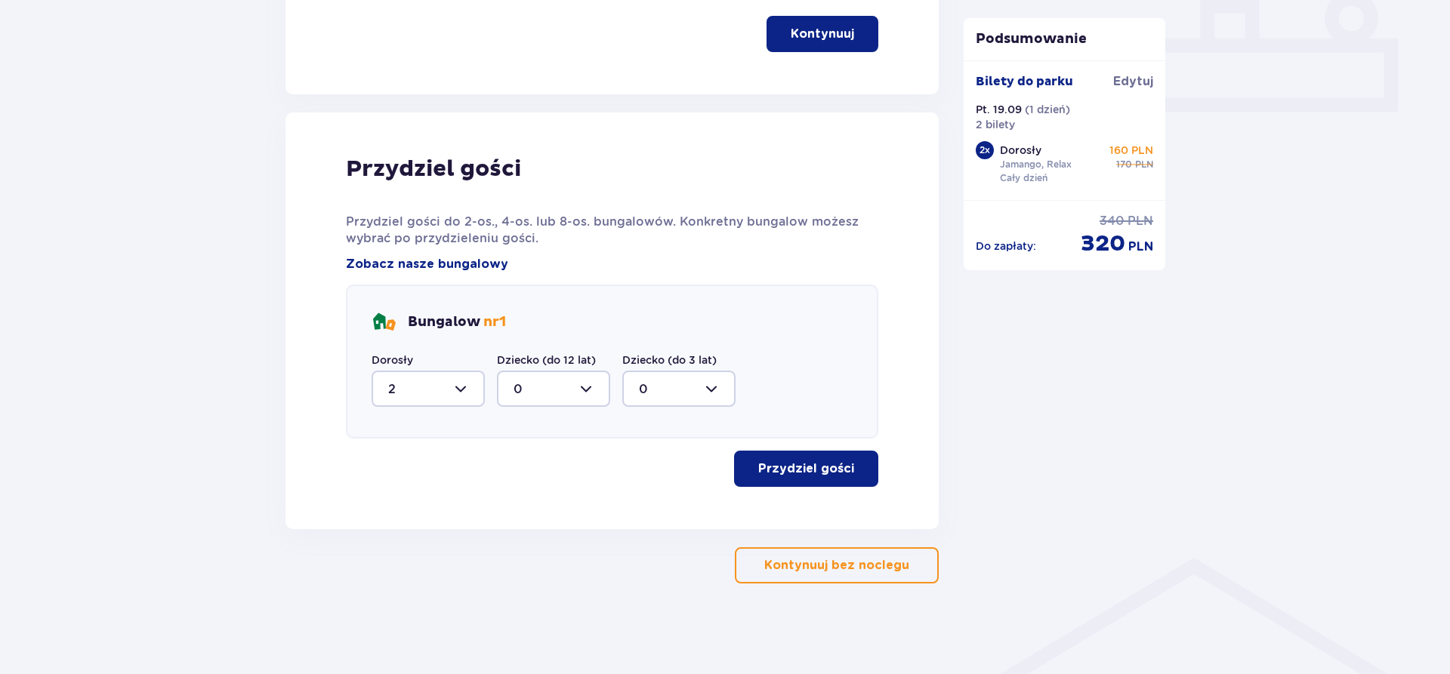
scroll to position [668, 0]
click at [805, 468] on p "Przydziel gości" at bounding box center [806, 469] width 96 height 17
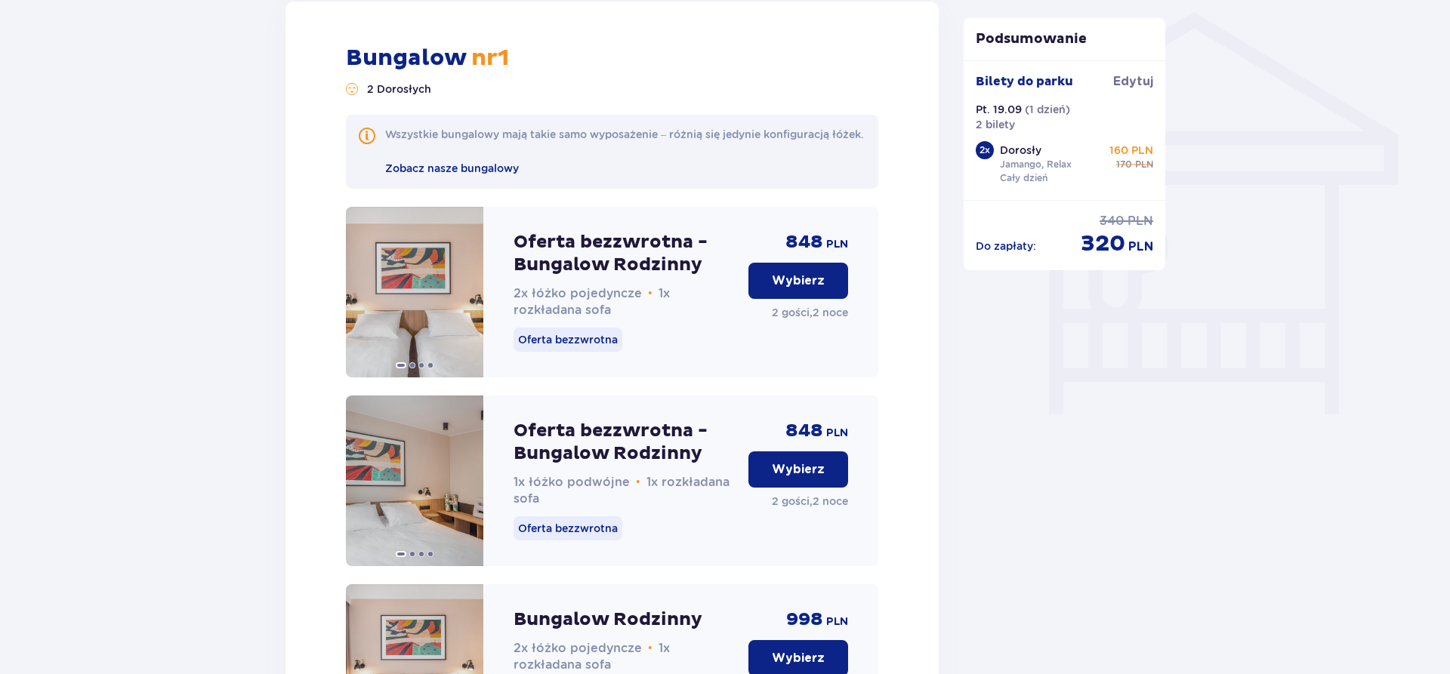
scroll to position [1165, 0]
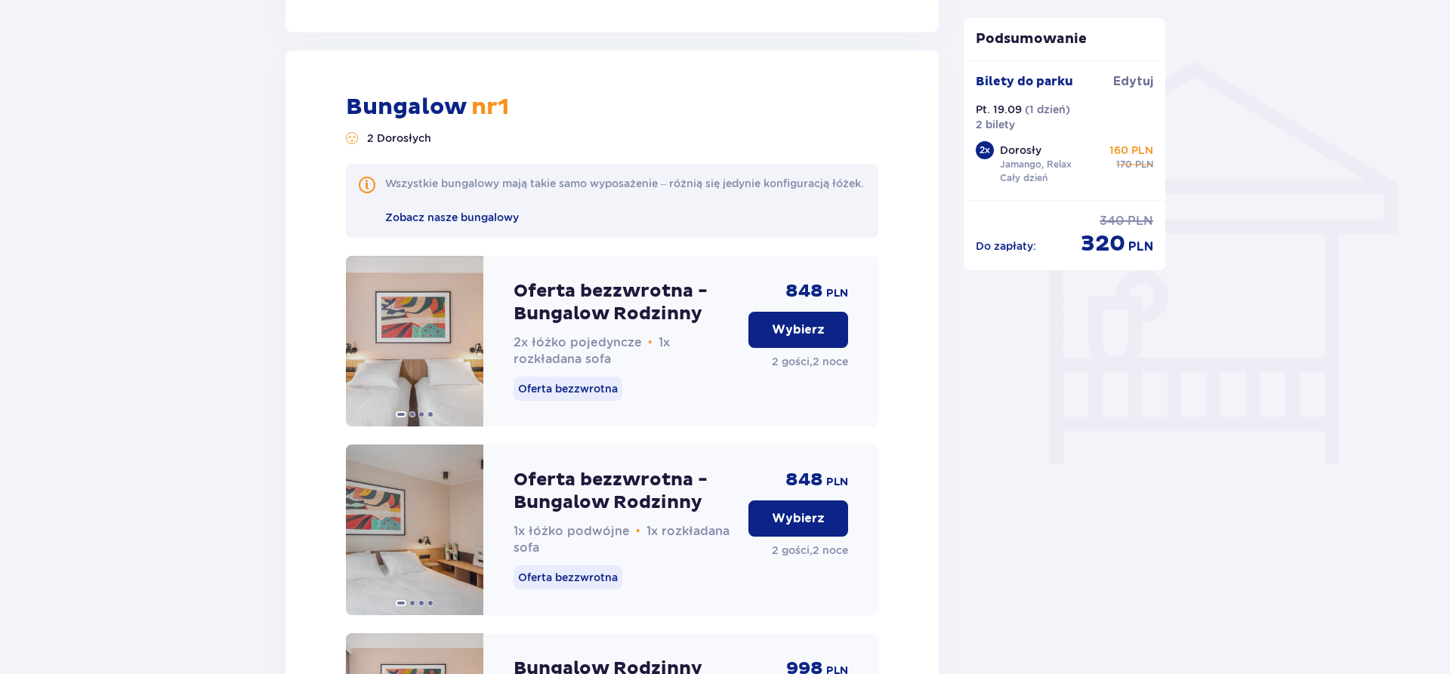
click at [796, 348] on button "Wybierz" at bounding box center [799, 330] width 100 height 36
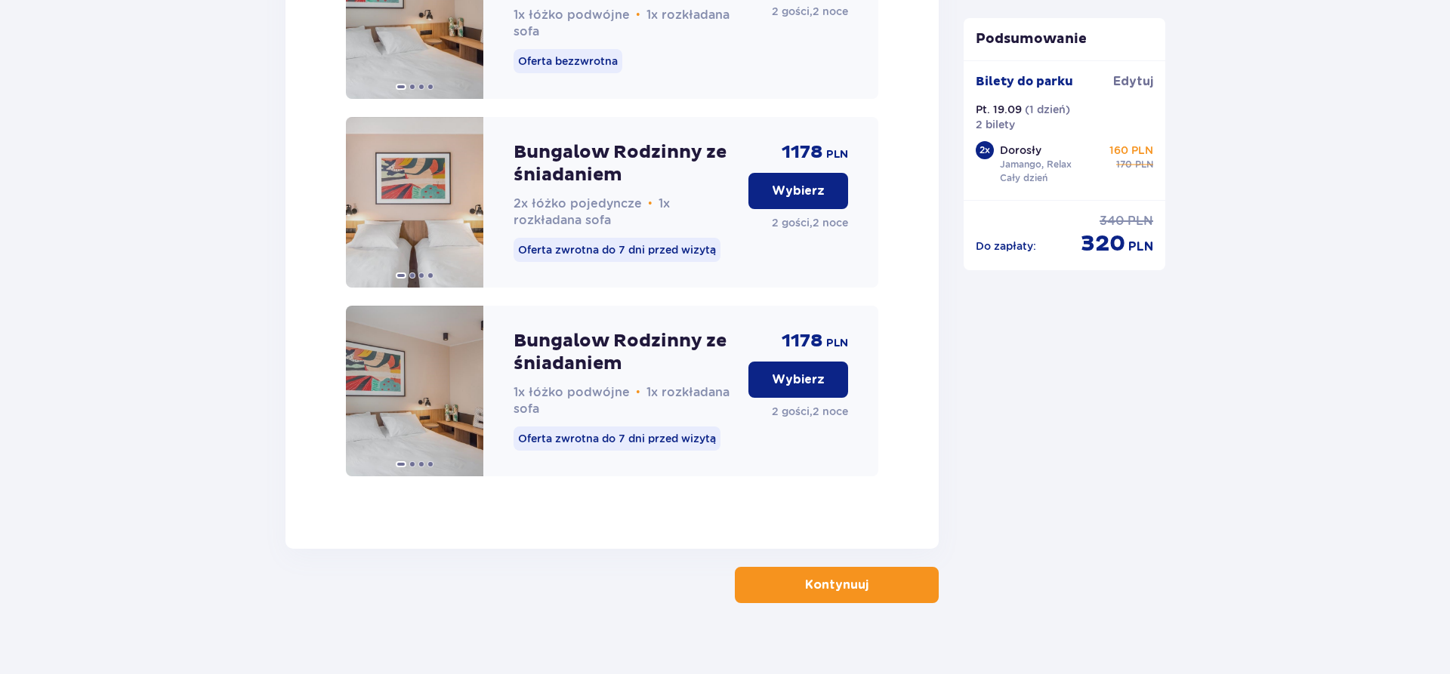
scroll to position [2475, 0]
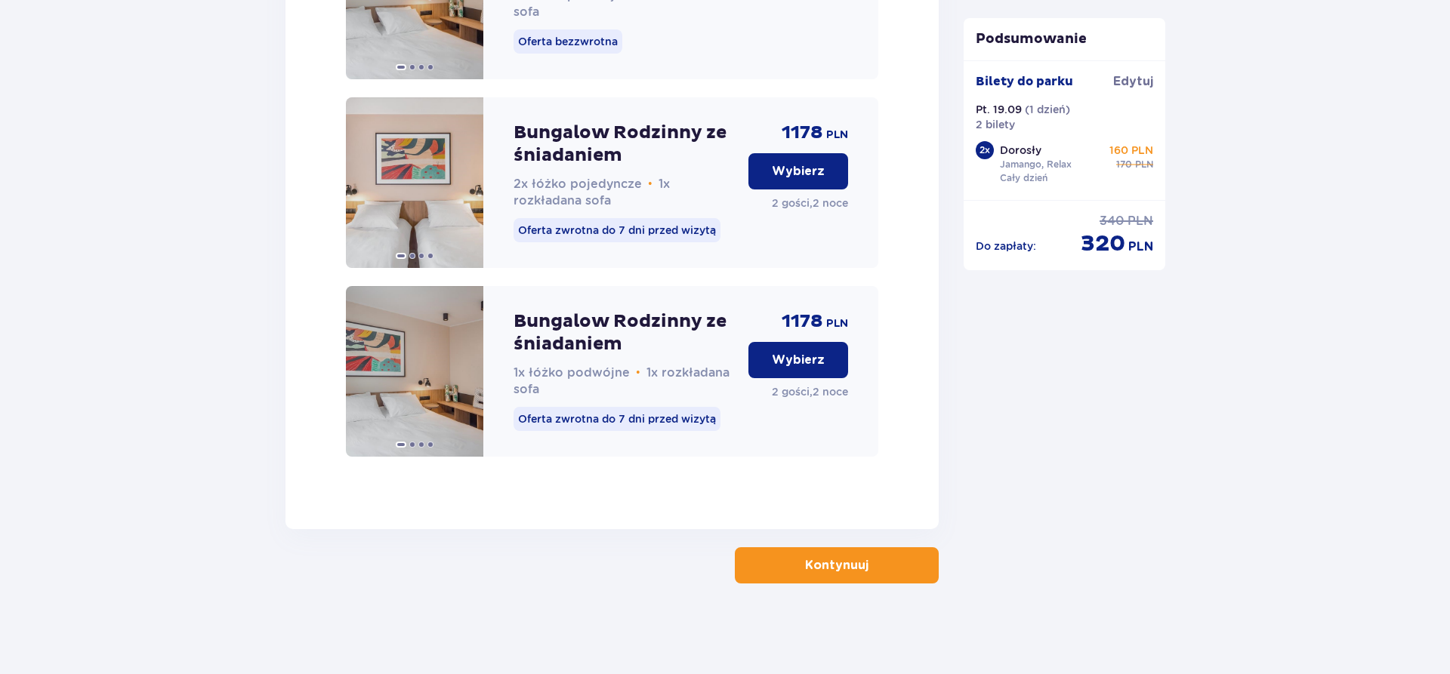
click at [854, 560] on p "Kontynuuj" at bounding box center [836, 565] width 63 height 17
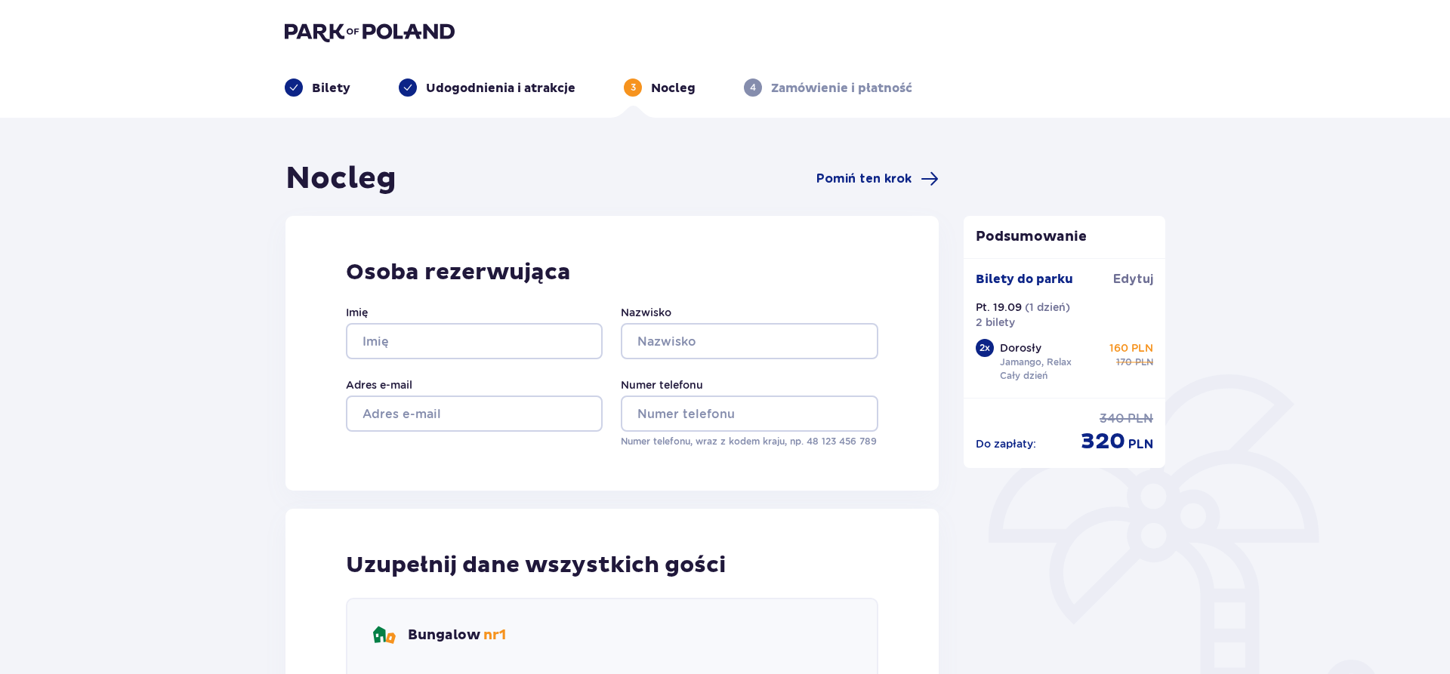
click at [313, 34] on img at bounding box center [370, 31] width 170 height 21
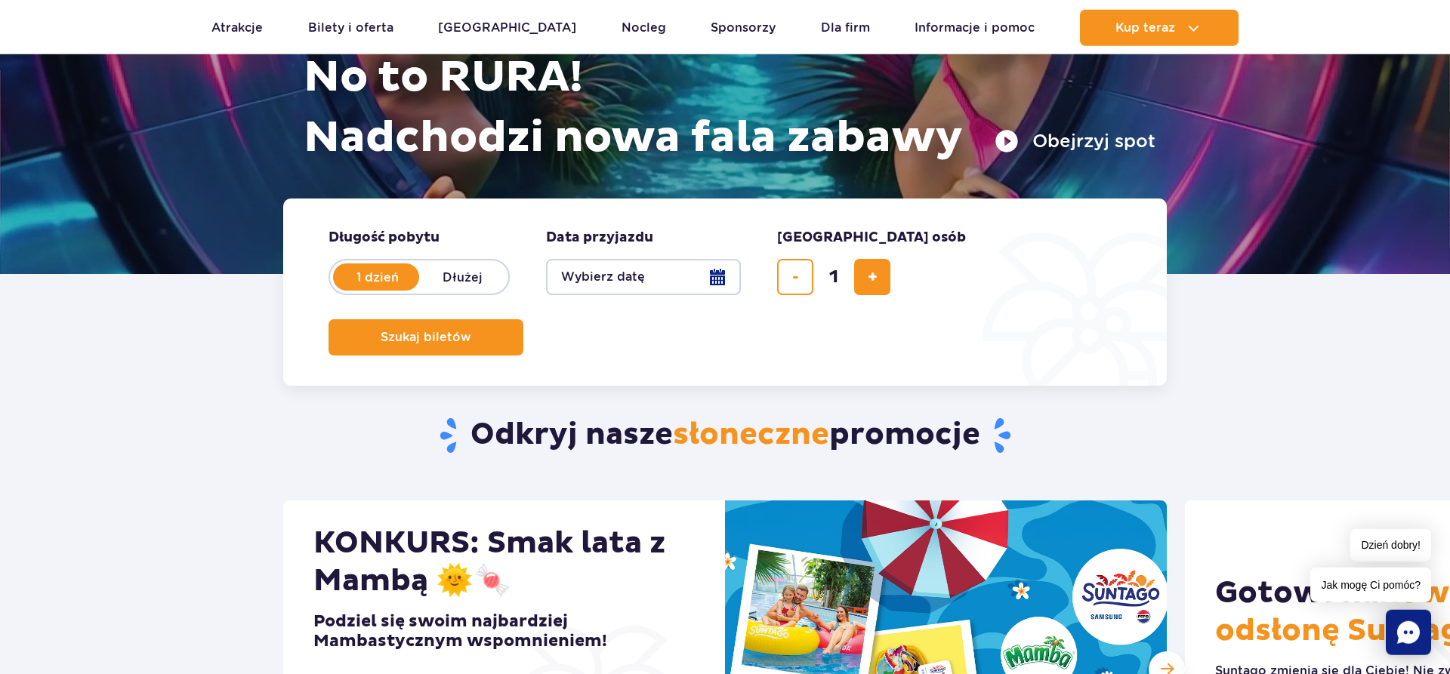
scroll to position [77, 0]
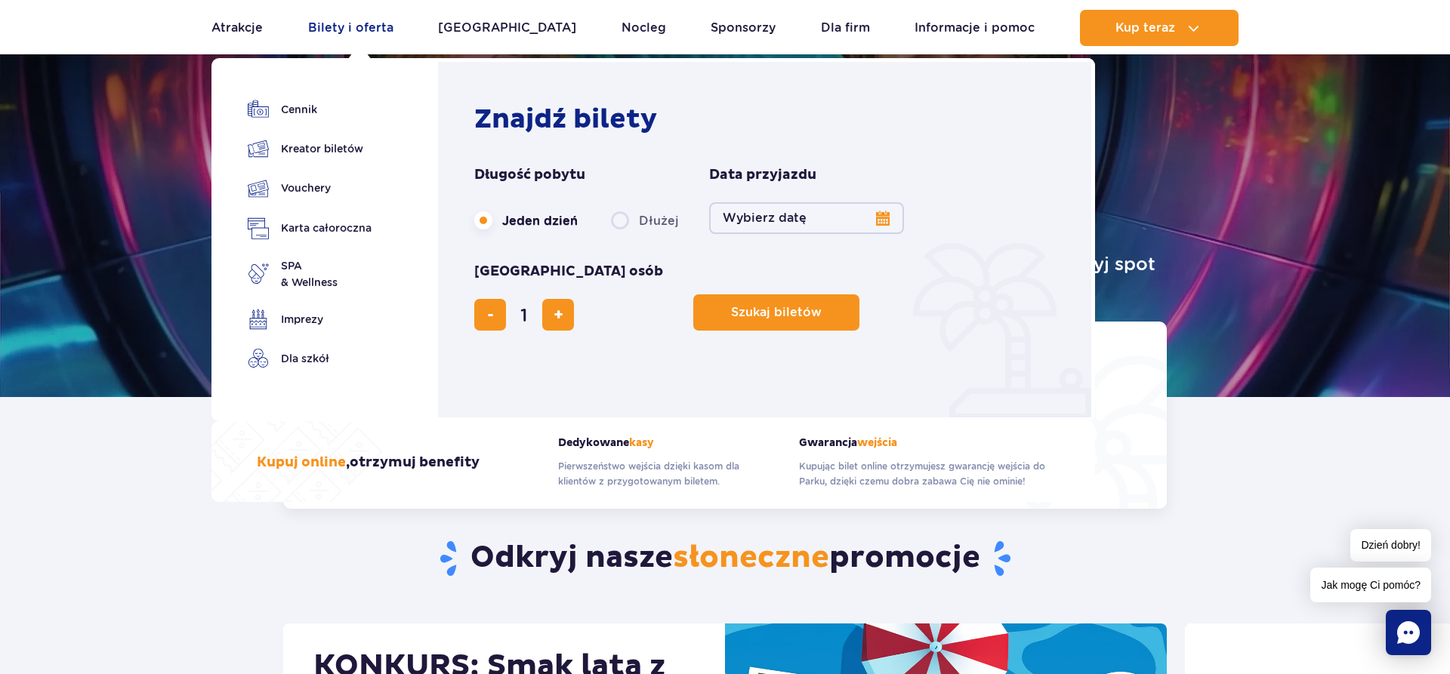
click at [344, 33] on link "Bilety i oferta" at bounding box center [350, 28] width 85 height 36
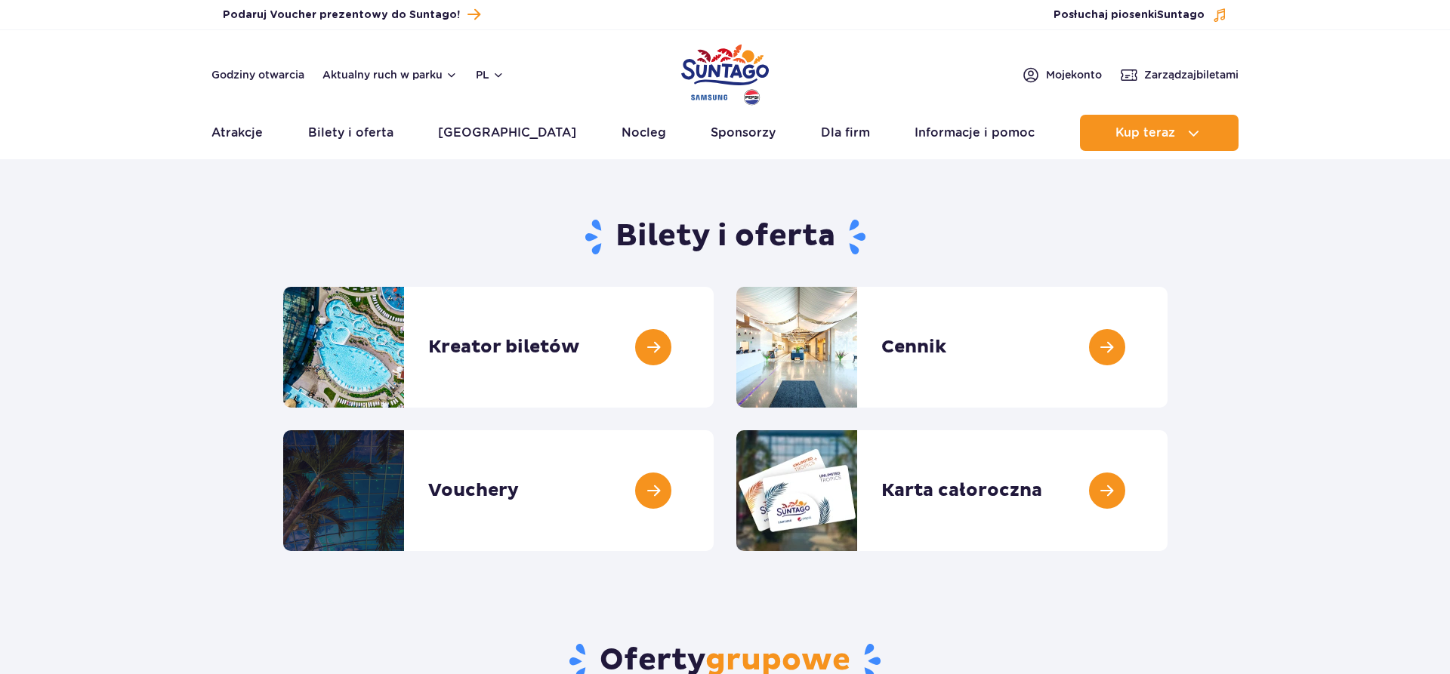
click at [1168, 337] on link at bounding box center [1168, 347] width 0 height 121
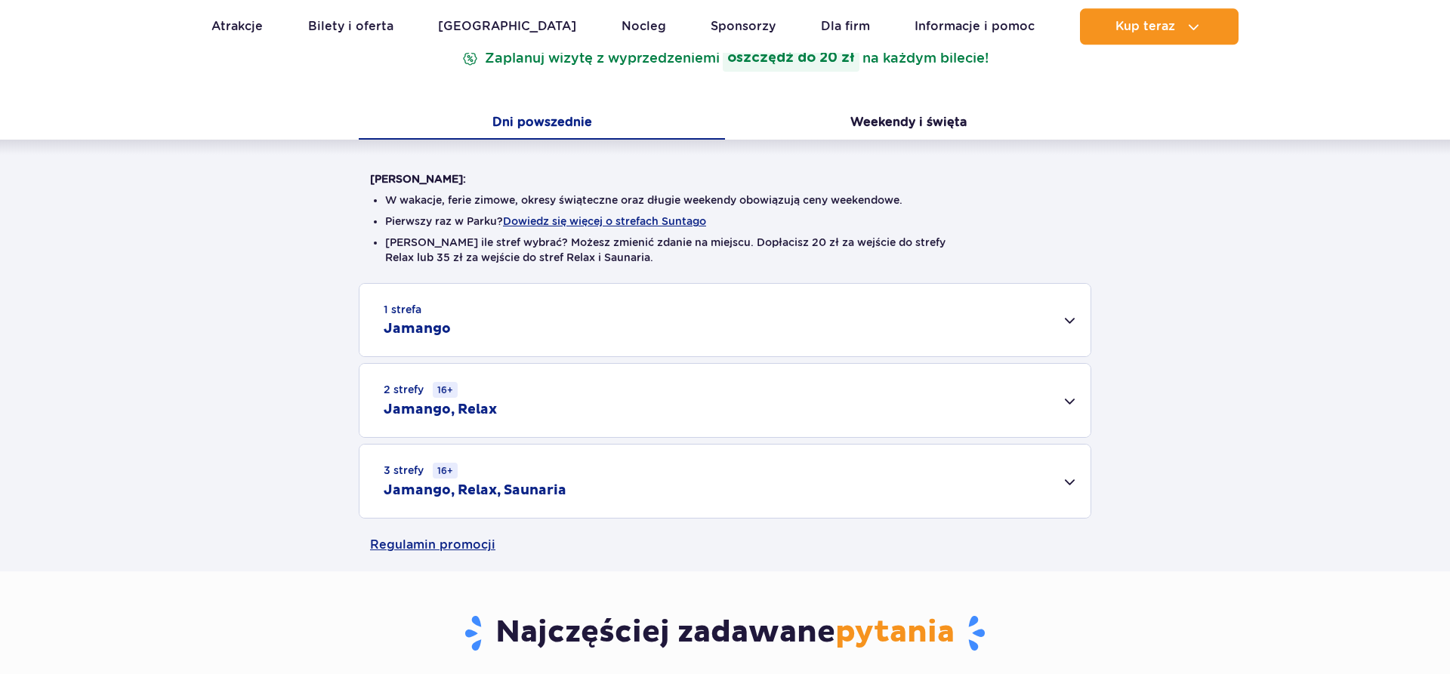
scroll to position [308, 0]
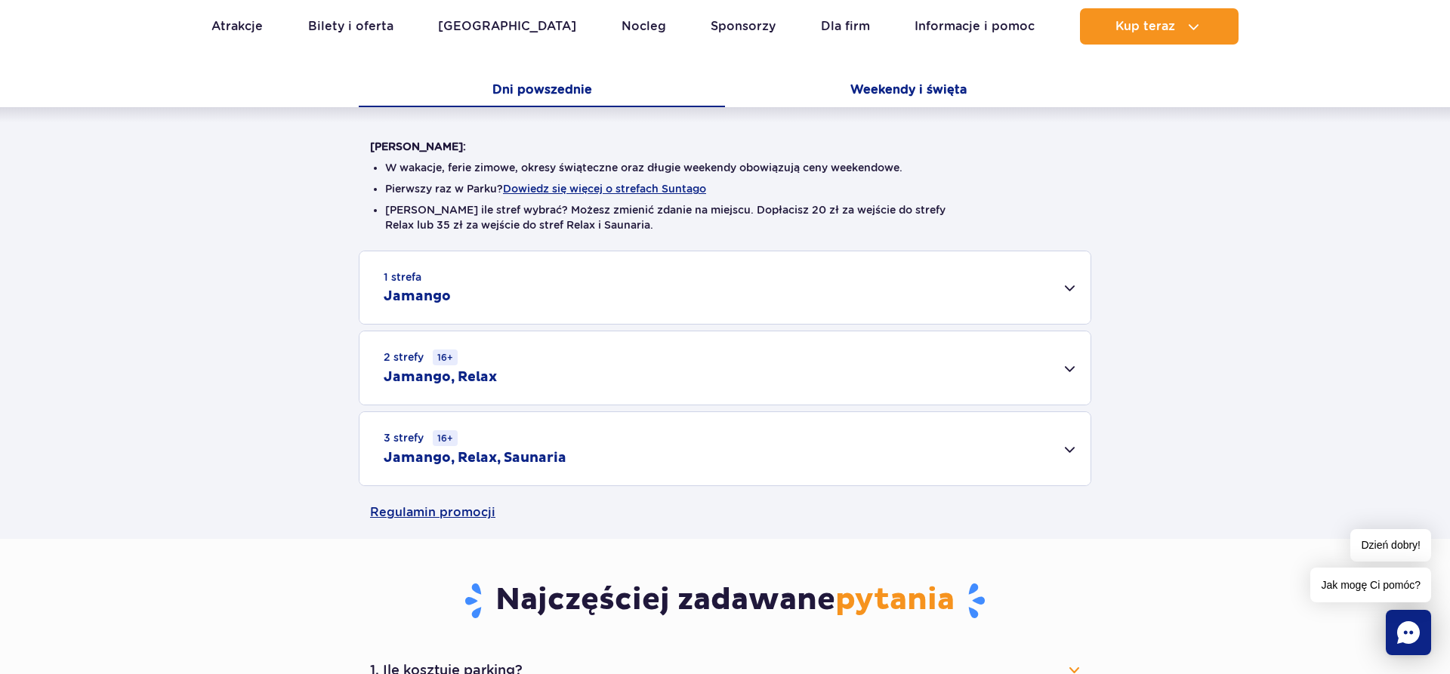
click at [907, 91] on button "Weekendy i święta" at bounding box center [908, 92] width 366 height 32
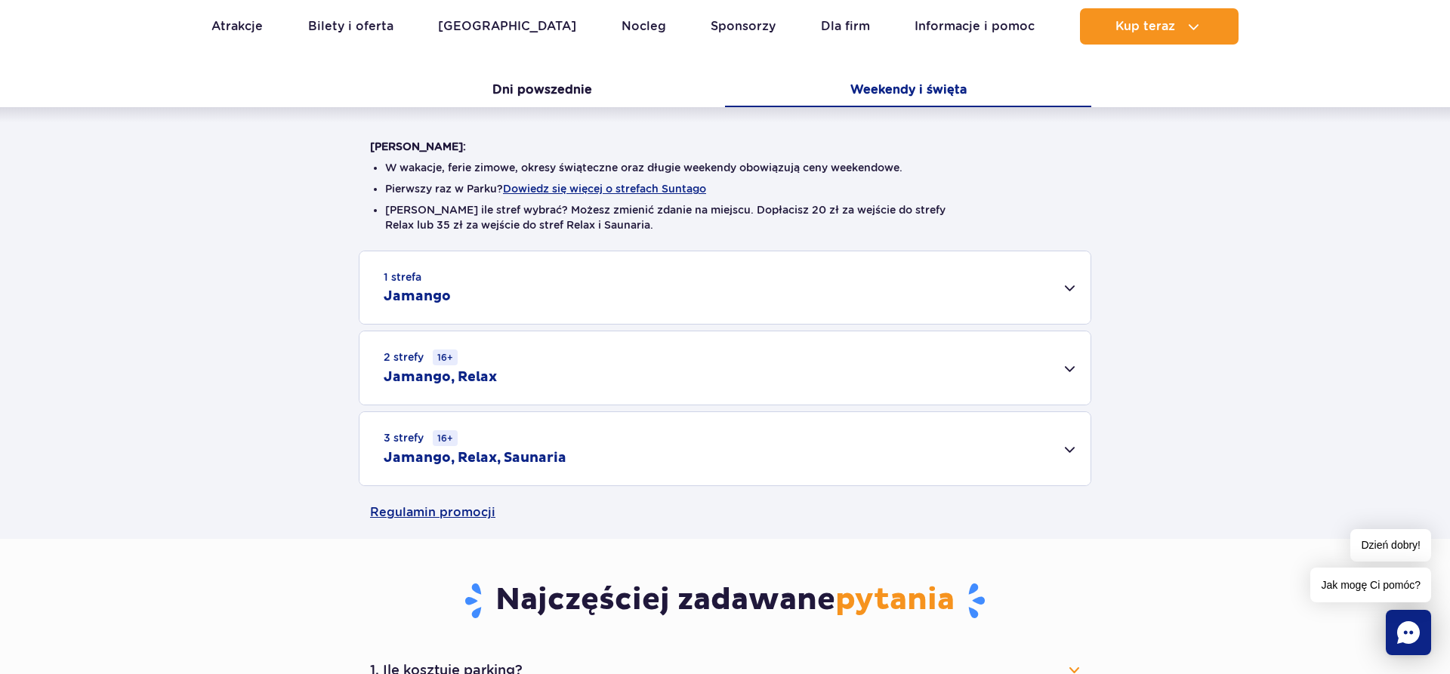
click at [656, 369] on div "2 strefy 16+ Jamango, Relax" at bounding box center [725, 368] width 731 height 73
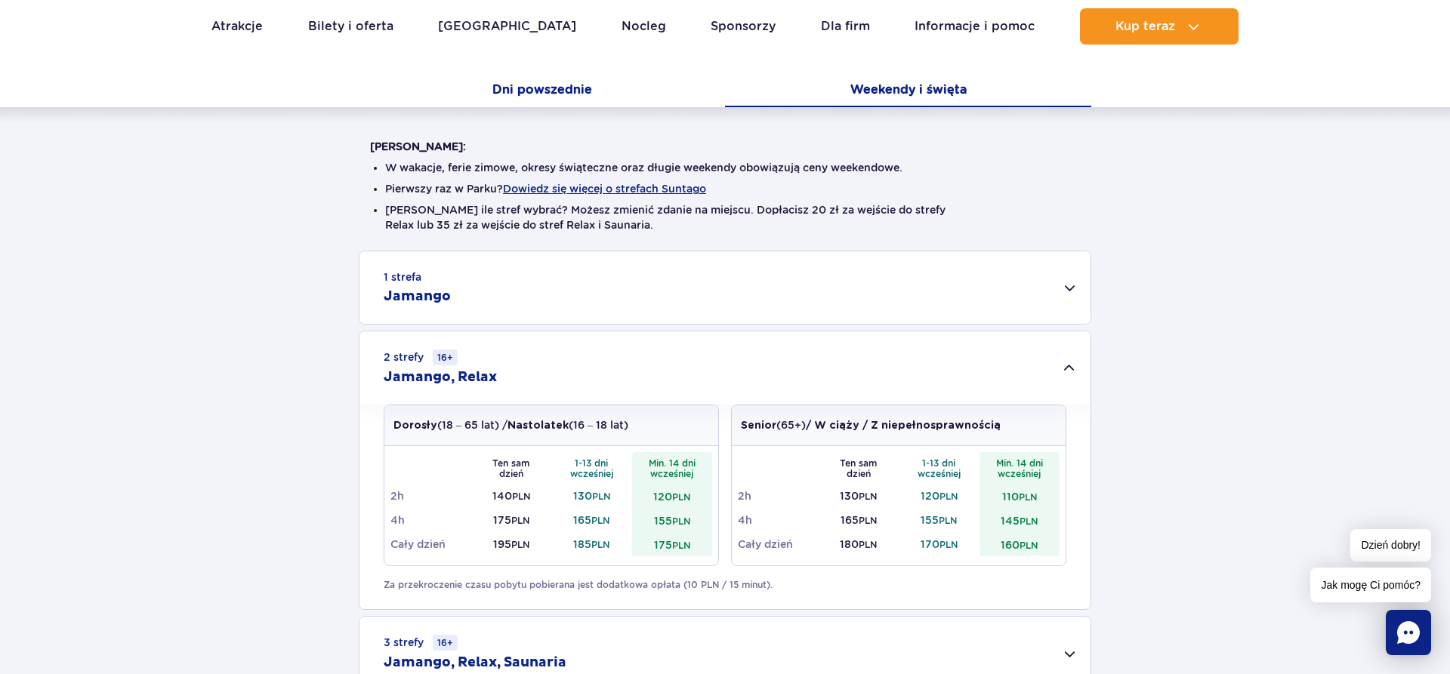
click at [577, 94] on button "Dni powszednie" at bounding box center [542, 92] width 366 height 32
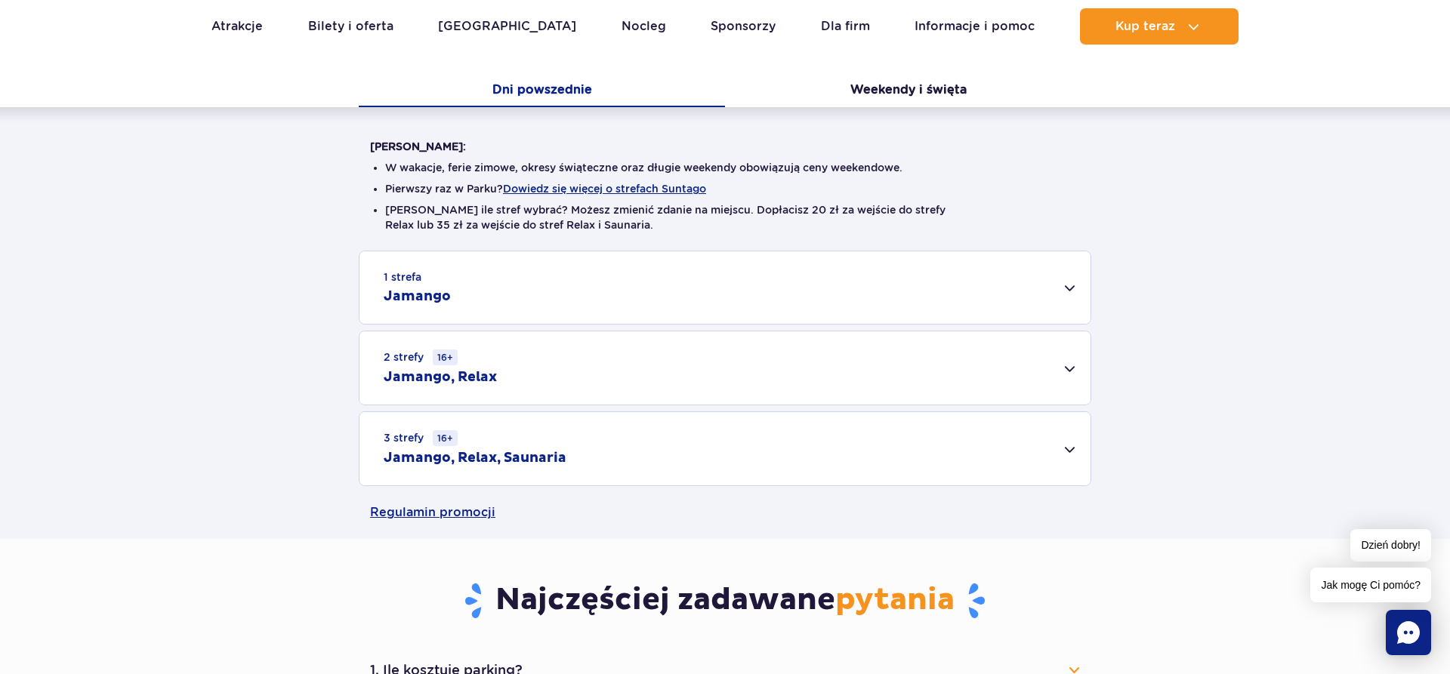
click at [700, 347] on div "2 strefy 16+ Jamango, Relax" at bounding box center [725, 368] width 731 height 73
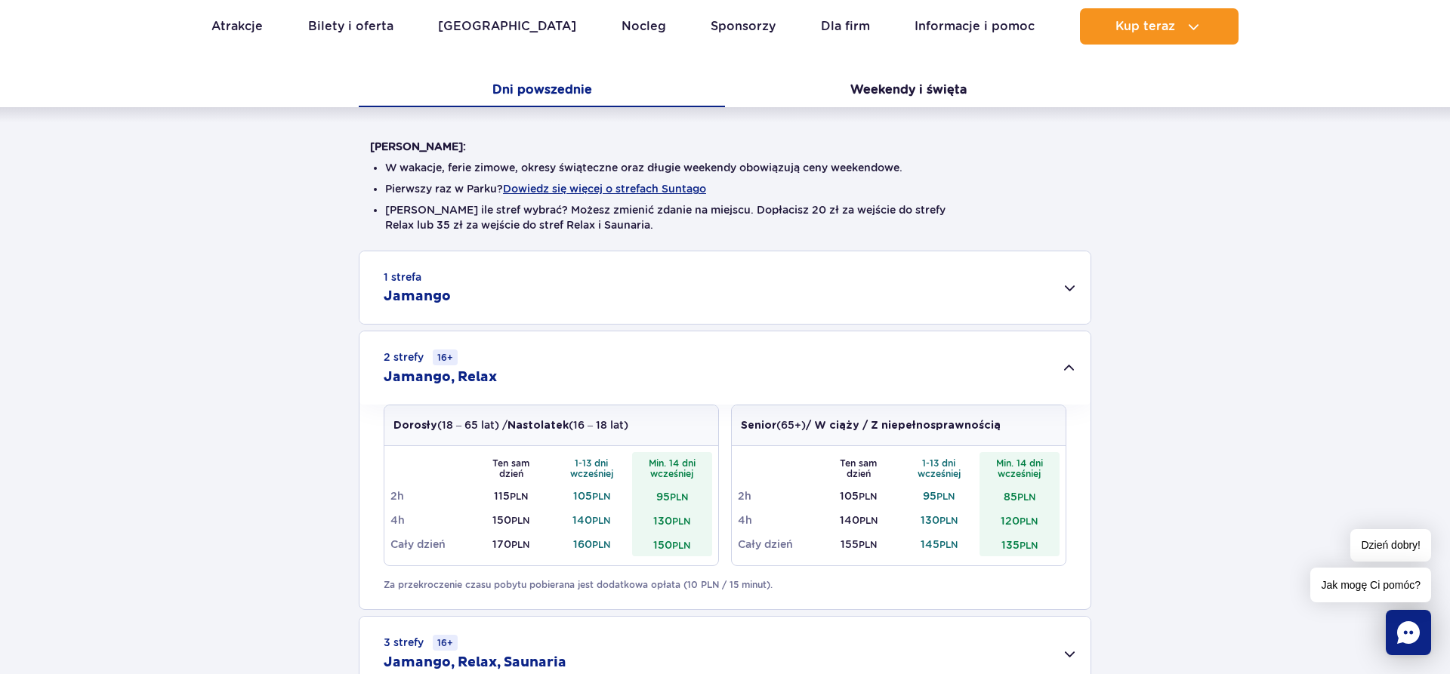
click at [678, 545] on small "PLN" at bounding box center [681, 545] width 18 height 11
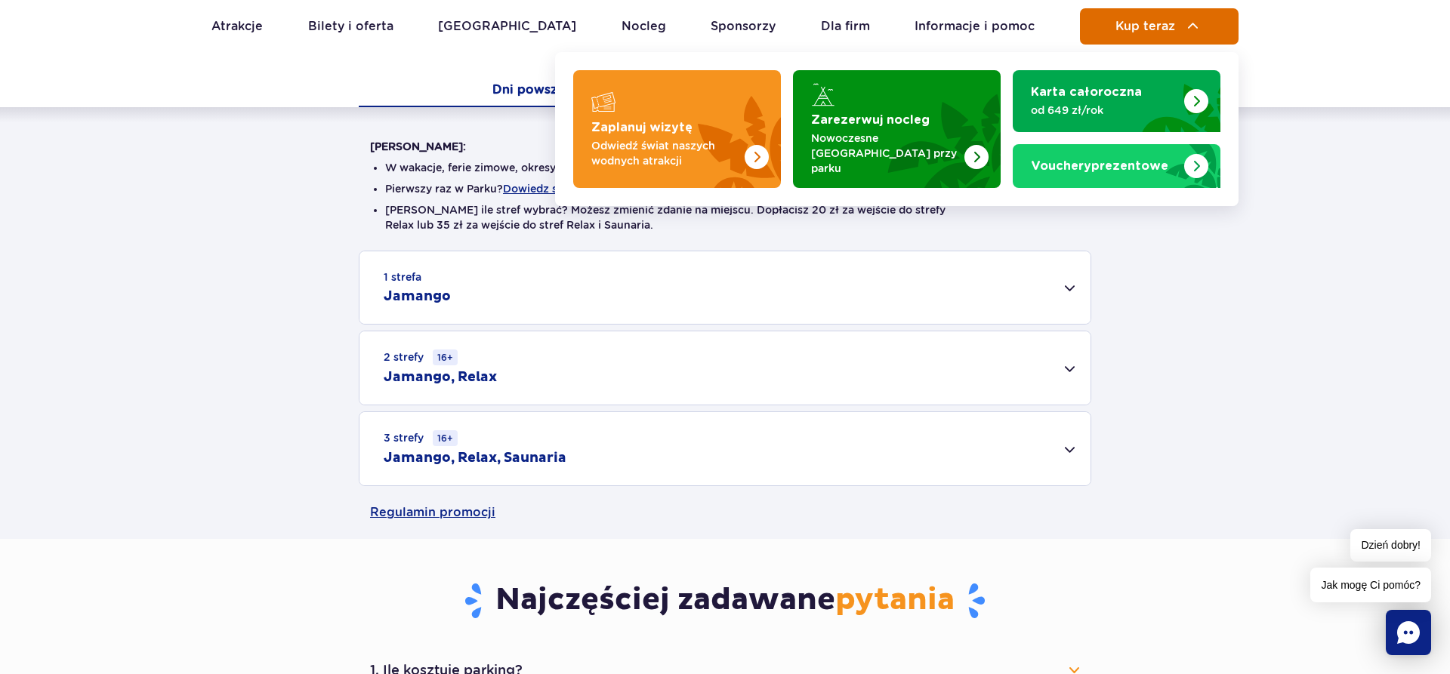
click at [1183, 16] on button "Kup teraz" at bounding box center [1159, 26] width 159 height 36
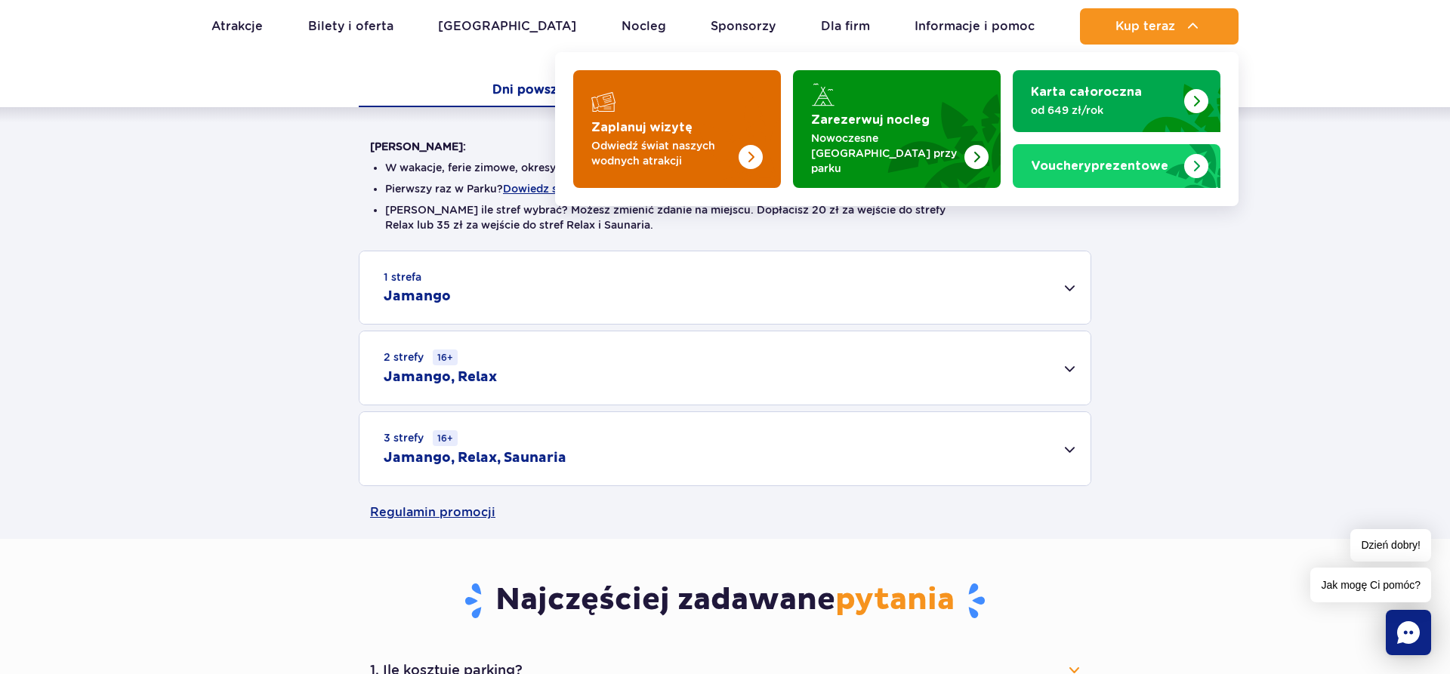
click at [712, 131] on img "Zaplanuj wizytę" at bounding box center [721, 129] width 120 height 118
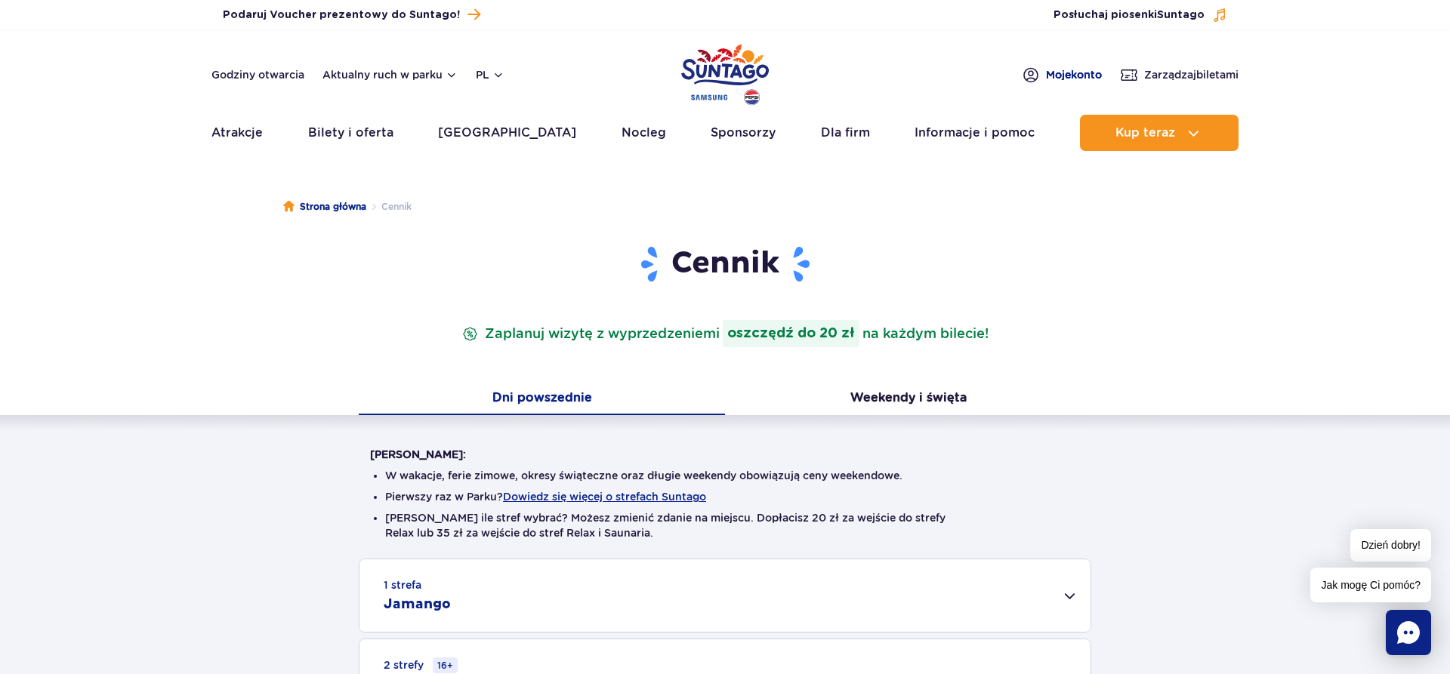
click at [1058, 69] on span "Moje konto" at bounding box center [1074, 74] width 56 height 15
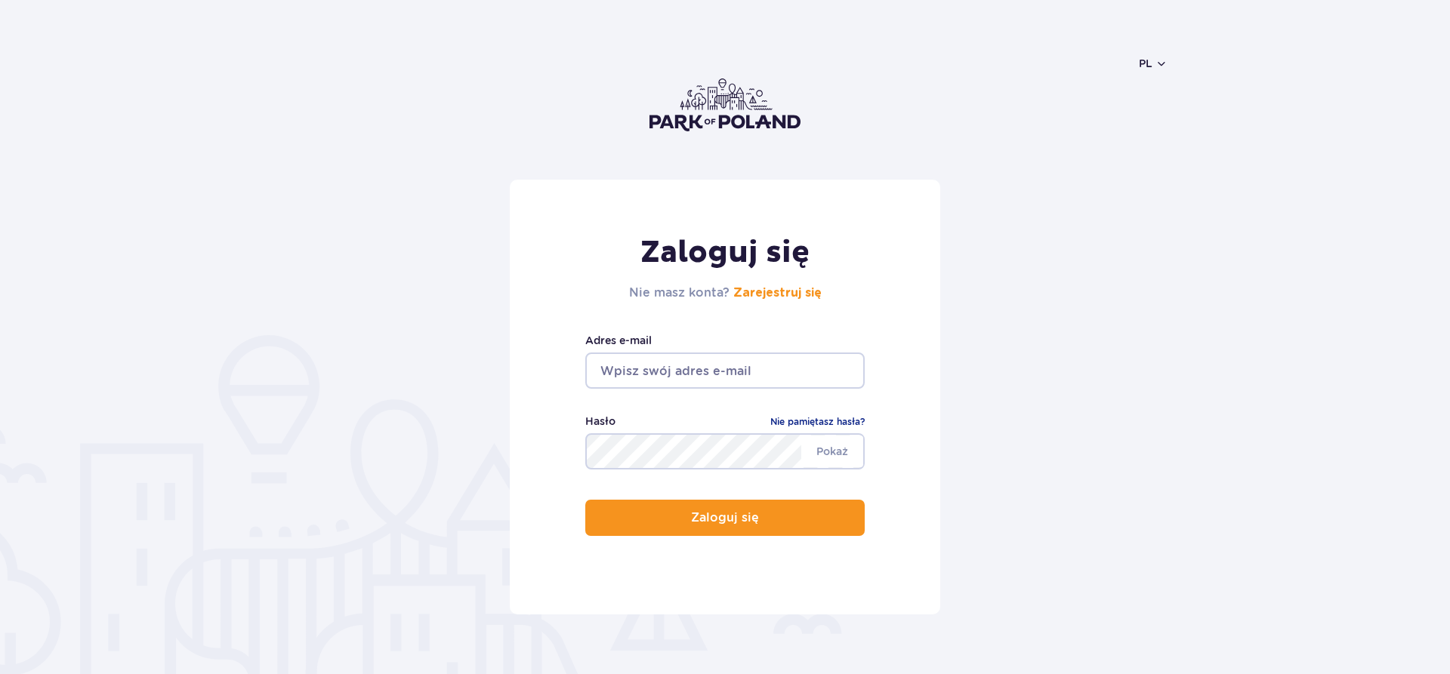
click at [694, 370] on input "email" at bounding box center [724, 371] width 279 height 36
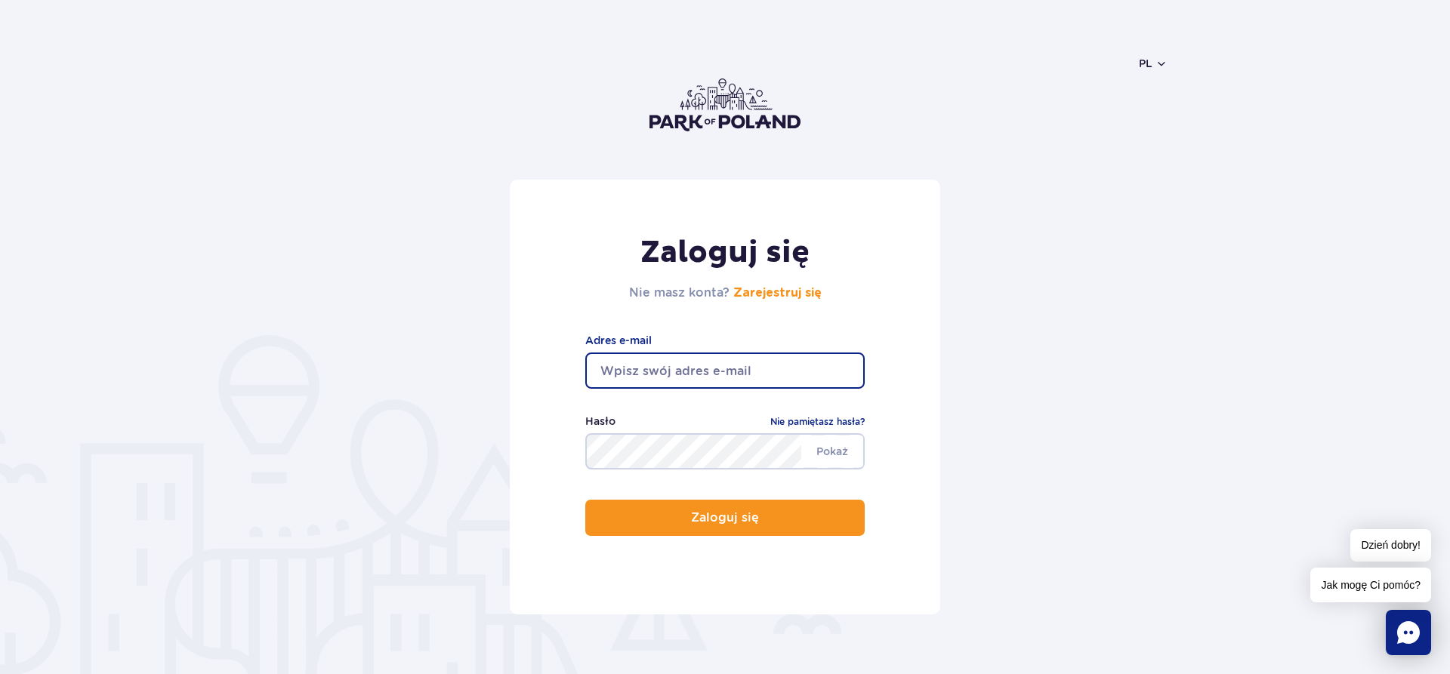
click at [694, 370] on input "email" at bounding box center [724, 371] width 279 height 36
click at [699, 358] on input "email" at bounding box center [724, 371] width 279 height 36
click at [776, 289] on link "Zarejestruj się" at bounding box center [777, 293] width 88 height 12
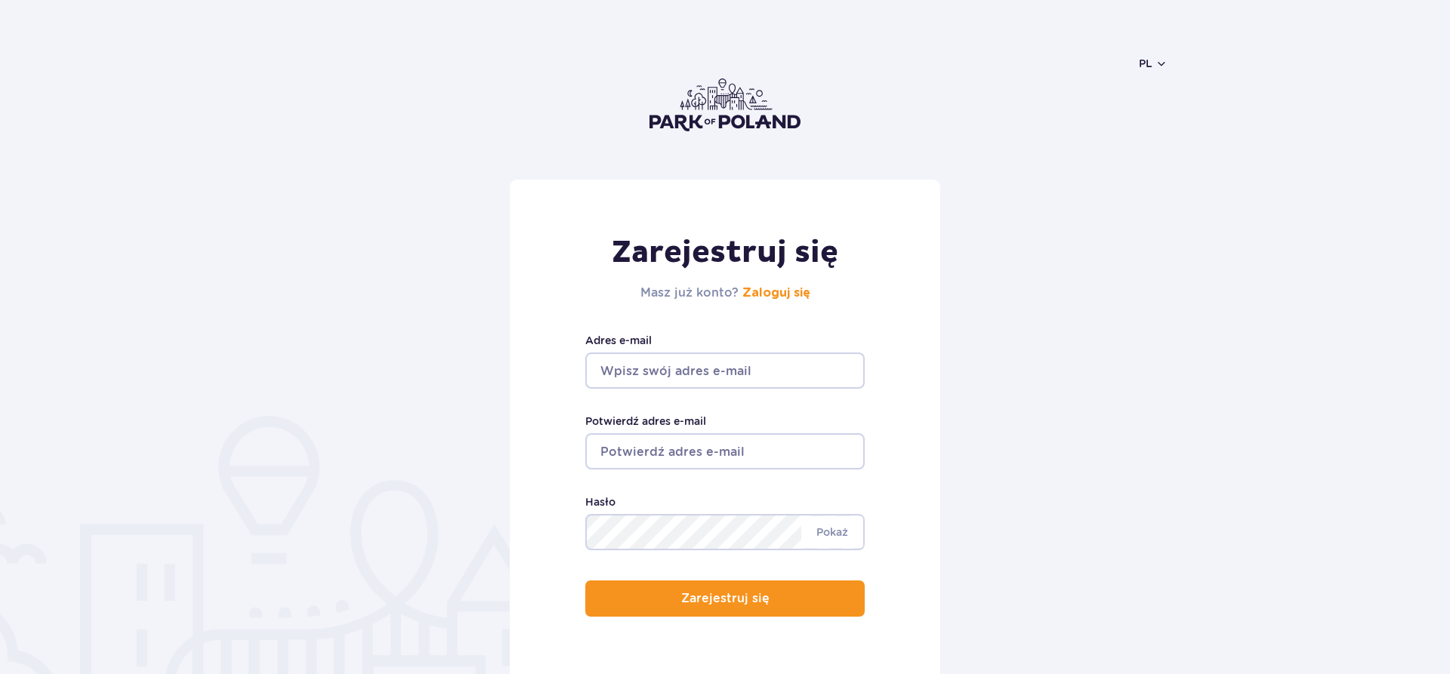
click at [680, 376] on input "Adres e-mail" at bounding box center [724, 371] width 279 height 36
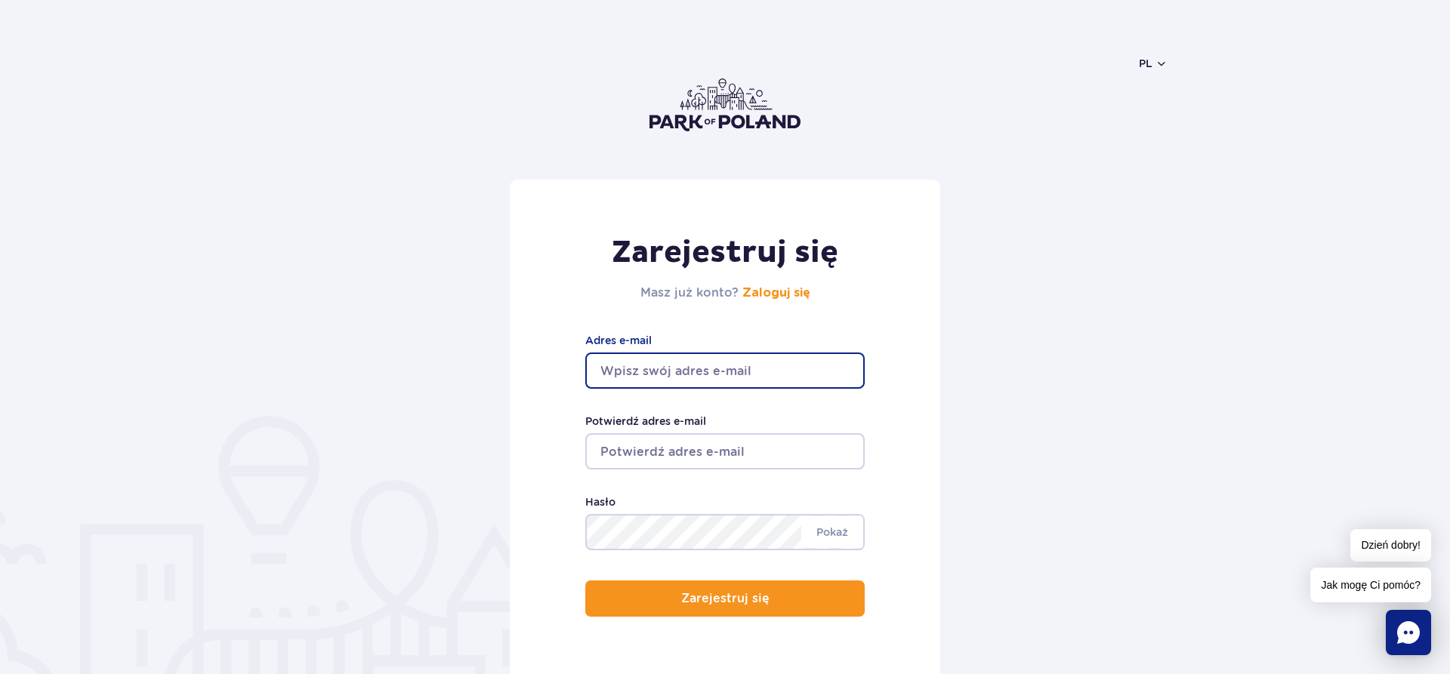
click at [674, 372] on input "Adres e-mail" at bounding box center [724, 371] width 279 height 36
type input "[EMAIL_ADDRESS][DOMAIN_NAME]"
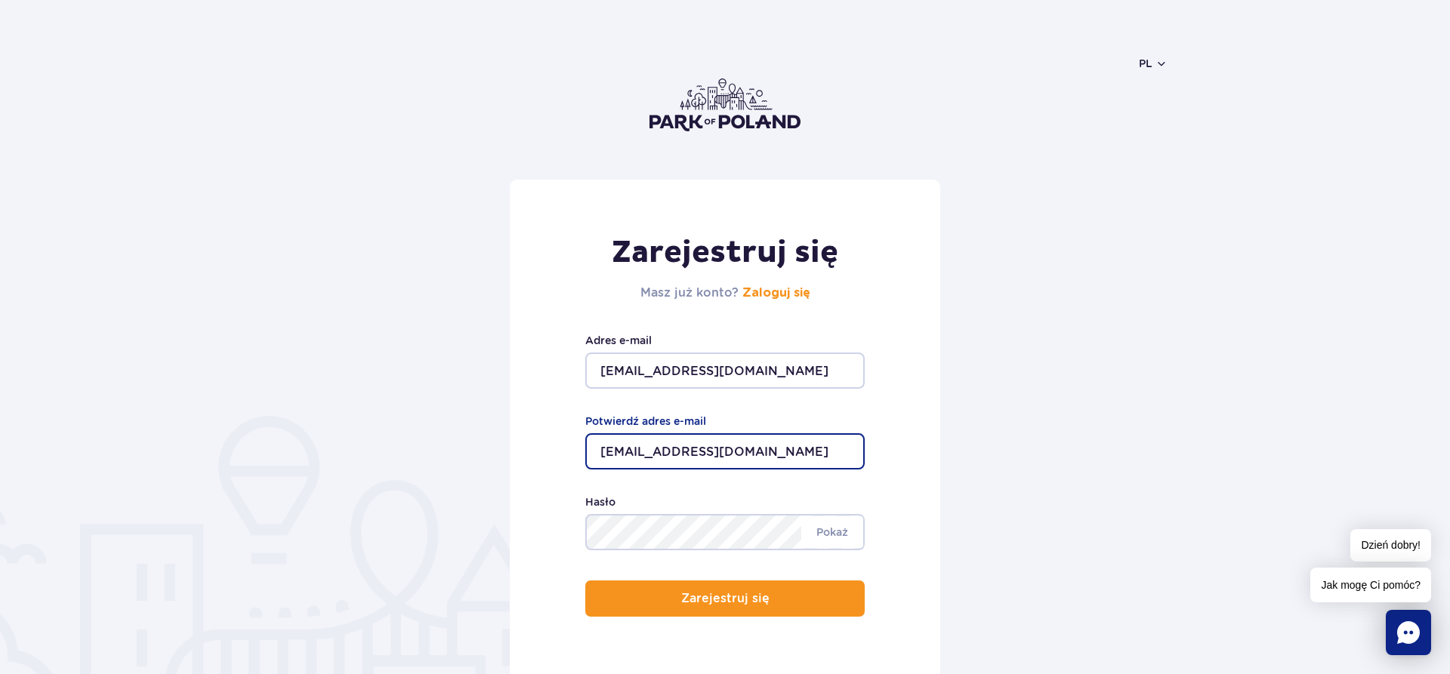
type input "[EMAIL_ADDRESS][DOMAIN_NAME]"
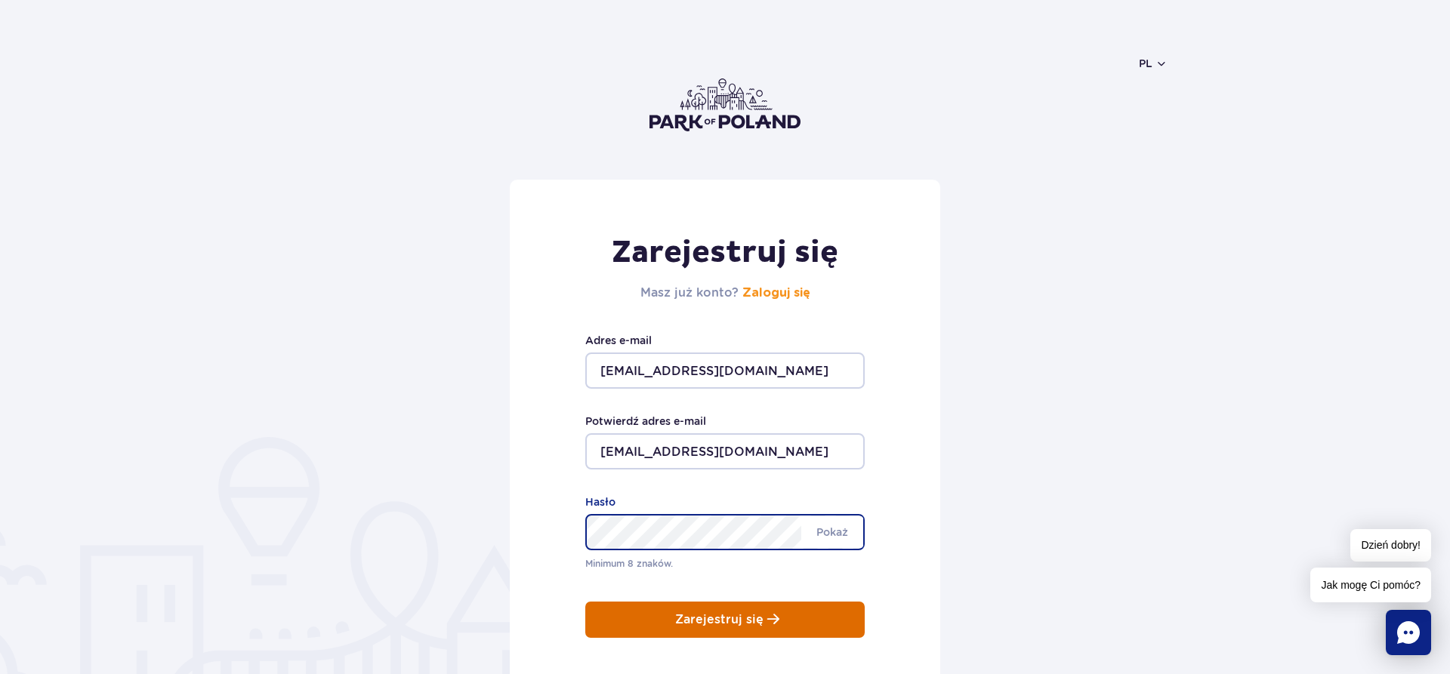
click at [746, 616] on button "Zarejestruj się" at bounding box center [724, 620] width 279 height 36
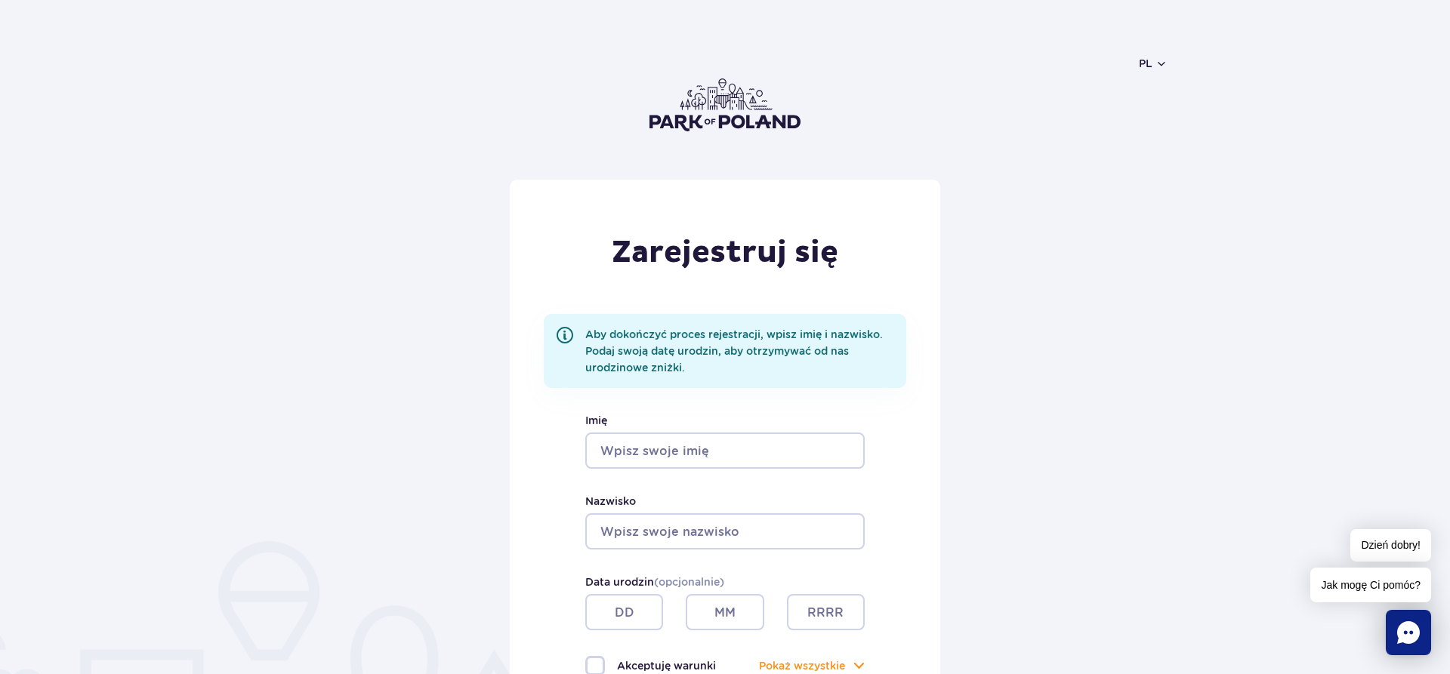
click at [673, 449] on input "Imię" at bounding box center [724, 451] width 279 height 36
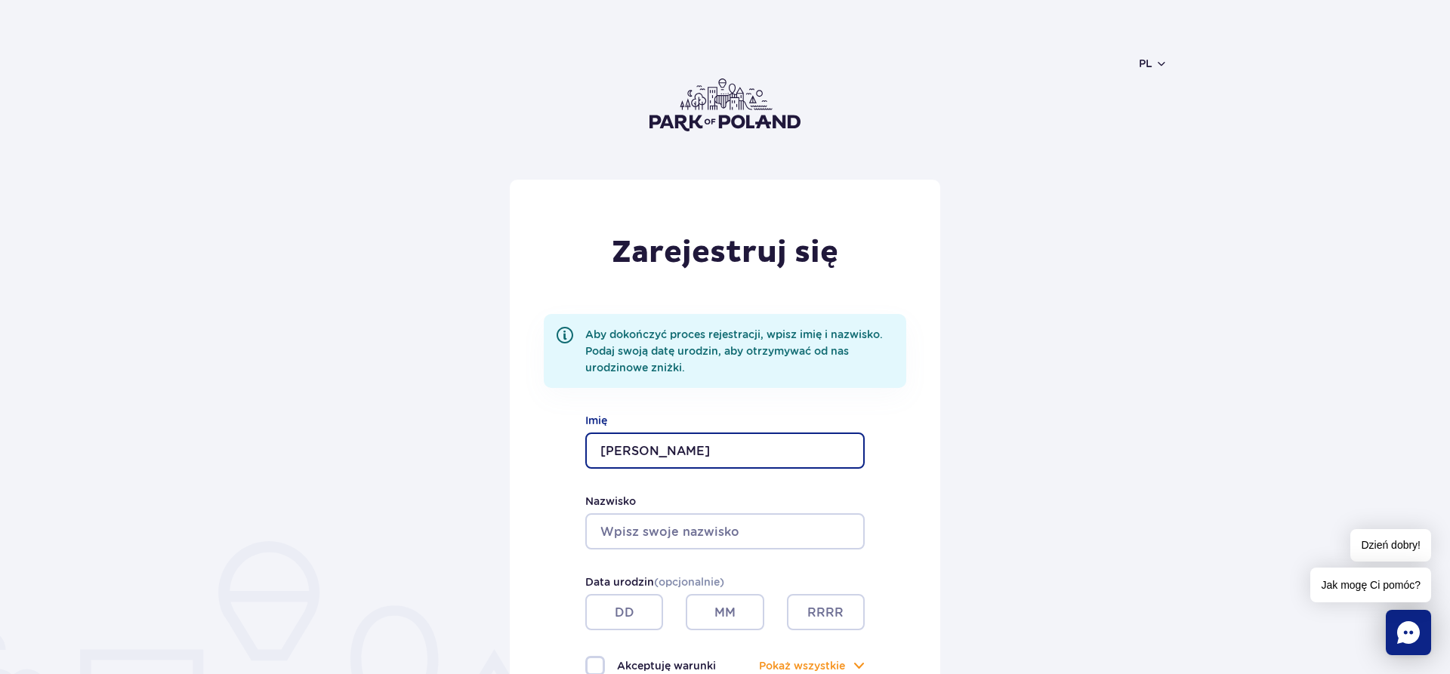
type input "[PERSON_NAME]"
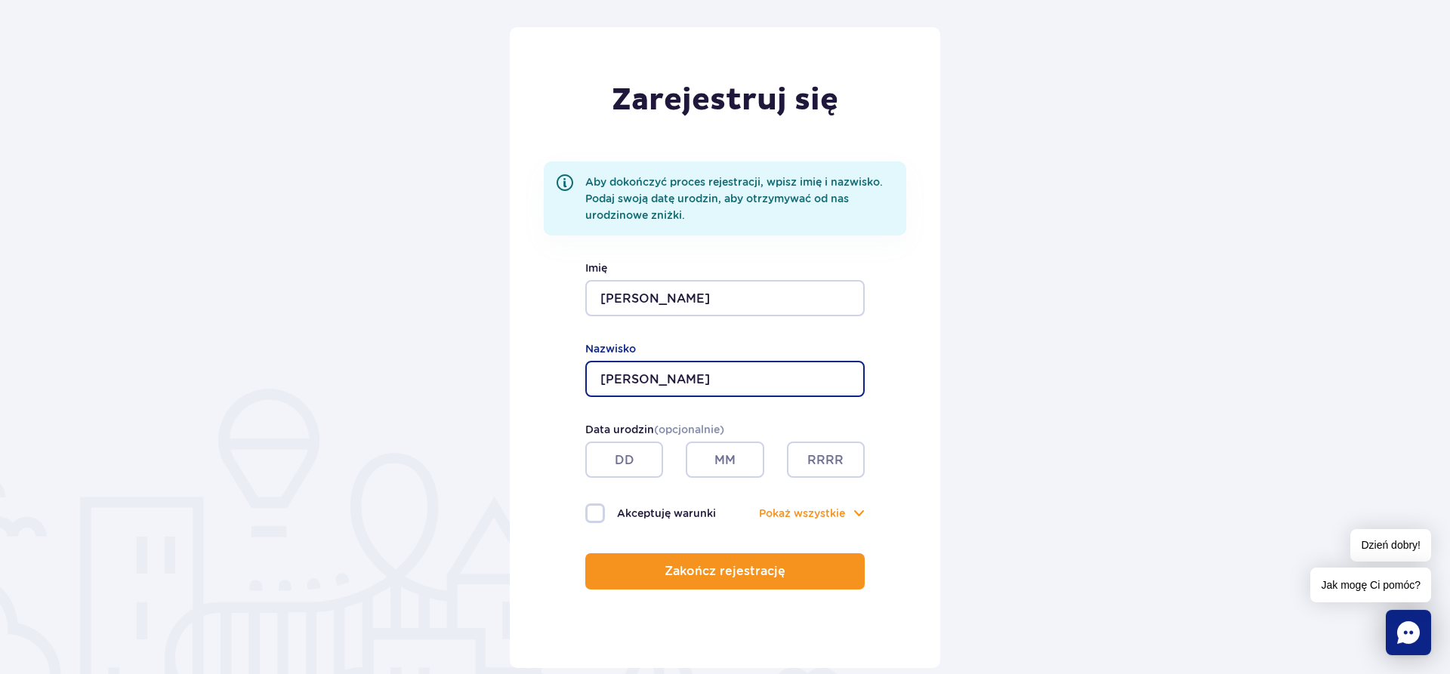
scroll to position [154, 0]
type input "[PERSON_NAME]"
click at [655, 470] on input "text" at bounding box center [624, 458] width 78 height 36
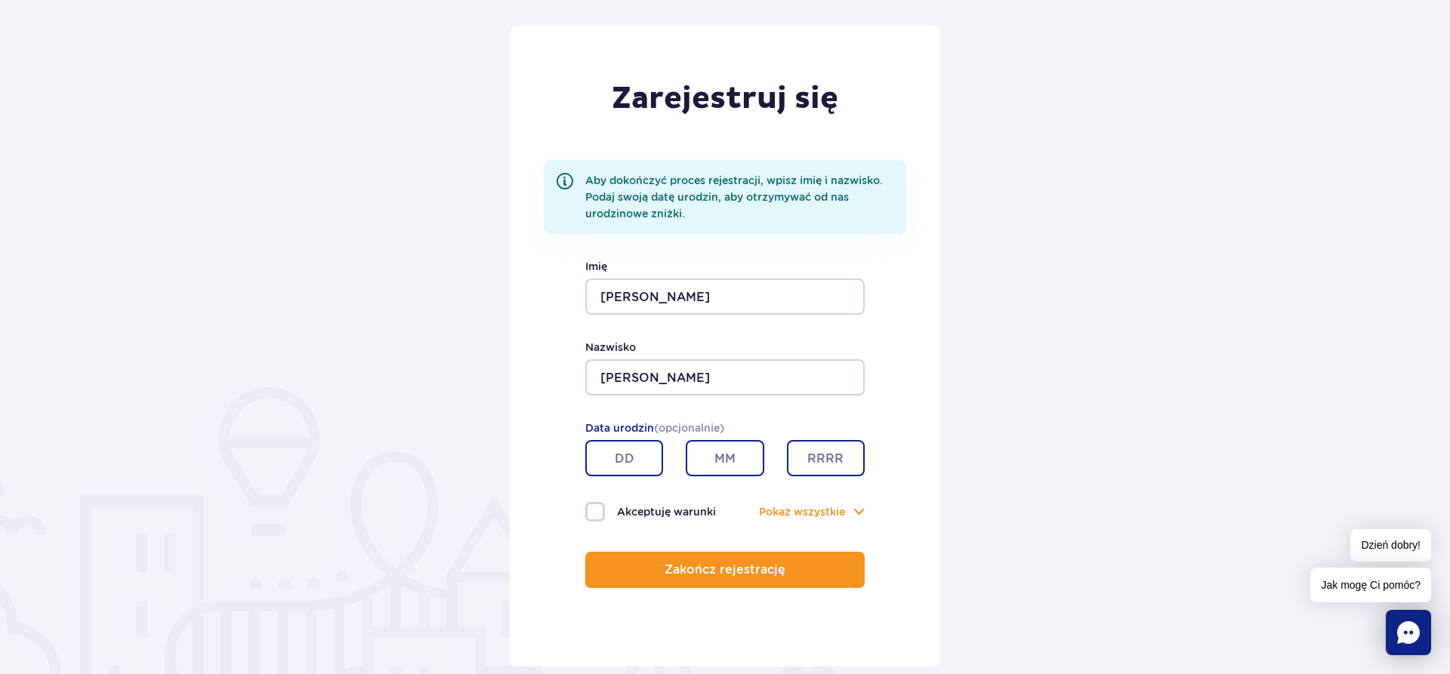
click at [655, 470] on input "text" at bounding box center [624, 458] width 78 height 36
drag, startPoint x: 630, startPoint y: 477, endPoint x: 621, endPoint y: 483, distance: 10.9
click at [616, 483] on div "Zarejestruj się Aby dokończyć proces rejestracji, wpisz imię i nazwisko. Podaj …" at bounding box center [725, 346] width 431 height 641
drag, startPoint x: 644, startPoint y: 462, endPoint x: 533, endPoint y: 459, distance: 111.1
click at [585, 459] on input "text" at bounding box center [624, 458] width 78 height 36
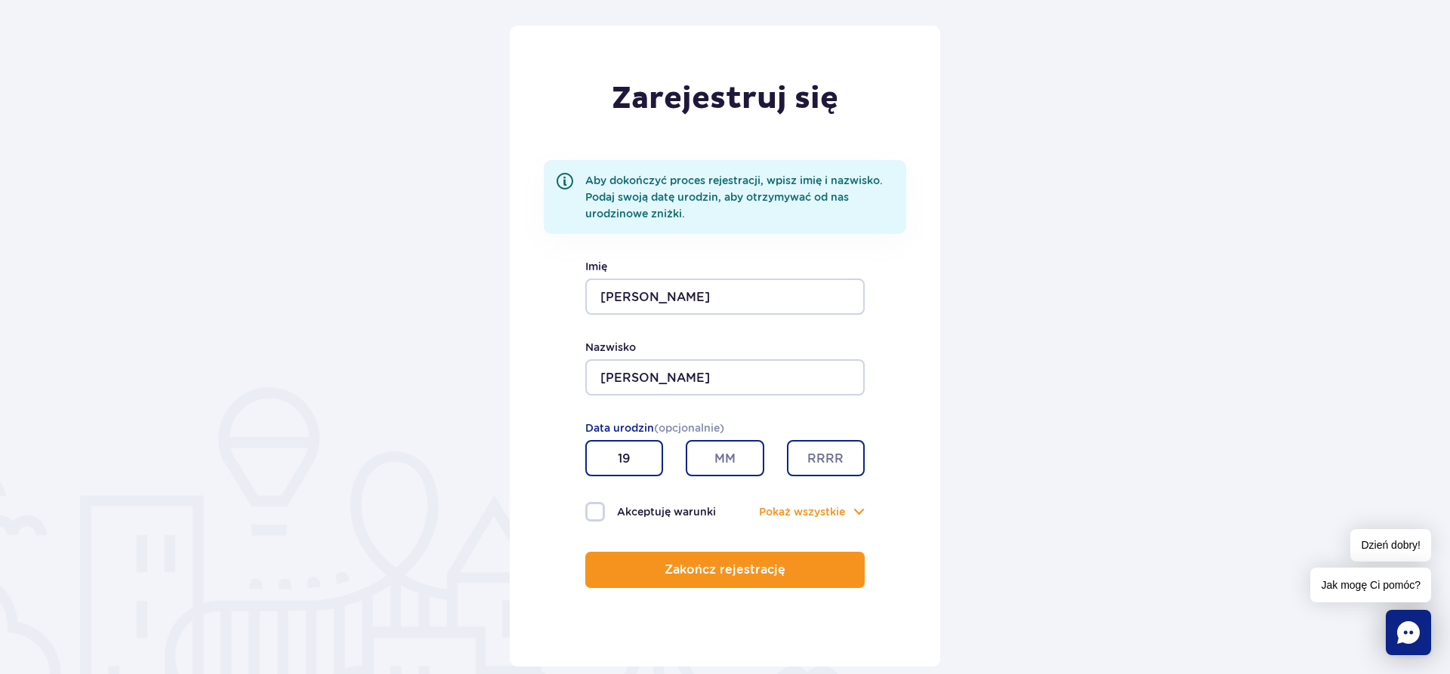
type input "1"
type input "01"
click at [735, 468] on input "text" at bounding box center [725, 458] width 78 height 36
type input "04"
click at [839, 471] on input "text" at bounding box center [826, 458] width 78 height 36
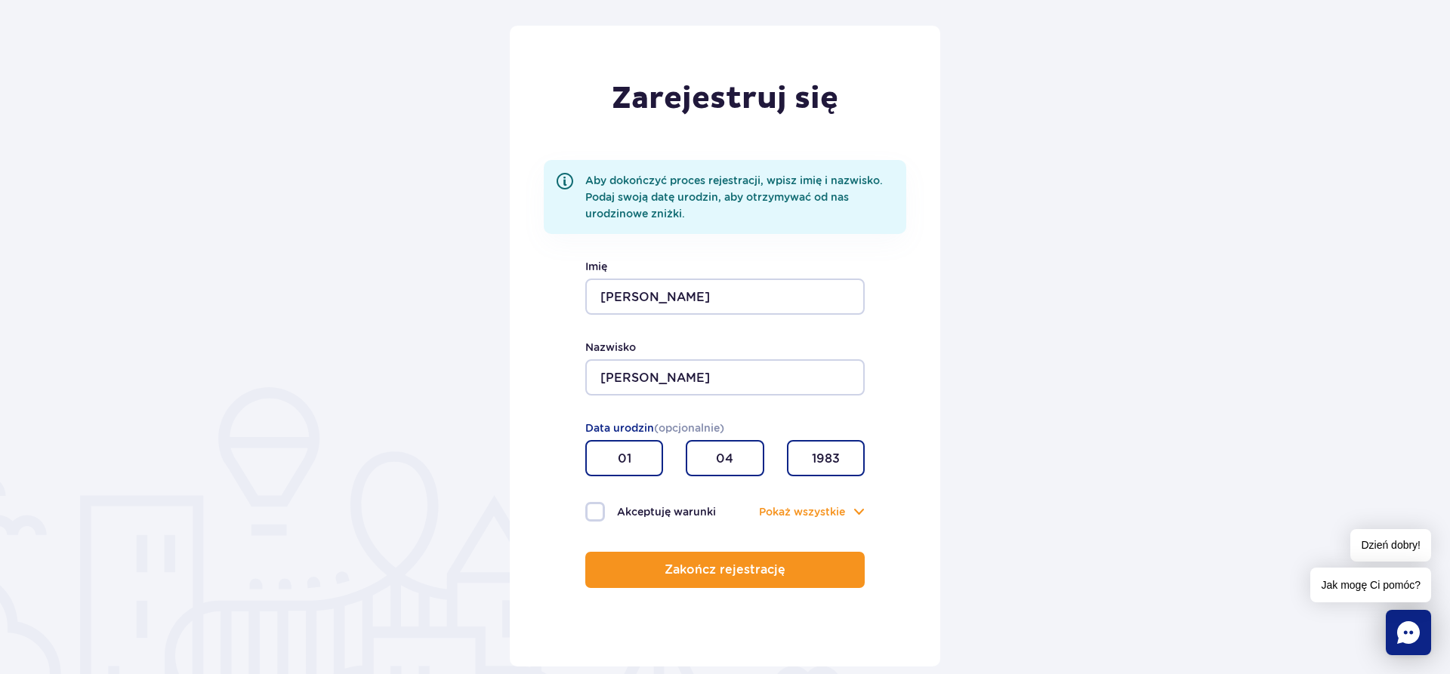
type input "1983"
click at [600, 514] on label "Akceptuję warunki" at bounding box center [655, 512] width 140 height 20
click at [600, 505] on input "Akceptuję warunki" at bounding box center [593, 503] width 17 height 3
checkbox input "true"
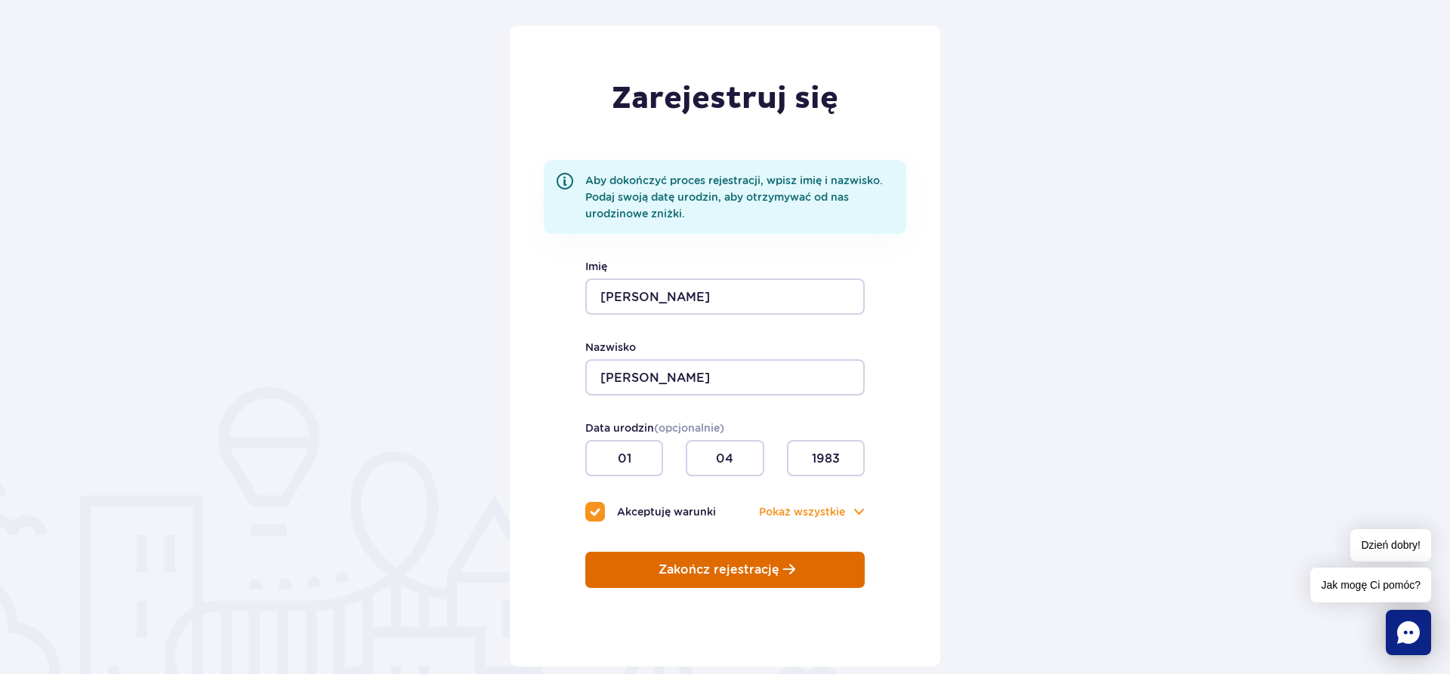
click at [744, 576] on p "Zakończ rejestrację" at bounding box center [719, 570] width 121 height 14
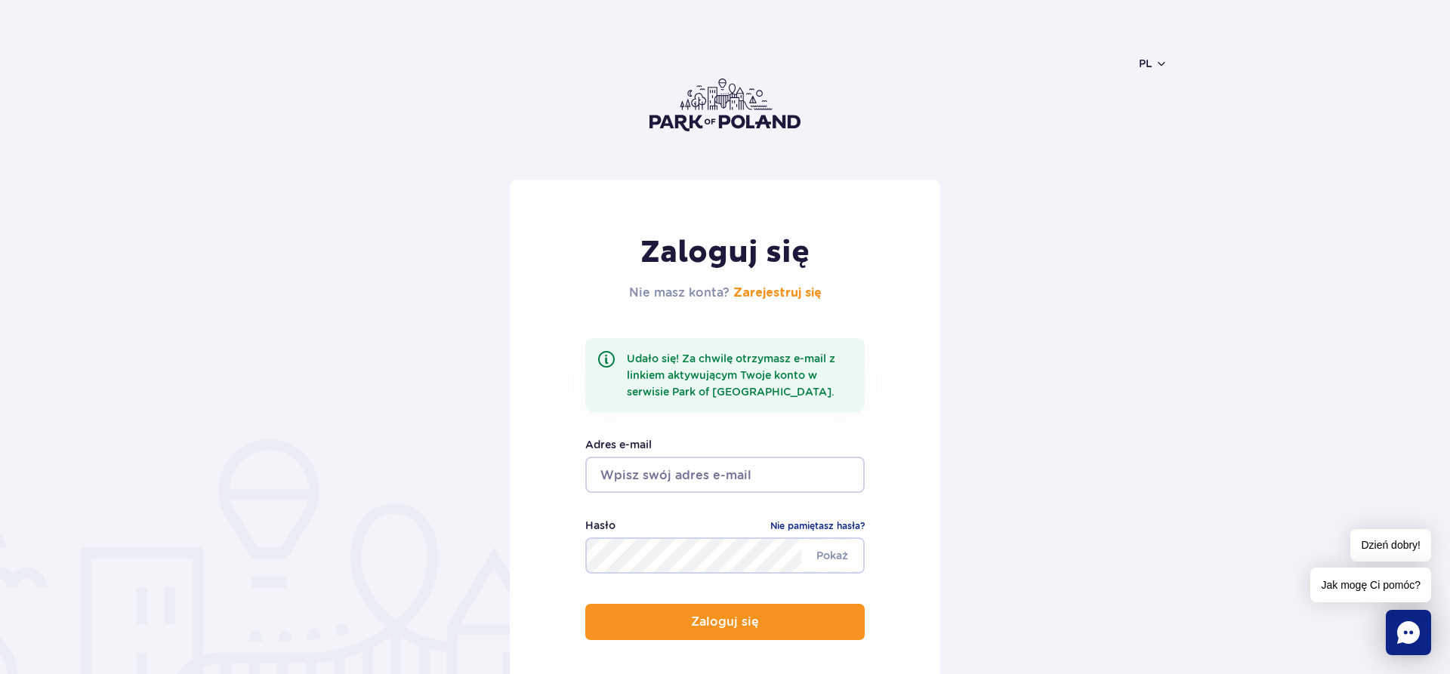
click at [751, 476] on input "email" at bounding box center [724, 475] width 279 height 36
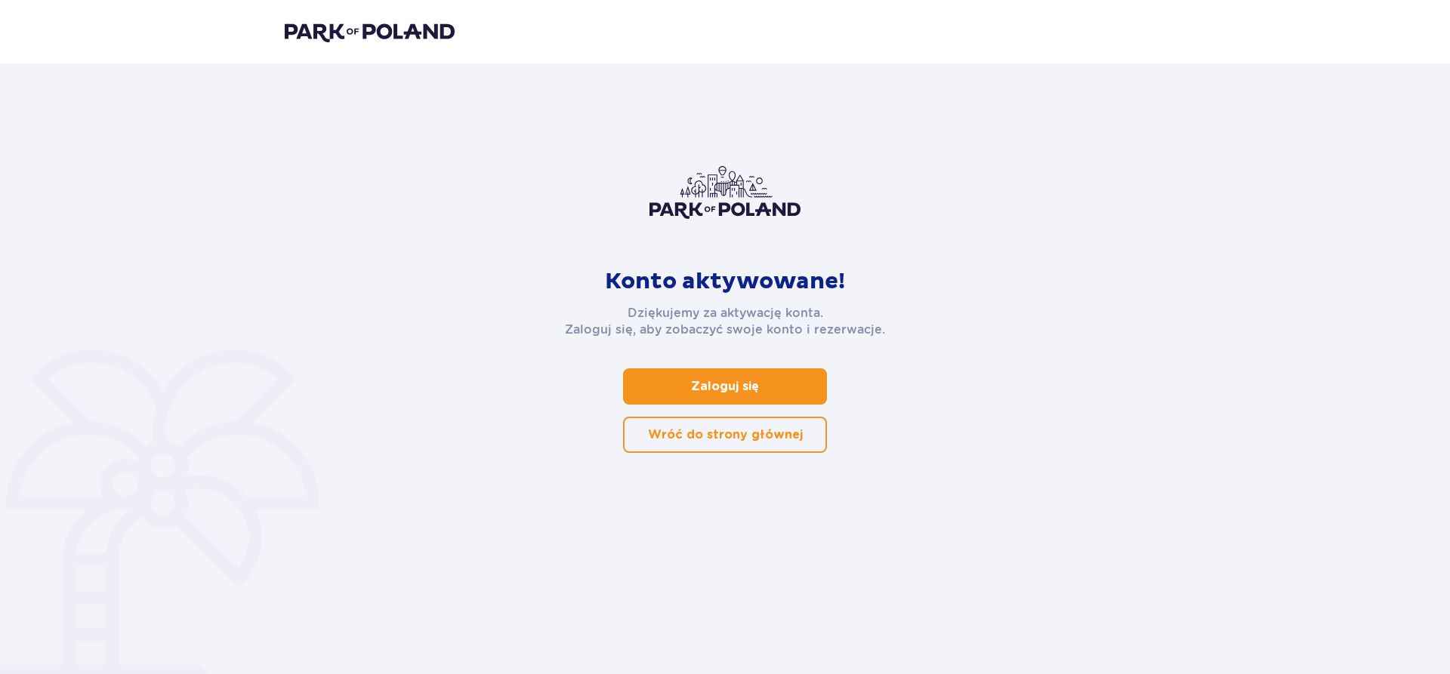
click at [732, 381] on p "Zaloguj się" at bounding box center [725, 386] width 68 height 17
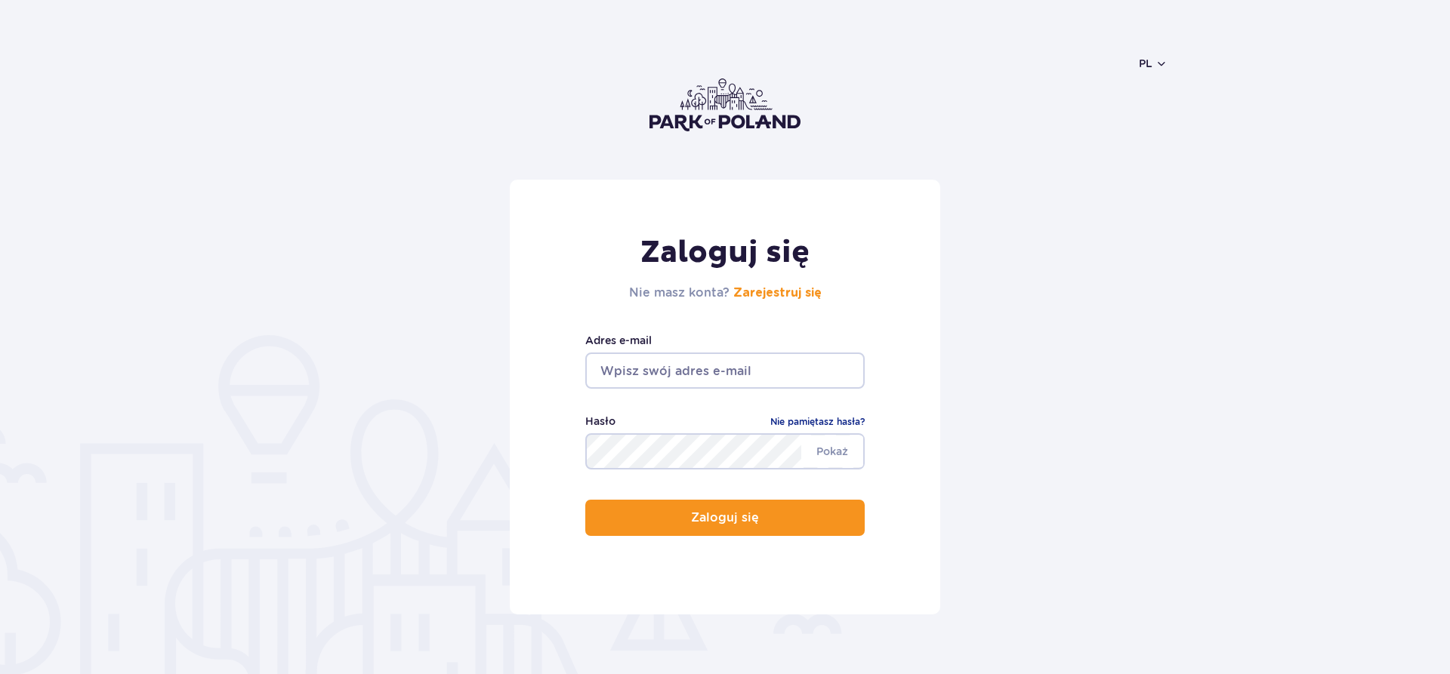
click at [690, 374] on input "email" at bounding box center [724, 371] width 279 height 36
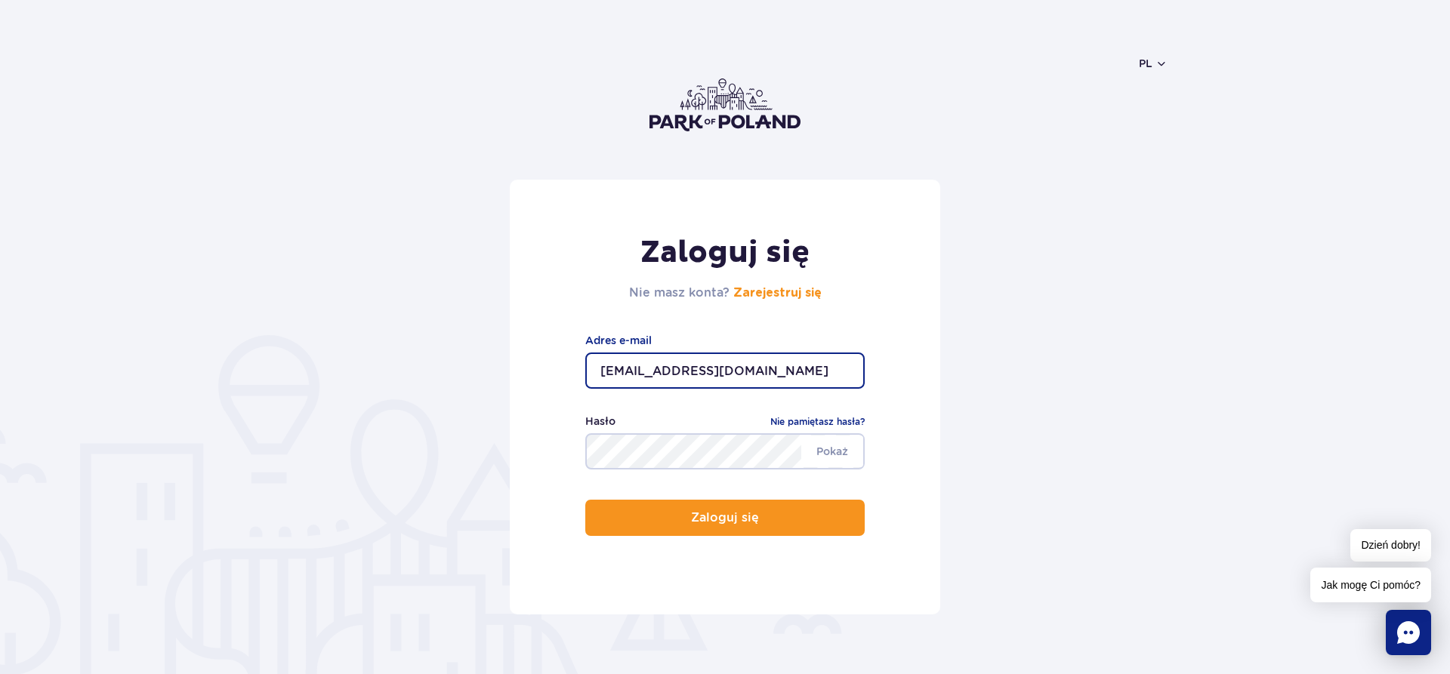
type input "anoli-chan@wp.pl"
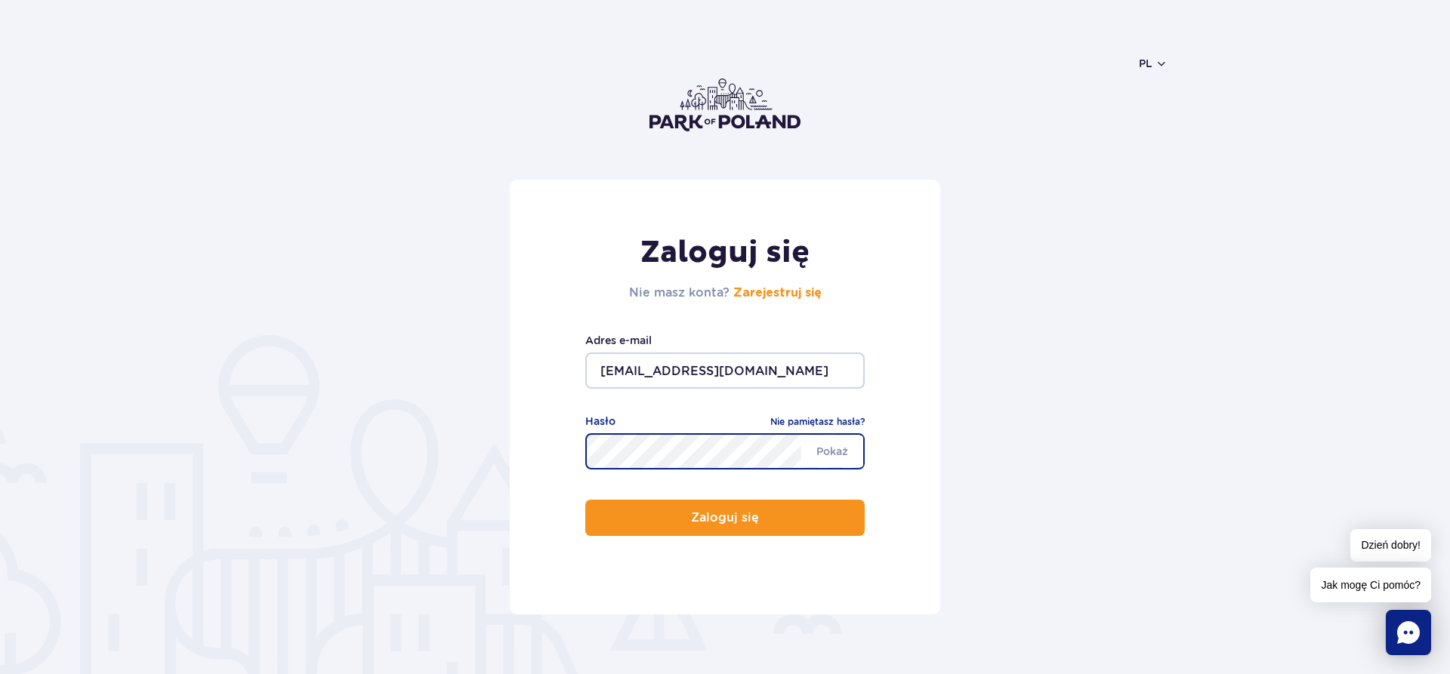
click at [585, 500] on button "Zaloguj się" at bounding box center [724, 518] width 279 height 36
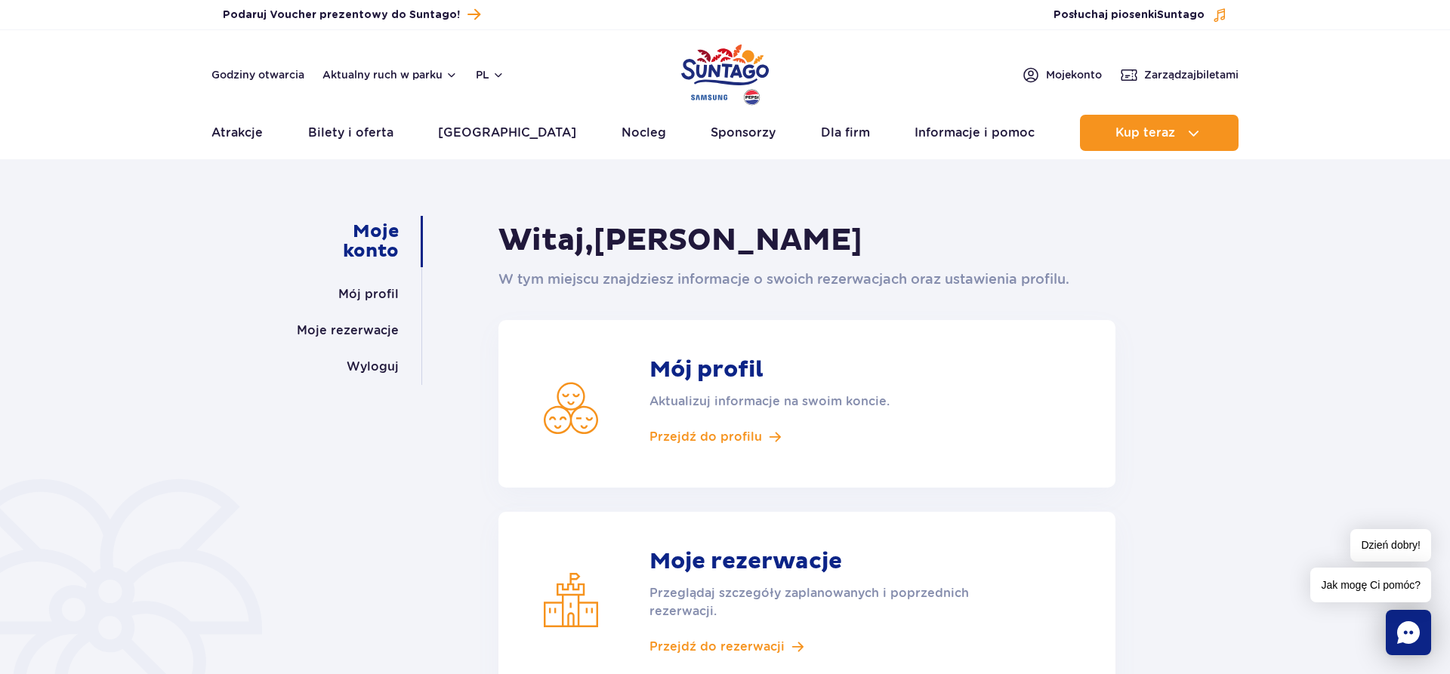
click at [782, 559] on strong "Moje rezerwacje" at bounding box center [827, 561] width 355 height 27
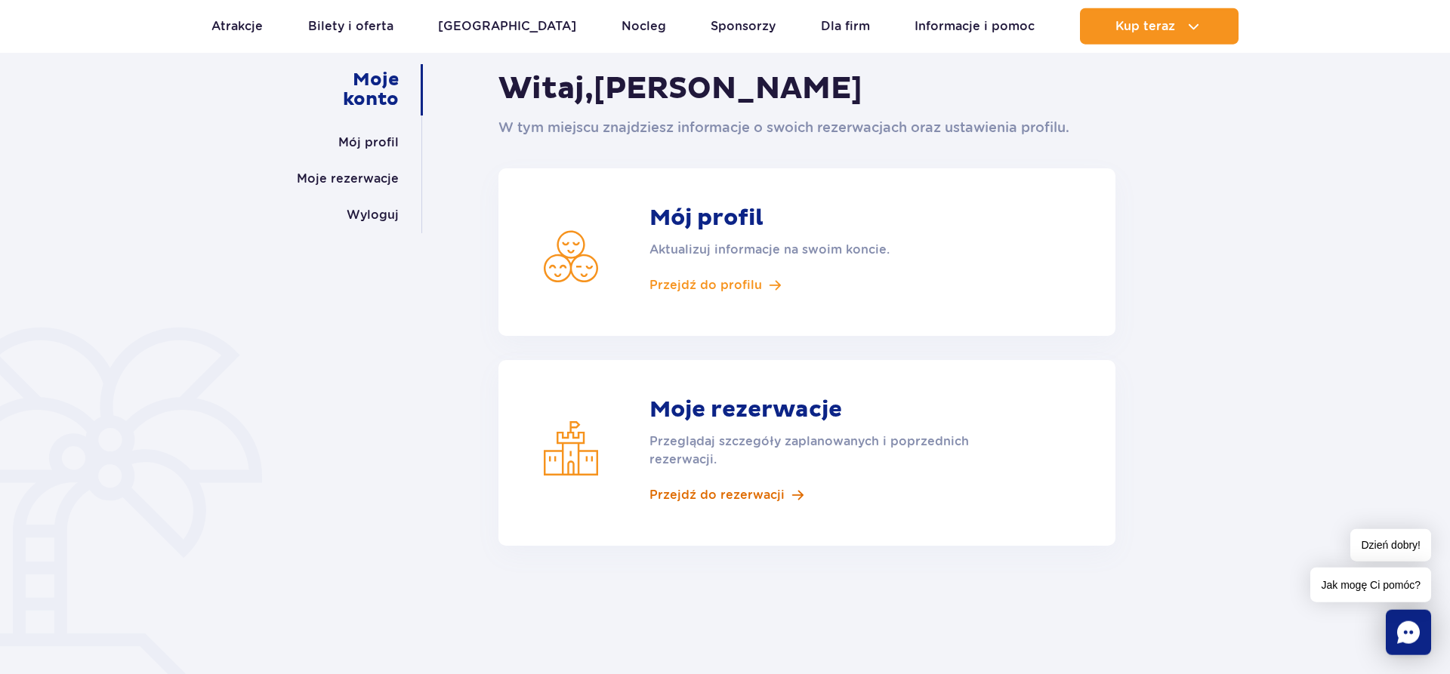
scroll to position [154, 0]
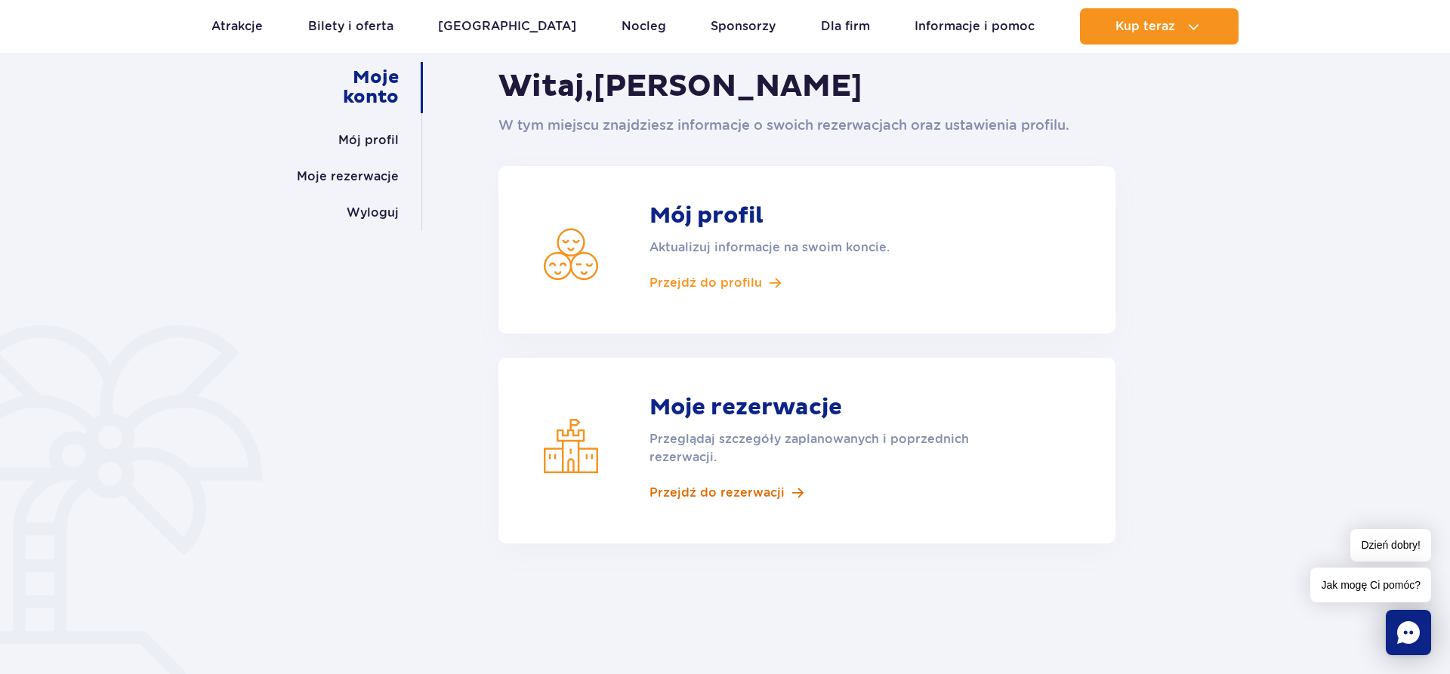
click at [748, 498] on span "Przejdź do rezerwacji" at bounding box center [717, 493] width 135 height 17
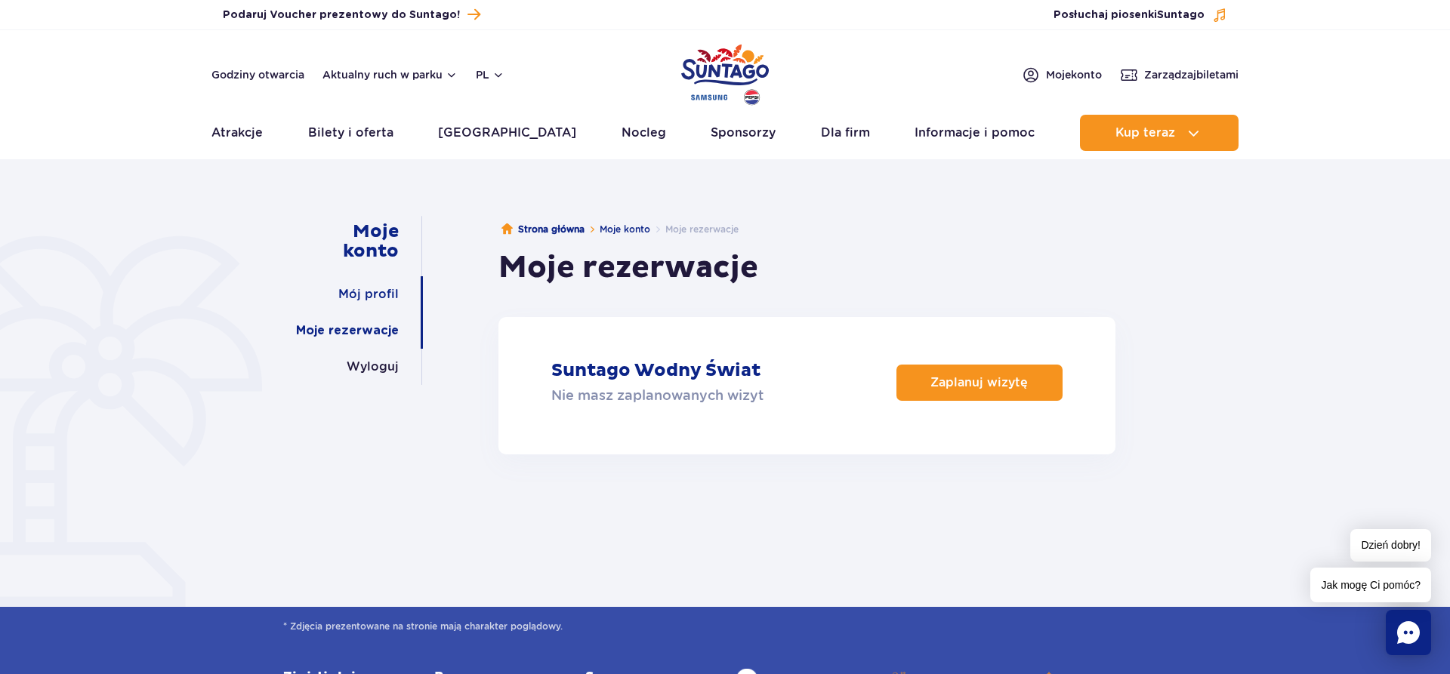
click at [376, 295] on link "Mój profil" at bounding box center [368, 294] width 60 height 36
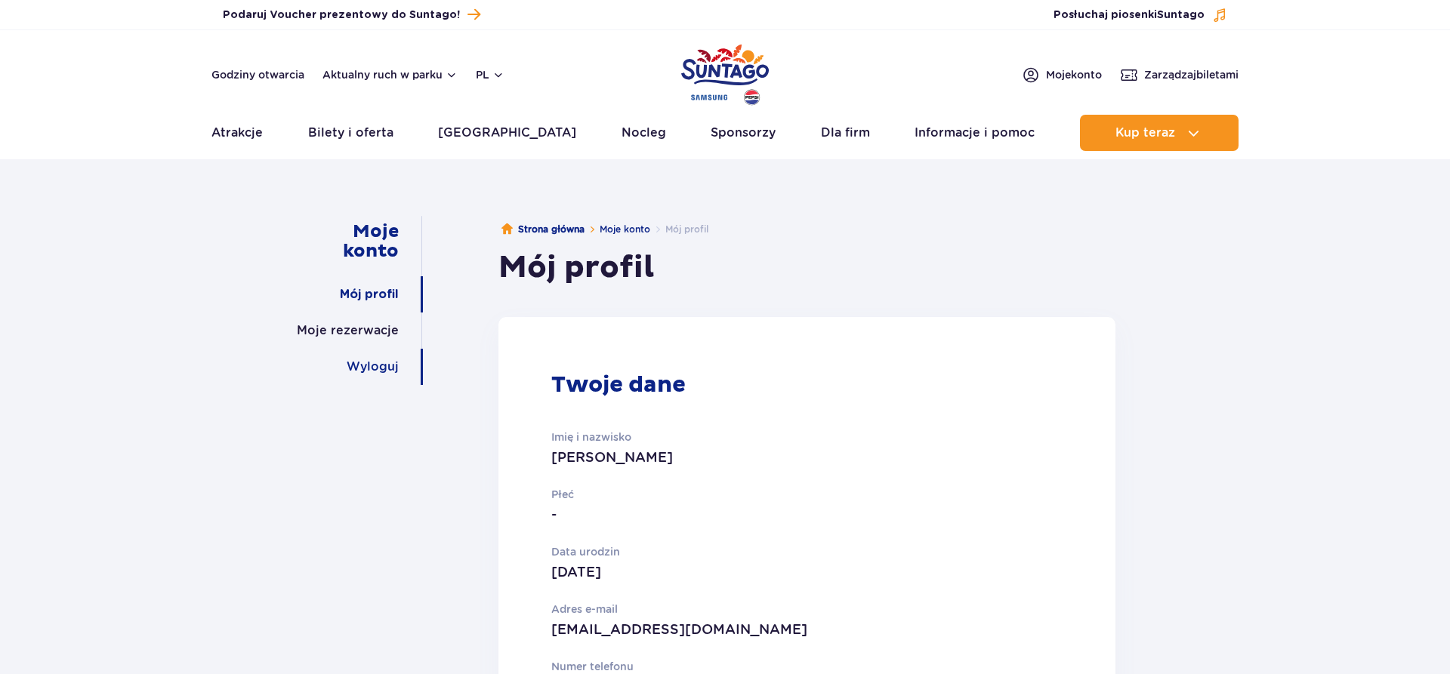
click at [381, 366] on link "Wyloguj" at bounding box center [373, 367] width 52 height 36
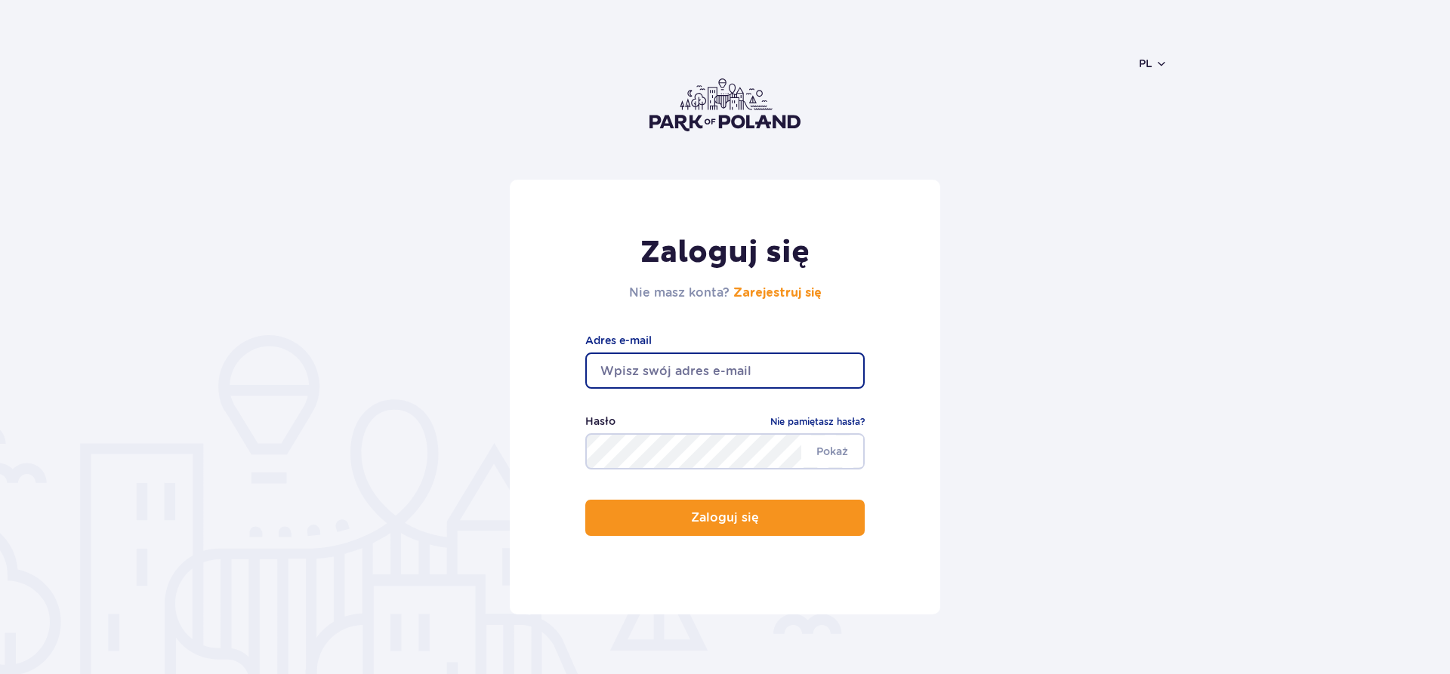
click at [712, 369] on input "email" at bounding box center [724, 371] width 279 height 36
click at [656, 375] on input "email" at bounding box center [724, 371] width 279 height 36
click at [653, 377] on input "email" at bounding box center [724, 371] width 279 height 36
type input "anoli-chan@wp.pl"
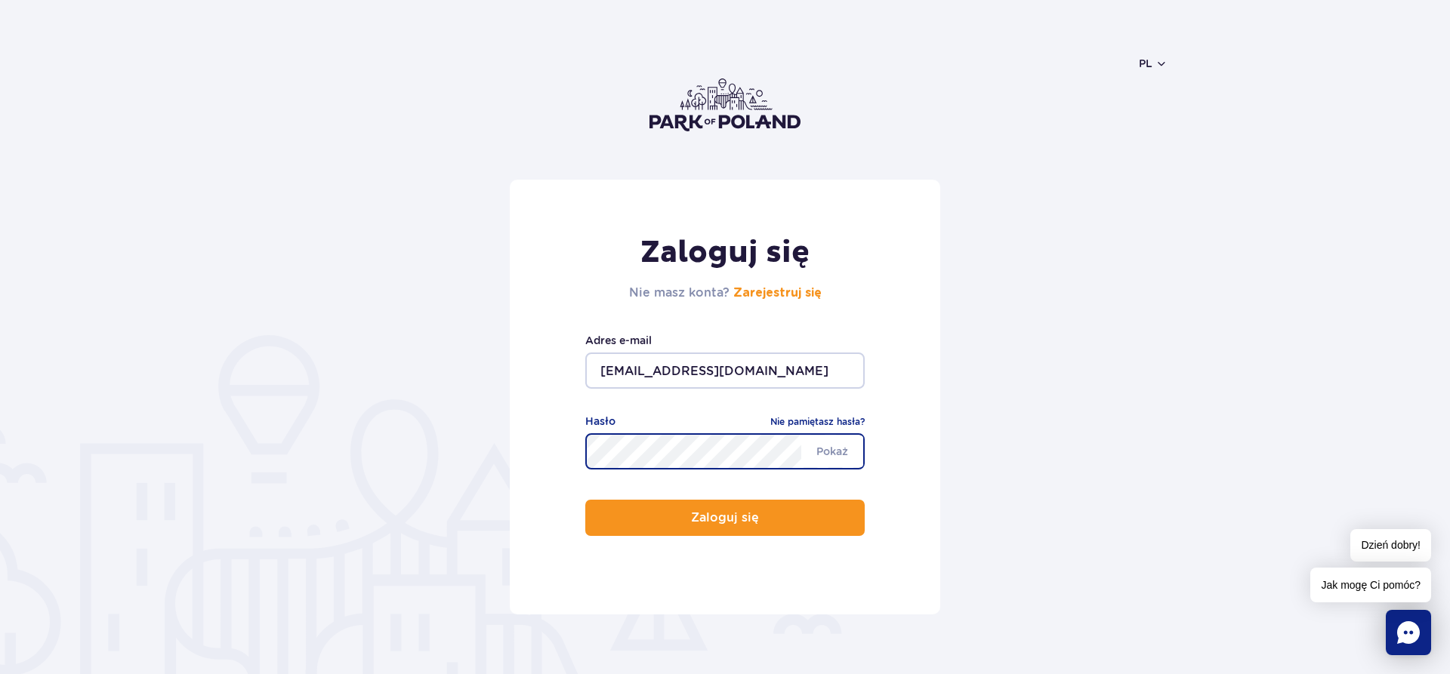
click at [585, 500] on button "Zaloguj się" at bounding box center [724, 518] width 279 height 36
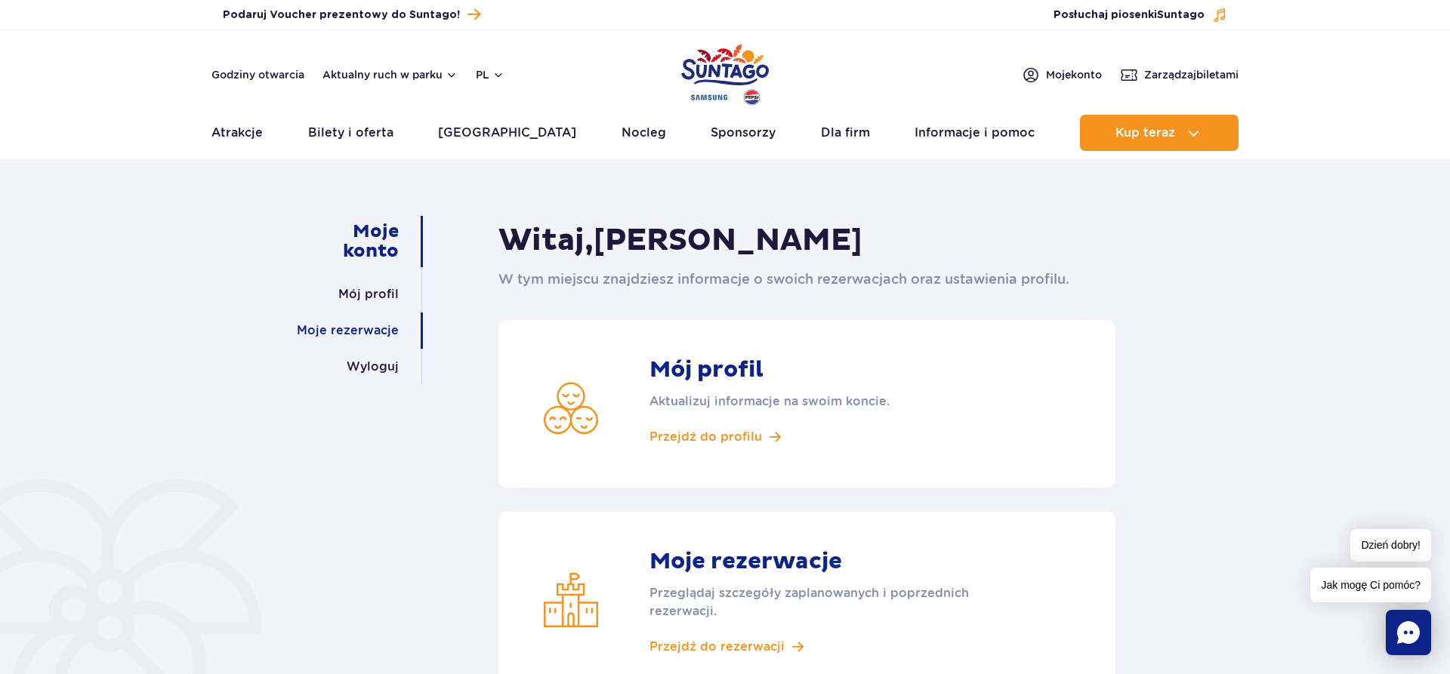
click at [355, 338] on link "Moje rezerwacje" at bounding box center [348, 331] width 102 height 36
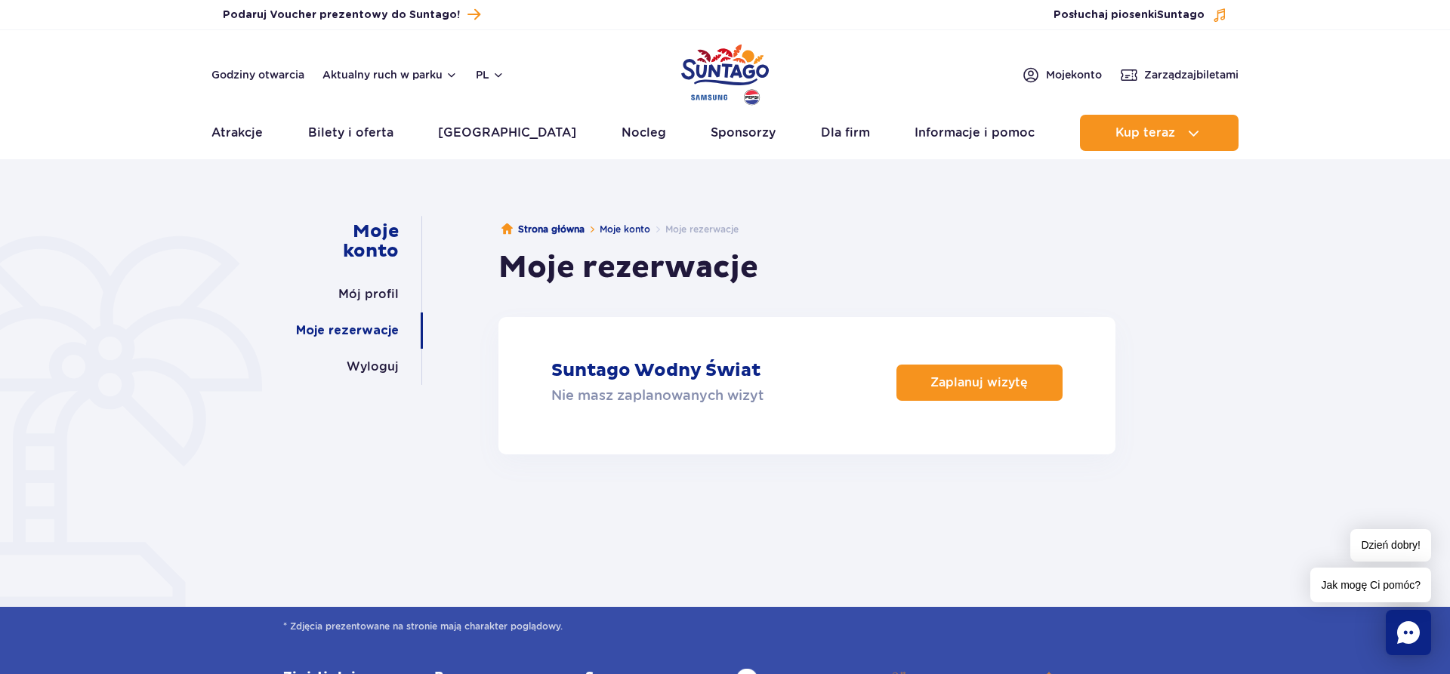
click at [698, 369] on p "Suntago Wodny Świat" at bounding box center [655, 371] width 209 height 23
click at [1210, 72] on span "Zarządzaj biletami" at bounding box center [1191, 74] width 94 height 15
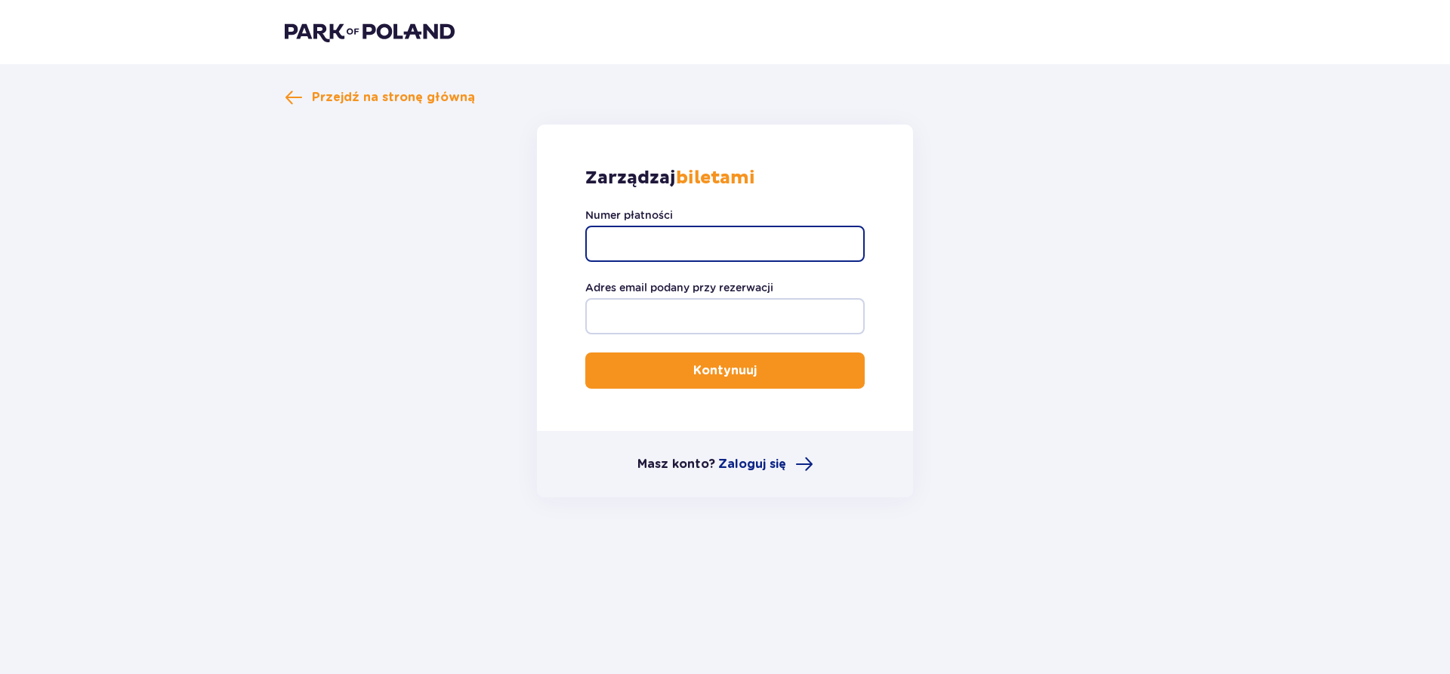
click at [670, 250] on input "Numer płatności" at bounding box center [724, 244] width 279 height 36
click at [655, 242] on input "Numer płatności" at bounding box center [724, 244] width 279 height 36
click at [665, 224] on div "Numer płatności" at bounding box center [724, 235] width 279 height 54
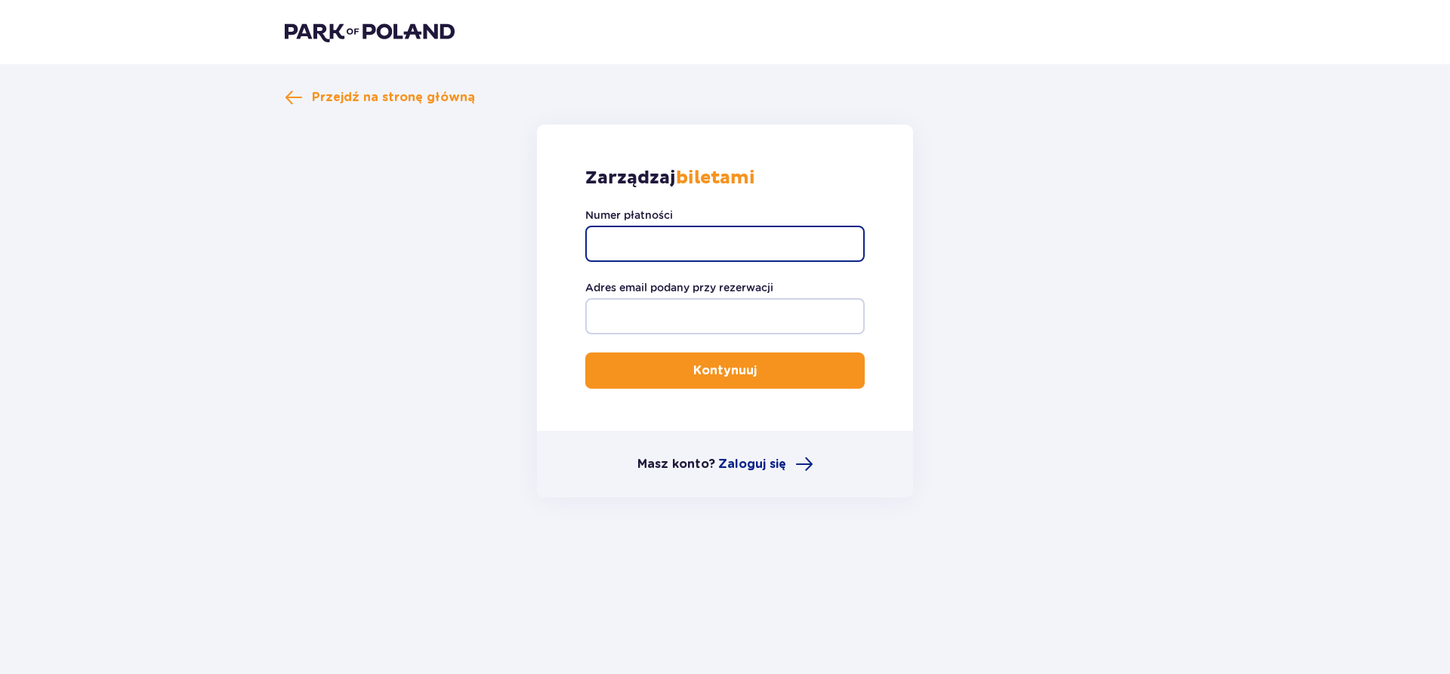
click at [644, 237] on input "Numer płatności" at bounding box center [724, 244] width 279 height 36
paste input "729579"
type input "729579"
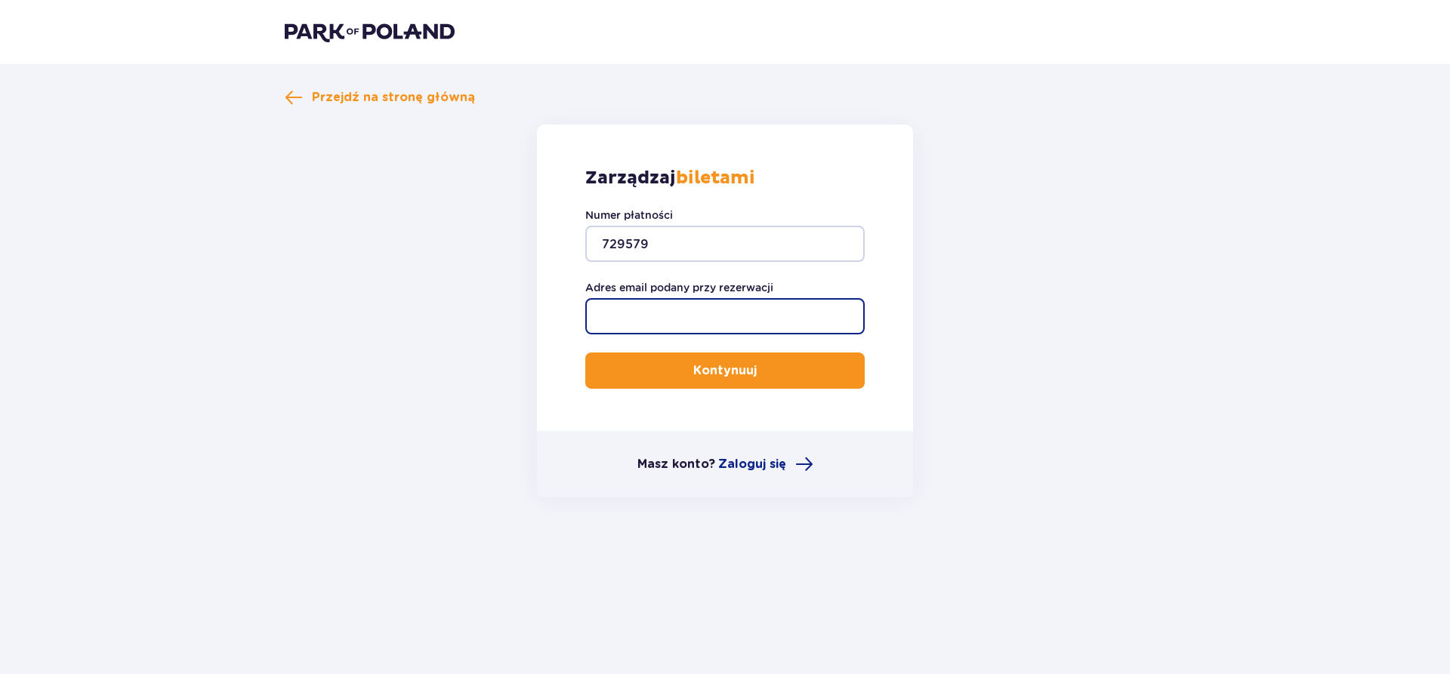
click at [631, 313] on input "Adres email podany przy rezerwacji" at bounding box center [724, 316] width 279 height 36
type input "anoli-chan@wp.pl"
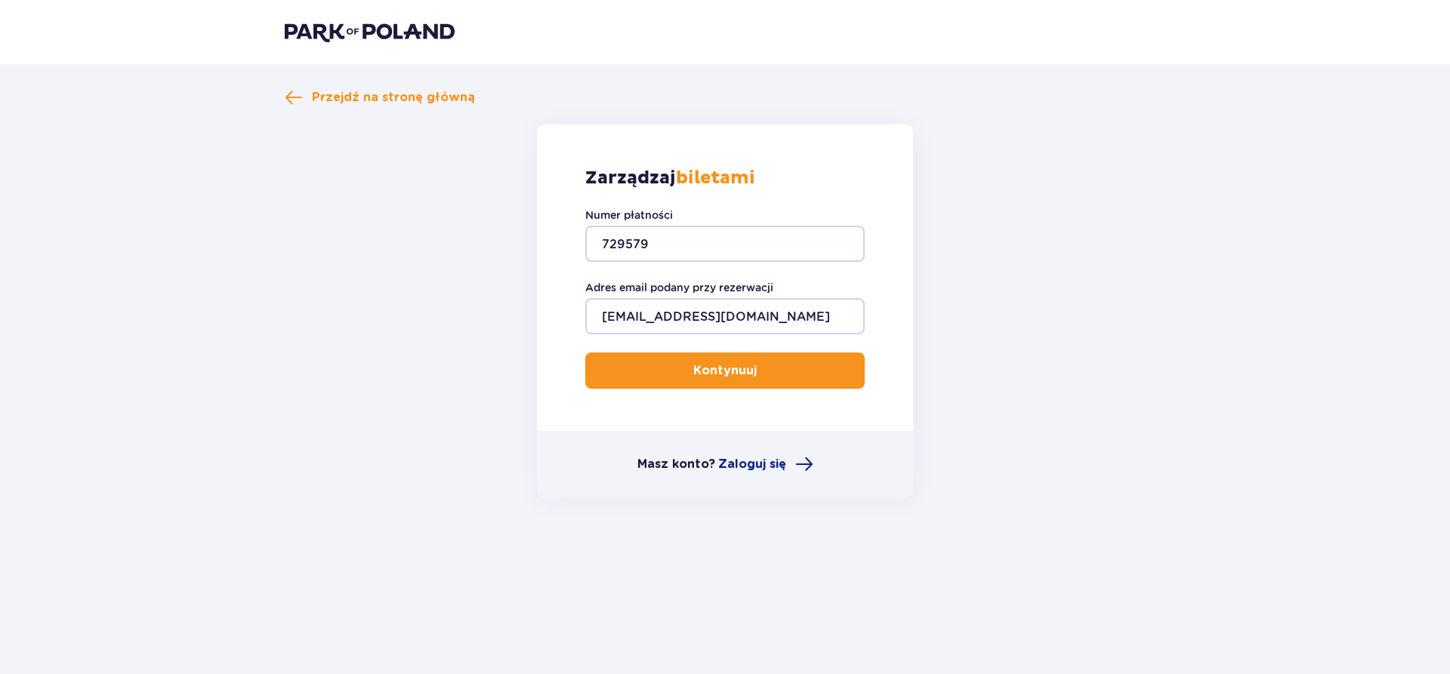
click at [681, 367] on button "Kontynuuj" at bounding box center [724, 371] width 279 height 36
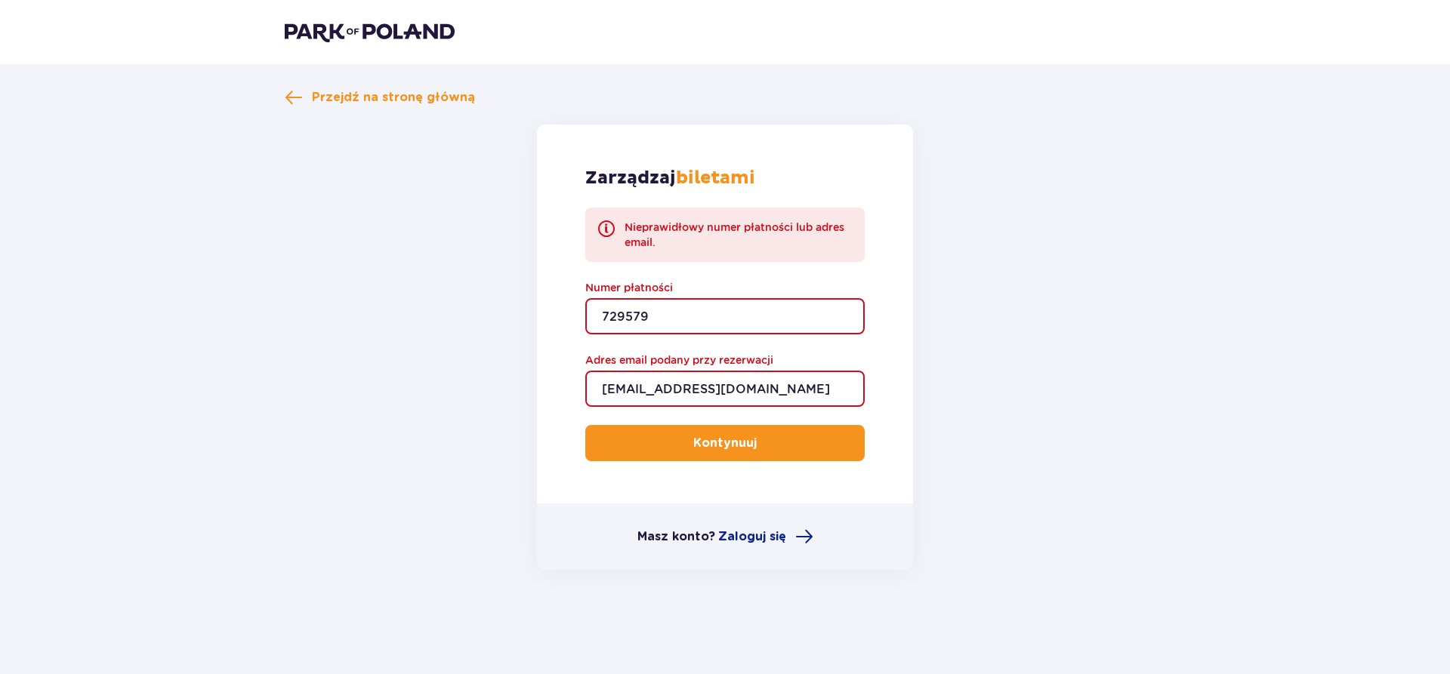
click at [656, 324] on input "729579" at bounding box center [724, 316] width 279 height 36
type input "7"
click at [660, 320] on input "Numer płatności" at bounding box center [724, 316] width 279 height 36
paste input "p24-E7W-R6C-F9T"
click at [711, 445] on p "Kontynuuj" at bounding box center [724, 443] width 63 height 17
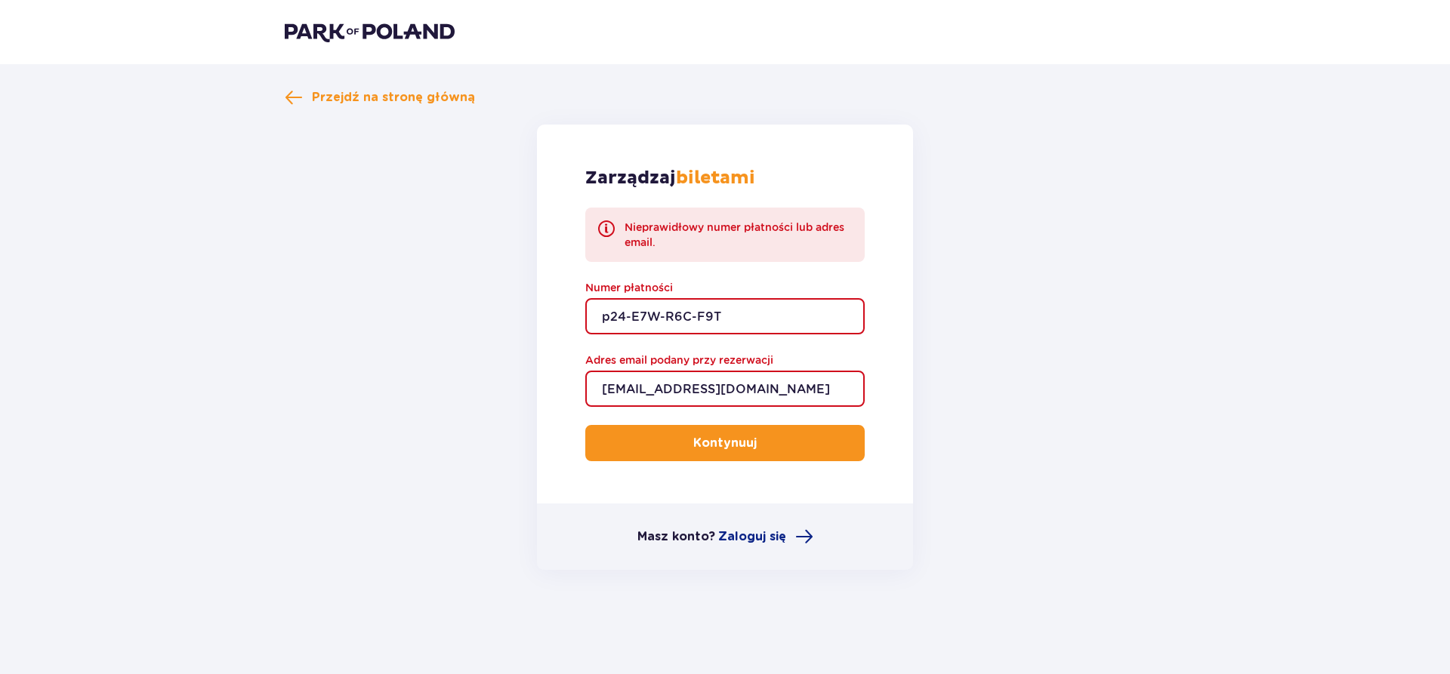
click at [602, 325] on input "p24-E7W-R6C-F9T" at bounding box center [724, 316] width 279 height 36
click at [602, 397] on input "anoli-chan@wp.pl" at bounding box center [724, 389] width 279 height 36
click at [768, 319] on input "p24-E7W-R6C-F9T" at bounding box center [724, 316] width 279 height 36
click at [722, 442] on p "Kontynuuj" at bounding box center [724, 443] width 63 height 17
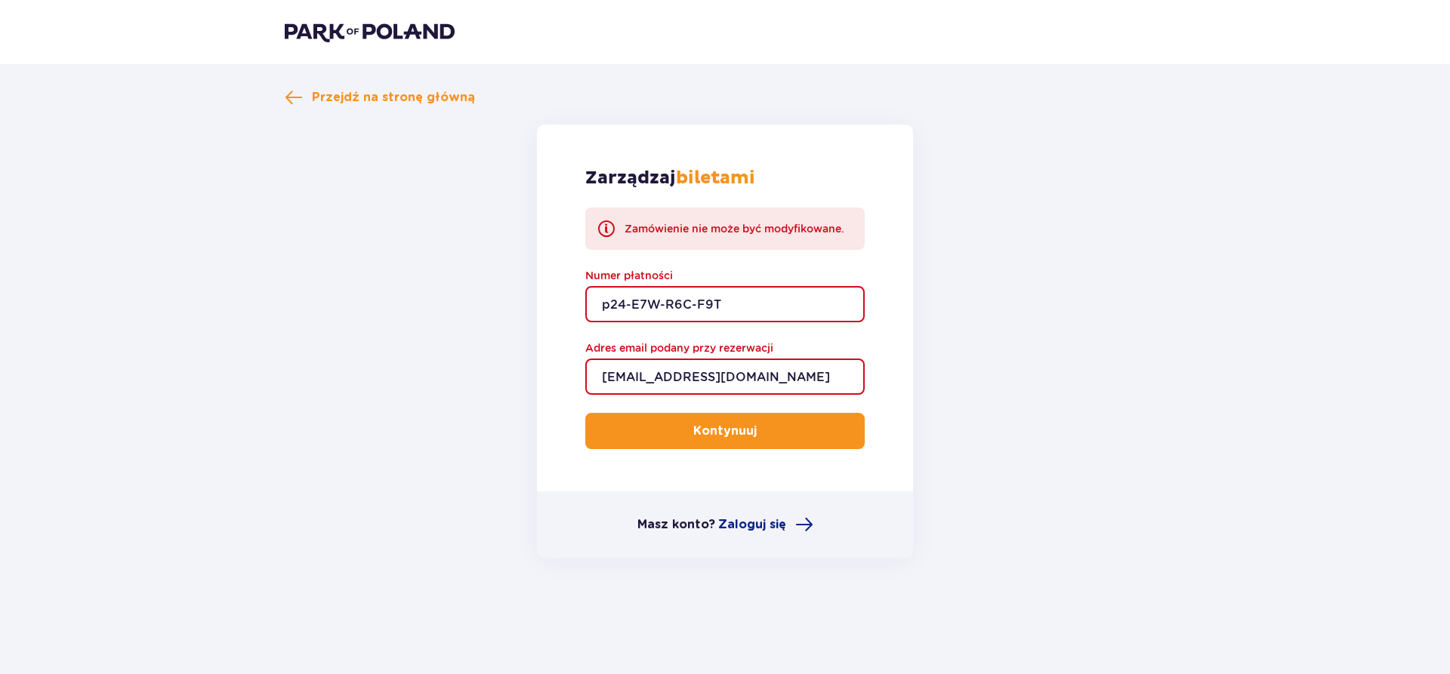
click at [761, 307] on input "p24-E7W-R6C-F9T" at bounding box center [724, 304] width 279 height 36
type input "p"
paste input "p24-E7W-R6C-F9T"
type input "p24-E7W-R6C-F9T"
click at [710, 434] on p "Kontynuuj" at bounding box center [724, 431] width 63 height 17
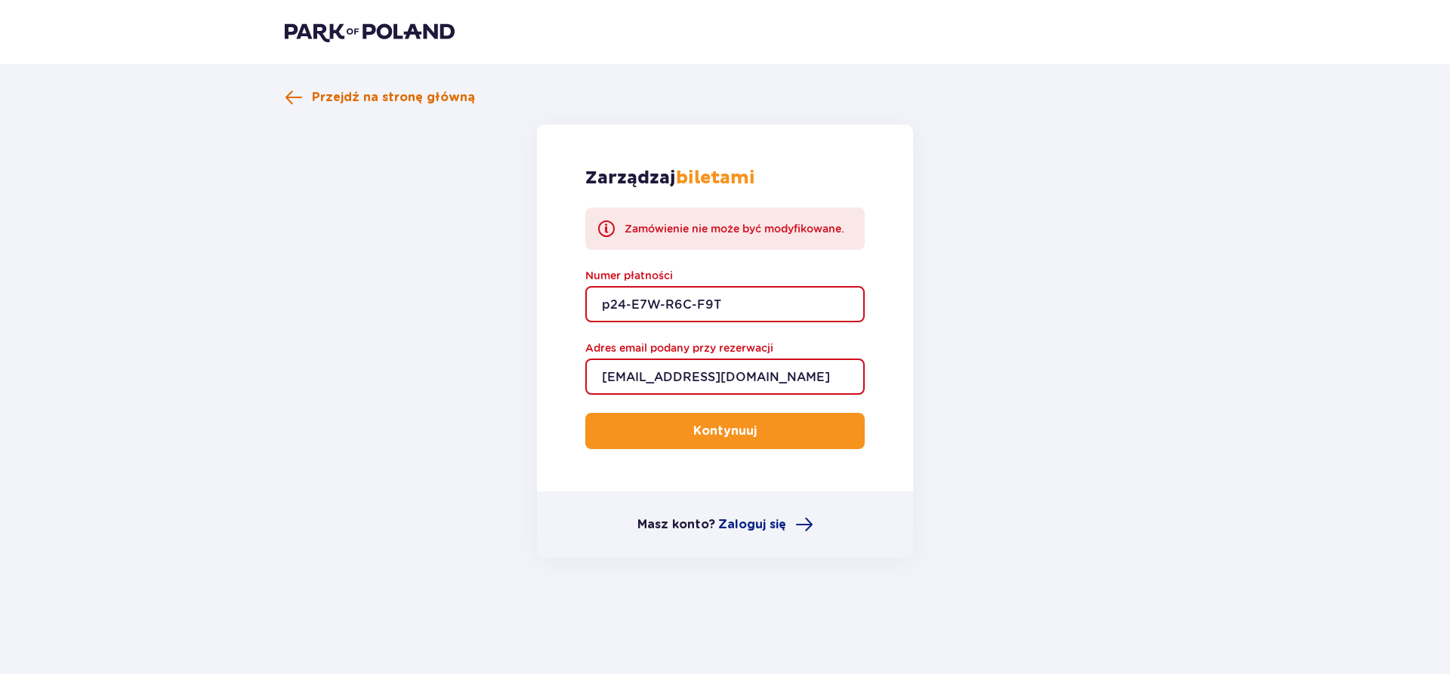
click at [408, 96] on span "Przejdź na stronę główną" at bounding box center [393, 97] width 163 height 17
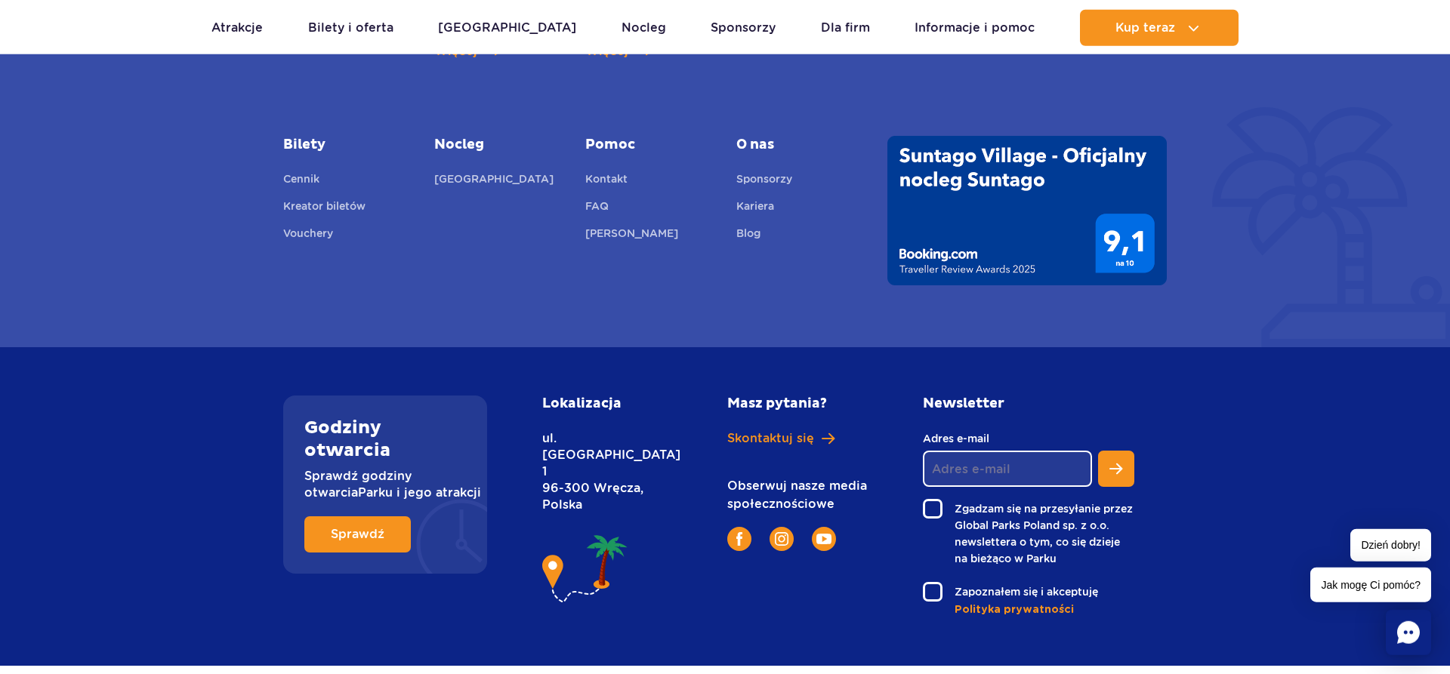
scroll to position [5518, 0]
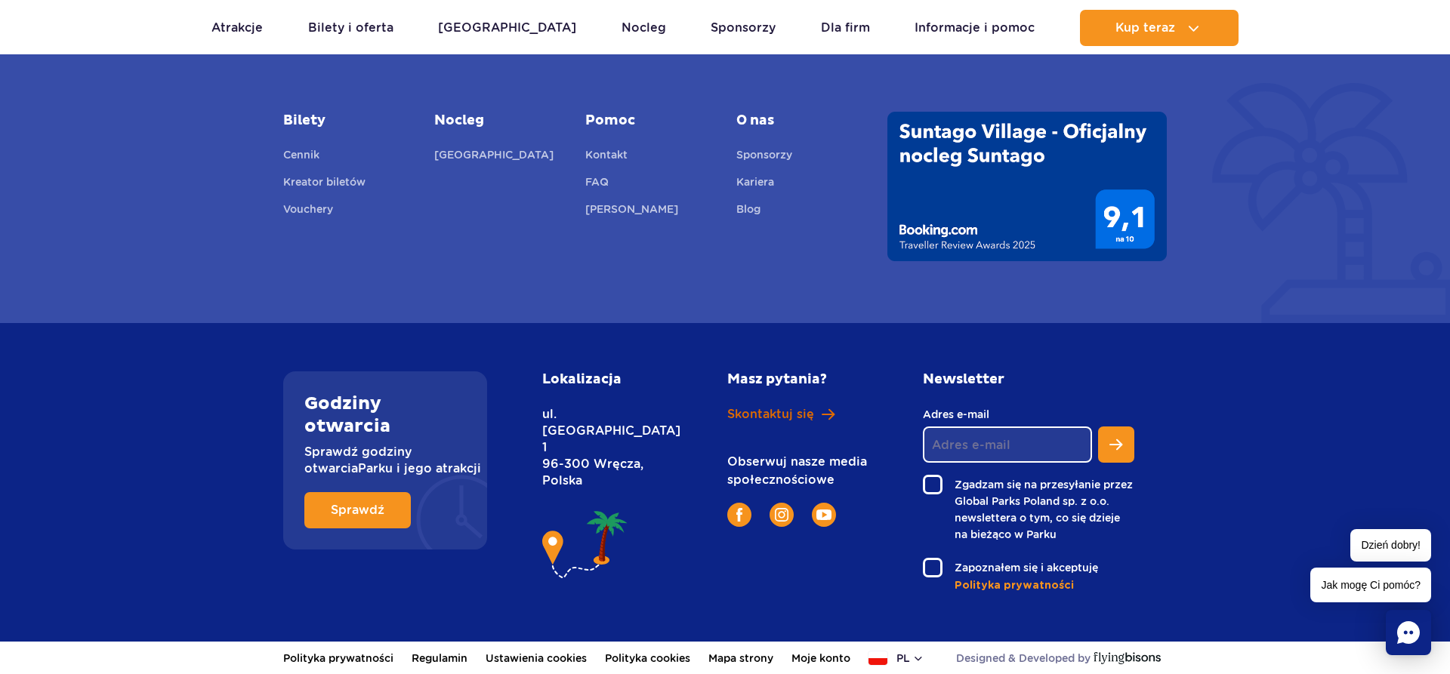
click at [767, 413] on span "Skontaktuj się" at bounding box center [770, 414] width 87 height 17
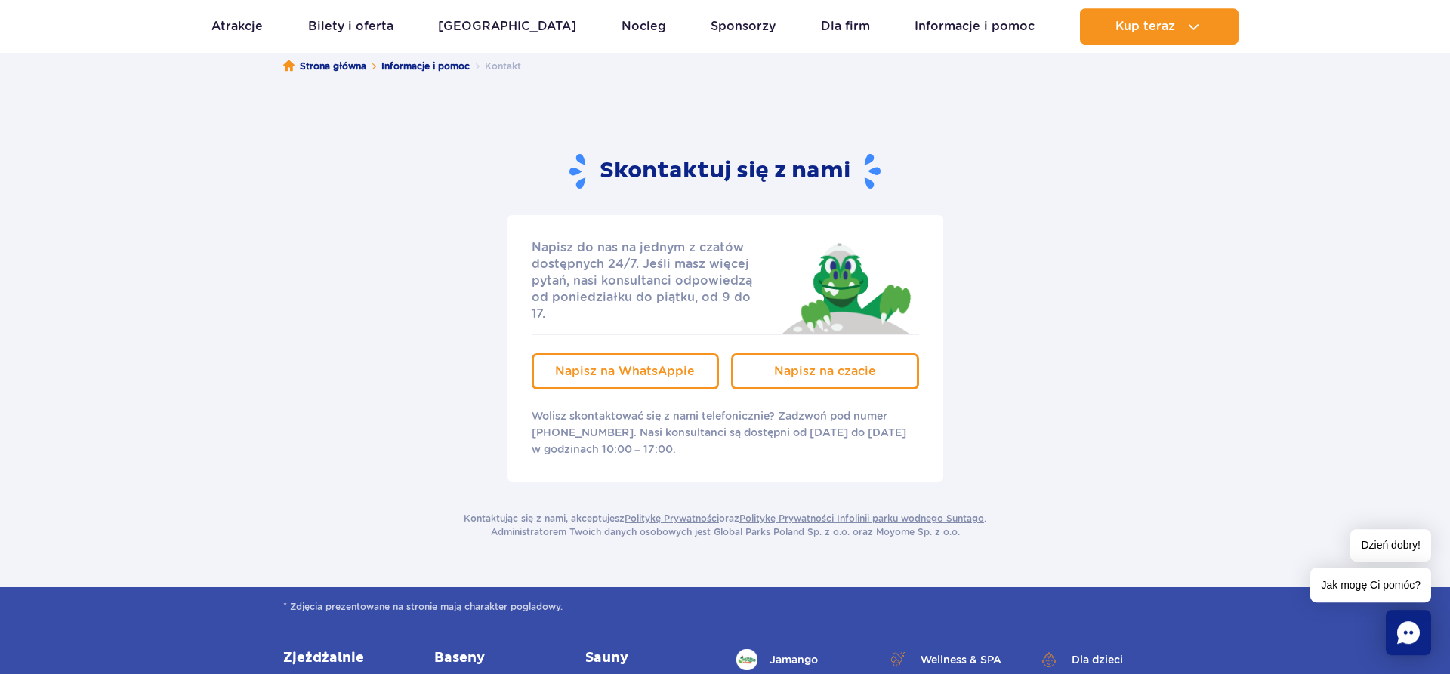
scroll to position [154, 0]
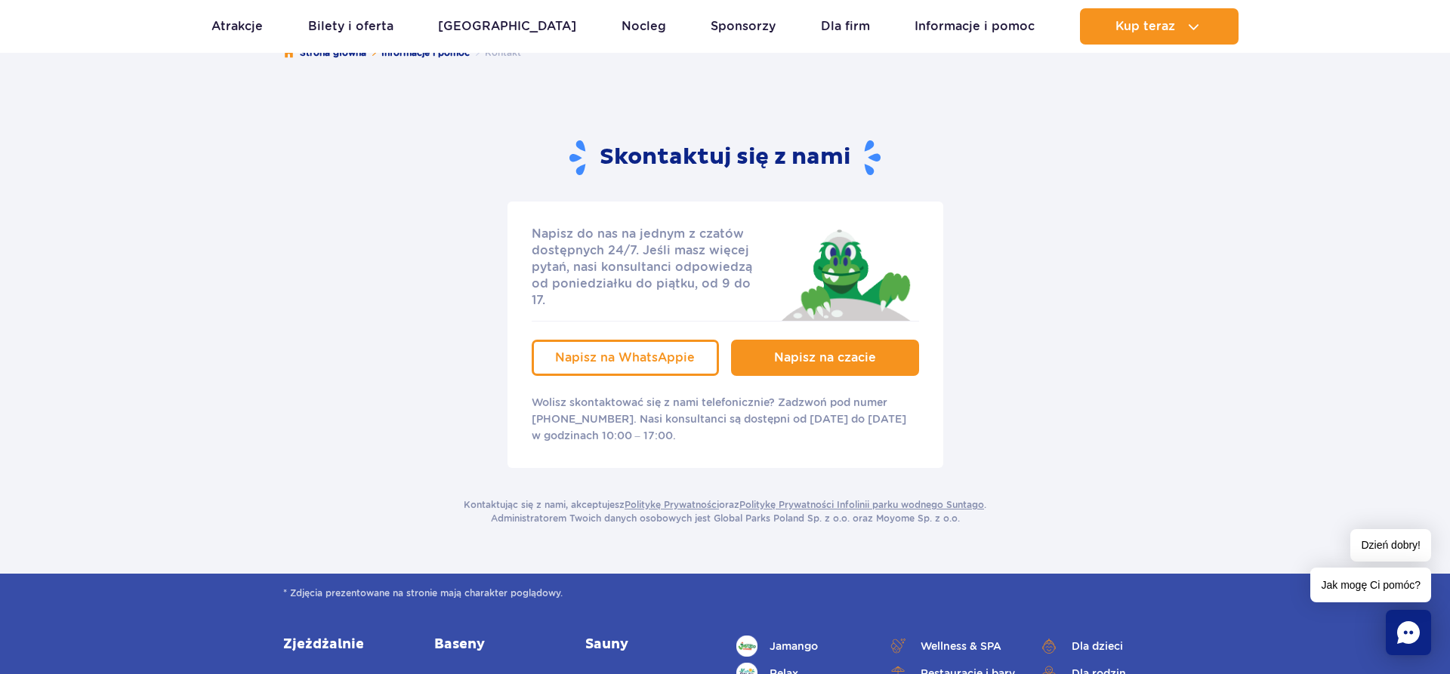
click at [821, 350] on span "Napisz na czacie" at bounding box center [825, 357] width 102 height 14
click at [804, 350] on span "Napisz na czacie" at bounding box center [825, 357] width 102 height 14
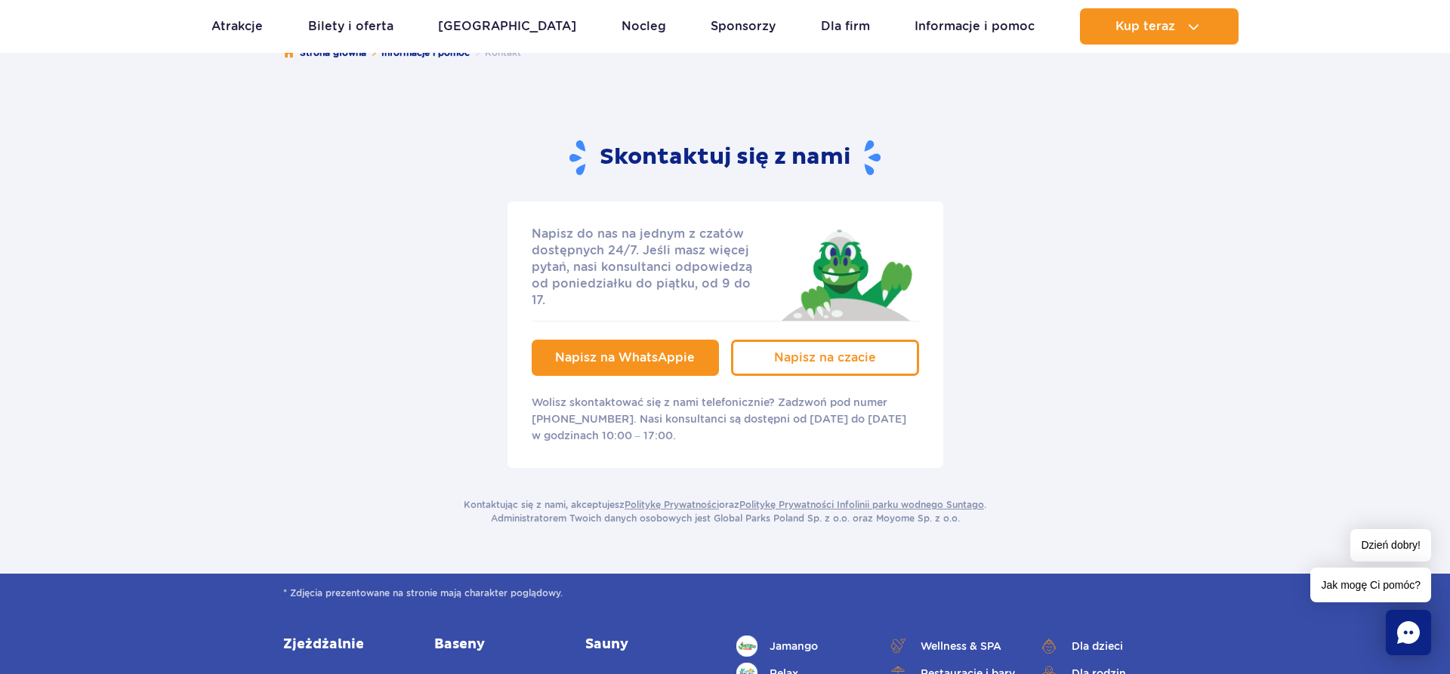
click at [668, 350] on span "Napisz na WhatsAppie" at bounding box center [625, 357] width 140 height 14
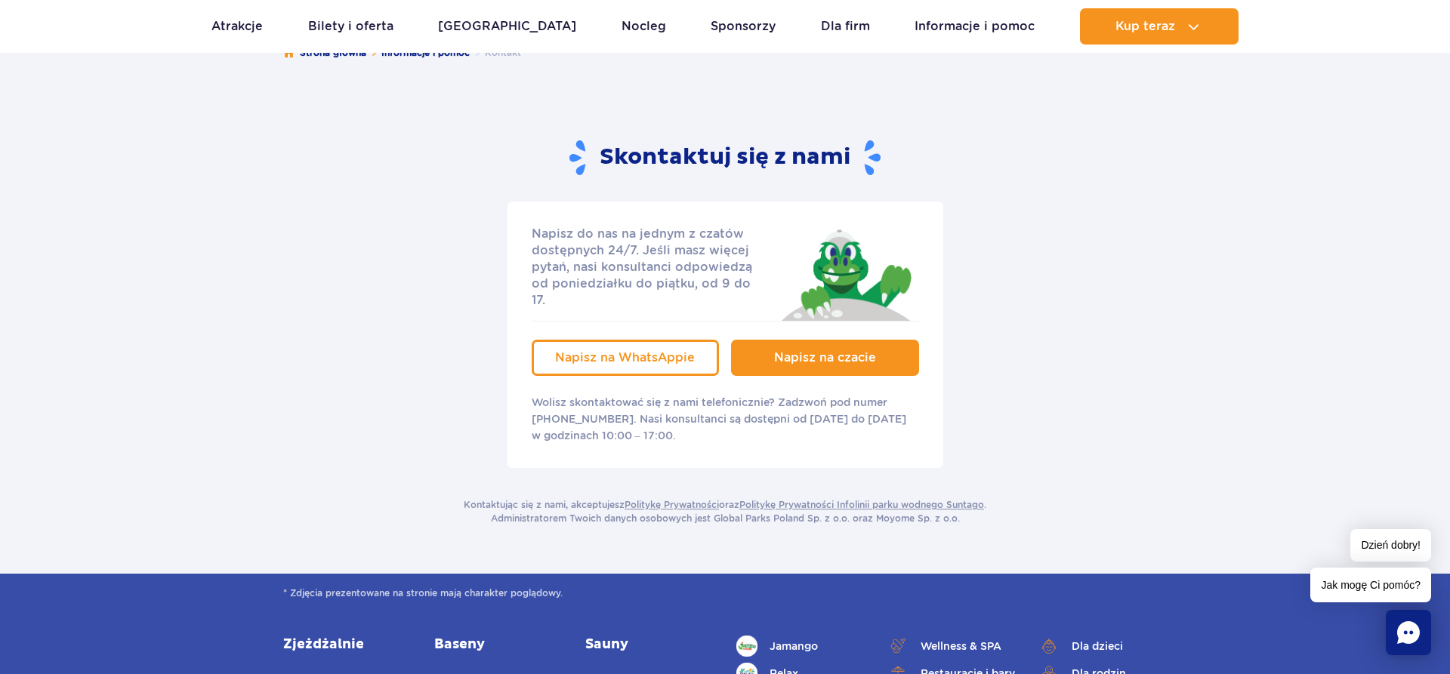
click at [836, 350] on span "Napisz na czacie" at bounding box center [825, 357] width 102 height 14
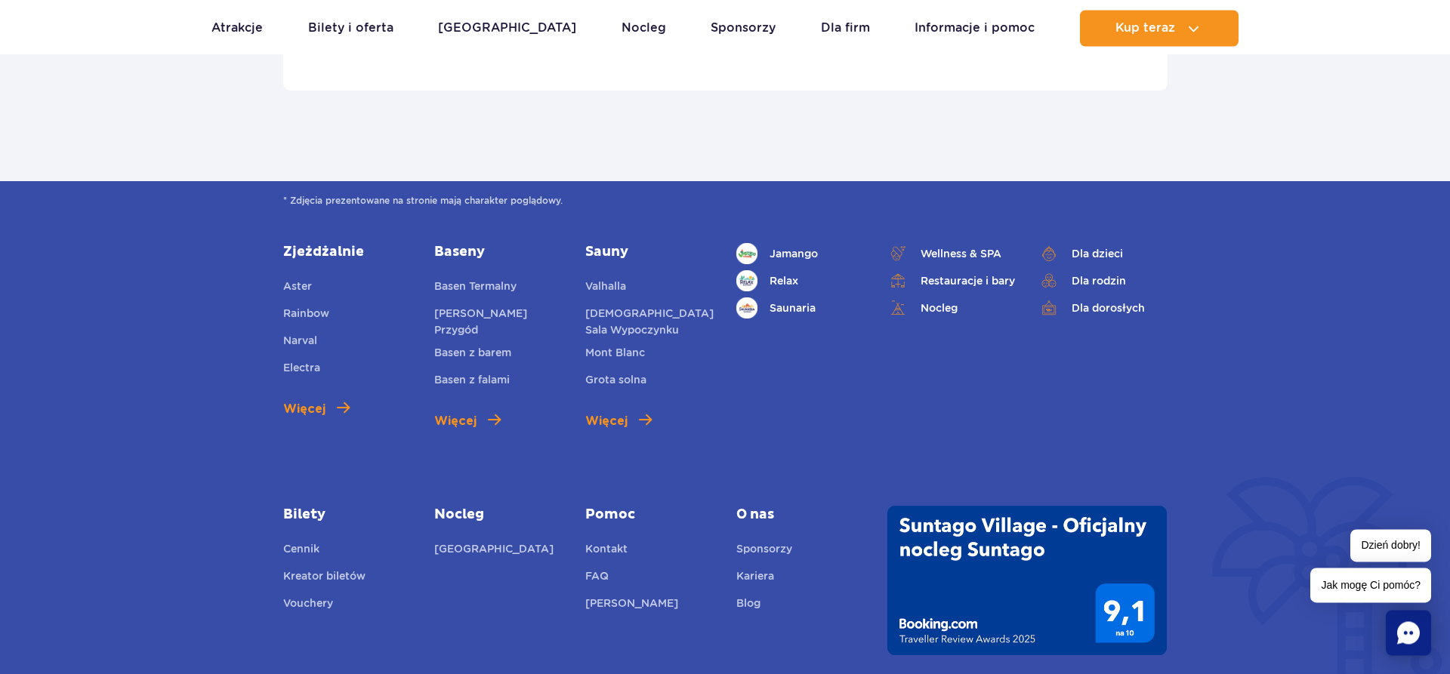
scroll to position [5239, 0]
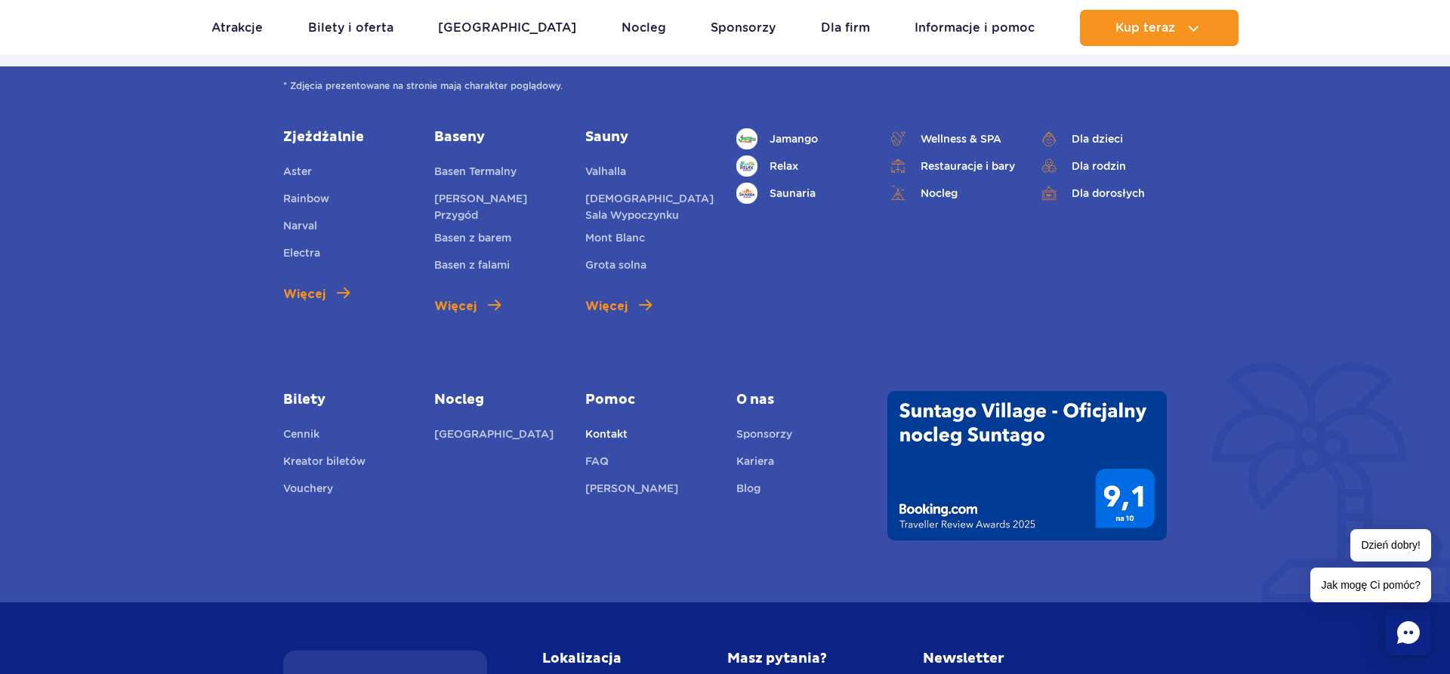
click at [619, 431] on link "Kontakt" at bounding box center [606, 436] width 42 height 21
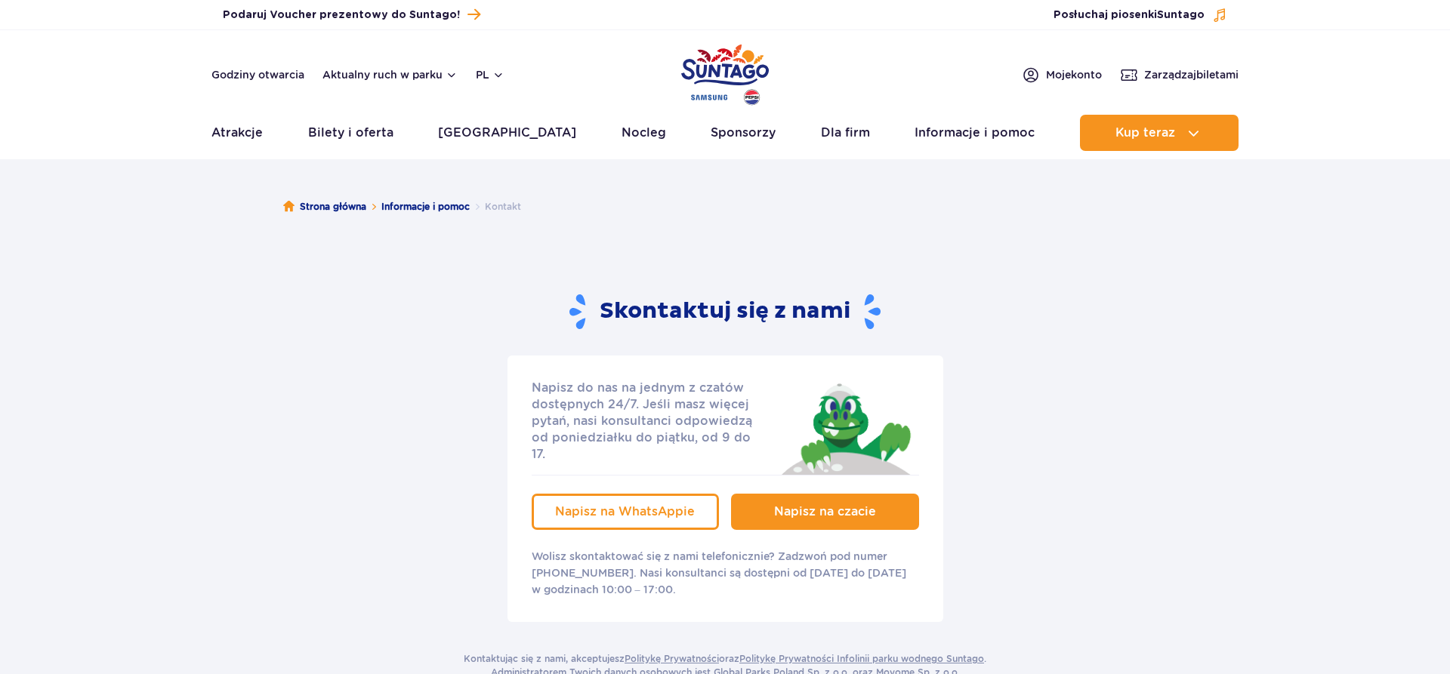
click at [813, 505] on span "Napisz na czacie" at bounding box center [825, 512] width 102 height 14
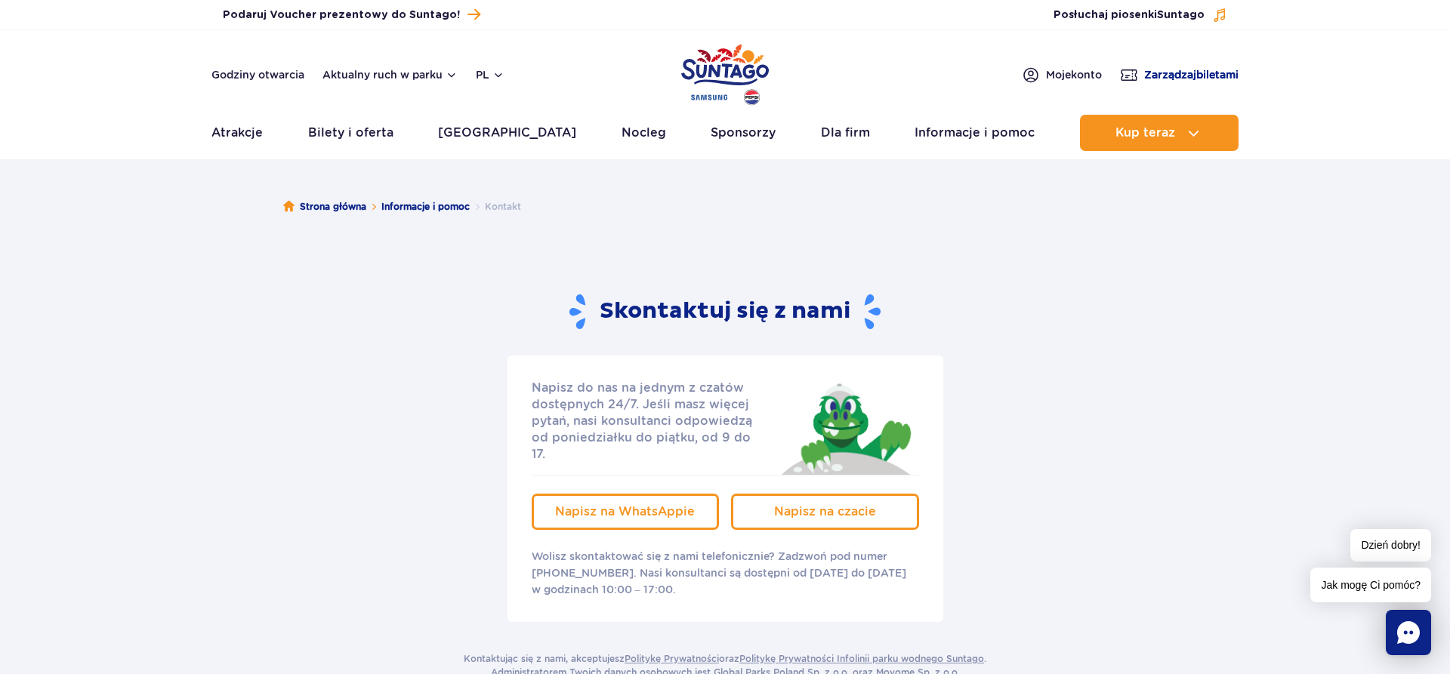
click at [1190, 75] on span "Zarządzaj biletami" at bounding box center [1191, 74] width 94 height 15
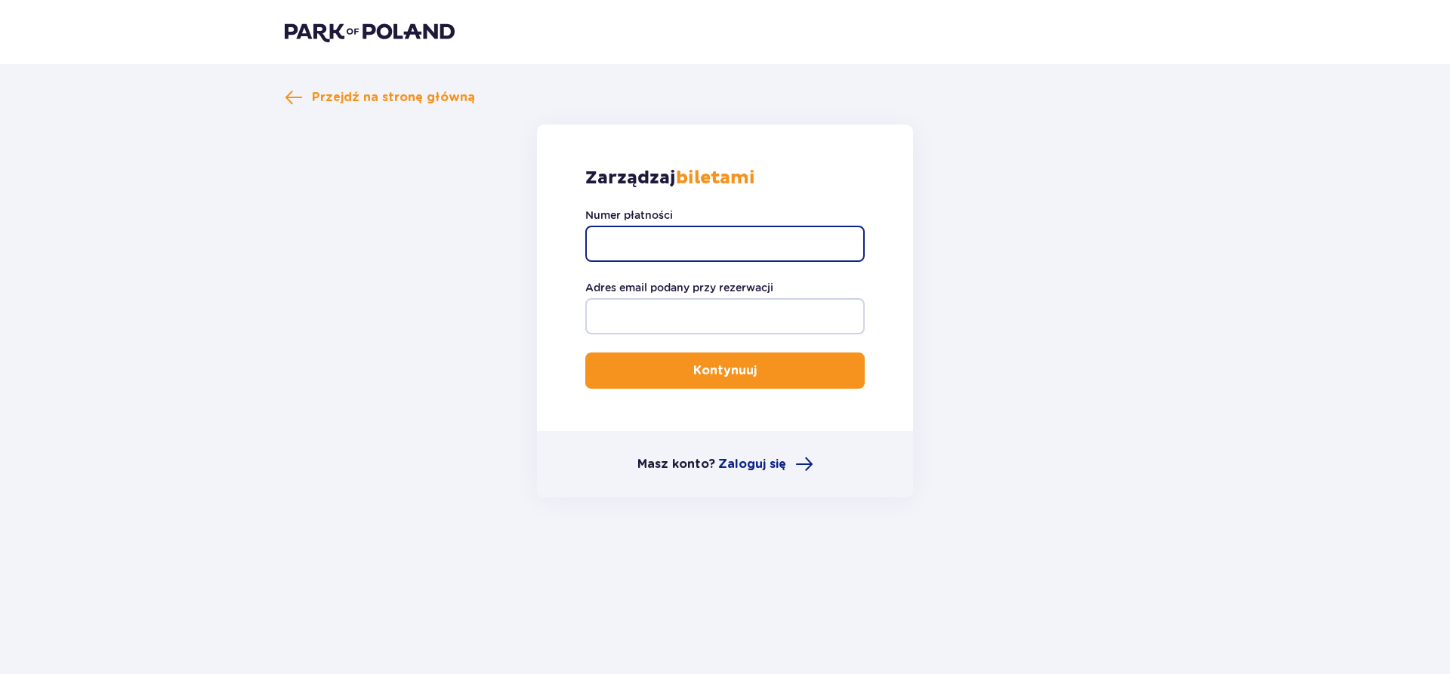
click at [630, 237] on input "Numer płatności" at bounding box center [724, 244] width 279 height 36
type input "p24-E7W-R6C-F9T"
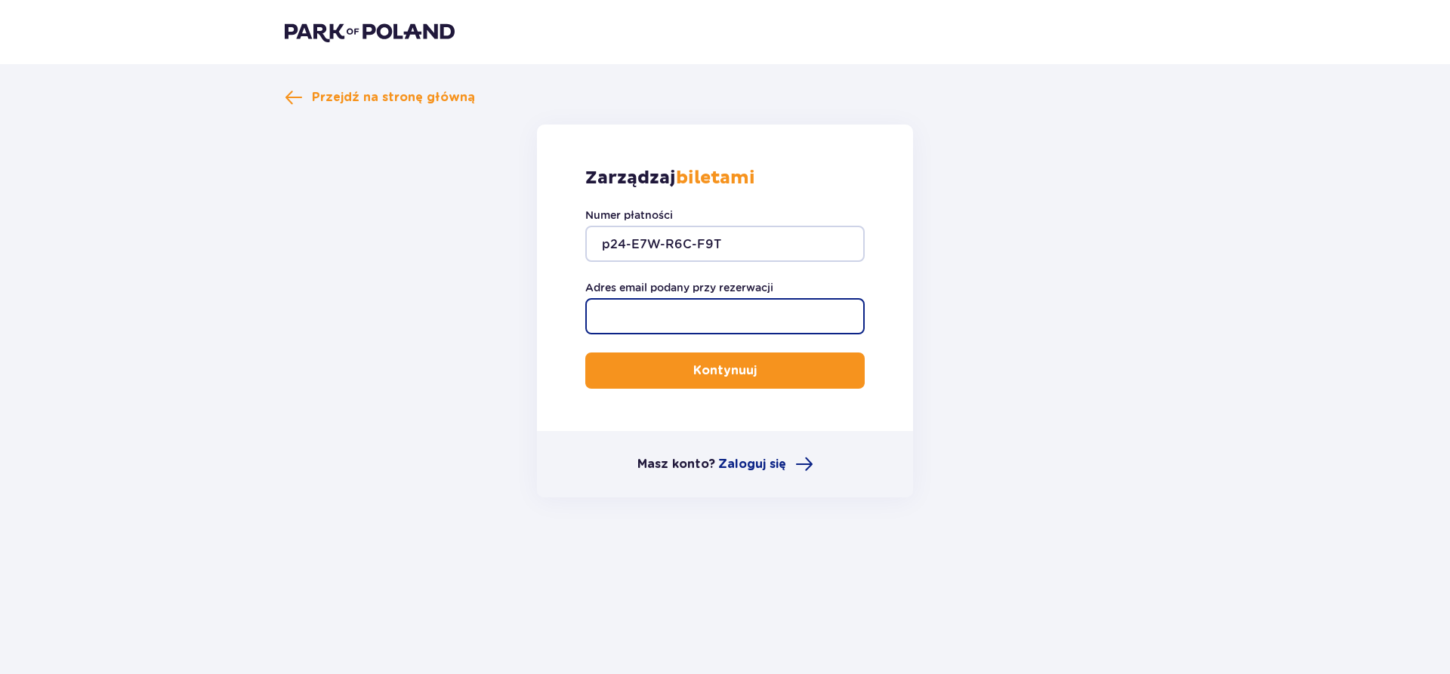
click at [654, 312] on input "Adres email podany przy rezerwacji" at bounding box center [724, 316] width 279 height 36
type input "[EMAIL_ADDRESS][DOMAIN_NAME]"
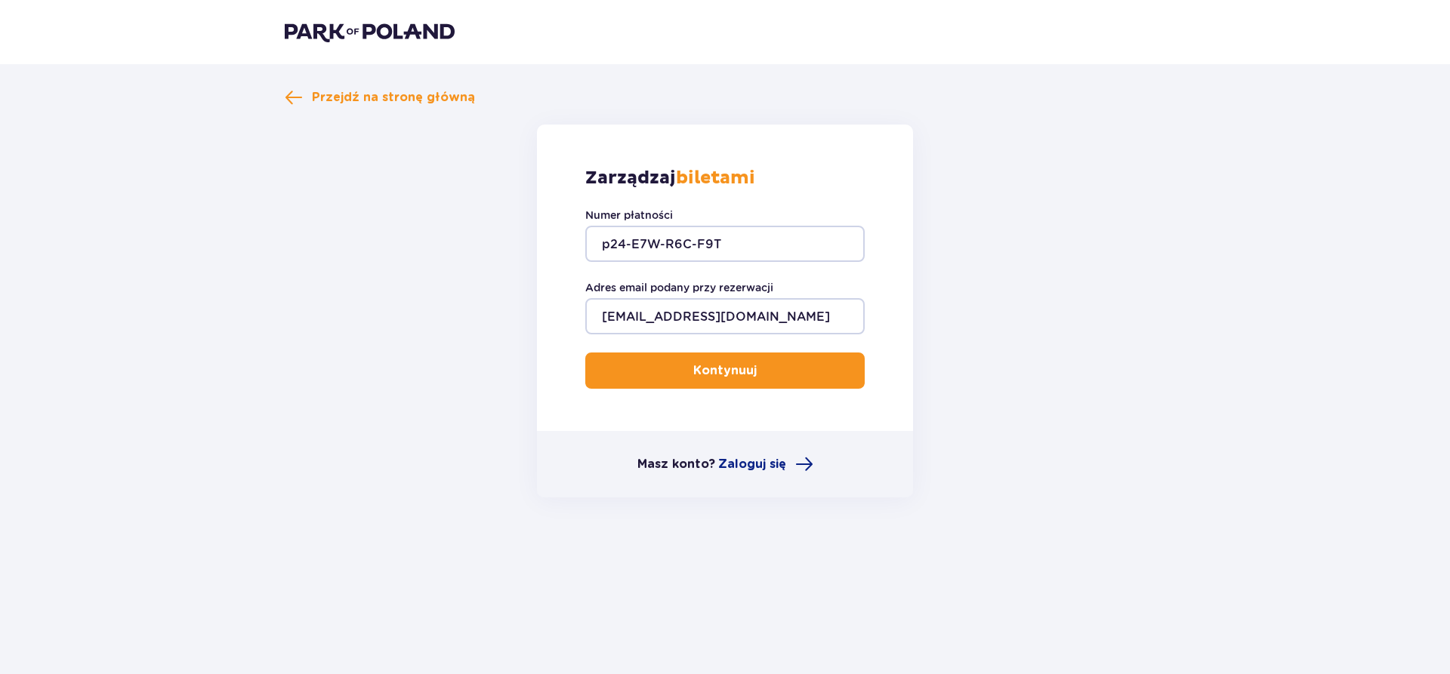
click at [708, 384] on button "Kontynuuj" at bounding box center [724, 371] width 279 height 36
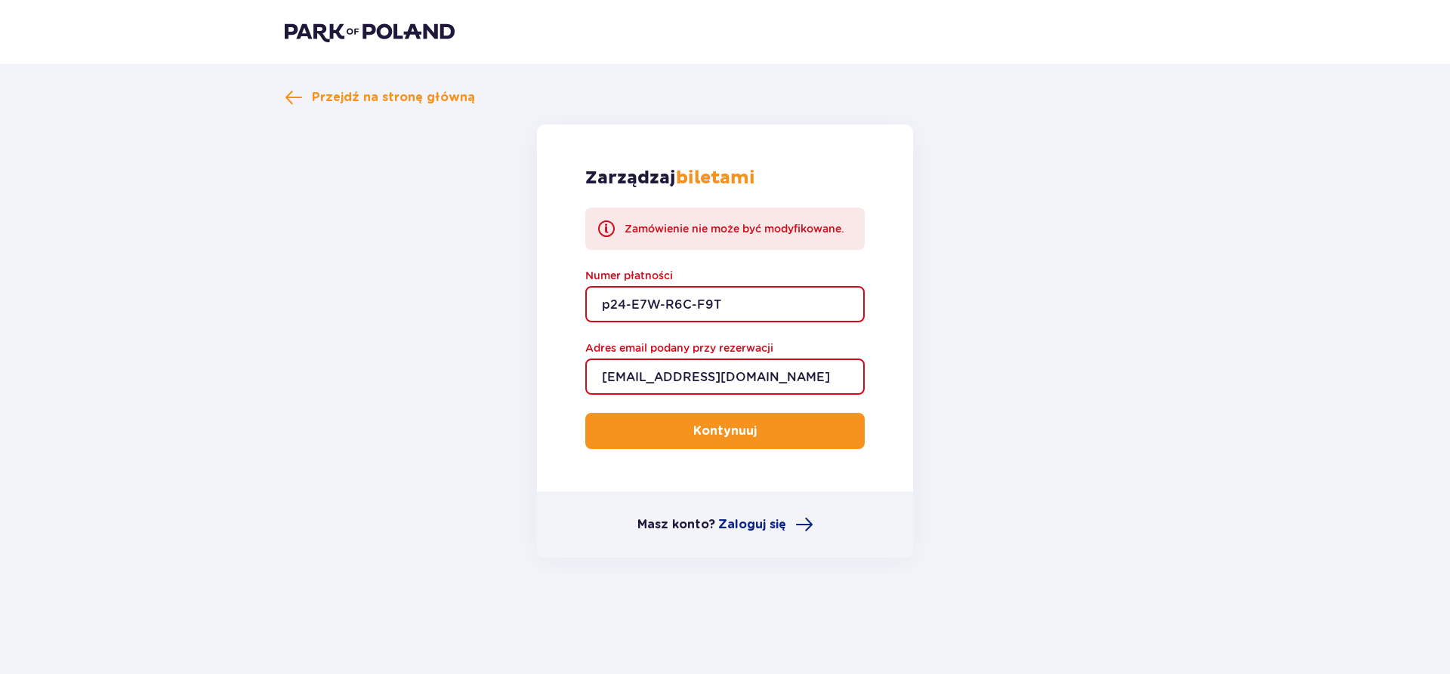
click at [607, 224] on span at bounding box center [606, 229] width 18 height 18
click at [603, 225] on span at bounding box center [606, 229] width 18 height 18
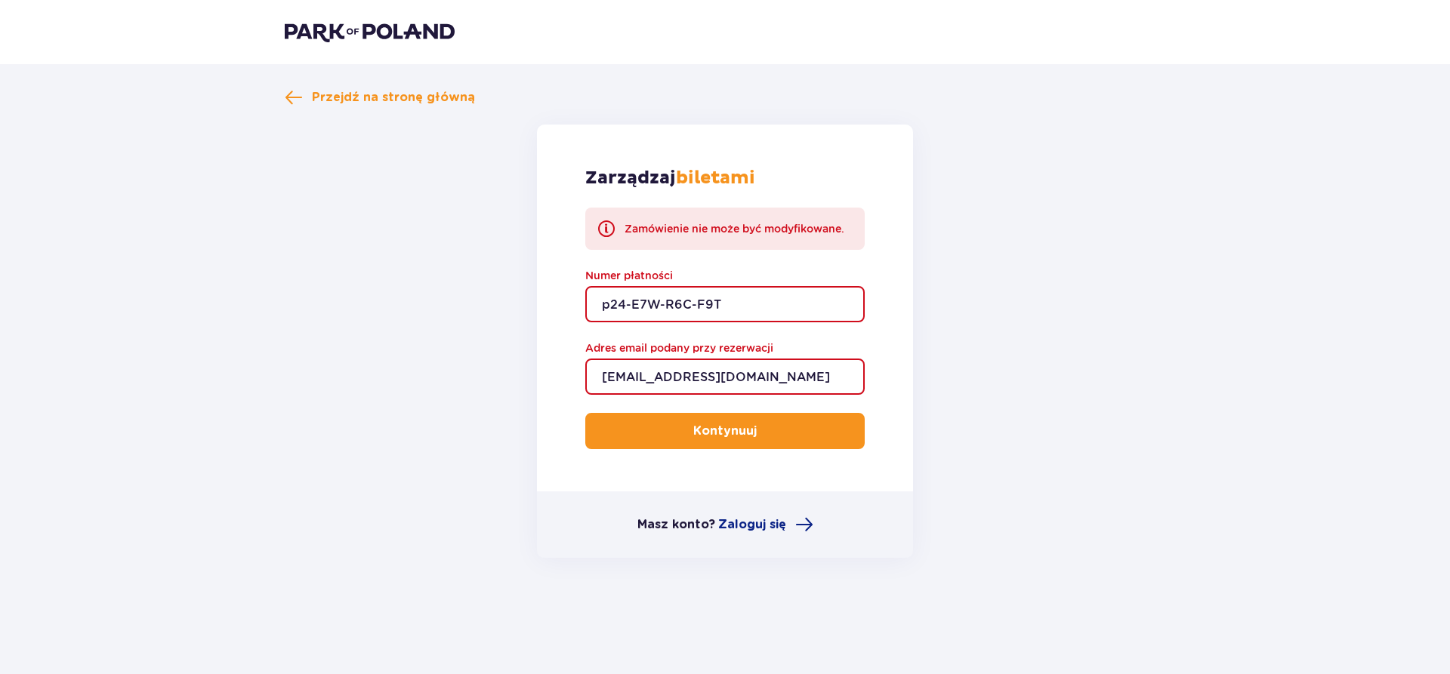
click at [603, 225] on span at bounding box center [606, 229] width 18 height 18
click at [603, 227] on span at bounding box center [606, 229] width 18 height 18
click at [687, 227] on div "Zamówienie nie może być modyfikowane." at bounding box center [735, 228] width 220 height 15
click at [696, 231] on div "Zamówienie nie może być modyfikowane." at bounding box center [735, 228] width 220 height 15
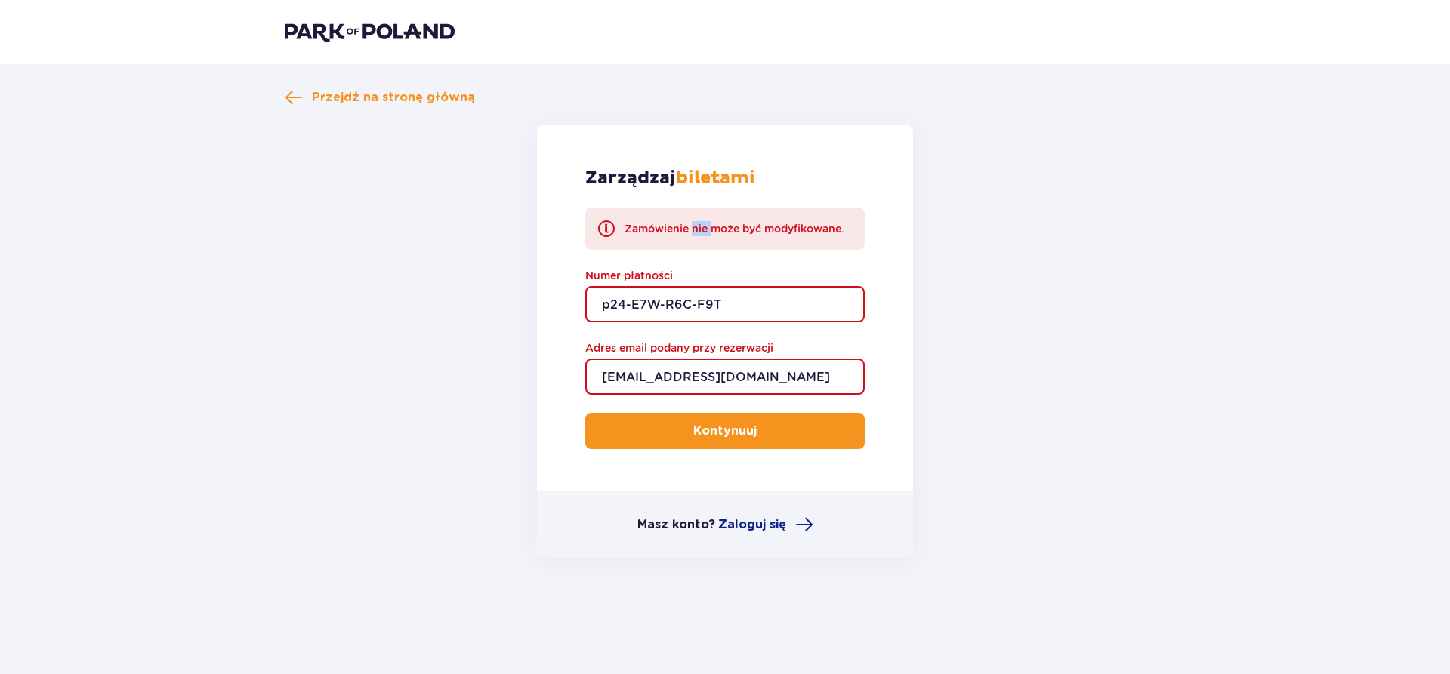
click at [696, 232] on div "Zamówienie nie może być modyfikowane." at bounding box center [735, 228] width 220 height 15
click at [732, 175] on strong "biletami" at bounding box center [715, 178] width 79 height 23
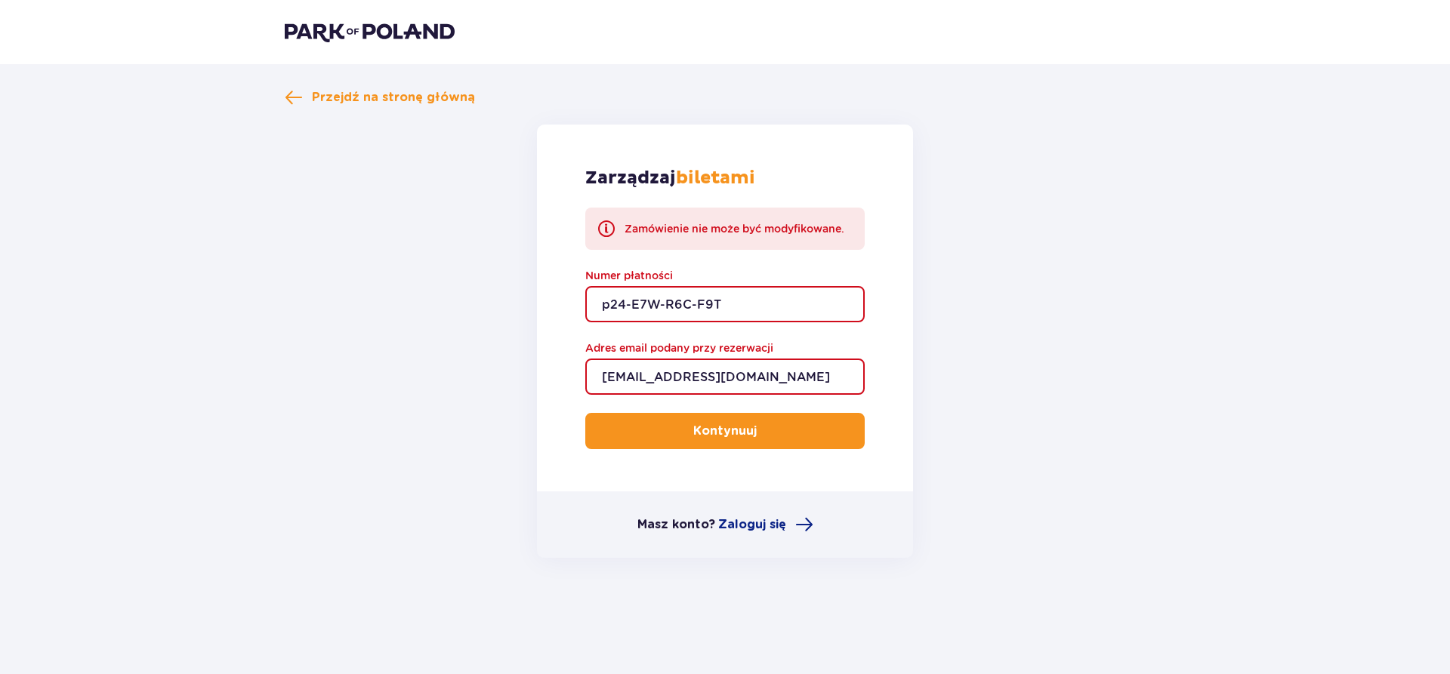
click at [732, 175] on strong "biletami" at bounding box center [715, 178] width 79 height 23
click at [754, 229] on div "Zamówienie nie może być modyfikowane." at bounding box center [735, 228] width 220 height 15
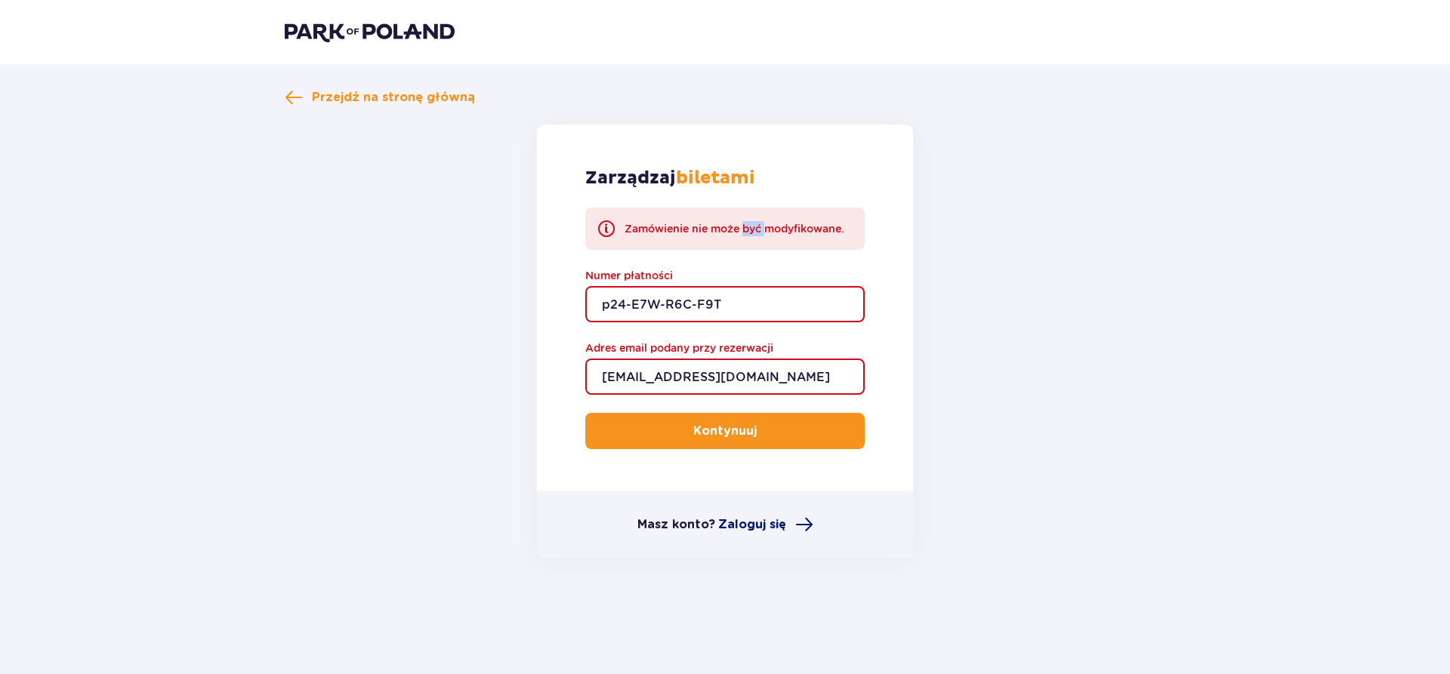
click at [757, 527] on span "Zaloguj się" at bounding box center [752, 525] width 68 height 17
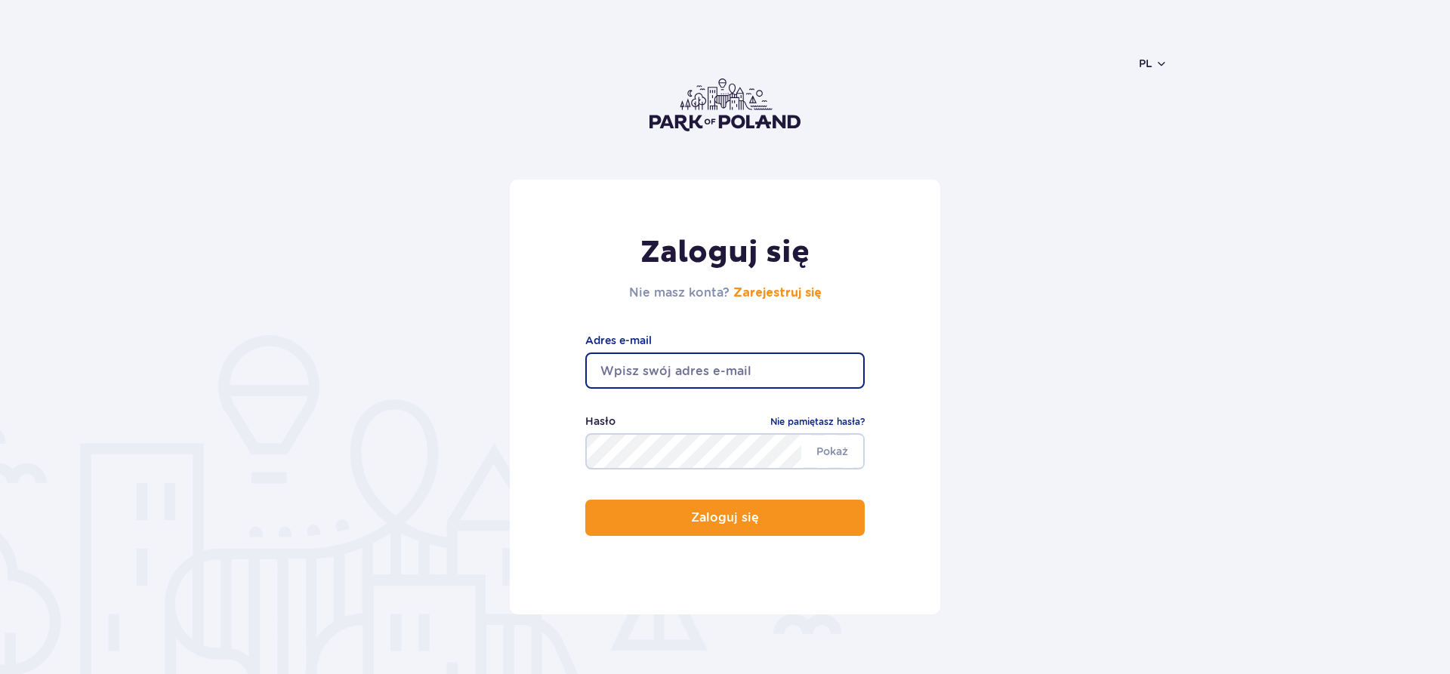
click at [691, 362] on input "email" at bounding box center [724, 371] width 279 height 36
click at [682, 367] on input "email" at bounding box center [724, 371] width 279 height 36
click at [647, 376] on input "email" at bounding box center [724, 371] width 279 height 36
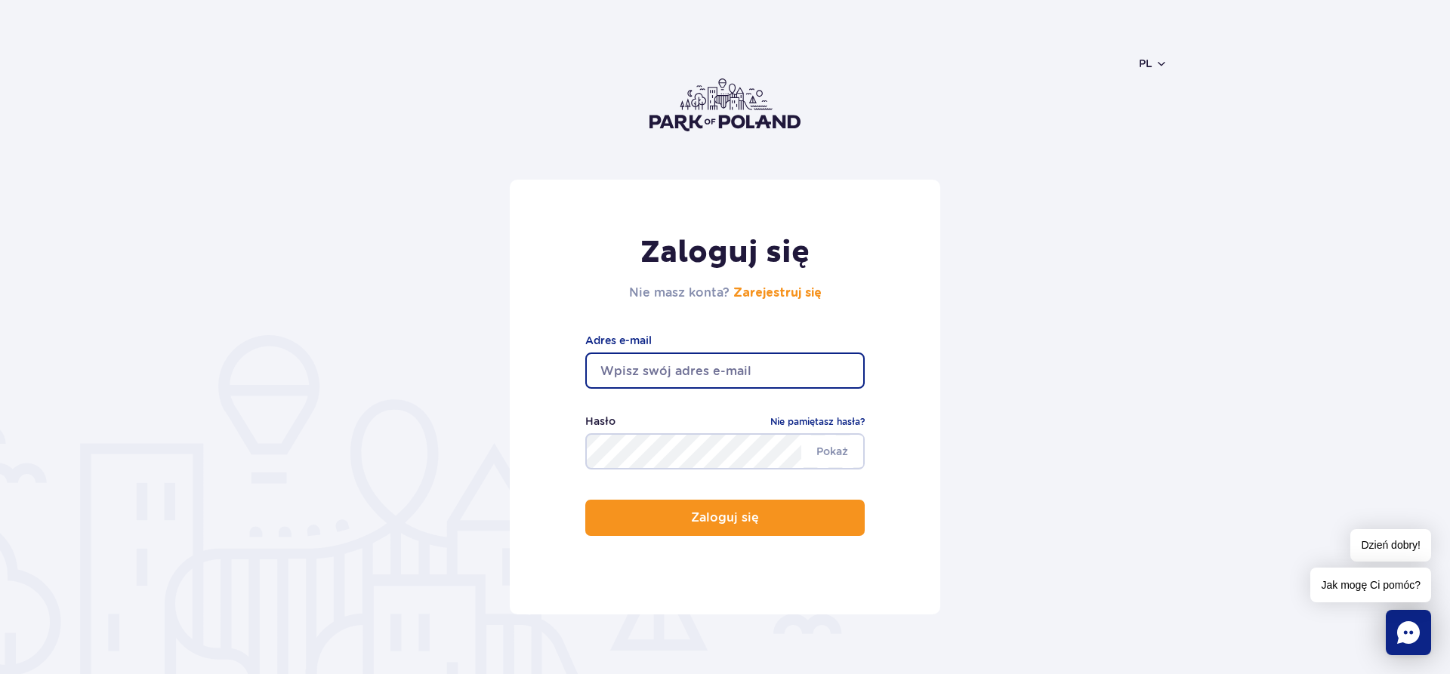
click at [647, 376] on input "email" at bounding box center [724, 371] width 279 height 36
